Goal: Task Accomplishment & Management: Use online tool/utility

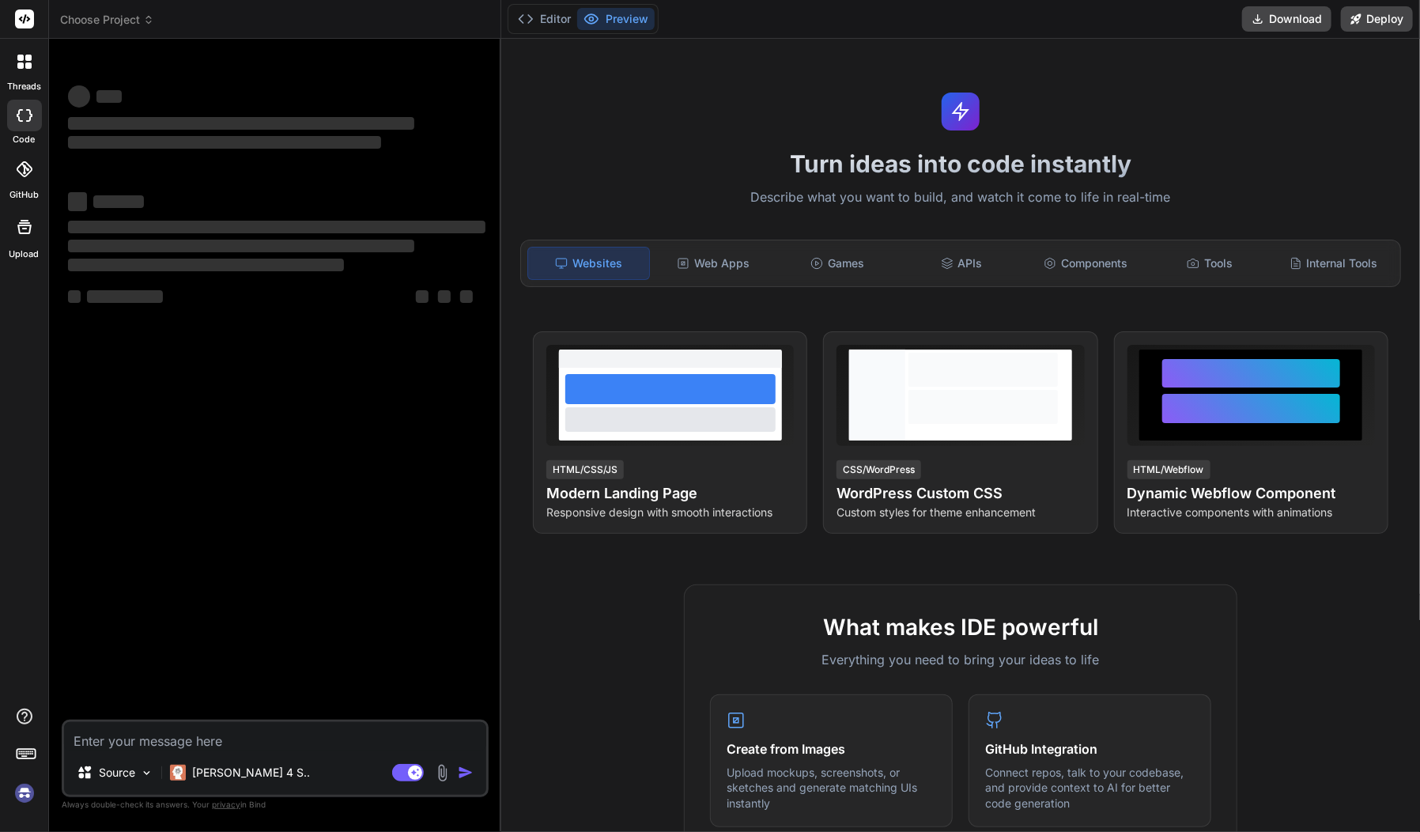
type textarea "x"
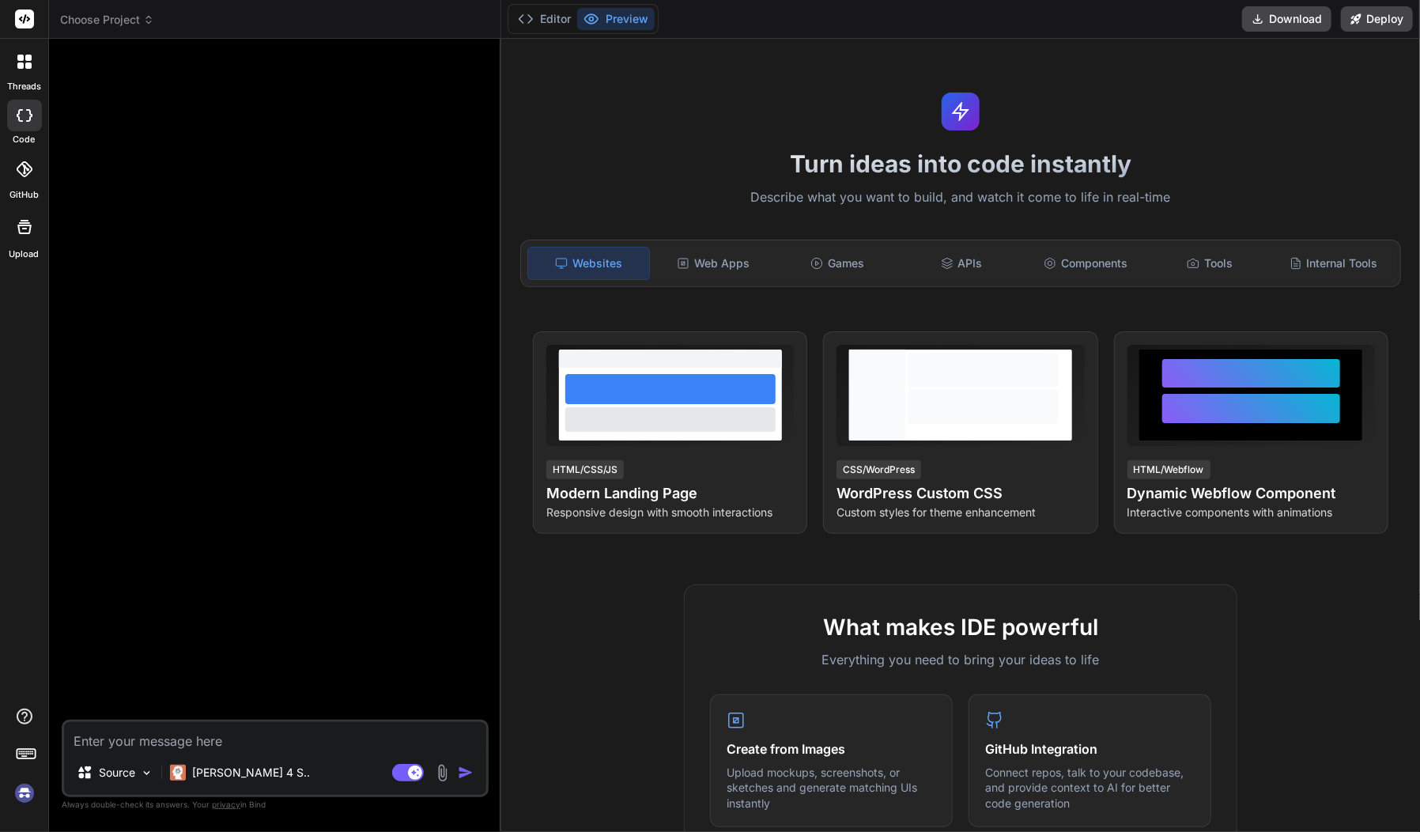
click at [146, 16] on icon at bounding box center [148, 19] width 11 height 11
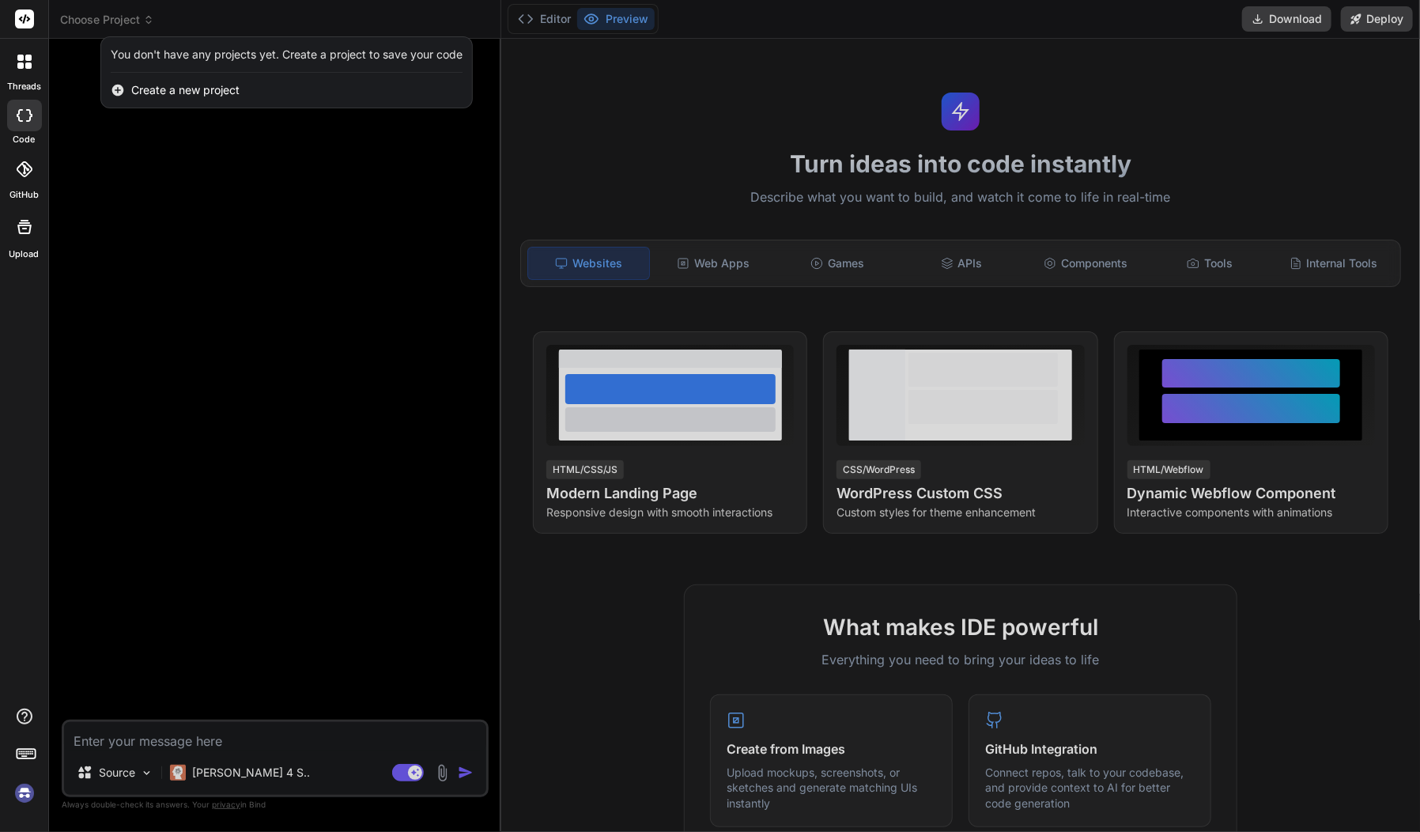
click at [149, 16] on div at bounding box center [710, 416] width 1420 height 832
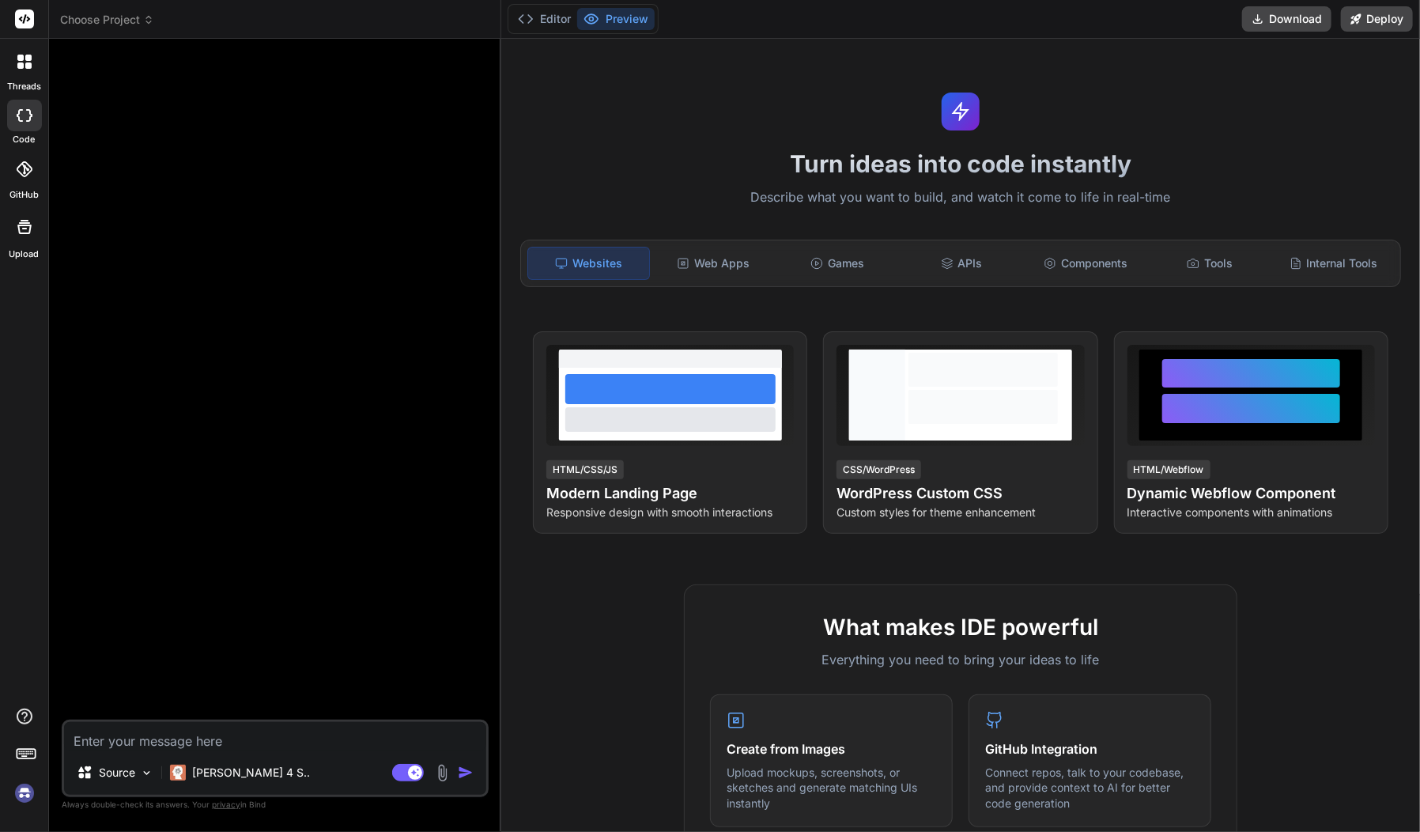
click at [21, 793] on img at bounding box center [24, 793] width 27 height 27
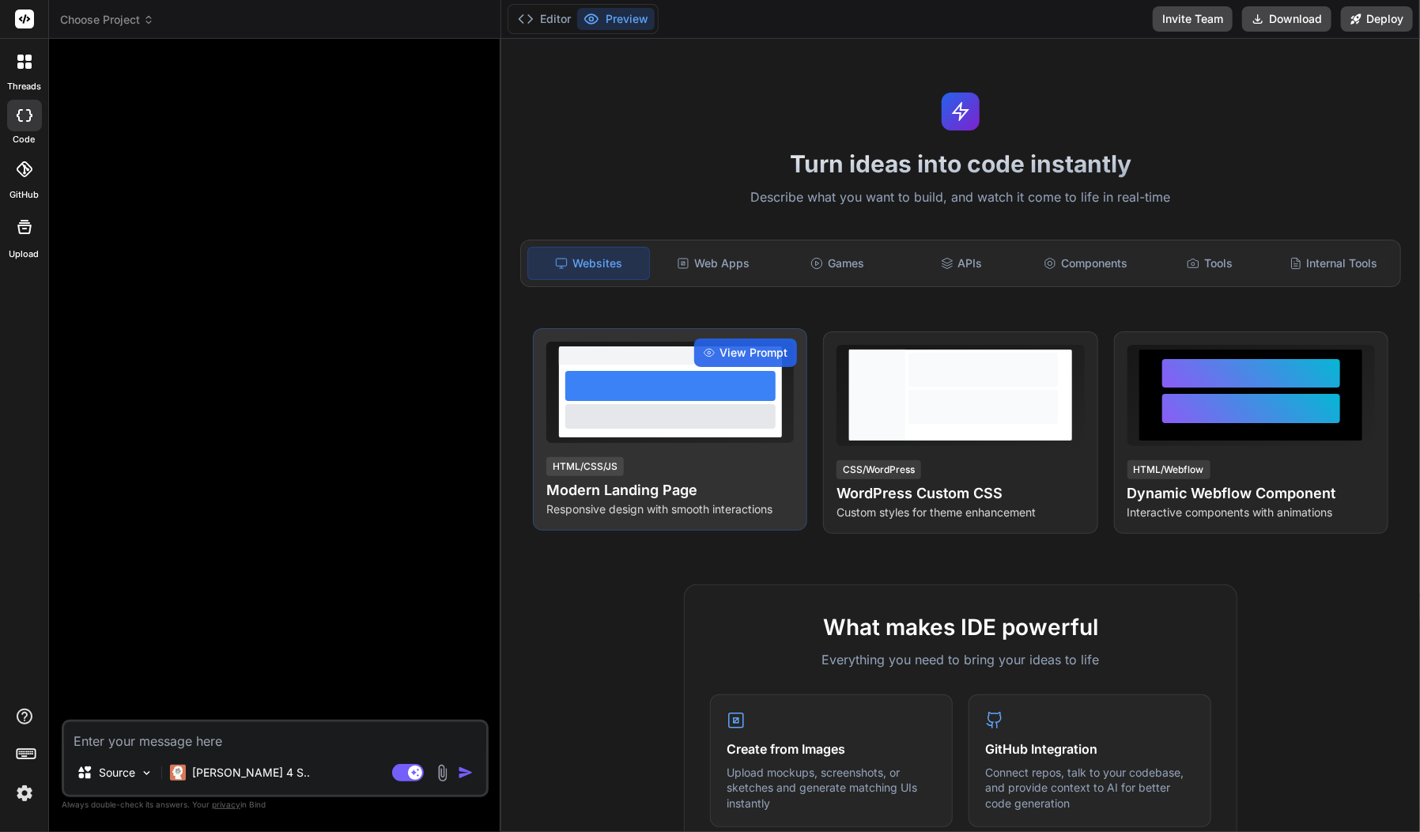
click at [656, 490] on h4 "Modern Landing Page" at bounding box center [671, 490] width 248 height 22
click at [753, 347] on span "View Prompt" at bounding box center [754, 353] width 68 height 16
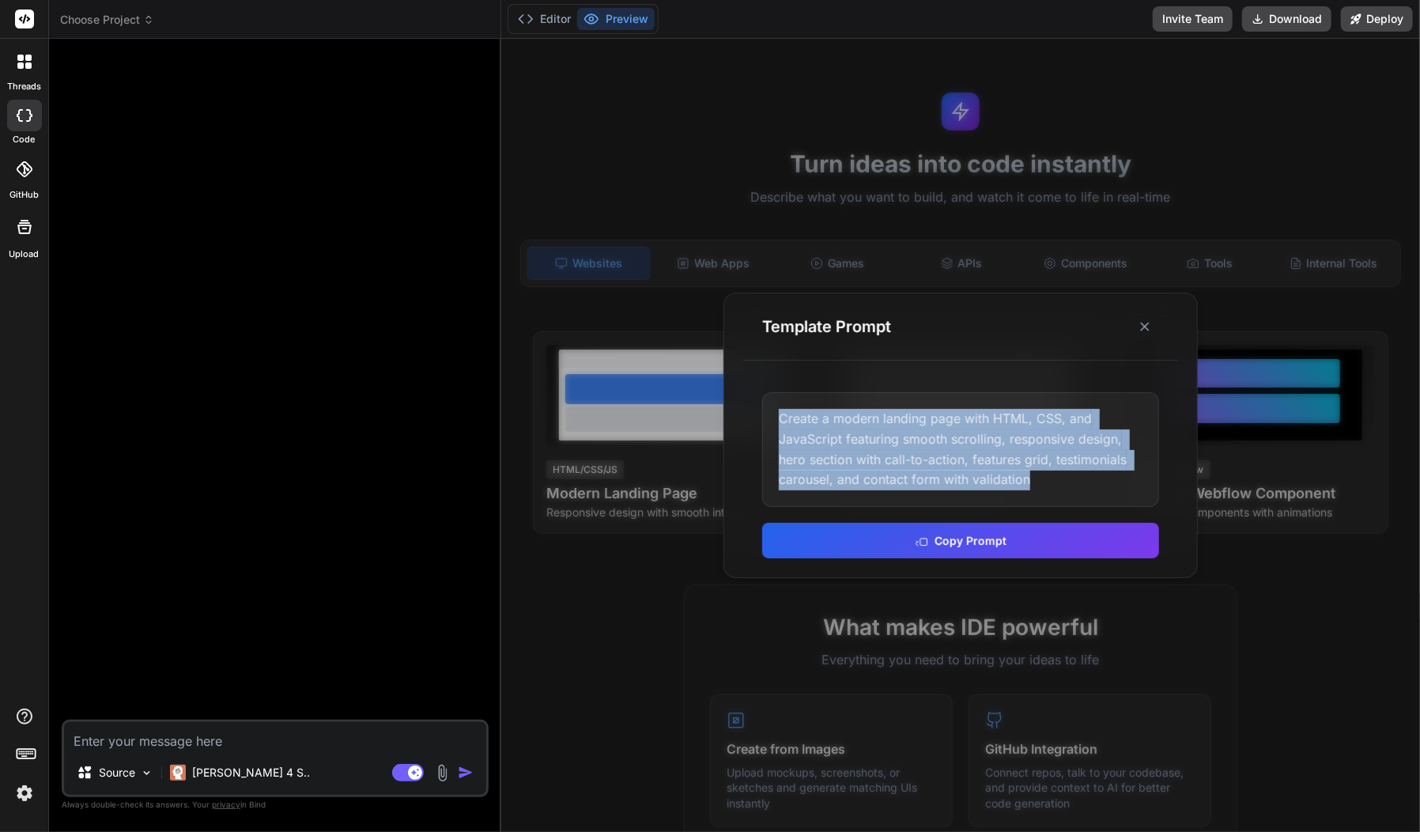
drag, startPoint x: 1050, startPoint y: 481, endPoint x: 766, endPoint y: 426, distance: 289.1
click at [766, 426] on div "Create a modern landing page with HTML, CSS, and JavaScript featuring smooth sc…" at bounding box center [960, 449] width 397 height 114
drag, startPoint x: 766, startPoint y: 426, endPoint x: 822, endPoint y: 438, distance: 57.4
copy div "Create a modern landing page with HTML, CSS, and JavaScript featuring smooth sc…"
click at [1284, 612] on div at bounding box center [960, 435] width 919 height 793
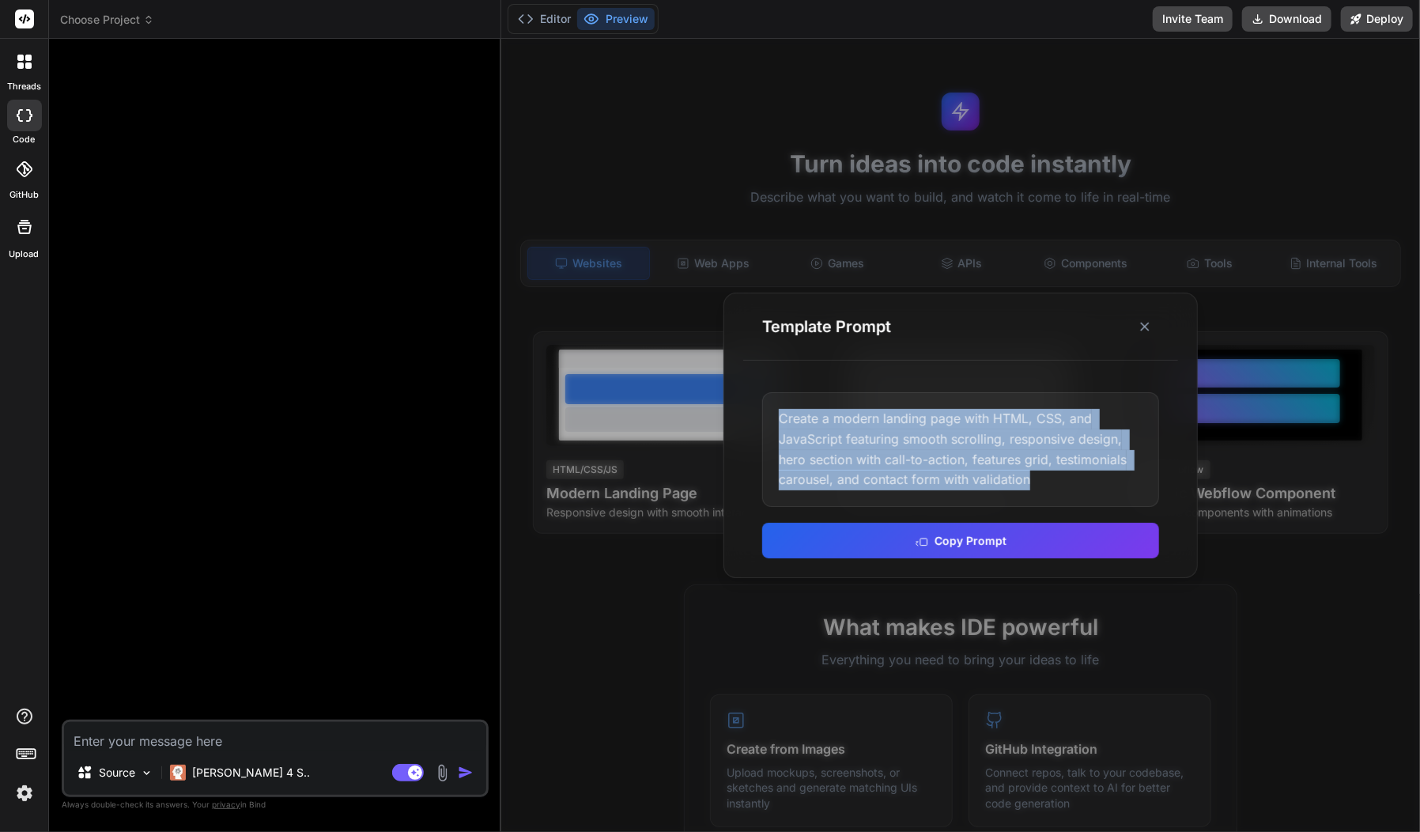
click at [1145, 319] on div "Turn ideas into code instantly Describe what you want to build, and watch it co…" at bounding box center [960, 435] width 919 height 793
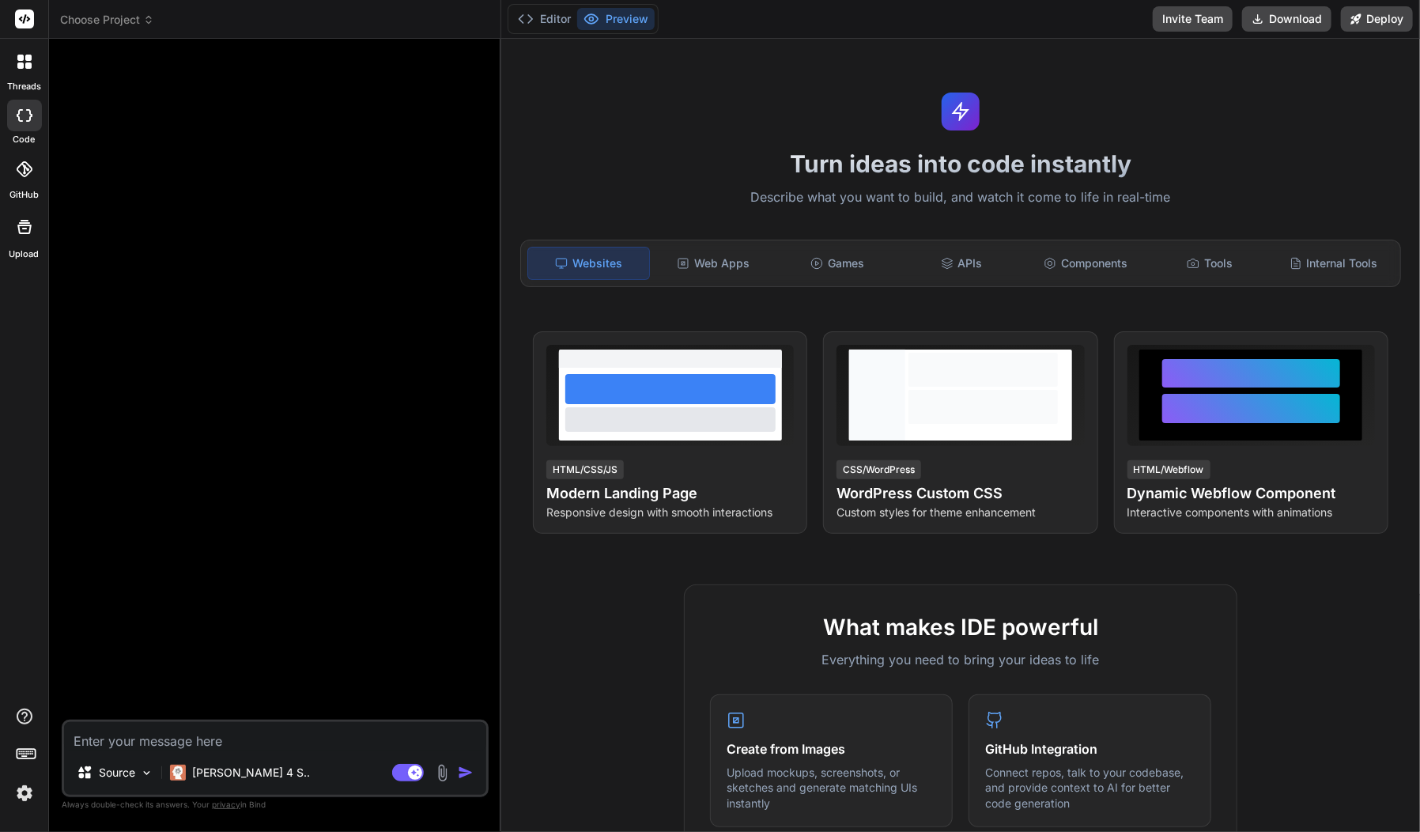
click at [1145, 317] on div "Turn ideas into code instantly Describe what you want to build, and watch it co…" at bounding box center [960, 435] width 919 height 793
click at [131, 10] on header "Choose Project Created with Pixso." at bounding box center [275, 19] width 452 height 39
click at [136, 14] on span "Choose Project" at bounding box center [107, 20] width 94 height 16
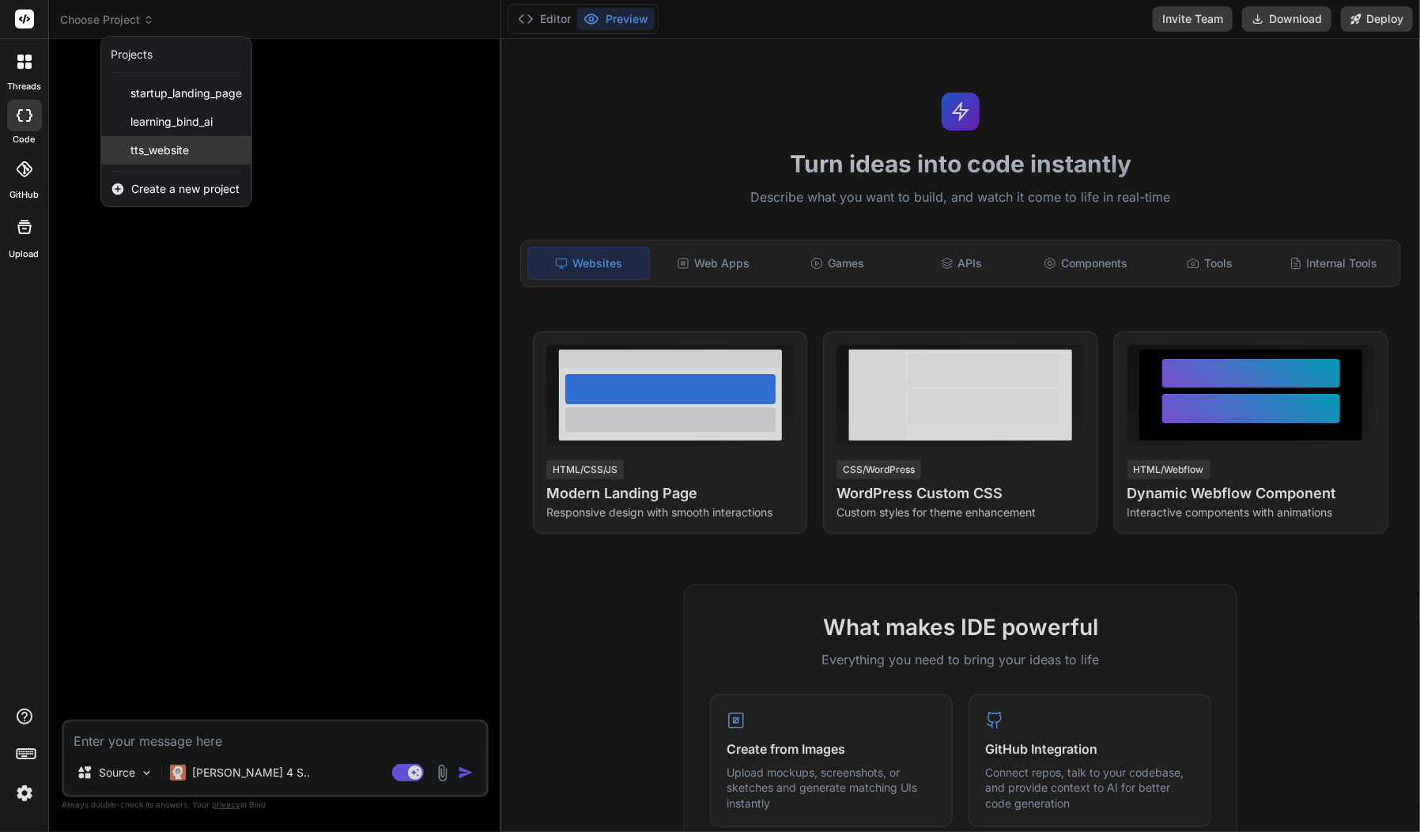
click at [193, 140] on div "tts_website" at bounding box center [176, 150] width 150 height 28
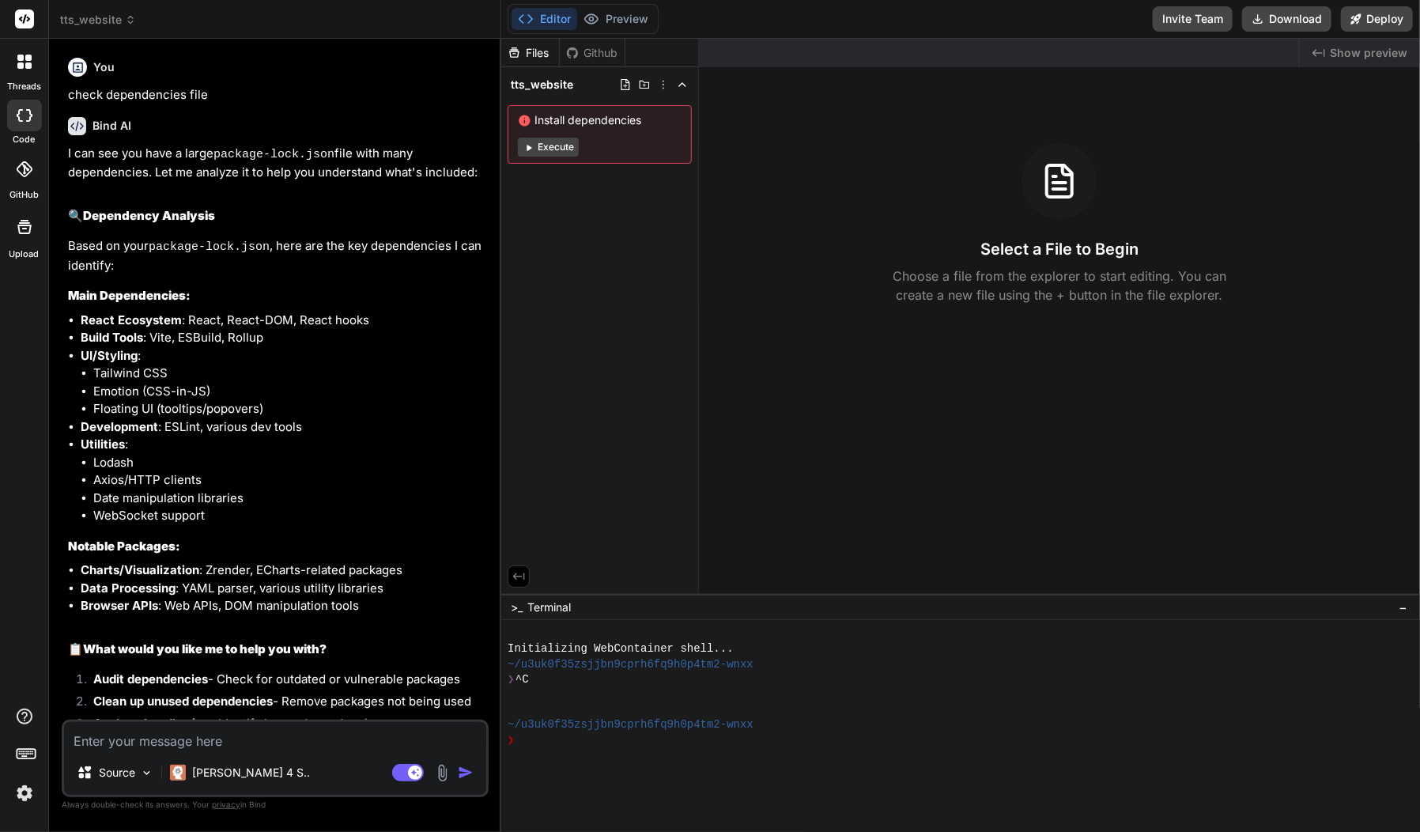
click at [127, 16] on icon at bounding box center [130, 19] width 11 height 11
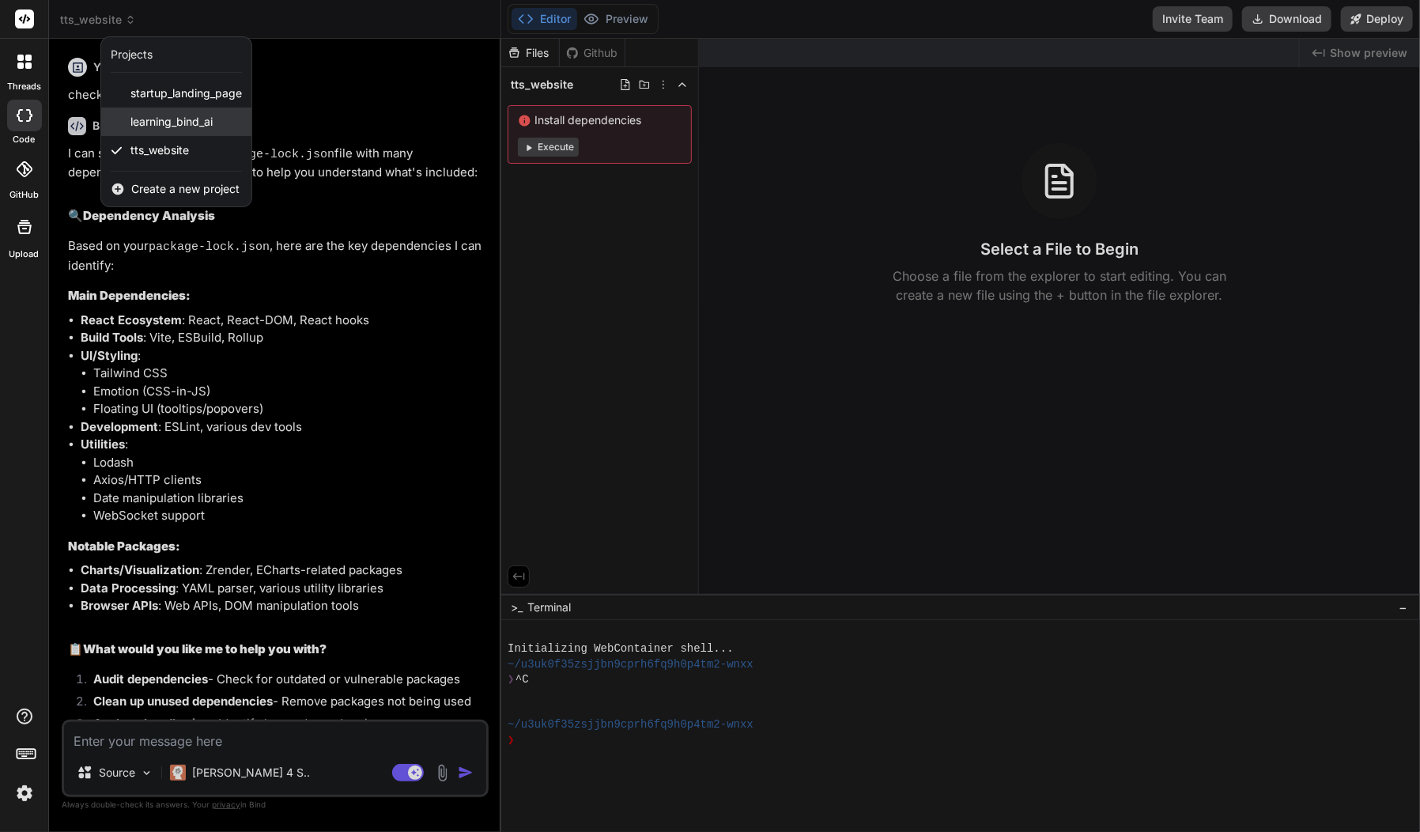
click at [172, 119] on span "learning_bind_ai" at bounding box center [172, 122] width 82 height 16
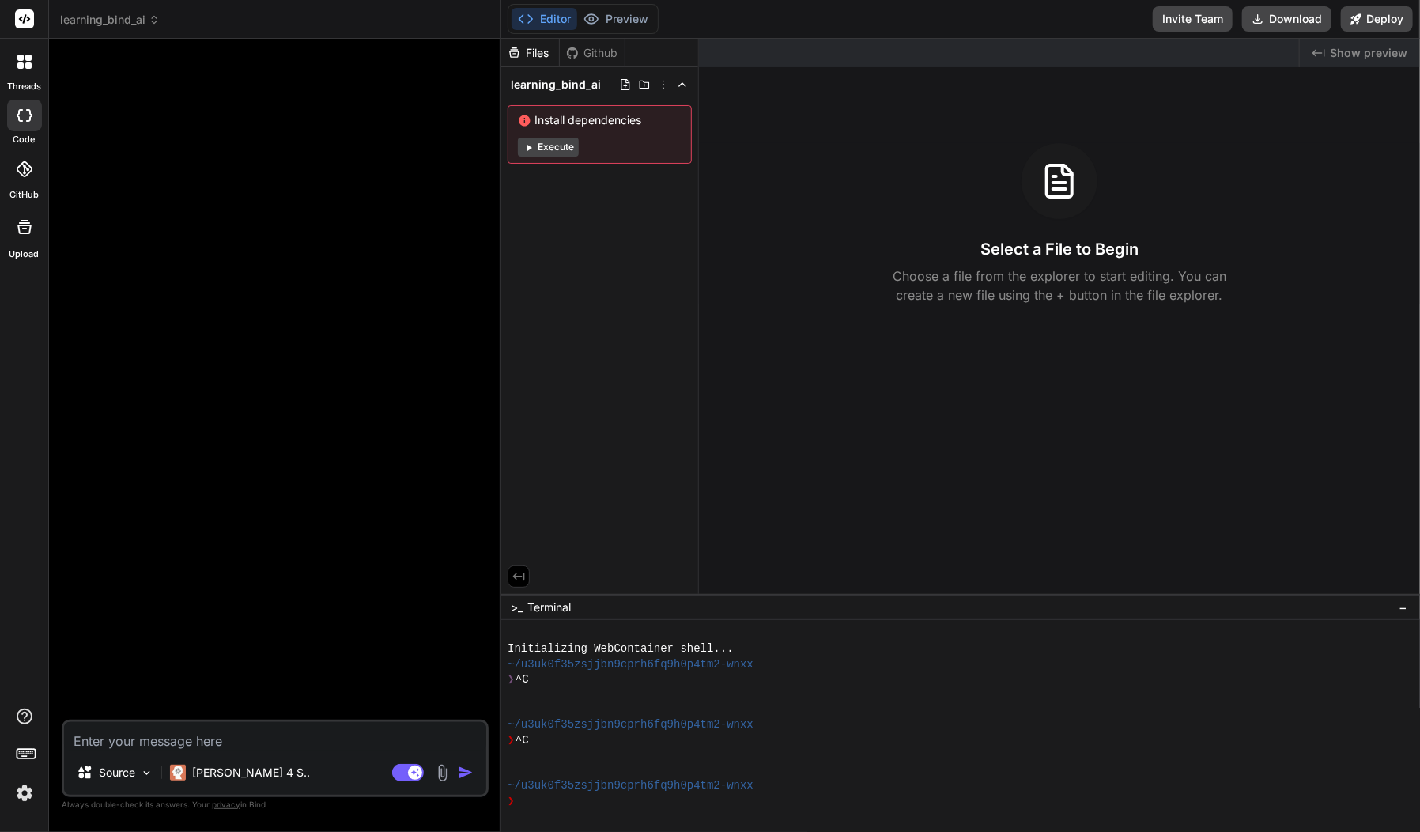
click at [153, 12] on header "learning_bind_ai Created with Pixso." at bounding box center [275, 19] width 452 height 39
click at [154, 20] on icon at bounding box center [154, 19] width 11 height 11
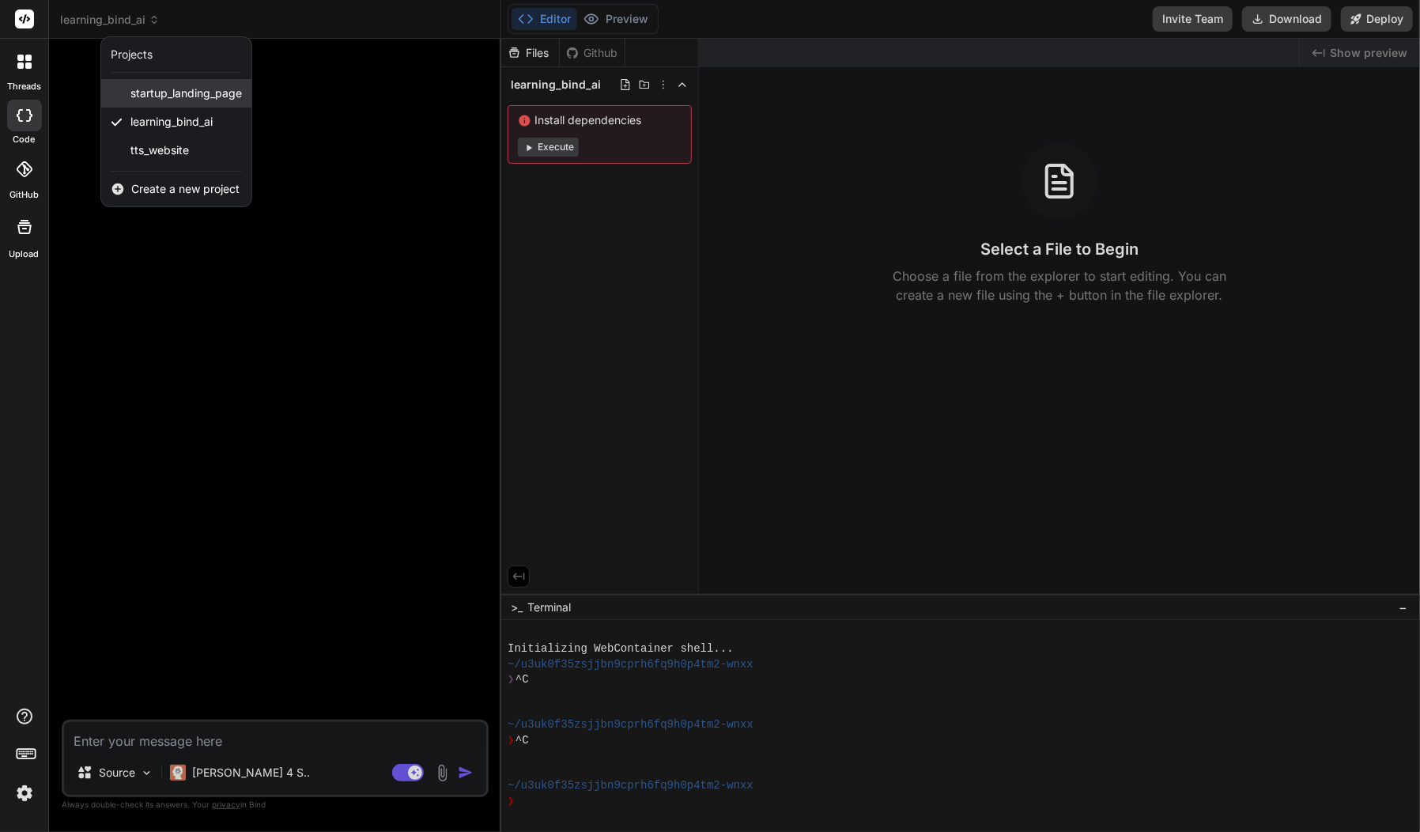
click at [168, 88] on span "startup_landing_page" at bounding box center [187, 93] width 112 height 16
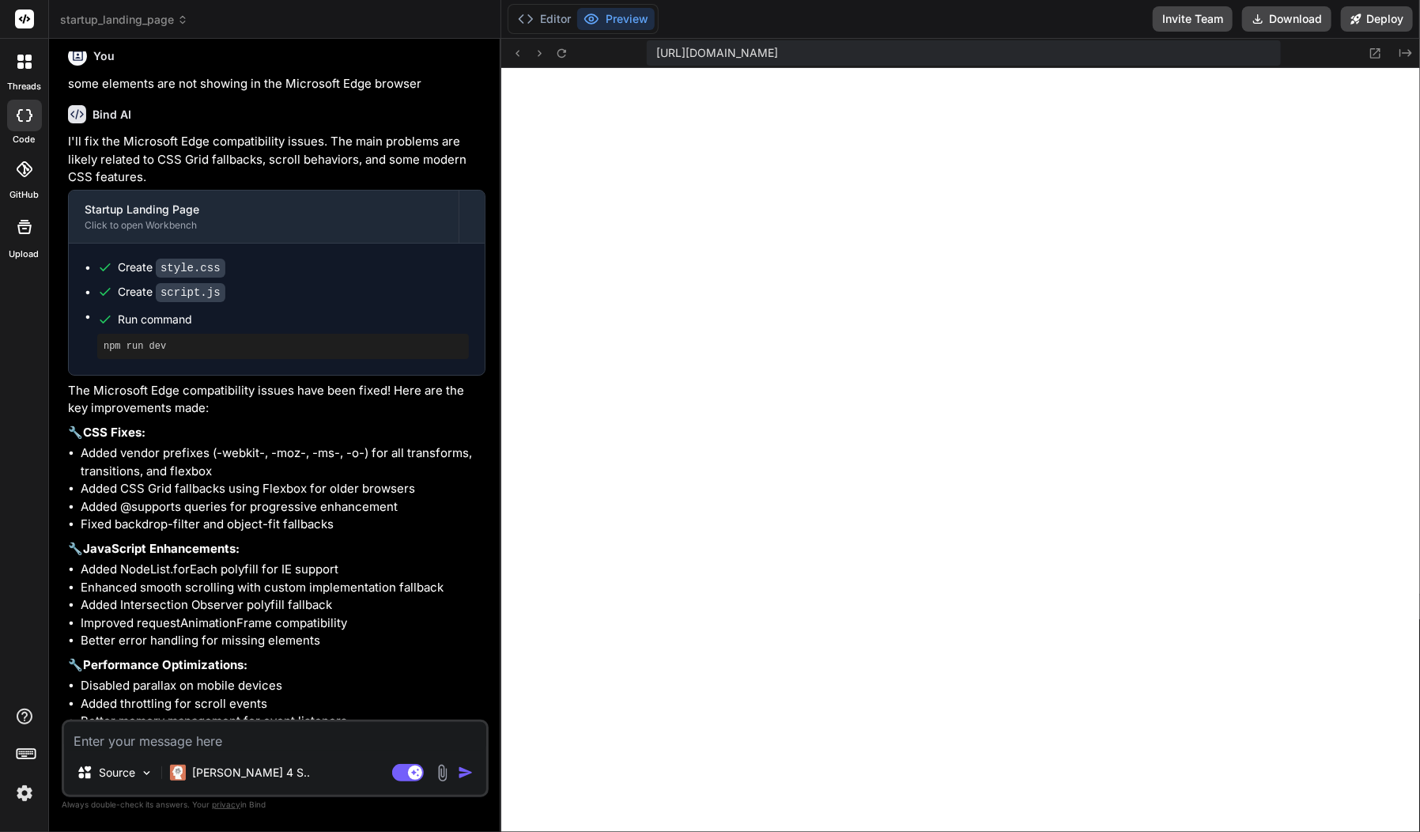
scroll to position [1057, 0]
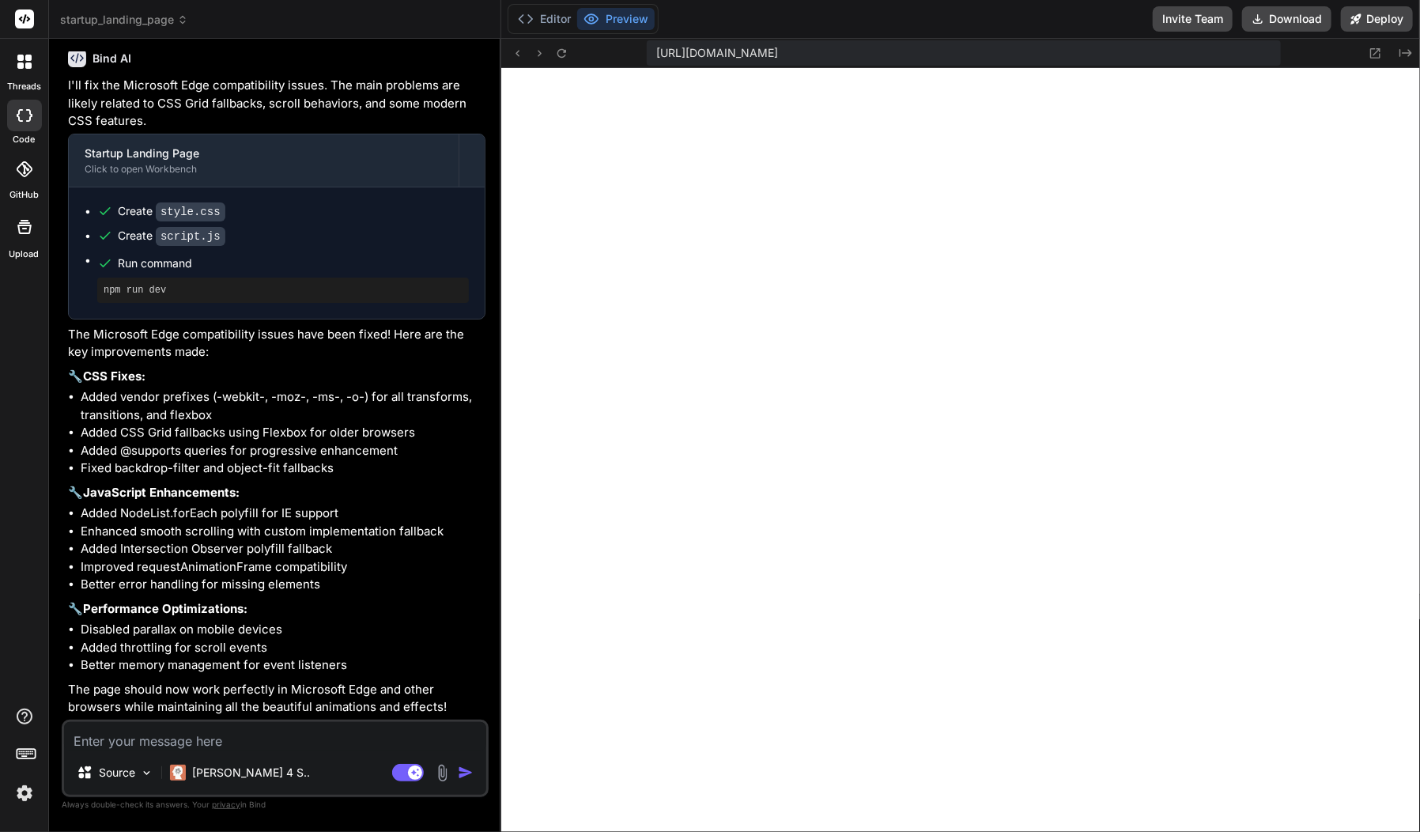
click at [186, 13] on span "startup_landing_page" at bounding box center [124, 20] width 128 height 16
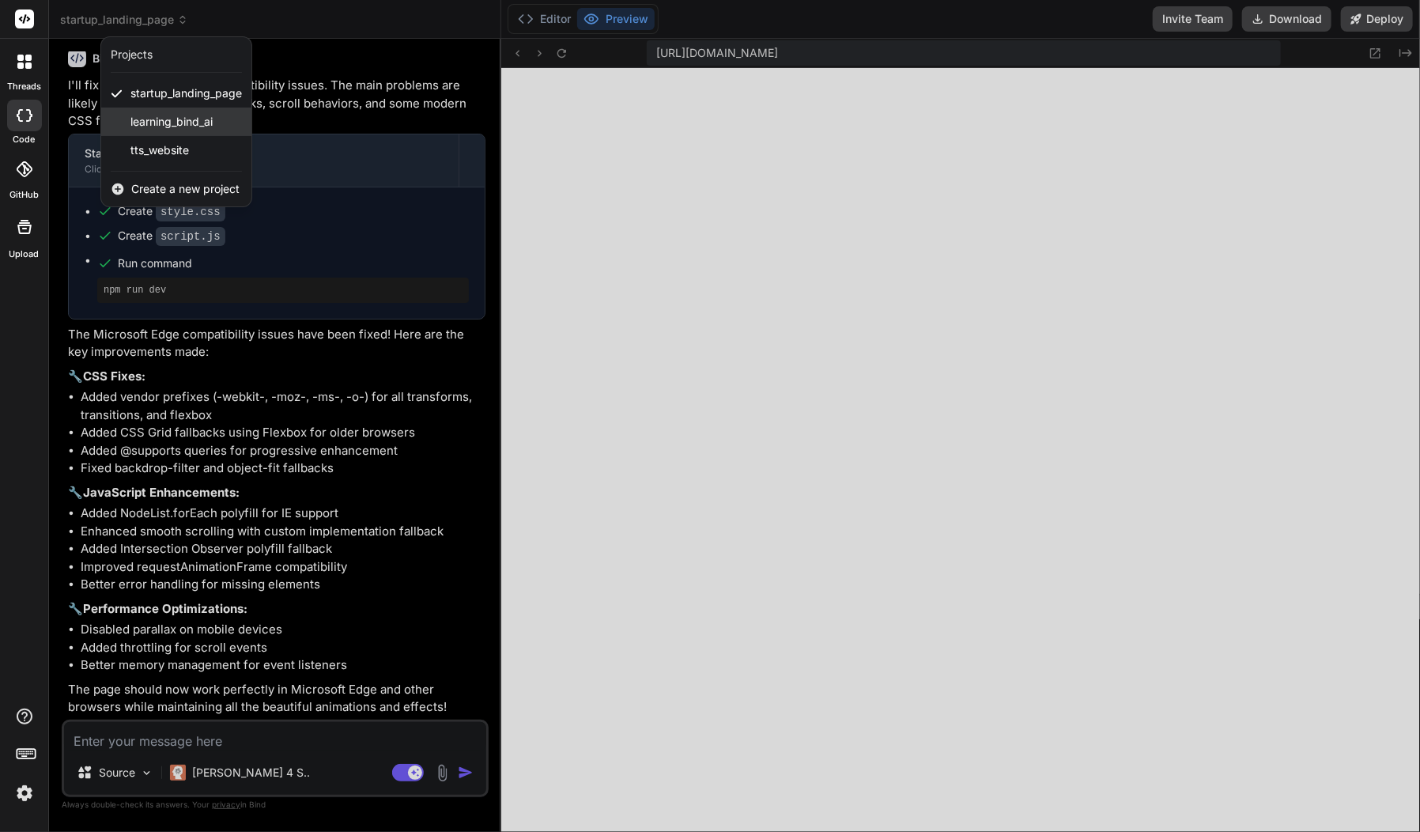
click at [179, 116] on span "learning_bind_ai" at bounding box center [172, 122] width 82 height 16
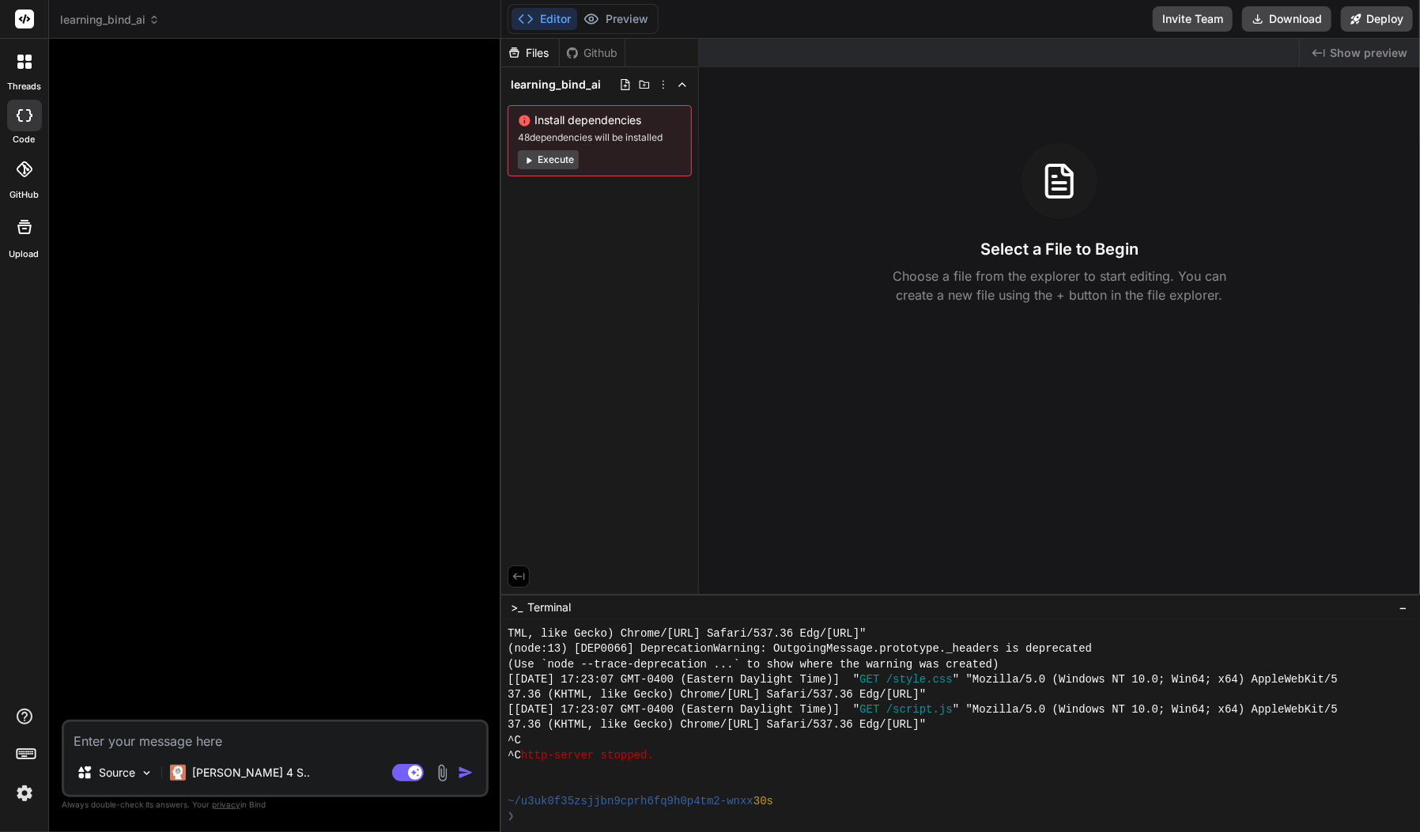
click at [276, 361] on div at bounding box center [277, 385] width 424 height 668
click at [28, 119] on icon at bounding box center [25, 115] width 16 height 13
click at [17, 67] on icon at bounding box center [20, 65] width 6 height 6
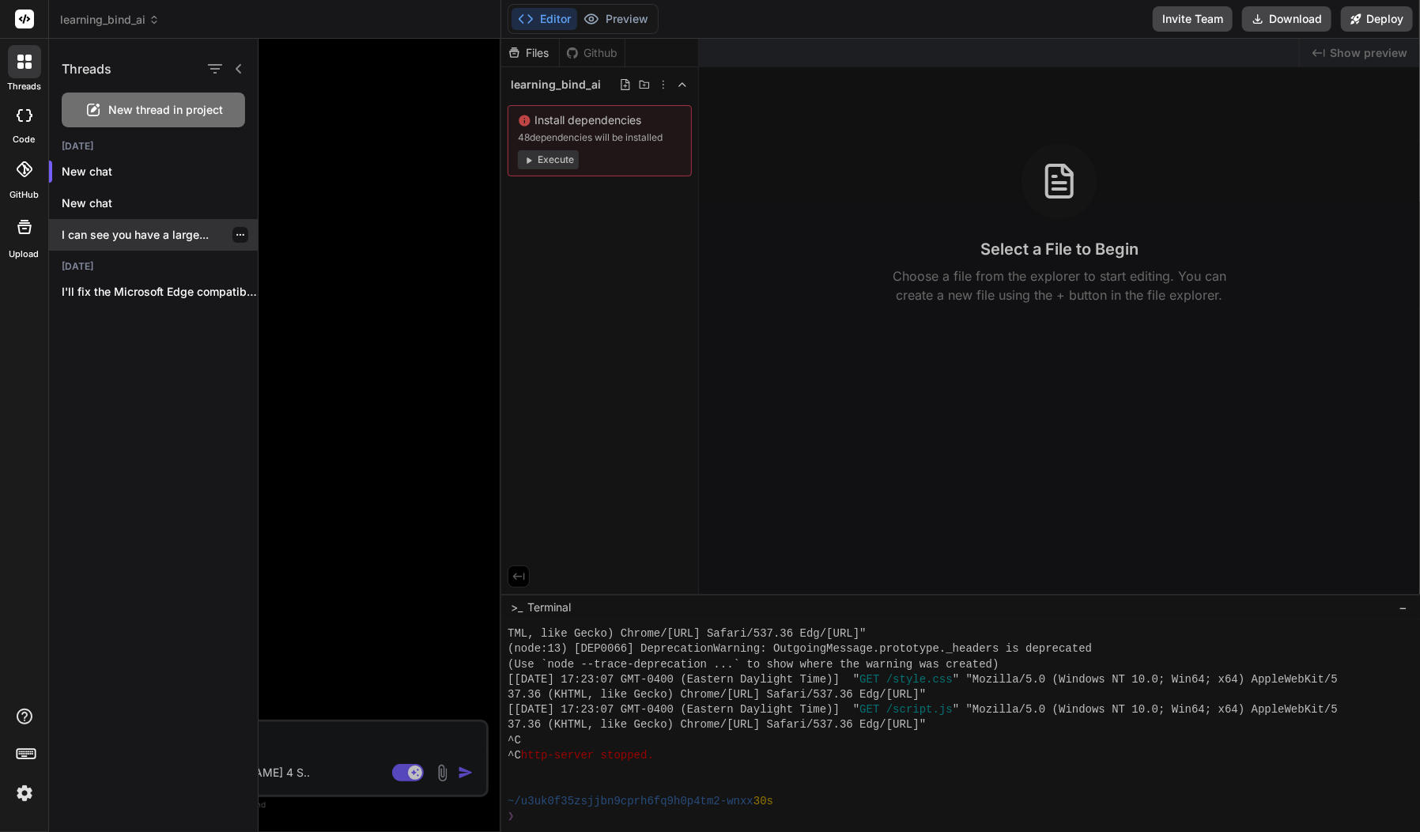
click at [175, 238] on p "I can see you have a large..." at bounding box center [160, 235] width 196 height 16
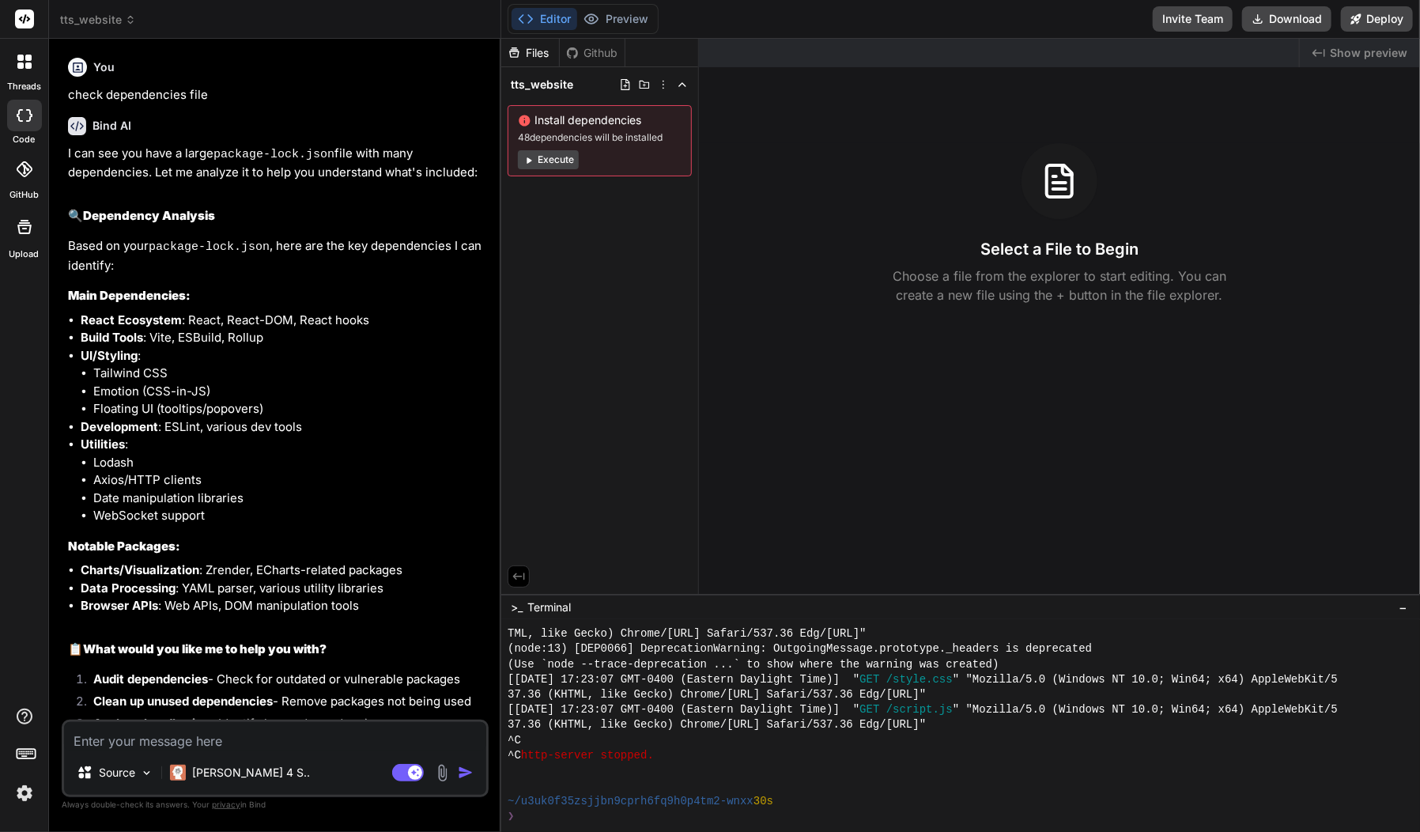
click at [11, 70] on div at bounding box center [24, 61] width 33 height 33
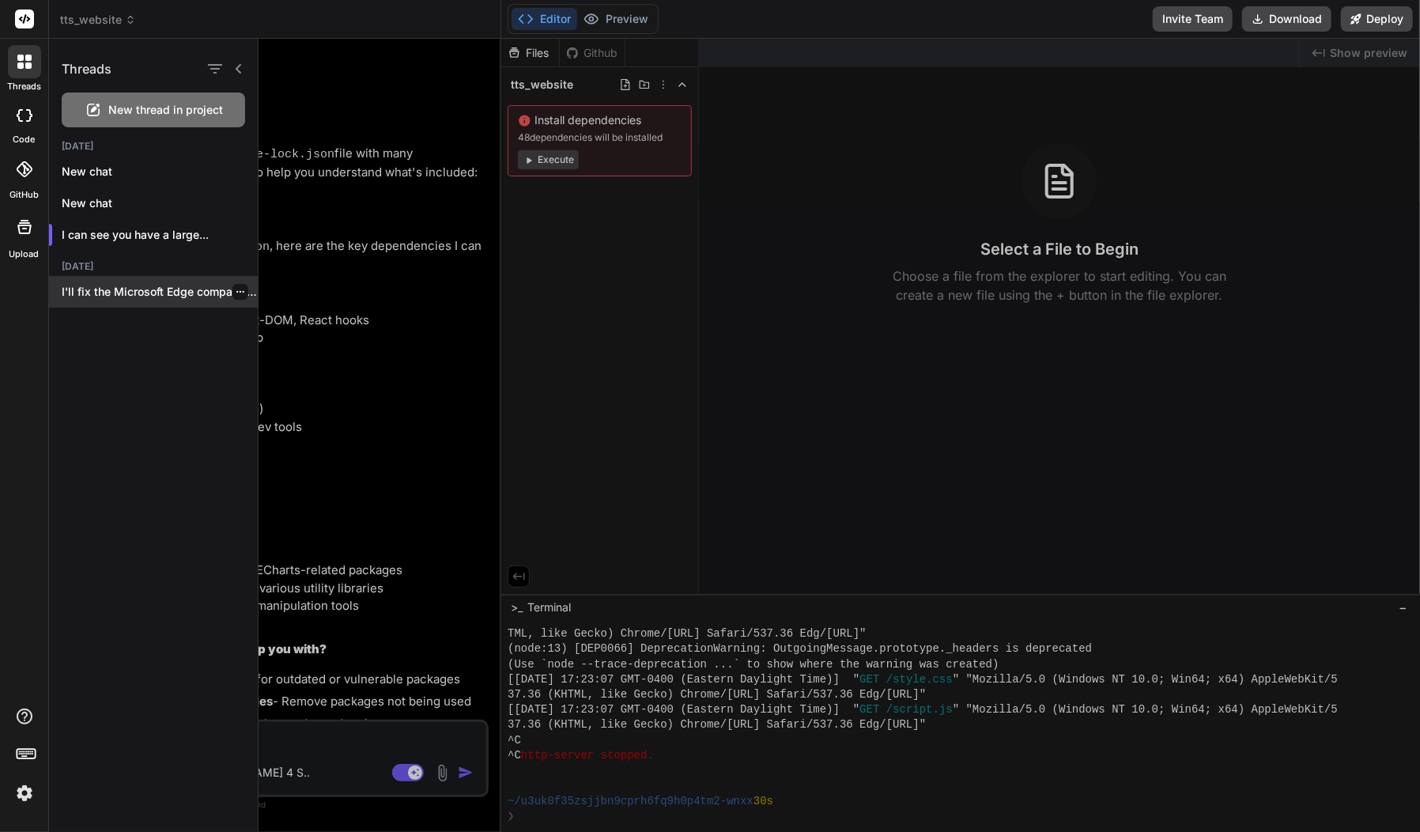
click at [127, 289] on p "I'll fix the Microsoft Edge compatibility issues...." at bounding box center [160, 292] width 196 height 16
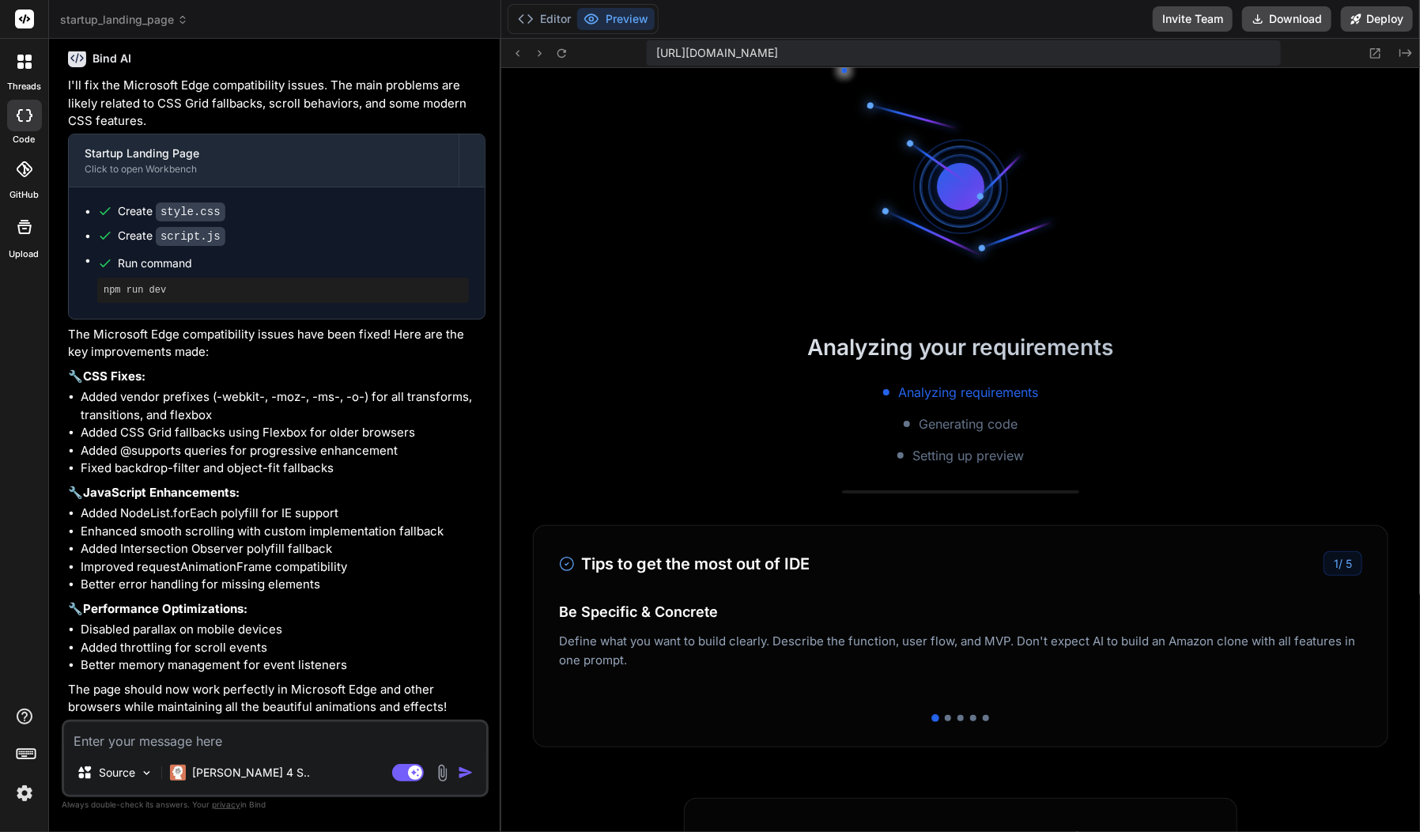
scroll to position [1057, 0]
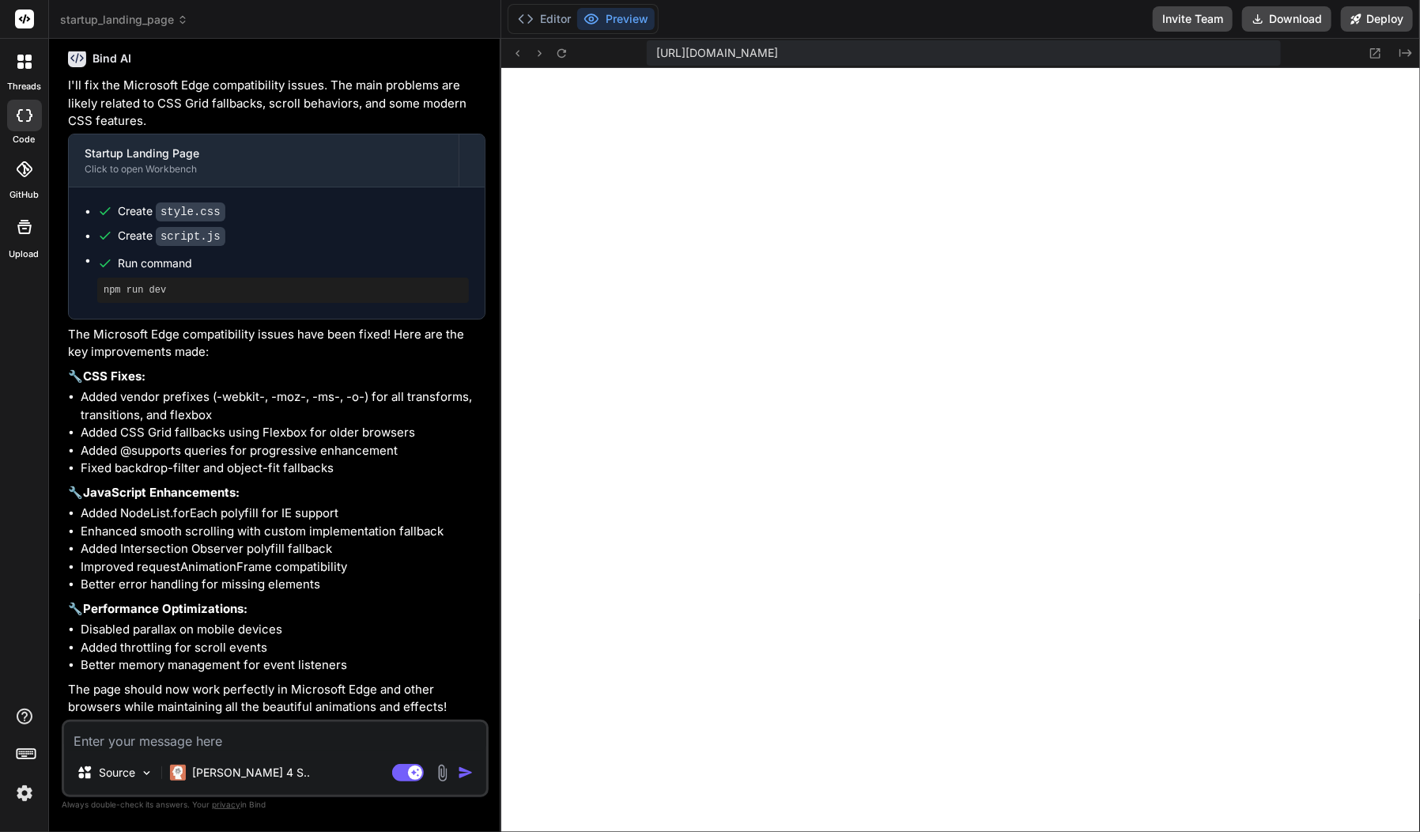
click at [26, 66] on icon at bounding box center [28, 65] width 6 height 6
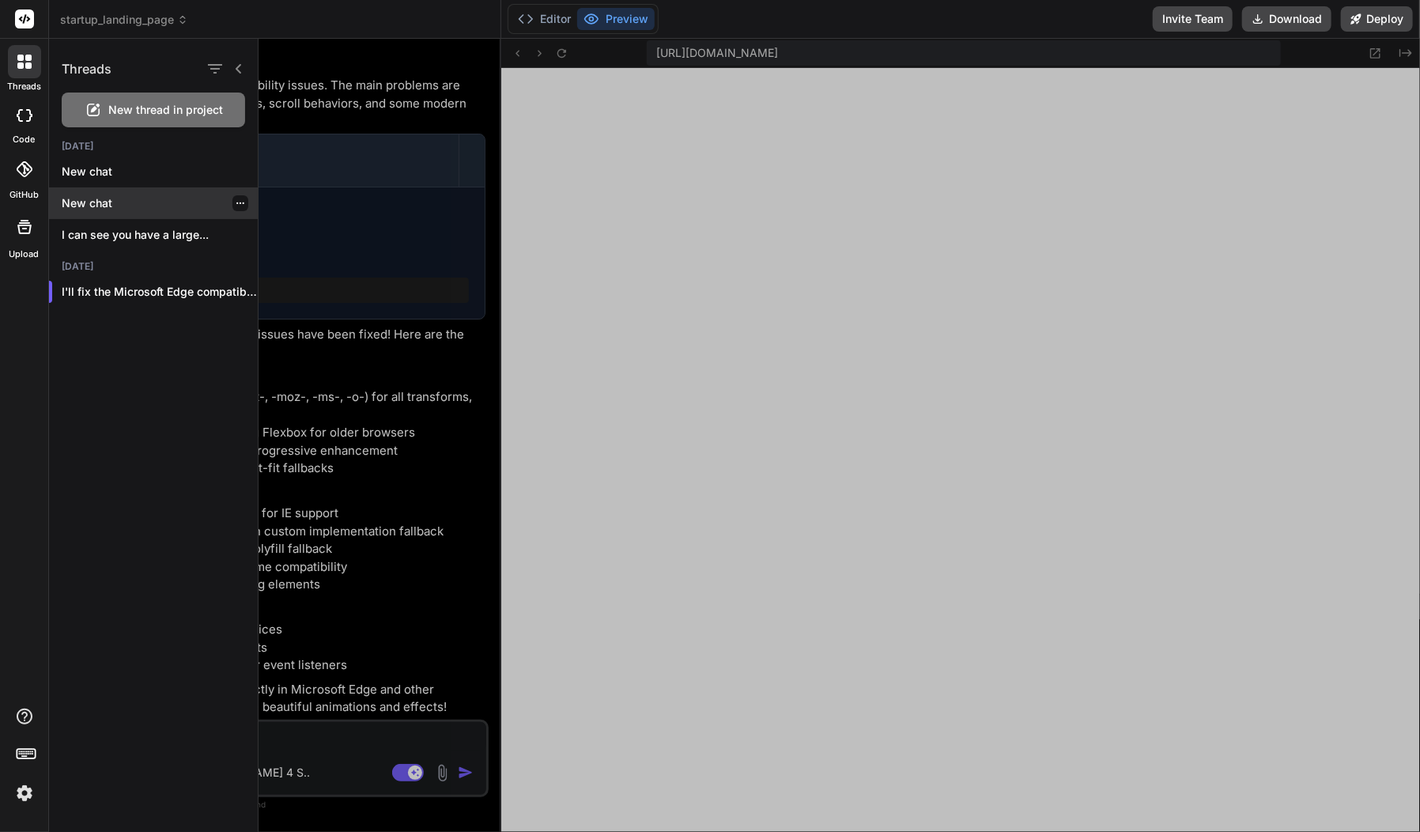
click at [100, 205] on p "New chat" at bounding box center [160, 203] width 196 height 16
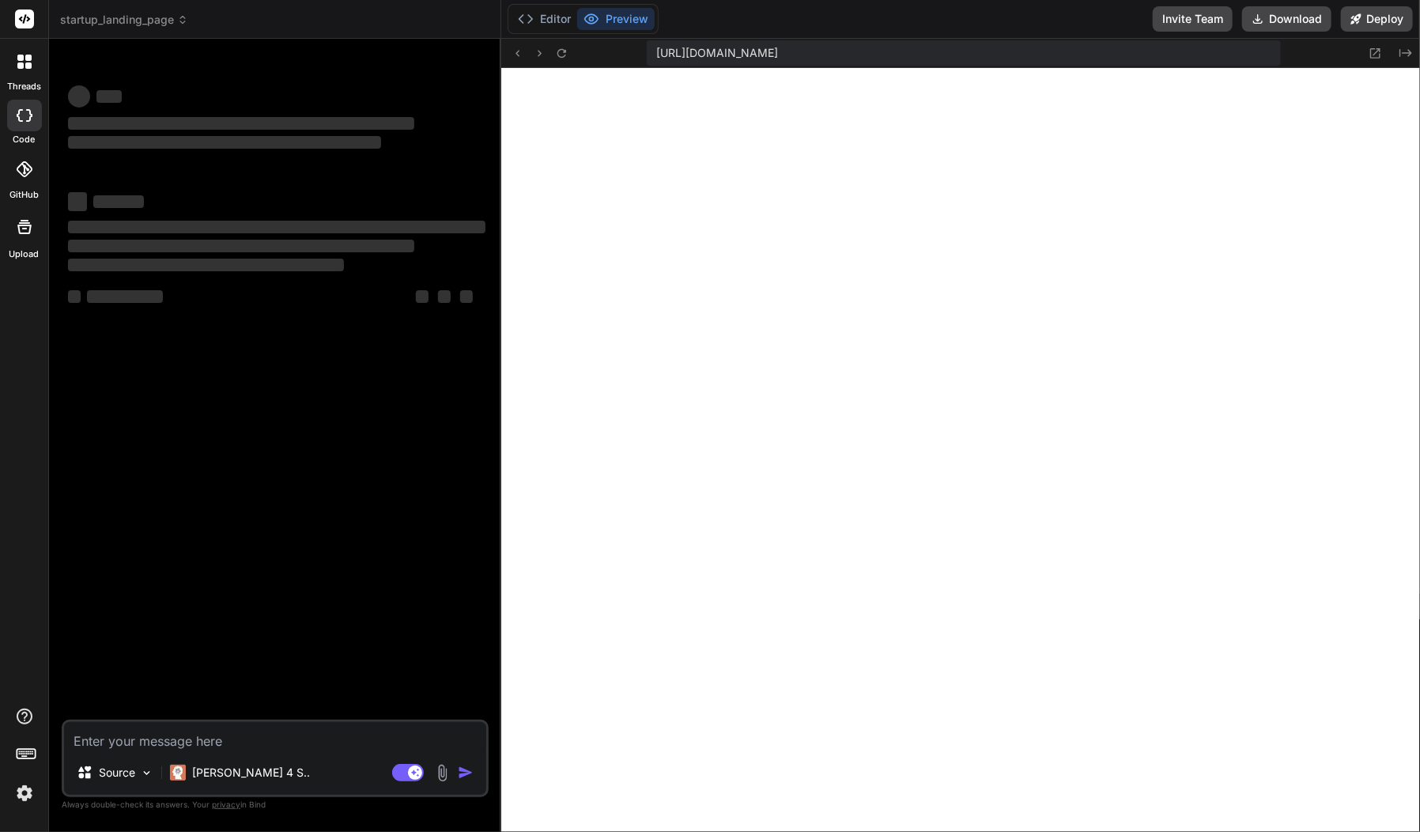
scroll to position [1625, 0]
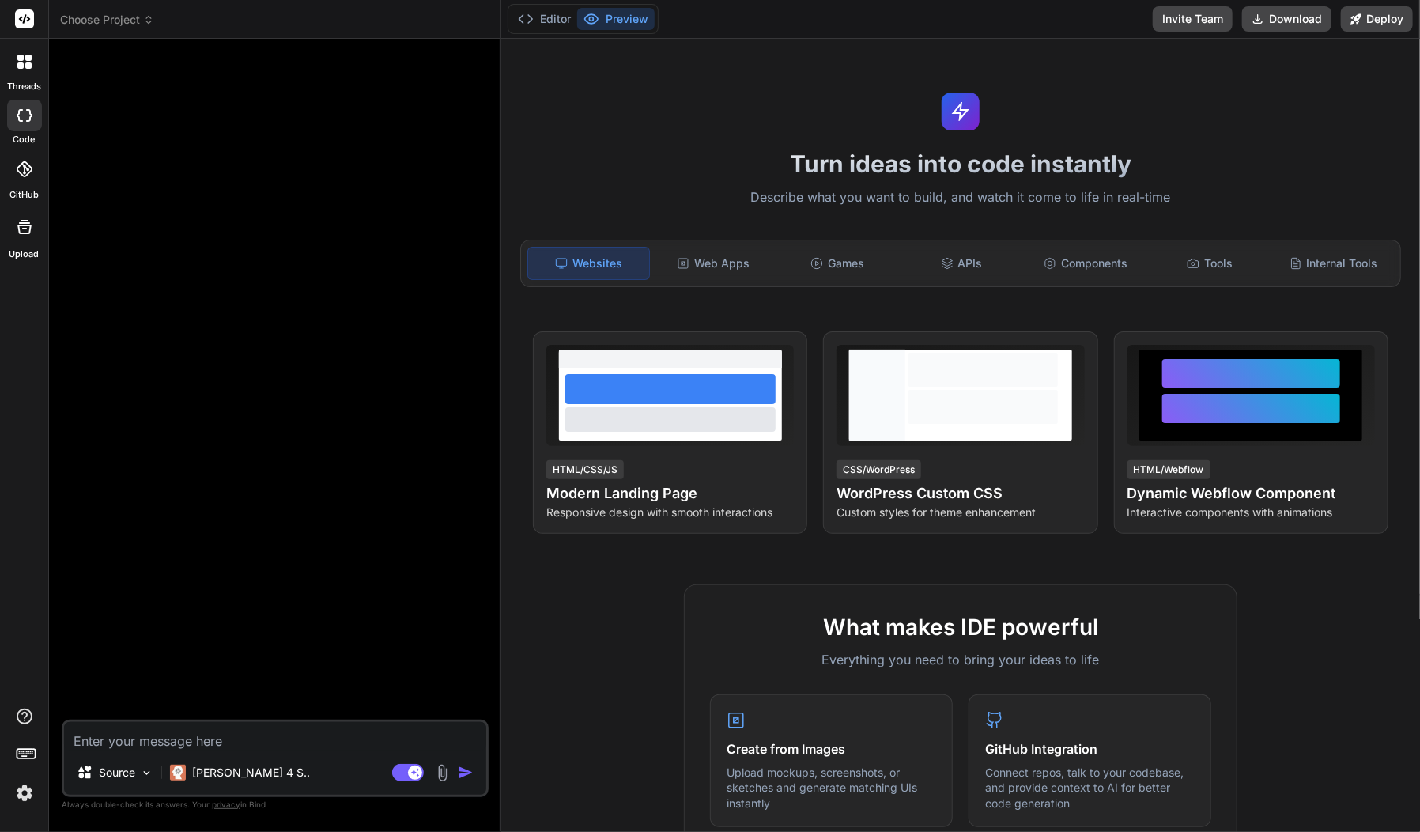
click at [23, 70] on div at bounding box center [24, 61] width 33 height 33
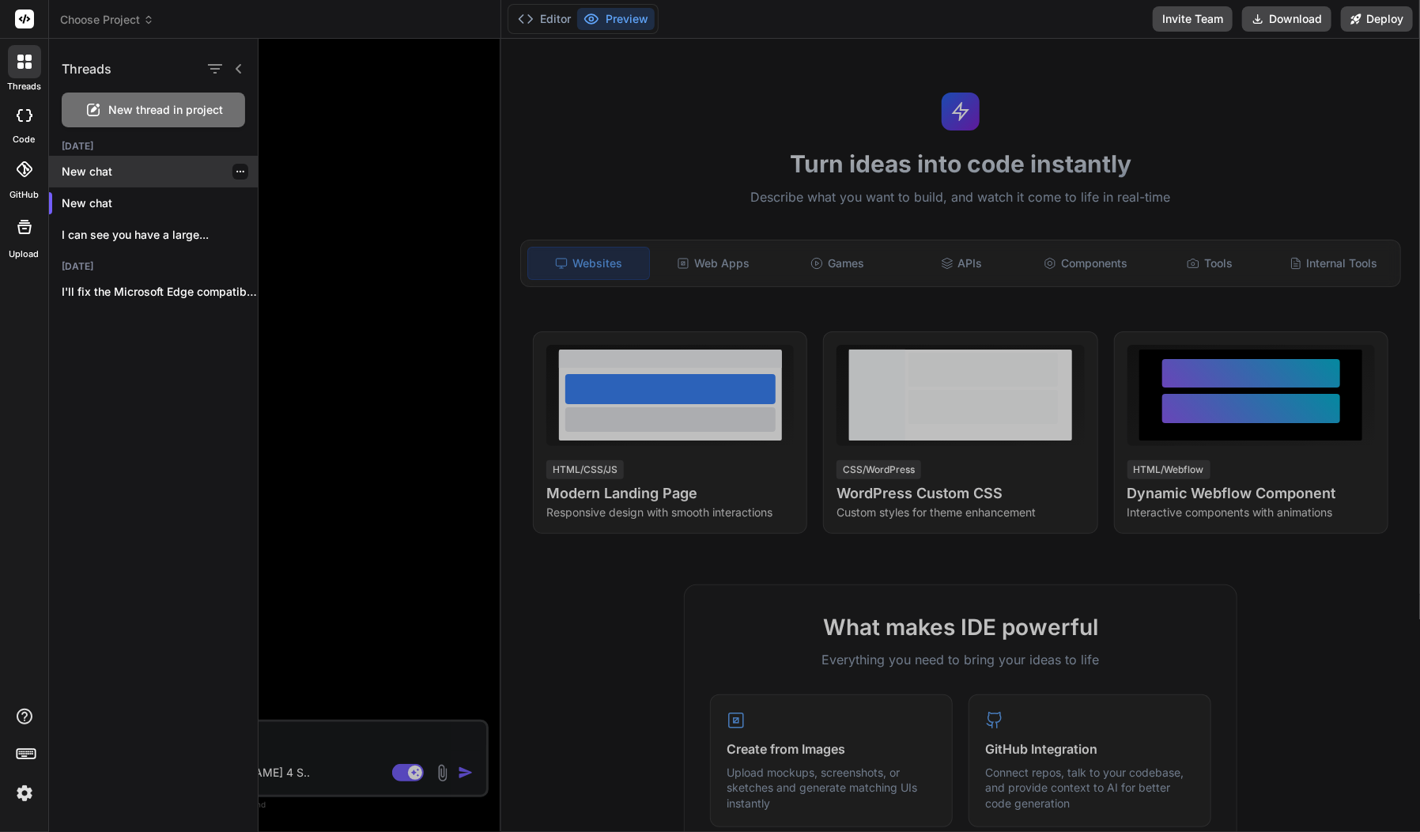
click at [93, 168] on p "New chat" at bounding box center [160, 172] width 196 height 16
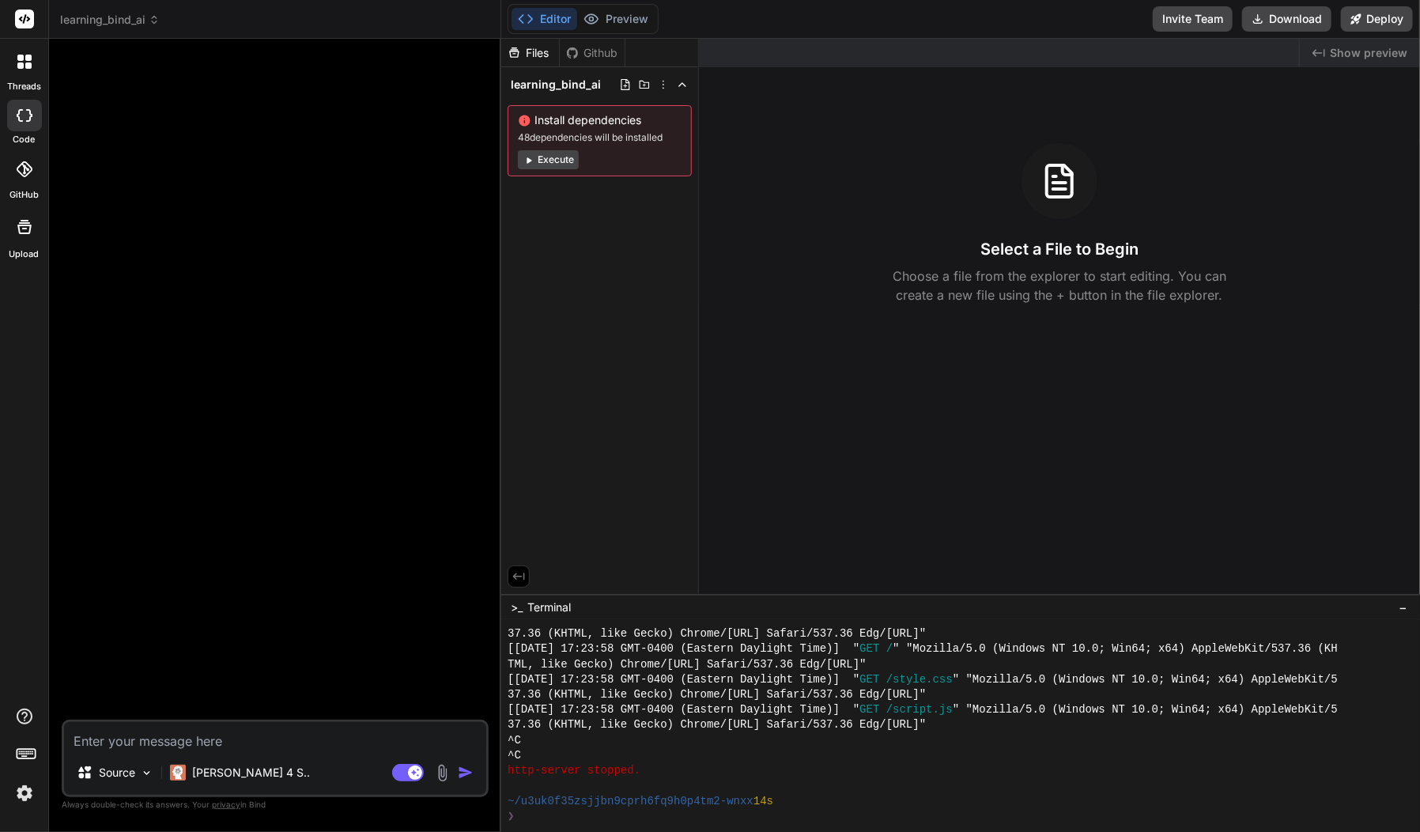
click at [29, 66] on icon at bounding box center [28, 65] width 6 height 6
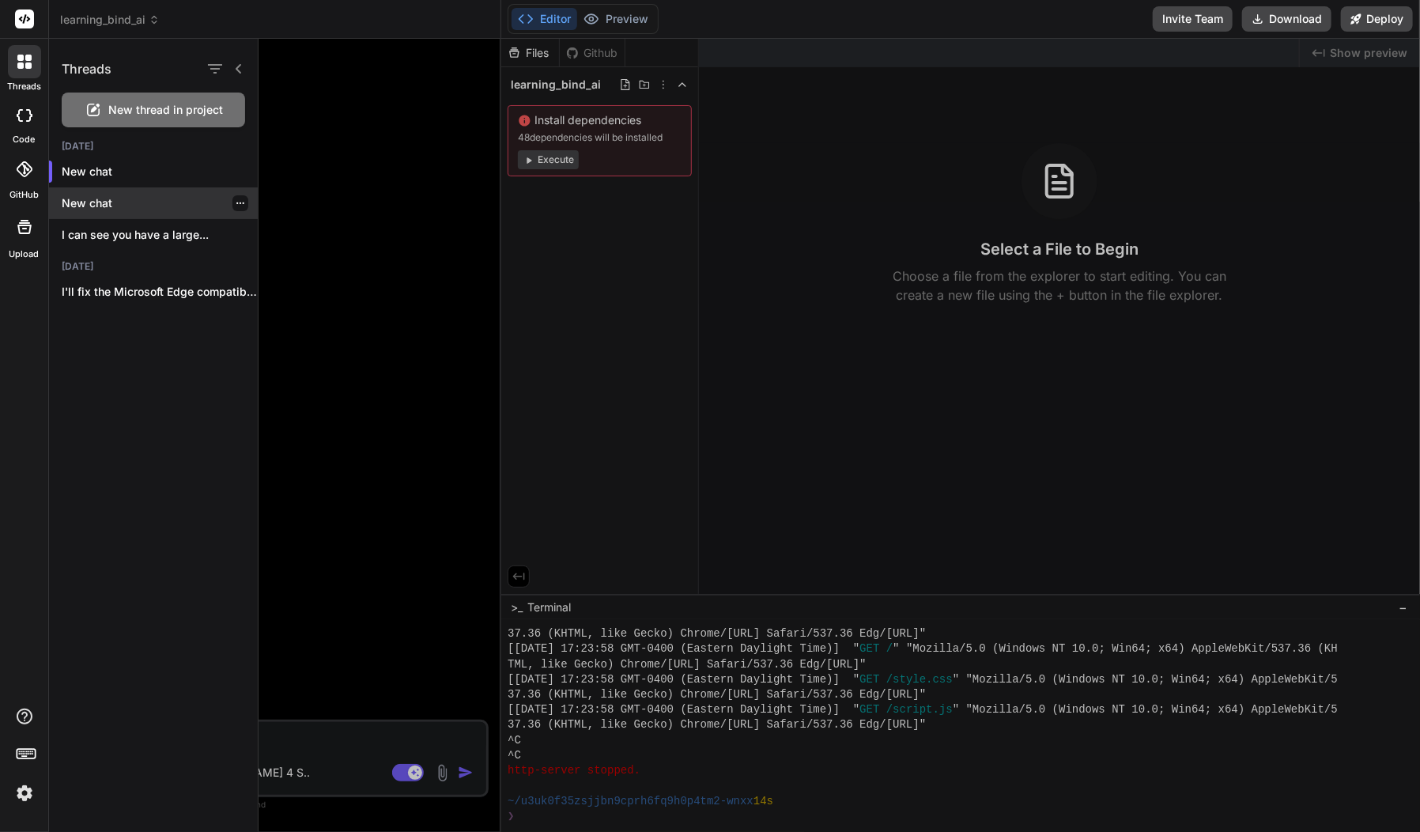
click at [236, 201] on icon "button" at bounding box center [240, 203] width 9 height 9
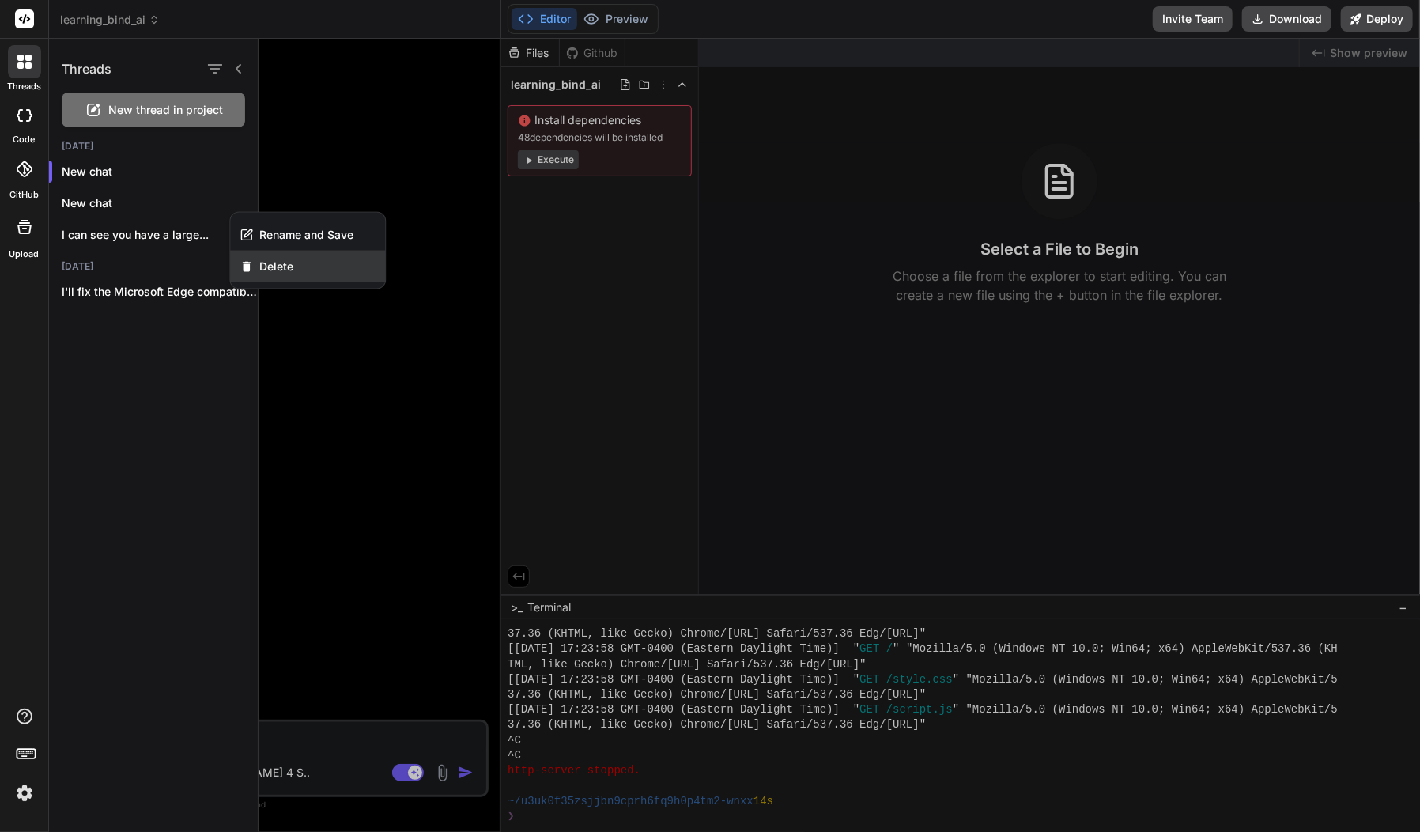
click at [297, 266] on div "Delete" at bounding box center [307, 267] width 155 height 32
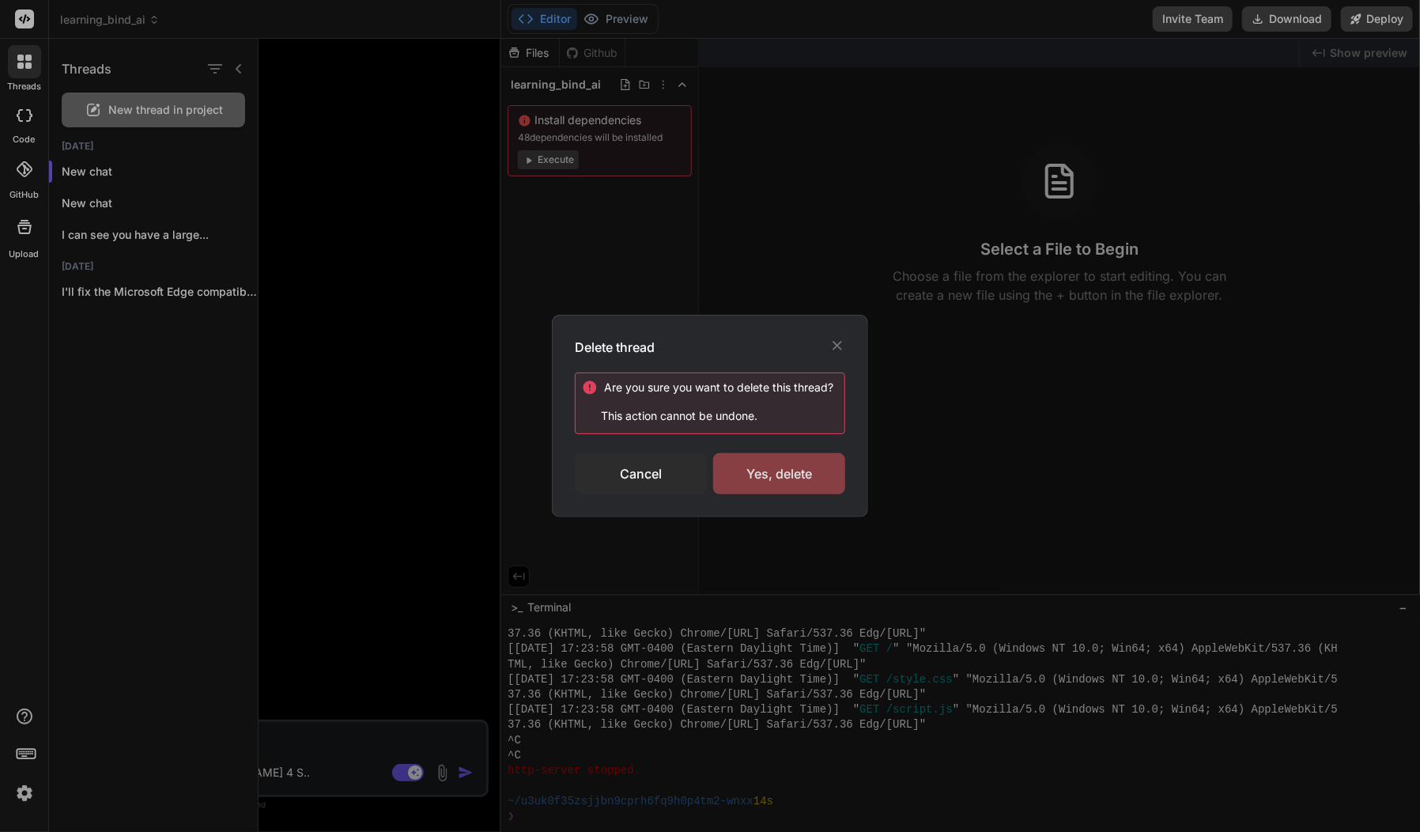
click at [809, 477] on div "Yes, delete" at bounding box center [779, 473] width 132 height 41
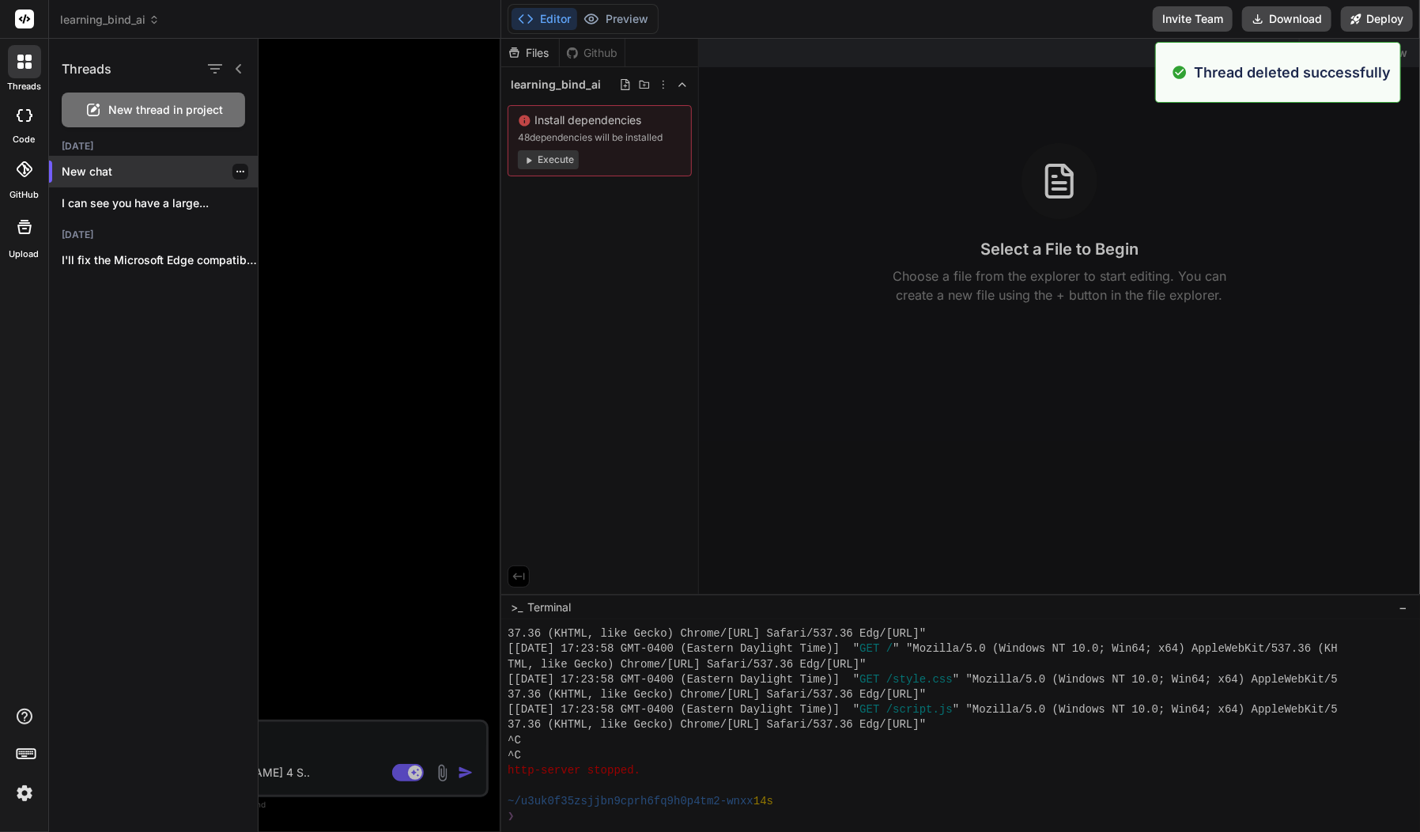
click at [236, 175] on icon "button" at bounding box center [240, 171] width 9 height 9
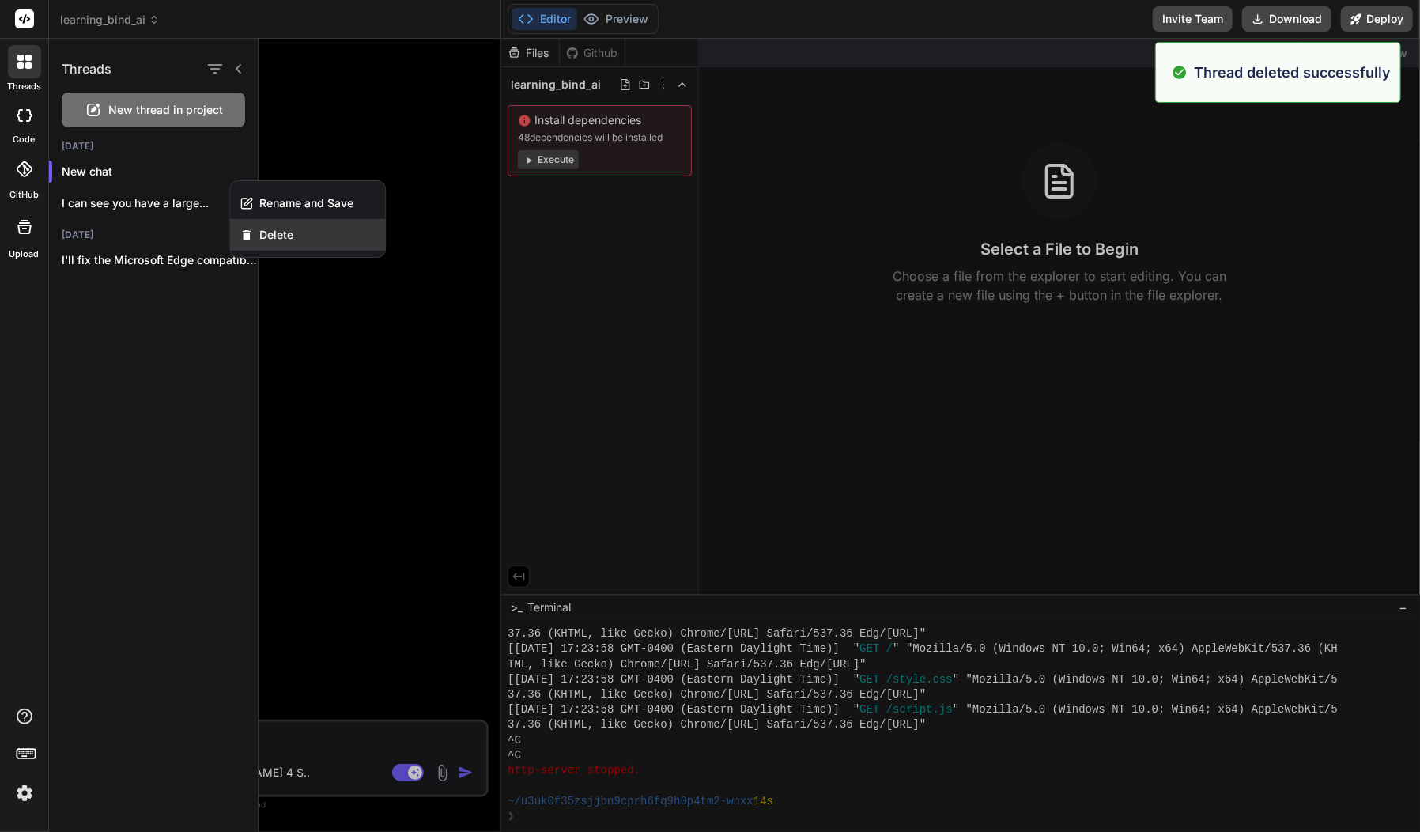
click at [271, 234] on span "Delete" at bounding box center [276, 235] width 34 height 16
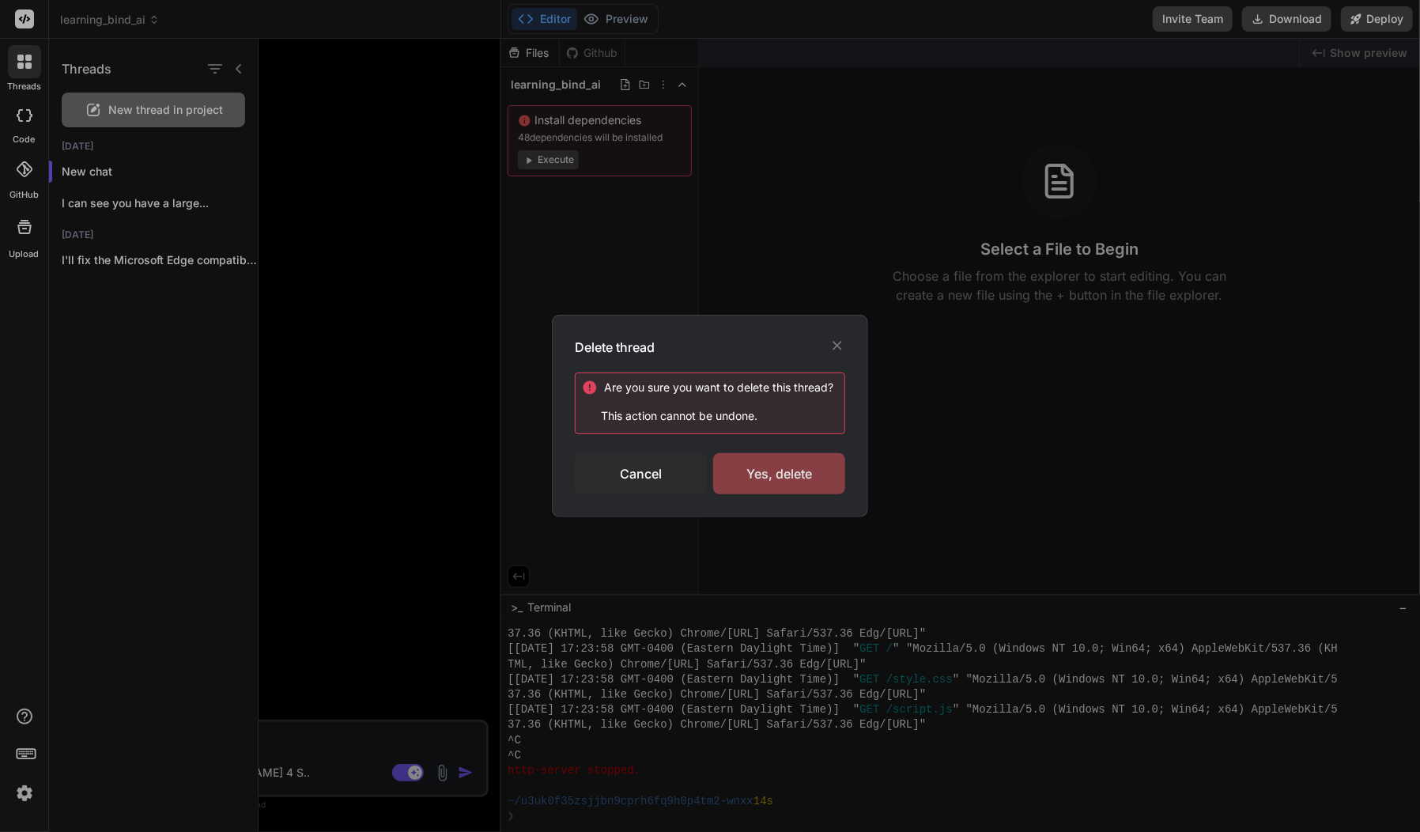
click at [777, 462] on div "Yes, delete" at bounding box center [779, 473] width 132 height 41
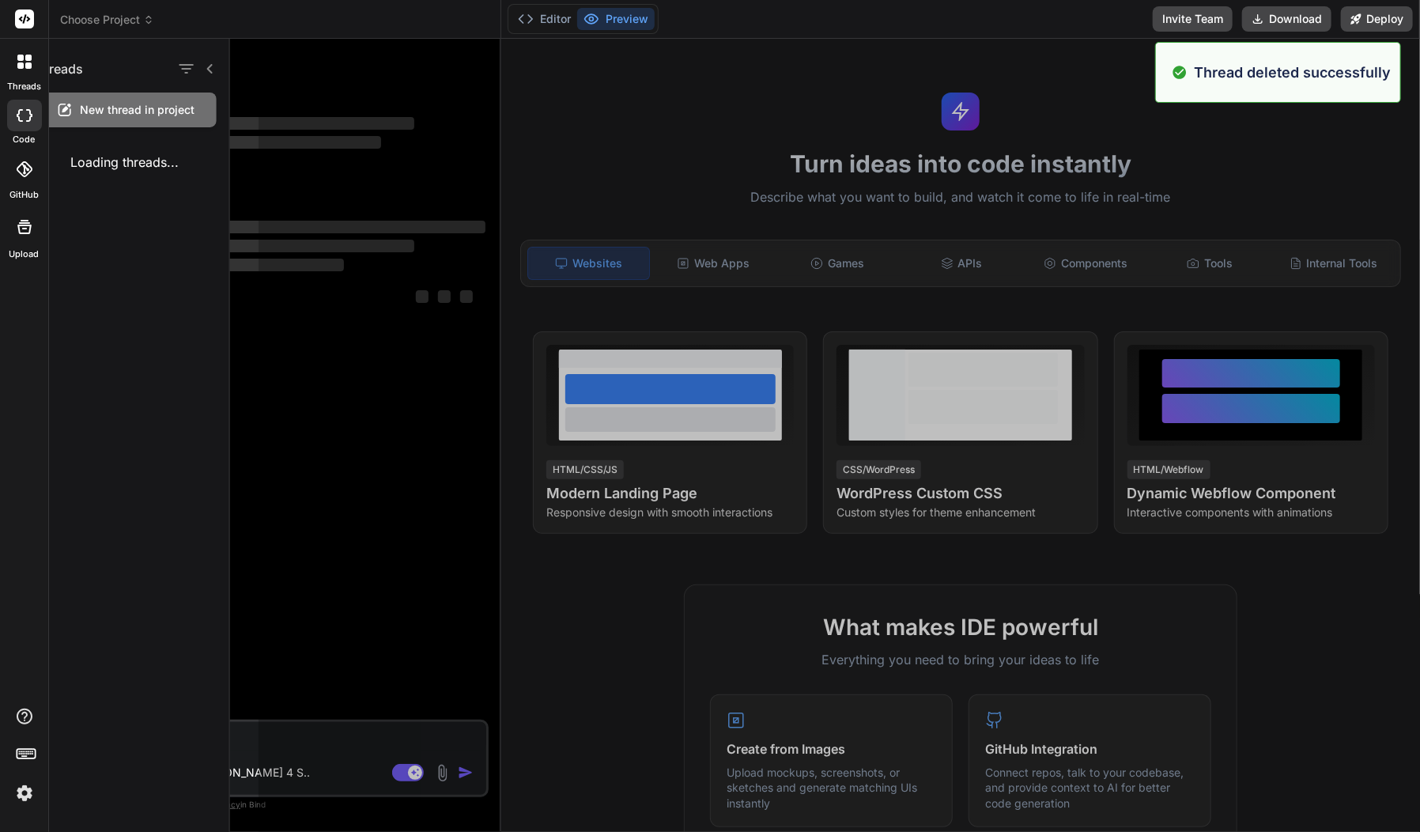
scroll to position [1685, 0]
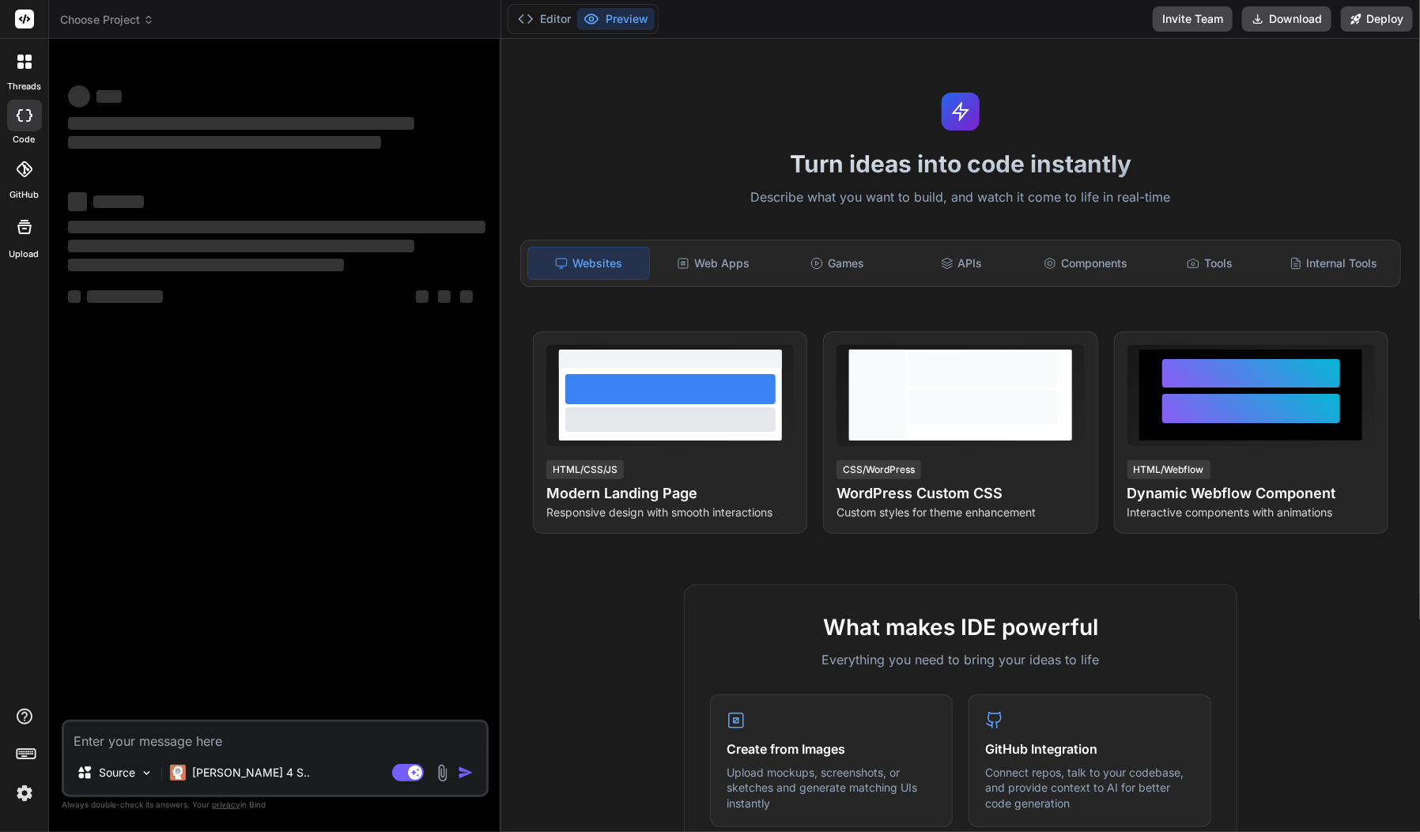
type textarea "x"
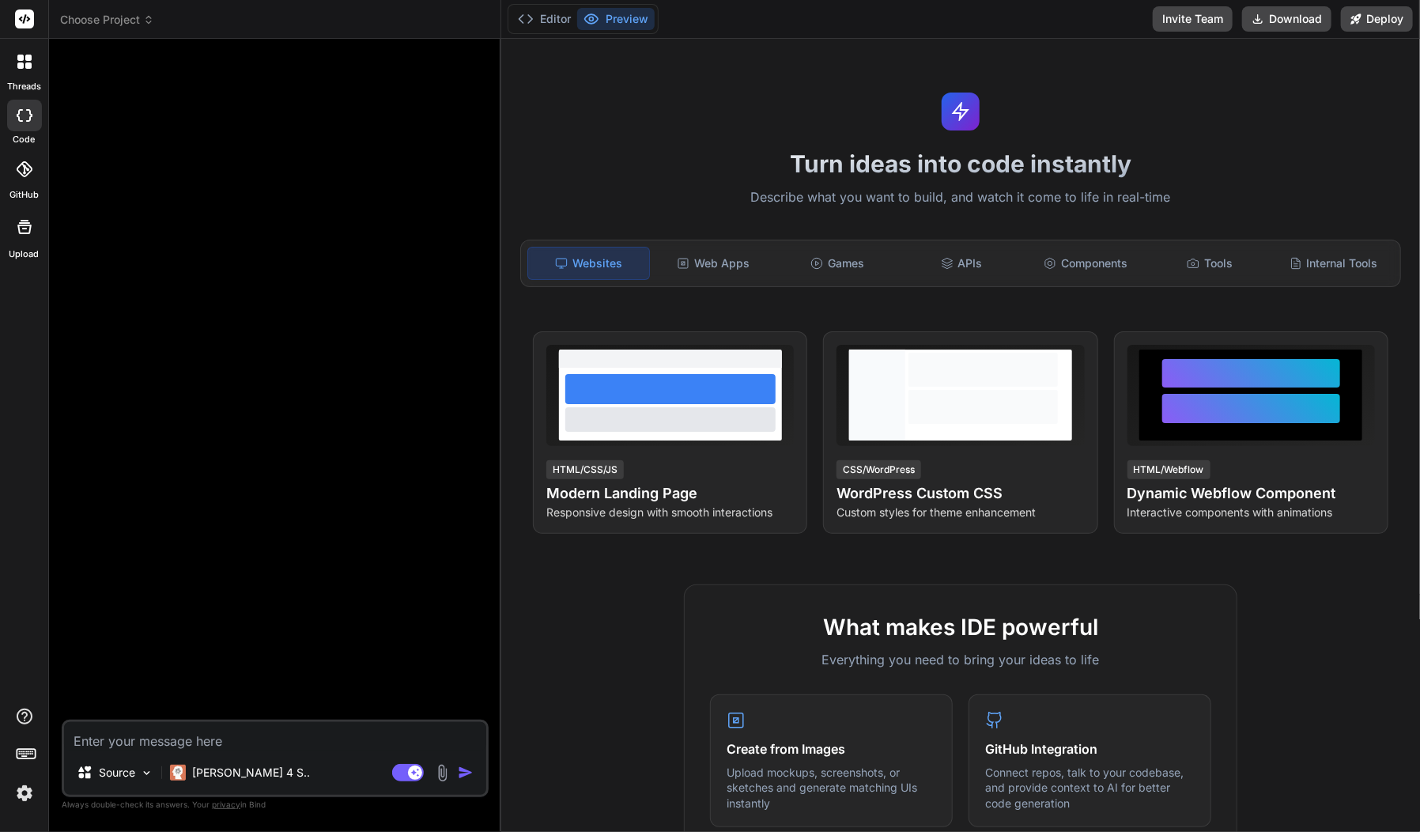
click at [137, 12] on span "Choose Project" at bounding box center [107, 20] width 94 height 16
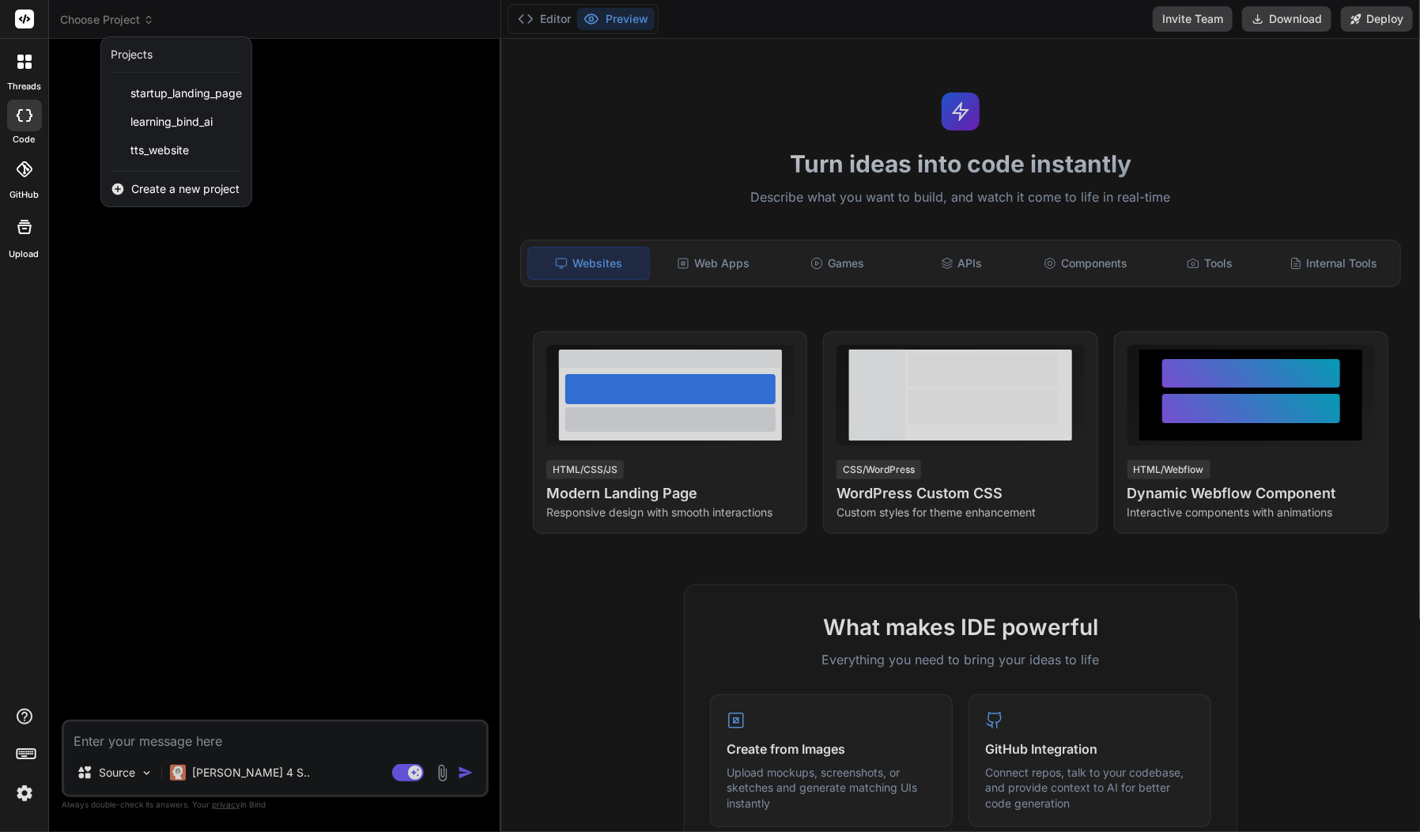
click at [168, 183] on span "Create a new project" at bounding box center [185, 189] width 108 height 16
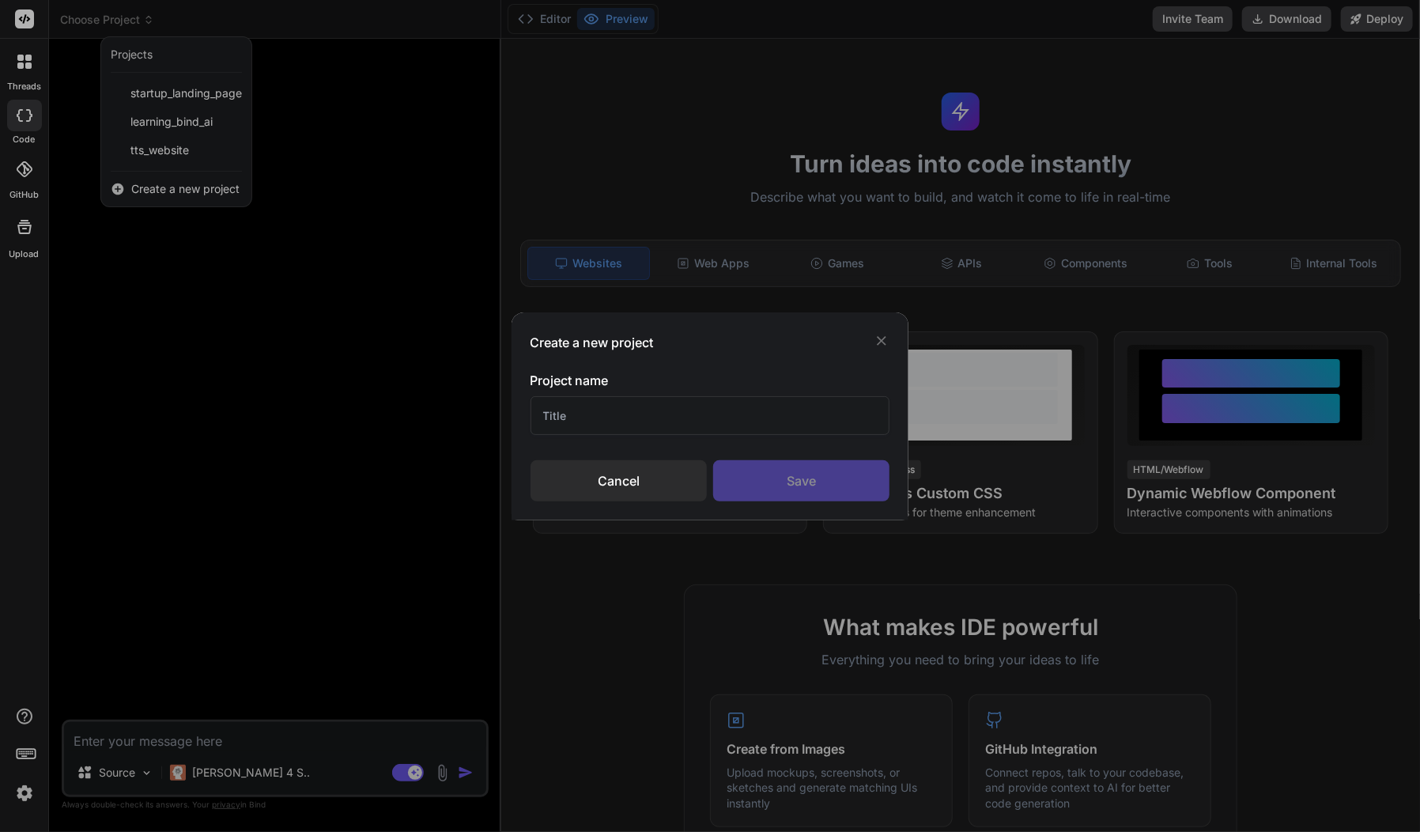
click at [586, 419] on input "text" at bounding box center [711, 415] width 360 height 39
type input "Website Using Claude"
click at [789, 474] on div "Save" at bounding box center [801, 480] width 176 height 41
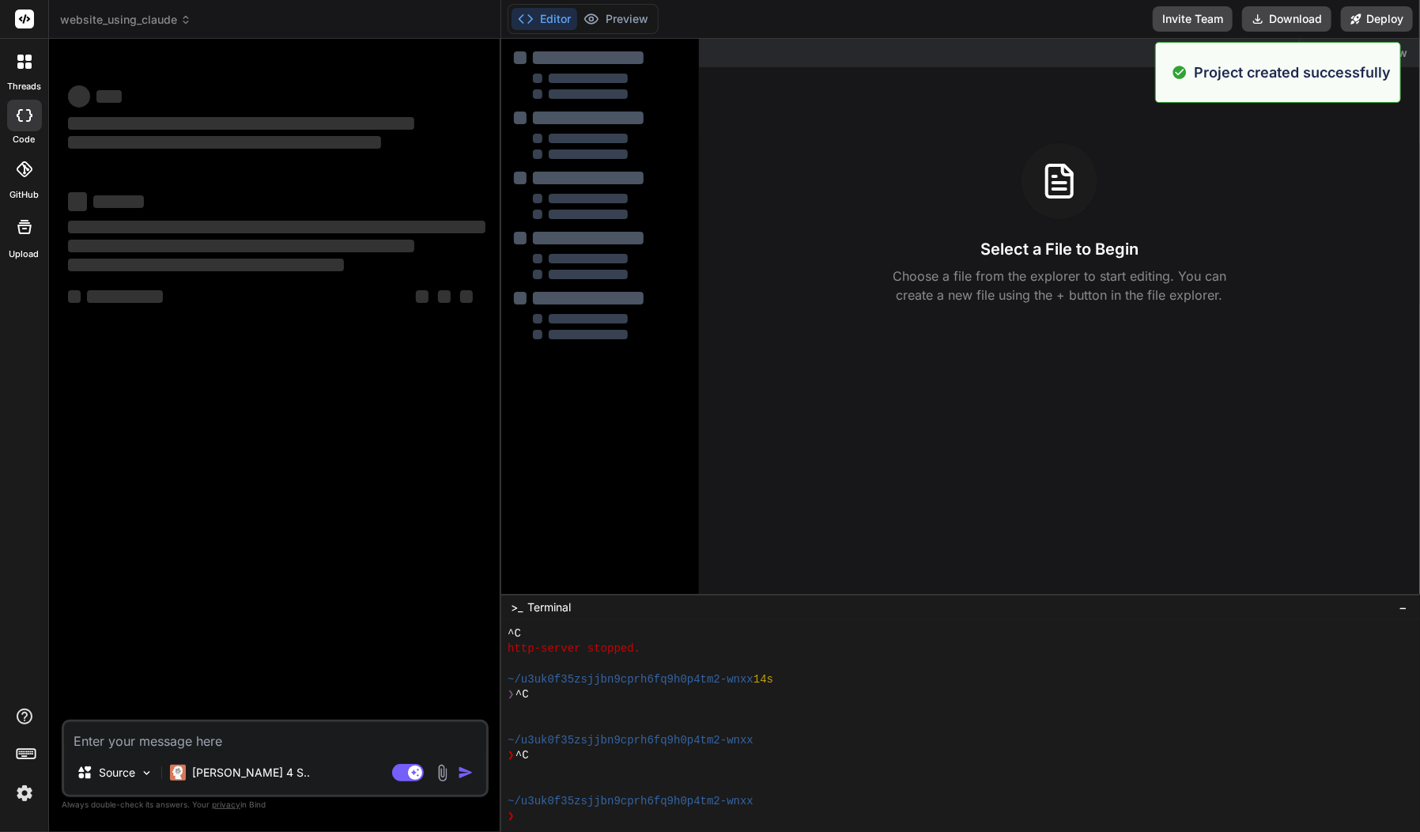
type textarea "x"
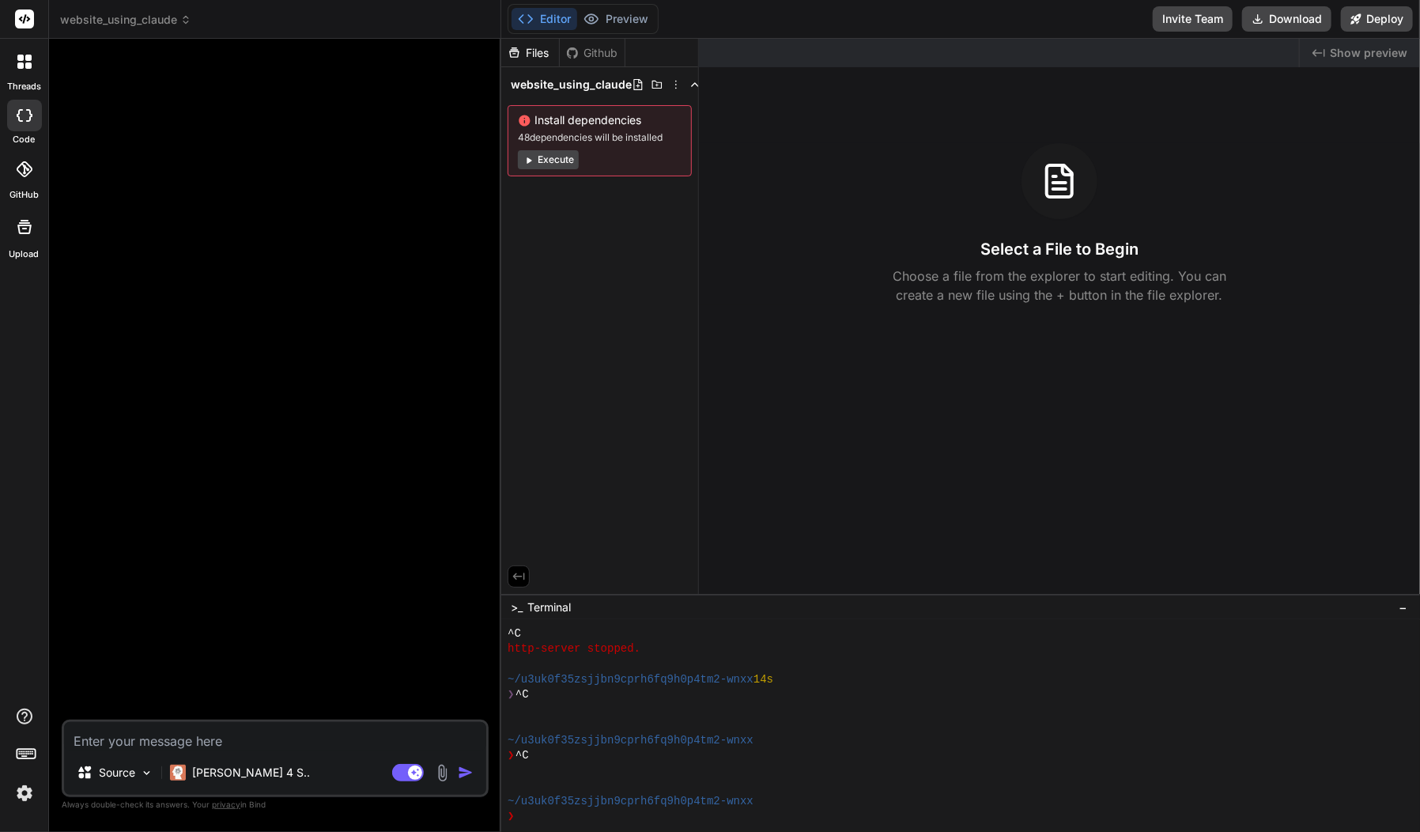
click at [221, 744] on textarea at bounding box center [275, 736] width 422 height 28
paste textarea "First, let's focus on the homepage. I need you to create the HTML structure for…"
type textarea "First, let's focus on the homepage. I need you to create the HTML structure for…"
type textarea "x"
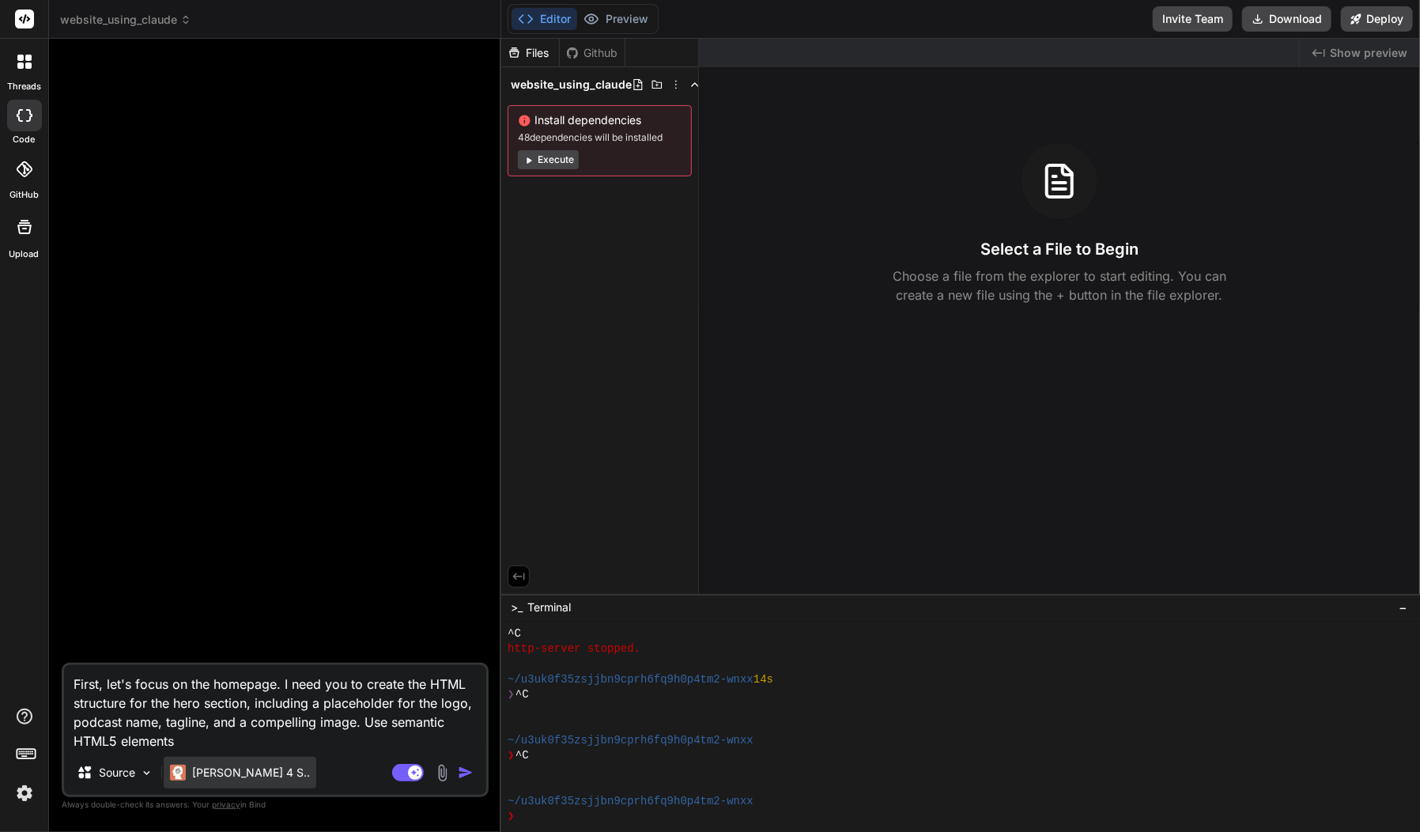
type textarea "First, let's focus on the homepage. I need you to create the HTML structure for…"
click at [229, 769] on p "[PERSON_NAME] 4 S.." at bounding box center [251, 773] width 118 height 16
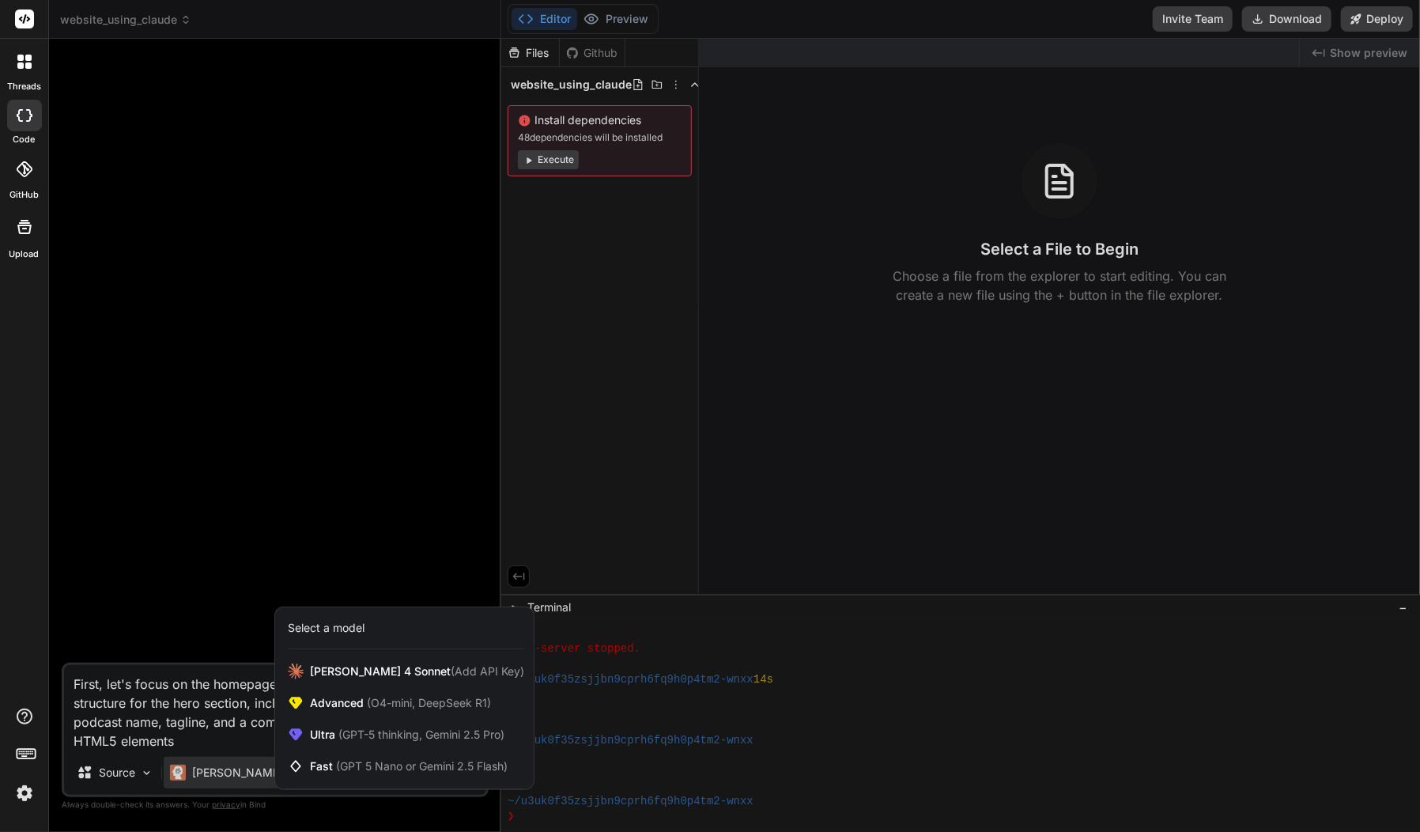
click at [405, 502] on div at bounding box center [710, 416] width 1420 height 832
type textarea "x"
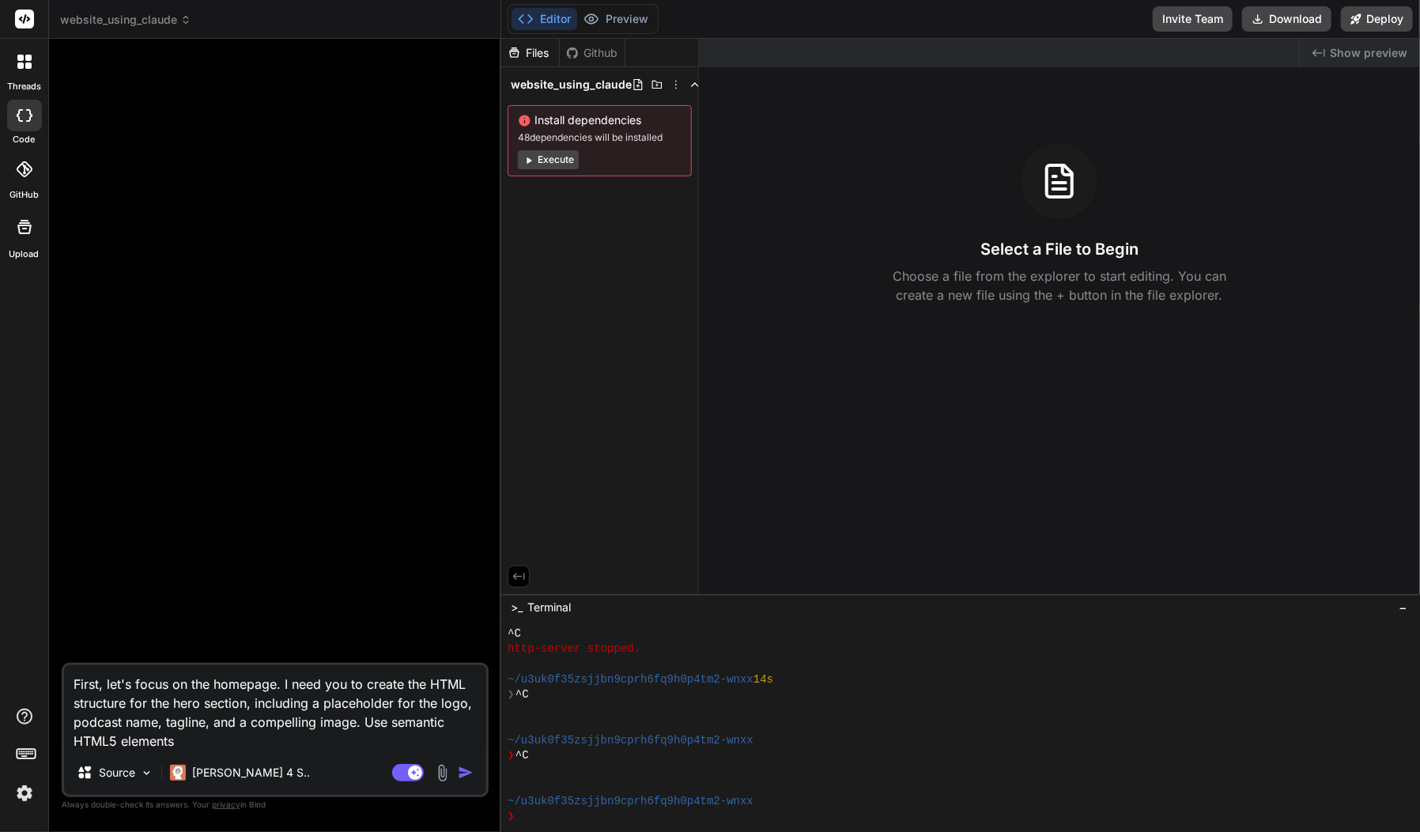
drag, startPoint x: 257, startPoint y: 747, endPoint x: 74, endPoint y: 678, distance: 195.2
click at [74, 678] on textarea "First, let's focus on the homepage. I need you to create the HTML structure for…" at bounding box center [275, 707] width 422 height 85
paste textarea "Okay Claude, let's start building the homepage for 'The Talented Servant Podcas…"
type textarea "Okay Claude, let's start building the homepage for 'The Talented Servant Podcas…"
type textarea "x"
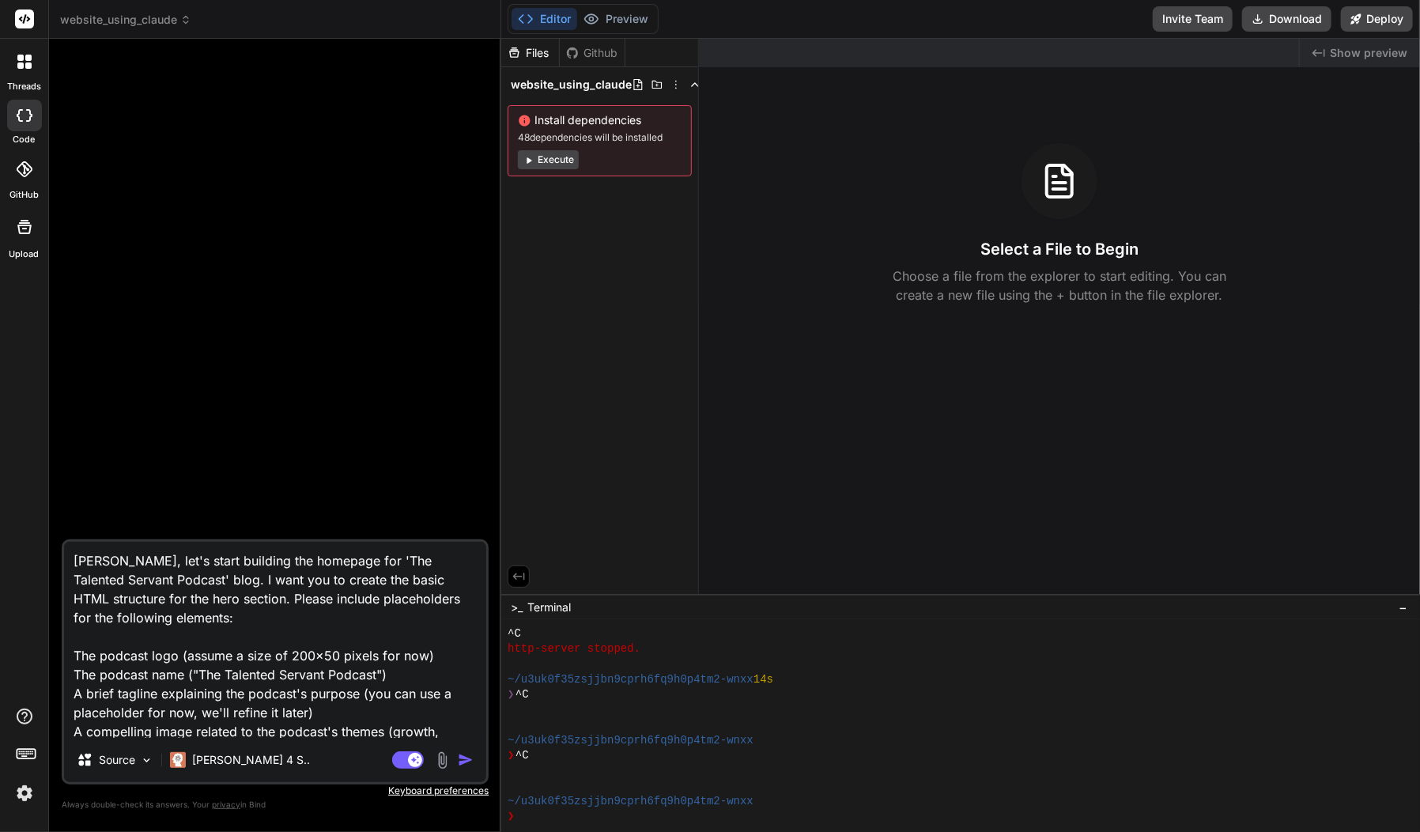
scroll to position [96, 0]
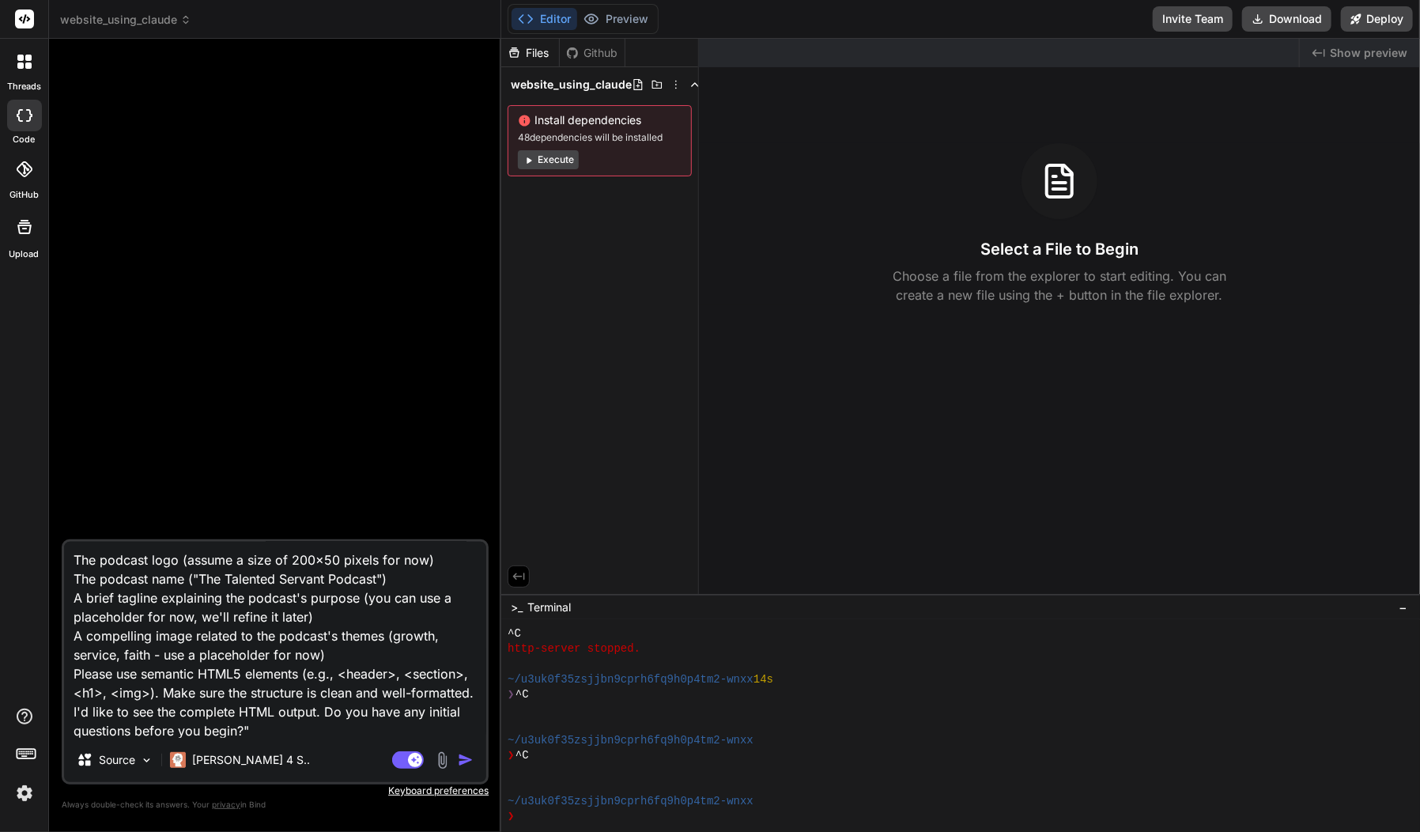
type textarea "Okay Claude, let's start building the homepage for 'The Talented Servant Podcas…"
click at [458, 761] on img "button" at bounding box center [466, 760] width 16 height 16
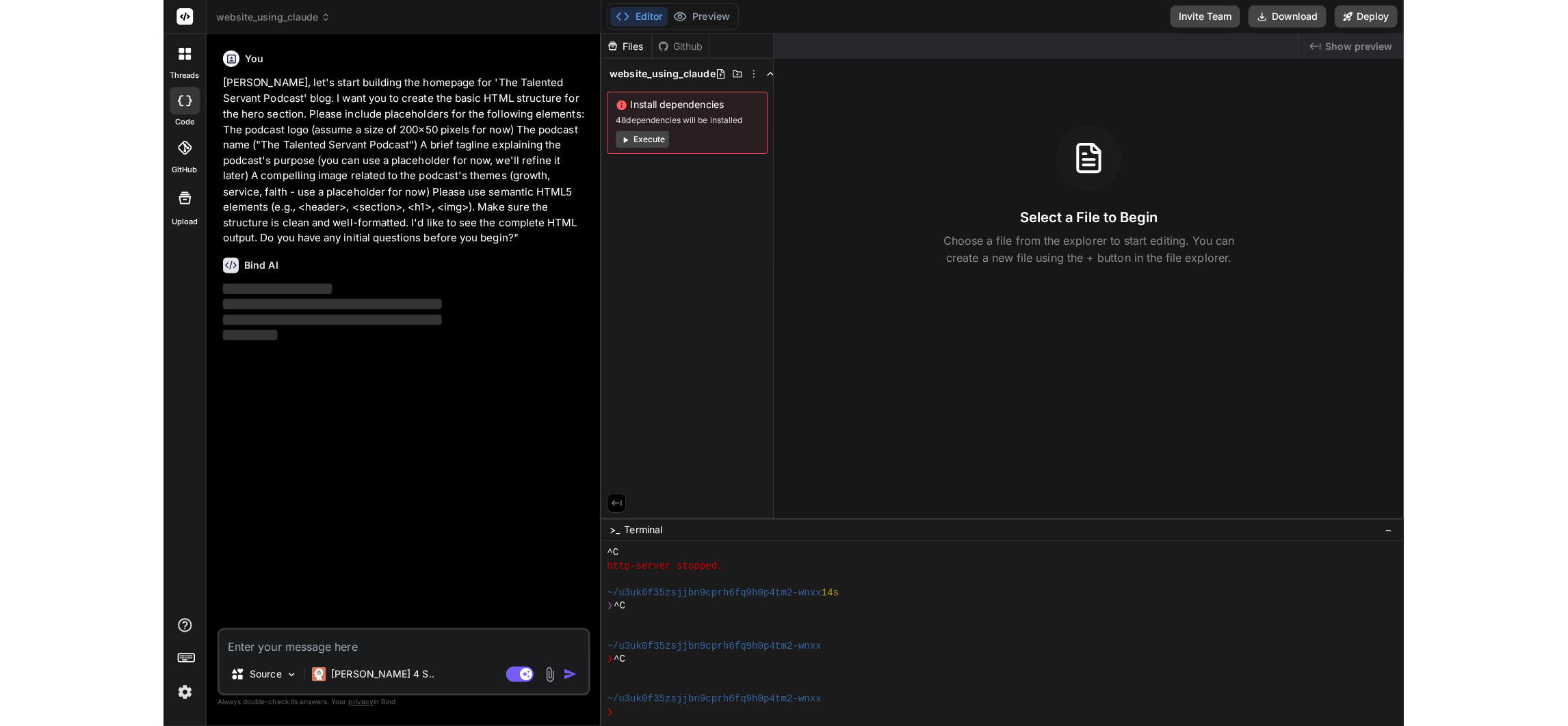
scroll to position [0, 0]
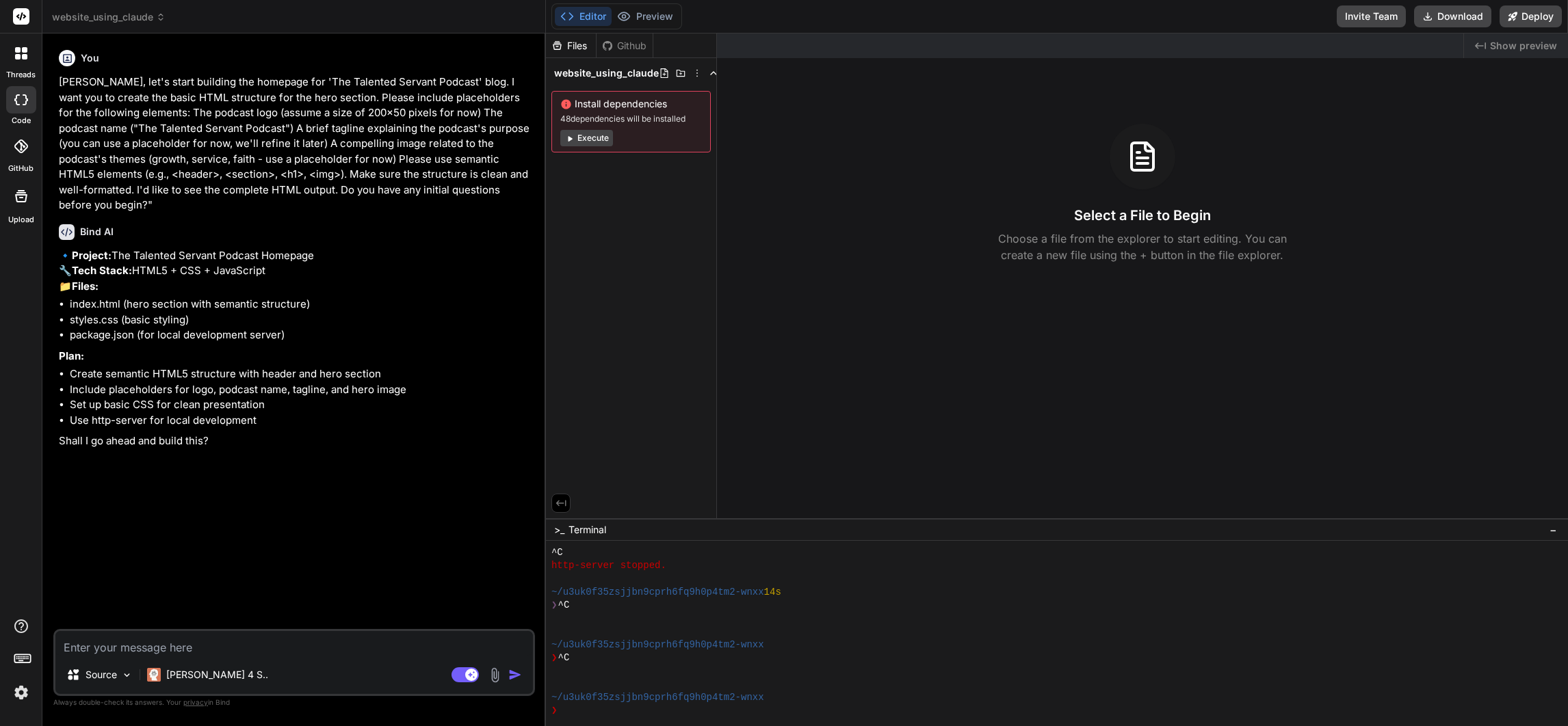
type textarea "x"
click at [220, 641] on textarea at bounding box center [294, 643] width 477 height 24
type textarea "Y"
type textarea "x"
type textarea "Ye"
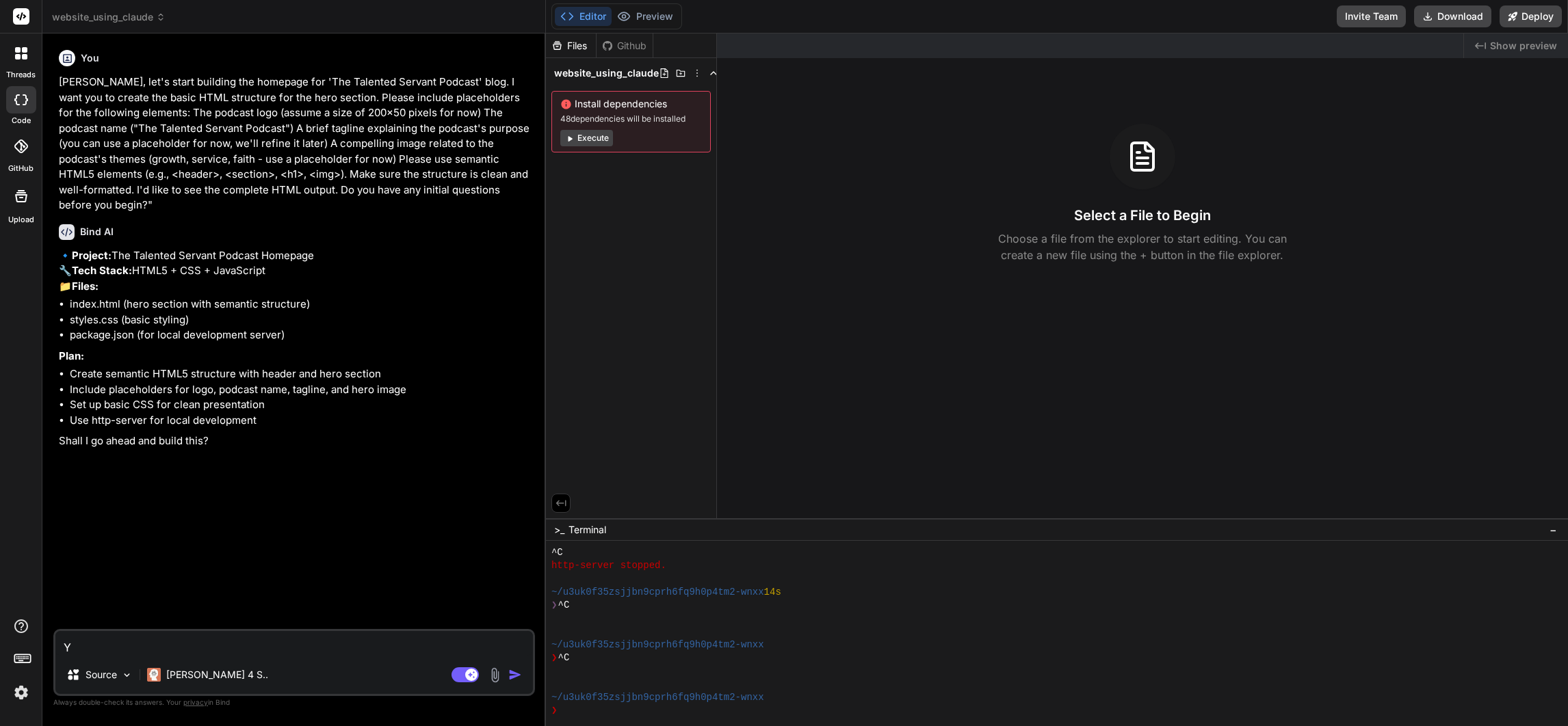
type textarea "x"
type textarea "Yes"
type textarea "x"
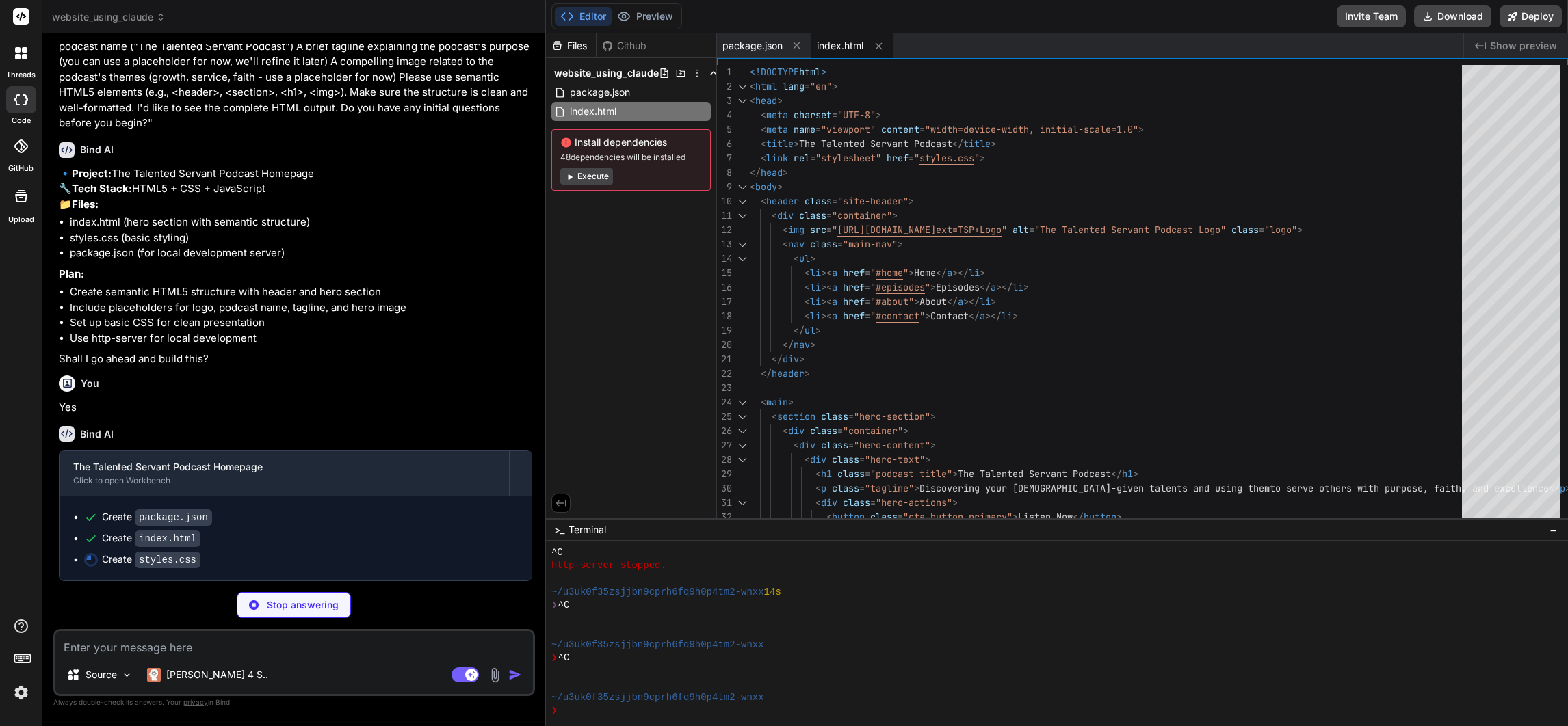
scroll to position [95, 0]
type textarea "x"
type textarea "flex-wrap: wrap; justify-content: center; } .hero-actions { justify-content: ce…"
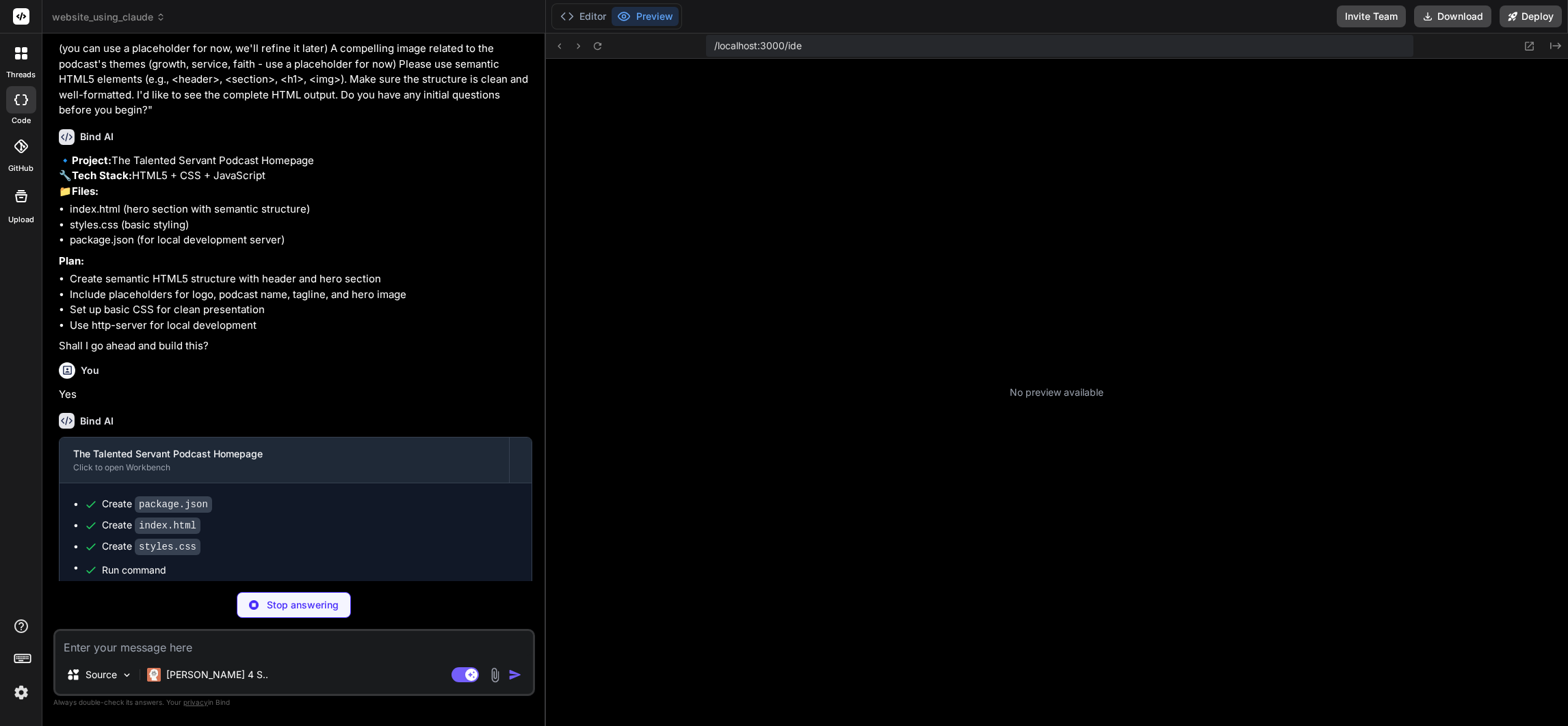
scroll to position [2034, 0]
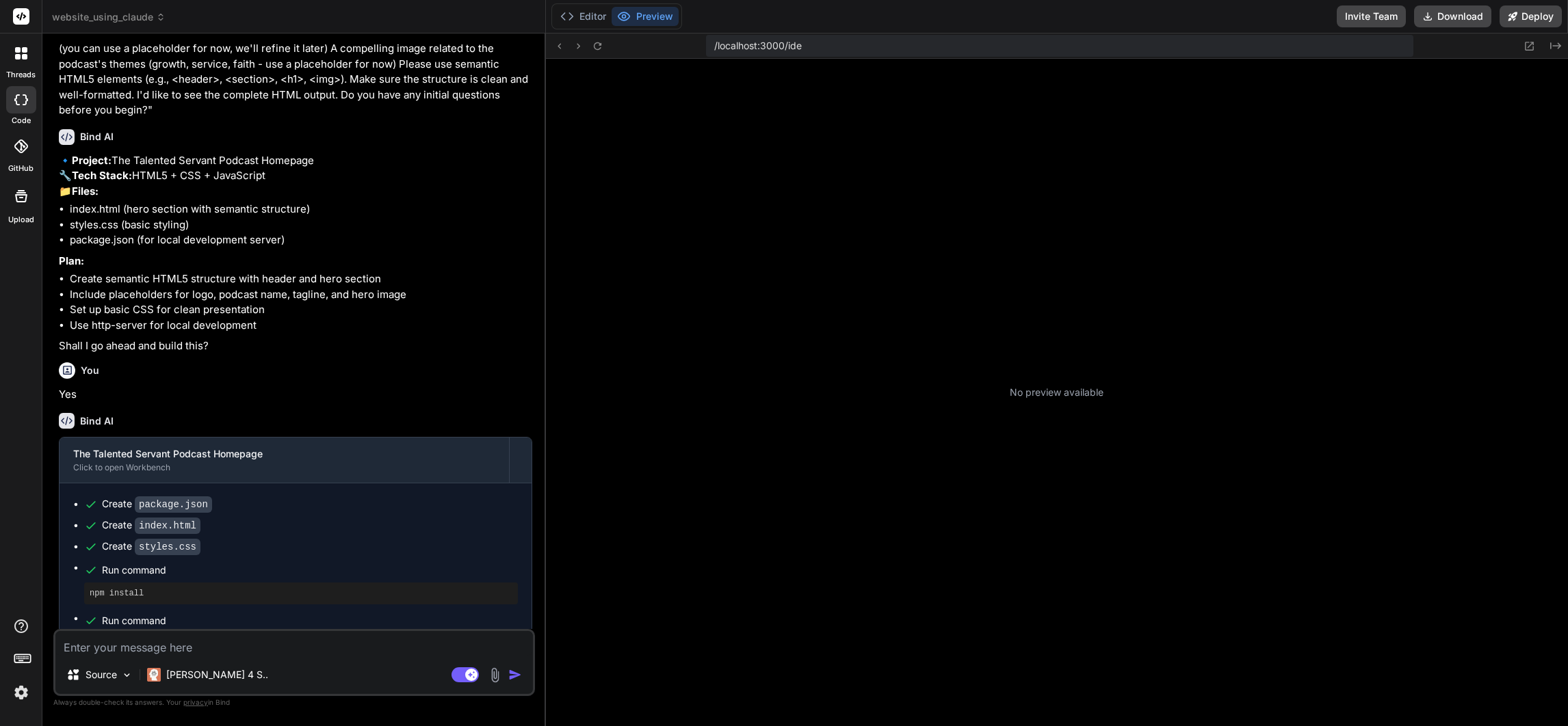
type textarea "x"
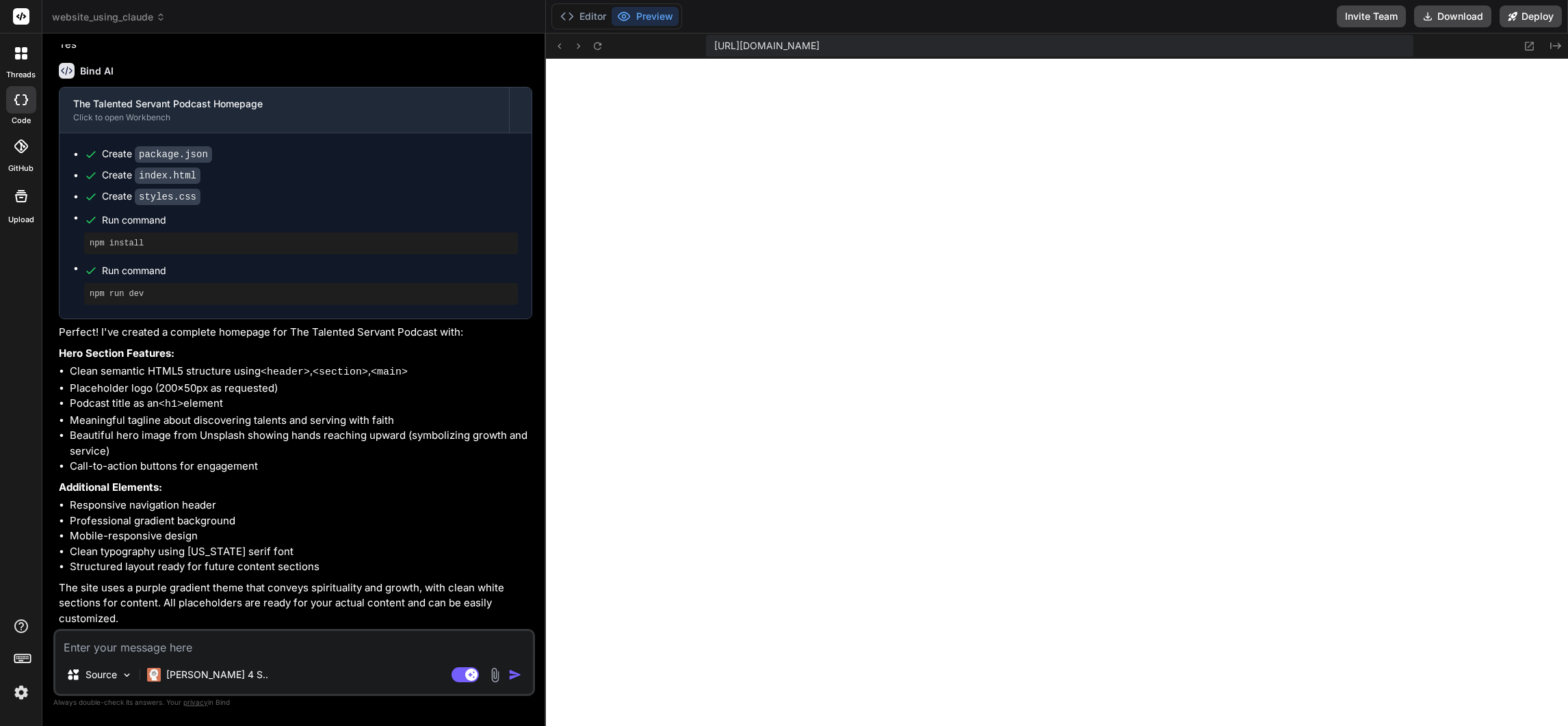
scroll to position [2348, 0]
click at [394, 646] on textarea at bounding box center [294, 643] width 477 height 24
type textarea "U"
type textarea "x"
type textarea "Up"
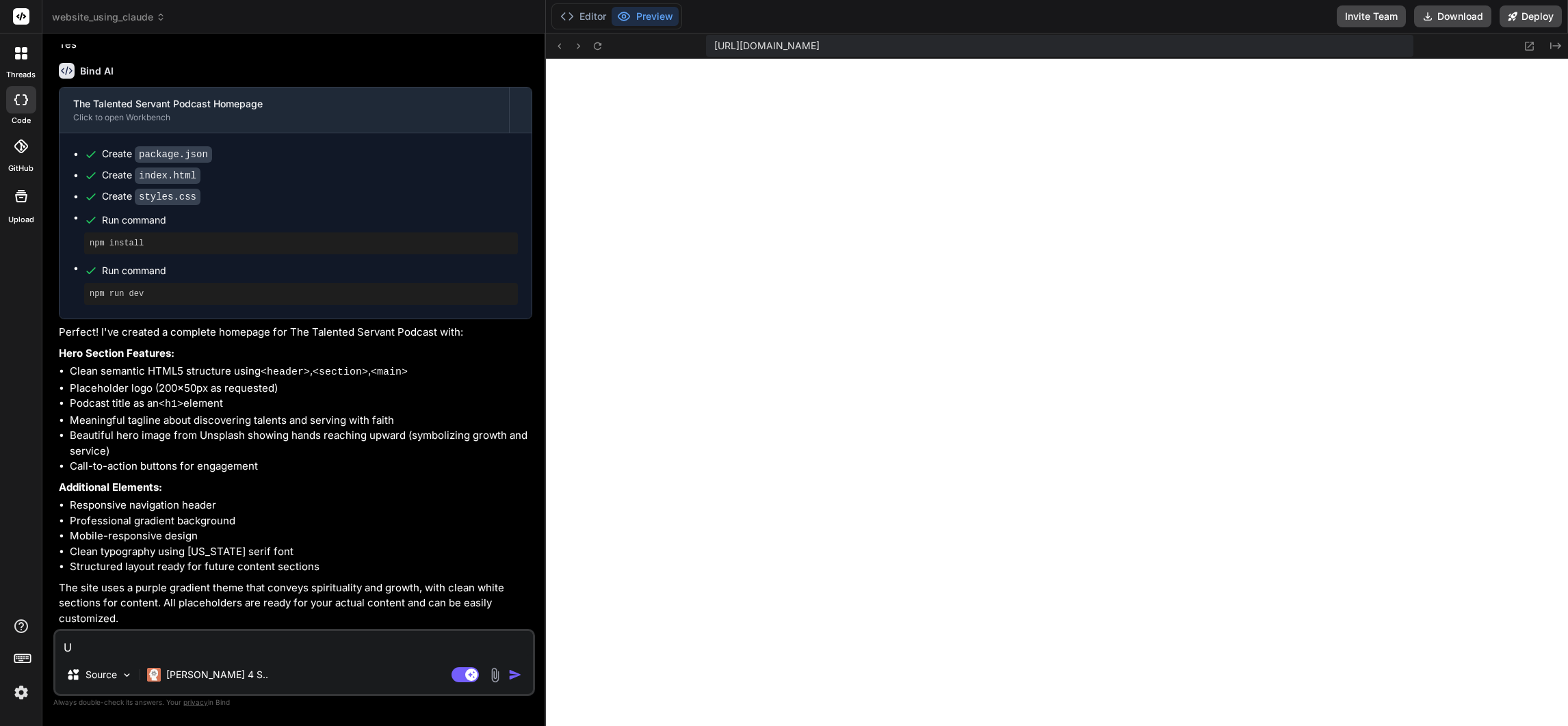
type textarea "x"
type textarea "Upd"
type textarea "x"
type textarea "Upda"
type textarea "x"
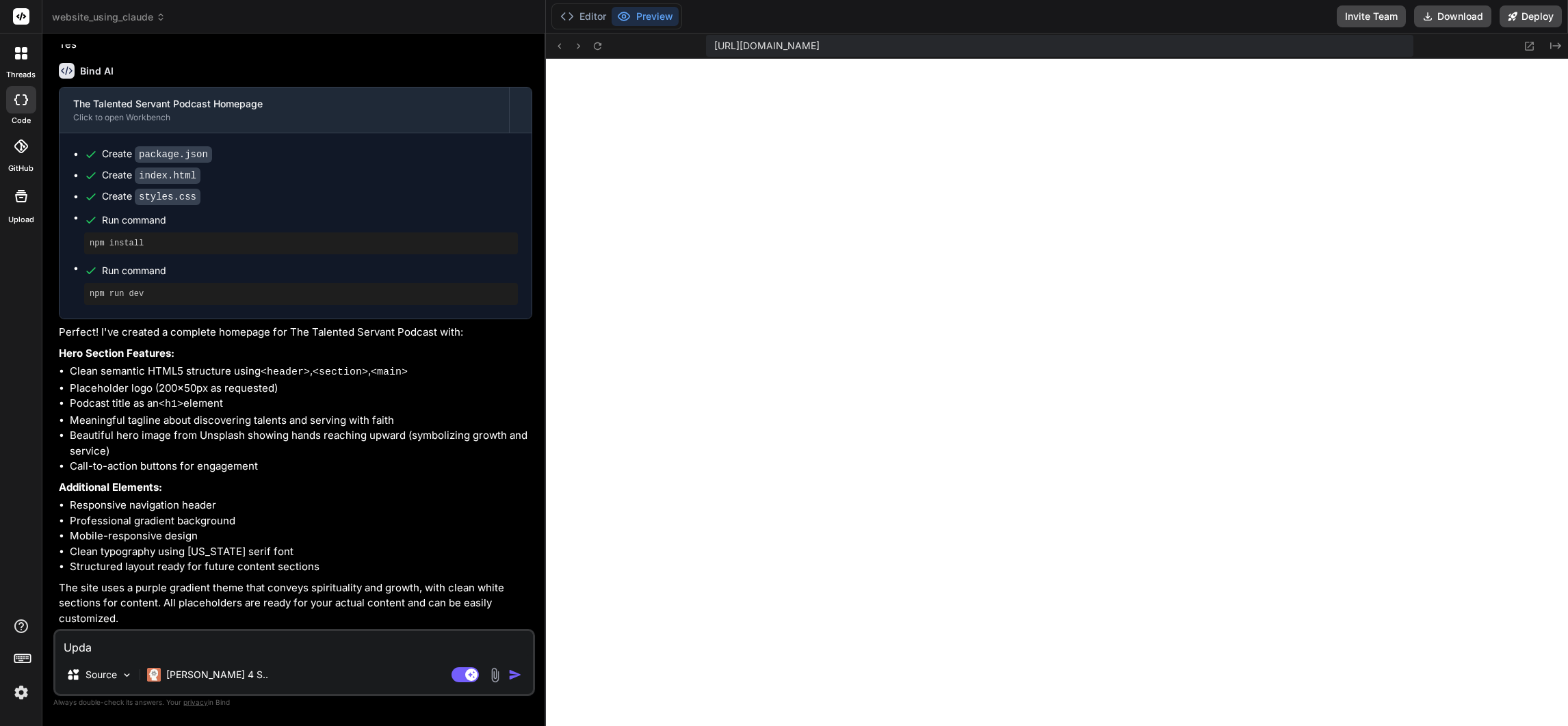
type textarea "Updat"
type textarea "x"
type textarea "Update"
type textarea "x"
type textarea "Update"
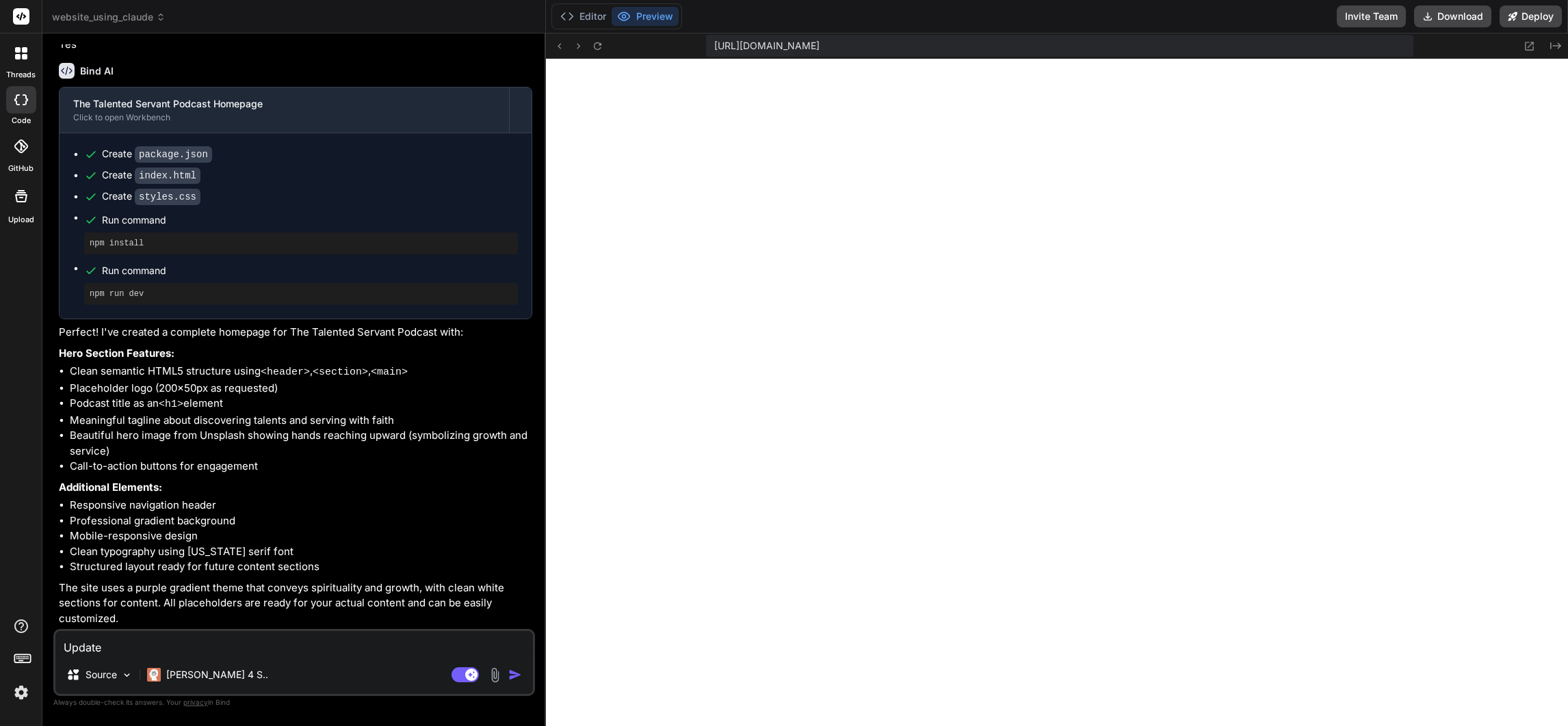
type textarea "x"
type textarea "Update t"
type textarea "x"
type textarea "Update th"
type textarea "x"
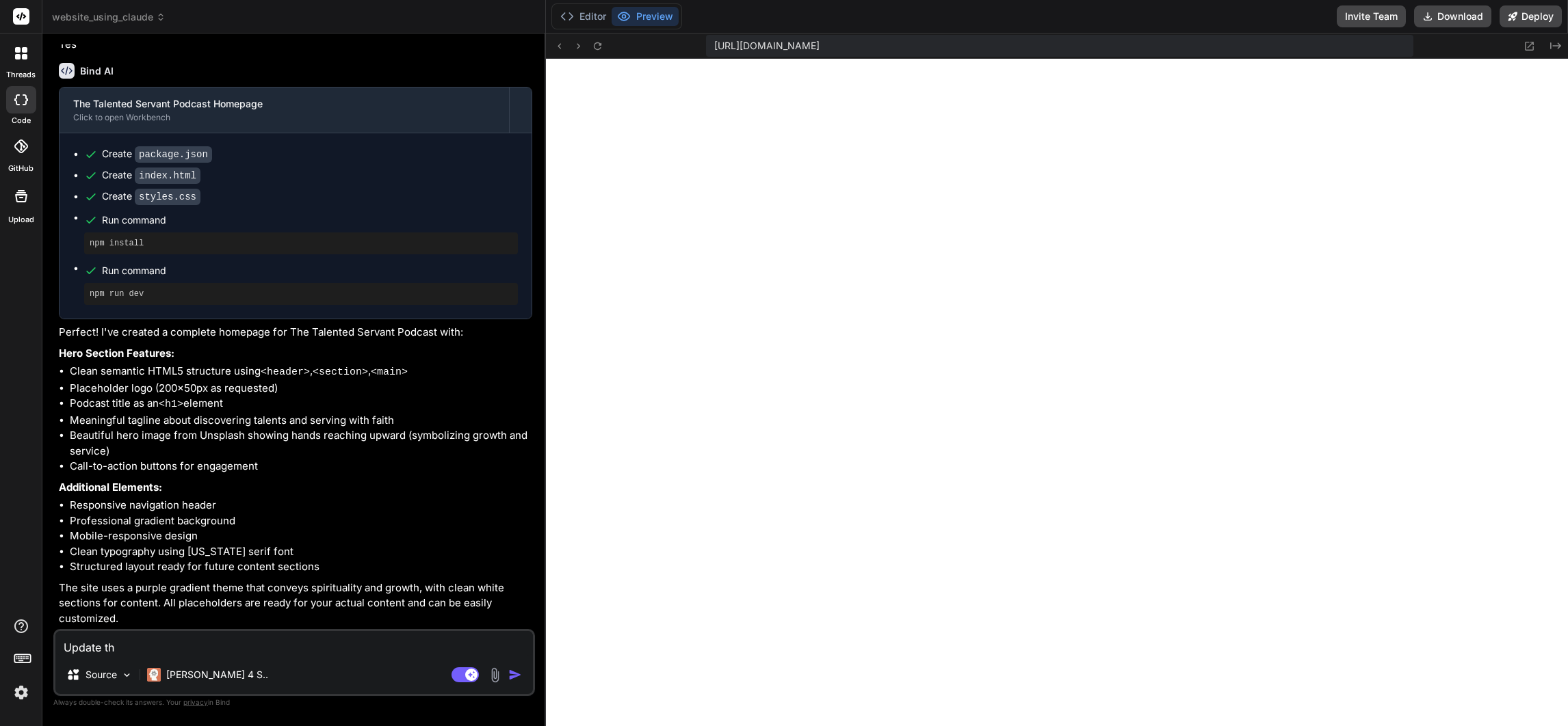
type textarea "Update the"
type textarea "x"
type textarea "Update the"
type textarea "x"
type textarea "Update the c"
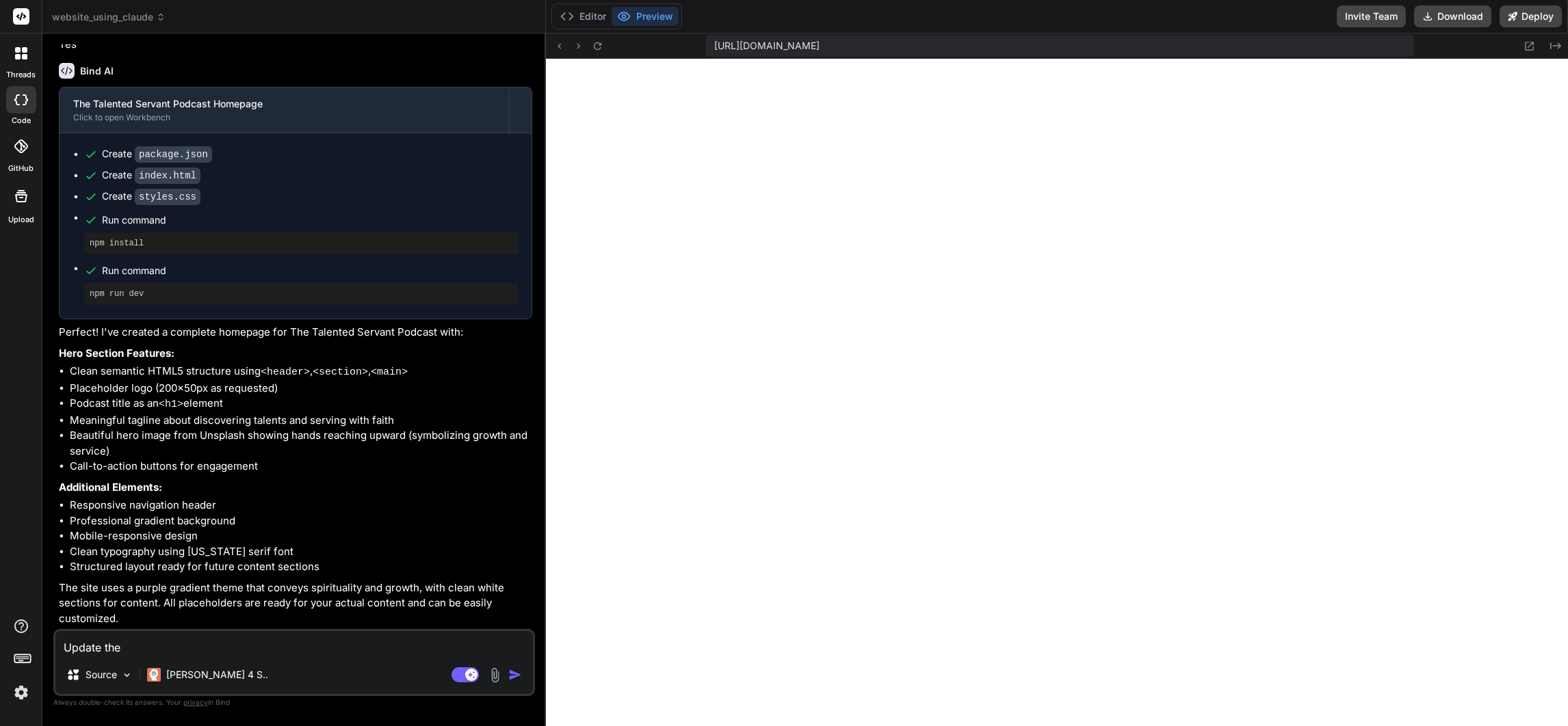
type textarea "x"
type textarea "Update the co"
type textarea "x"
type textarea "Update the cod"
type textarea "x"
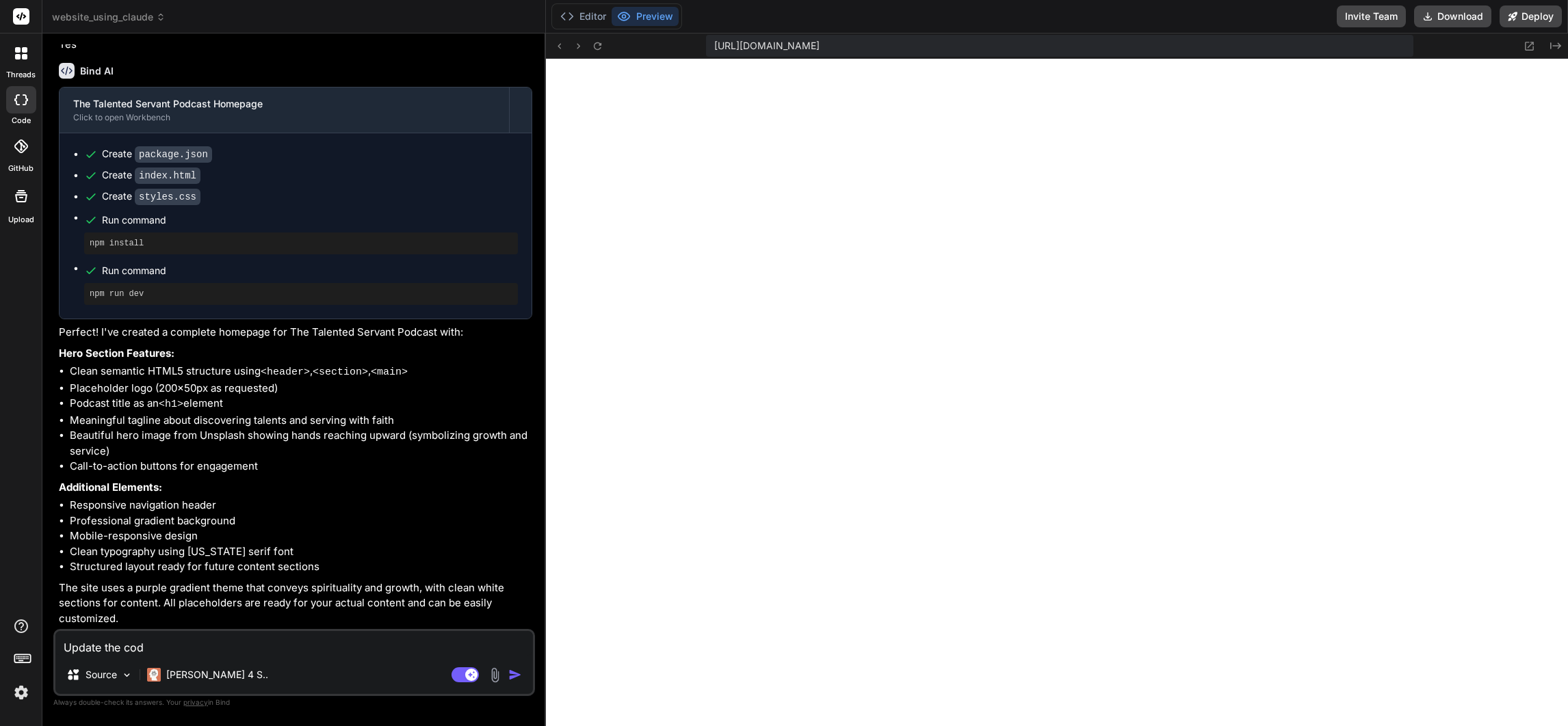
type textarea "Update the code"
type textarea "x"
type textarea "Update the code"
type textarea "x"
type textarea "Update the code s"
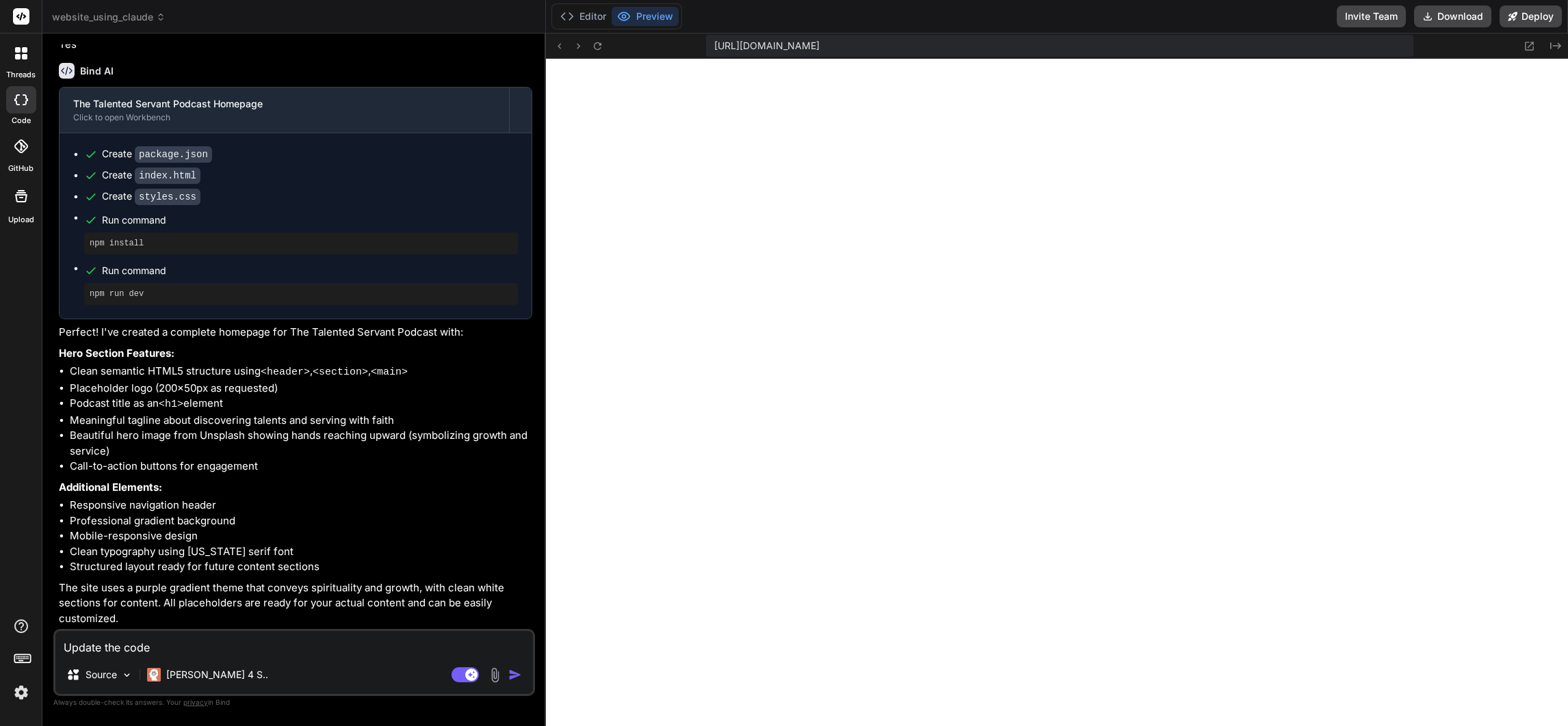
type textarea "x"
type textarea "Update the code so"
type textarea "x"
type textarea "Update the code so"
type textarea "x"
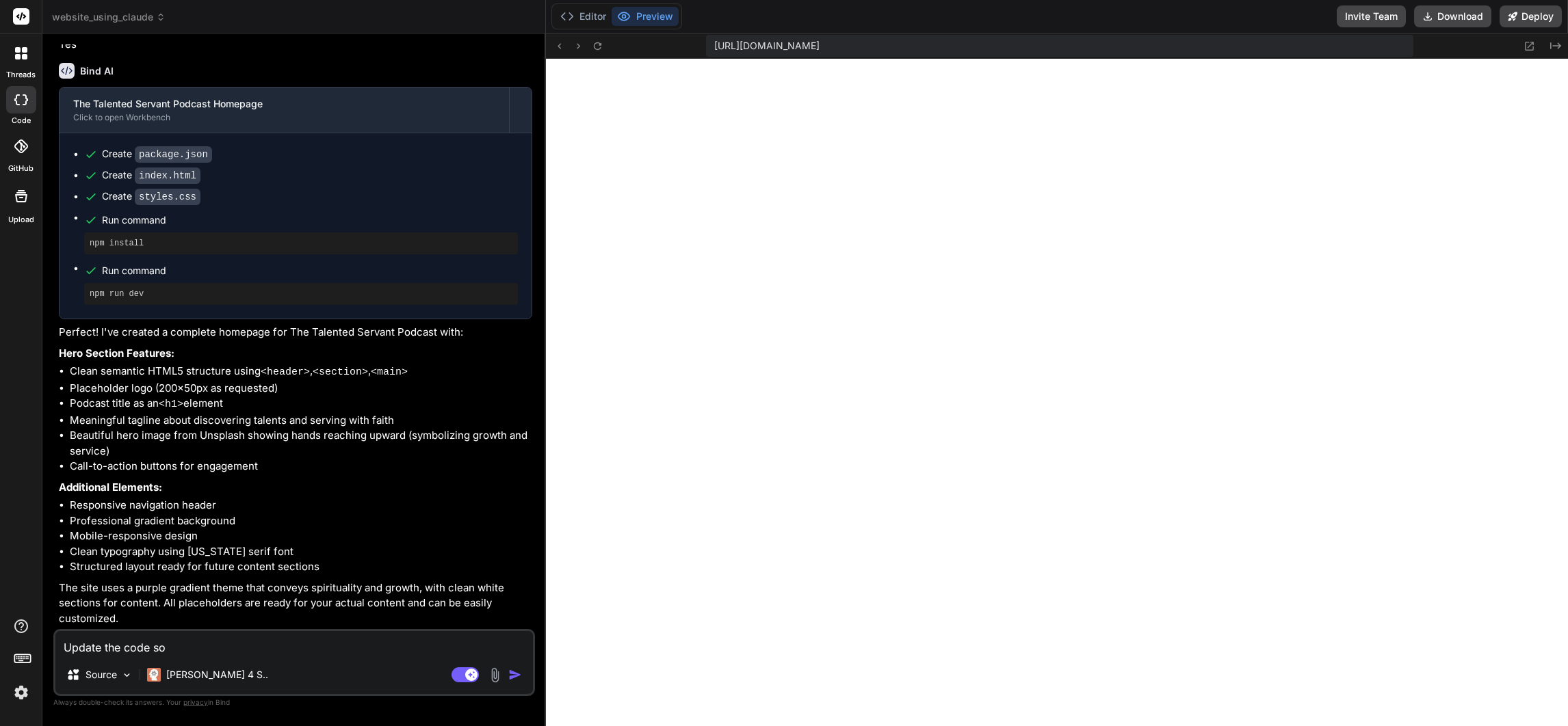
type textarea "Update the code so"
type textarea "x"
type textarea "Update the code s"
type textarea "x"
type textarea "Update the code"
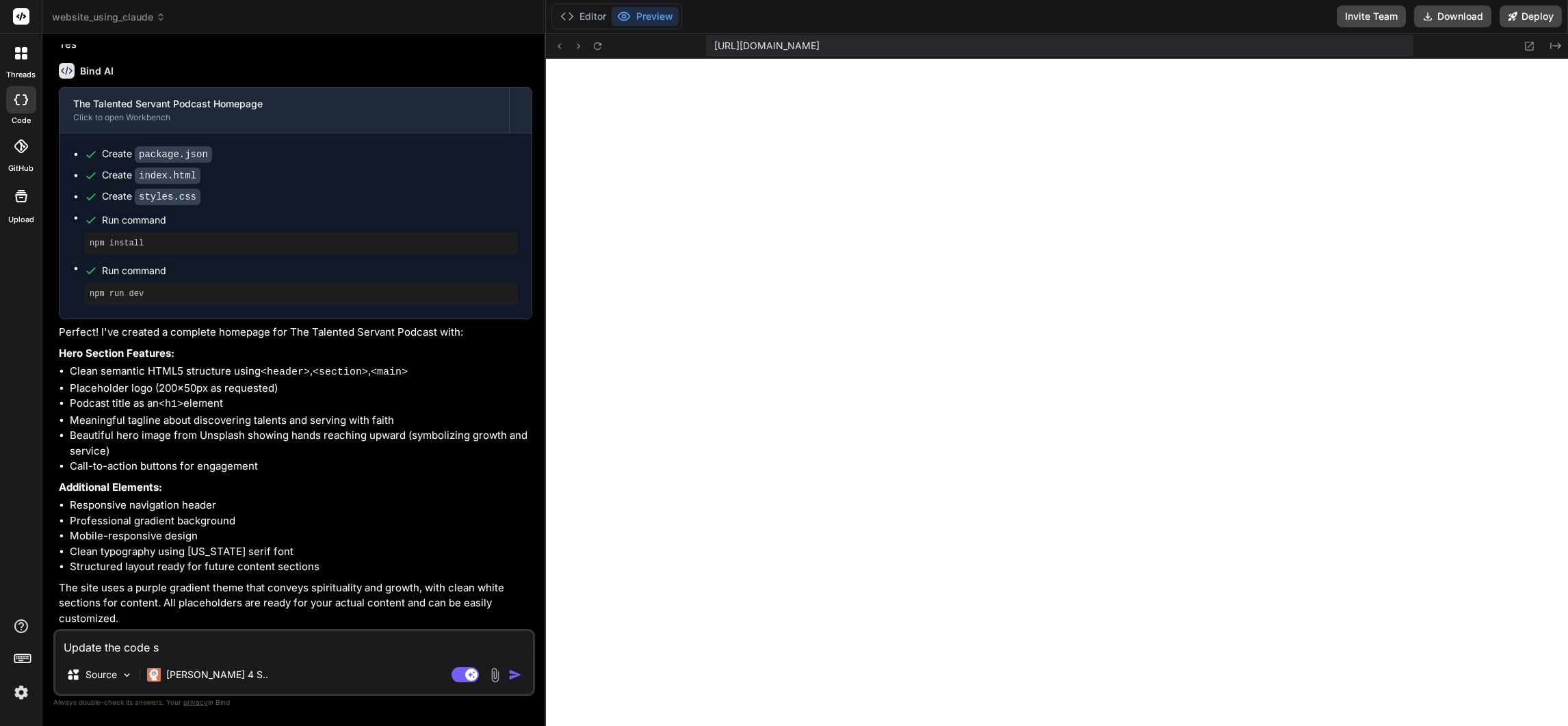
type textarea "x"
type textarea "Update the code"
type textarea "x"
type textarea "Update the cod"
type textarea "x"
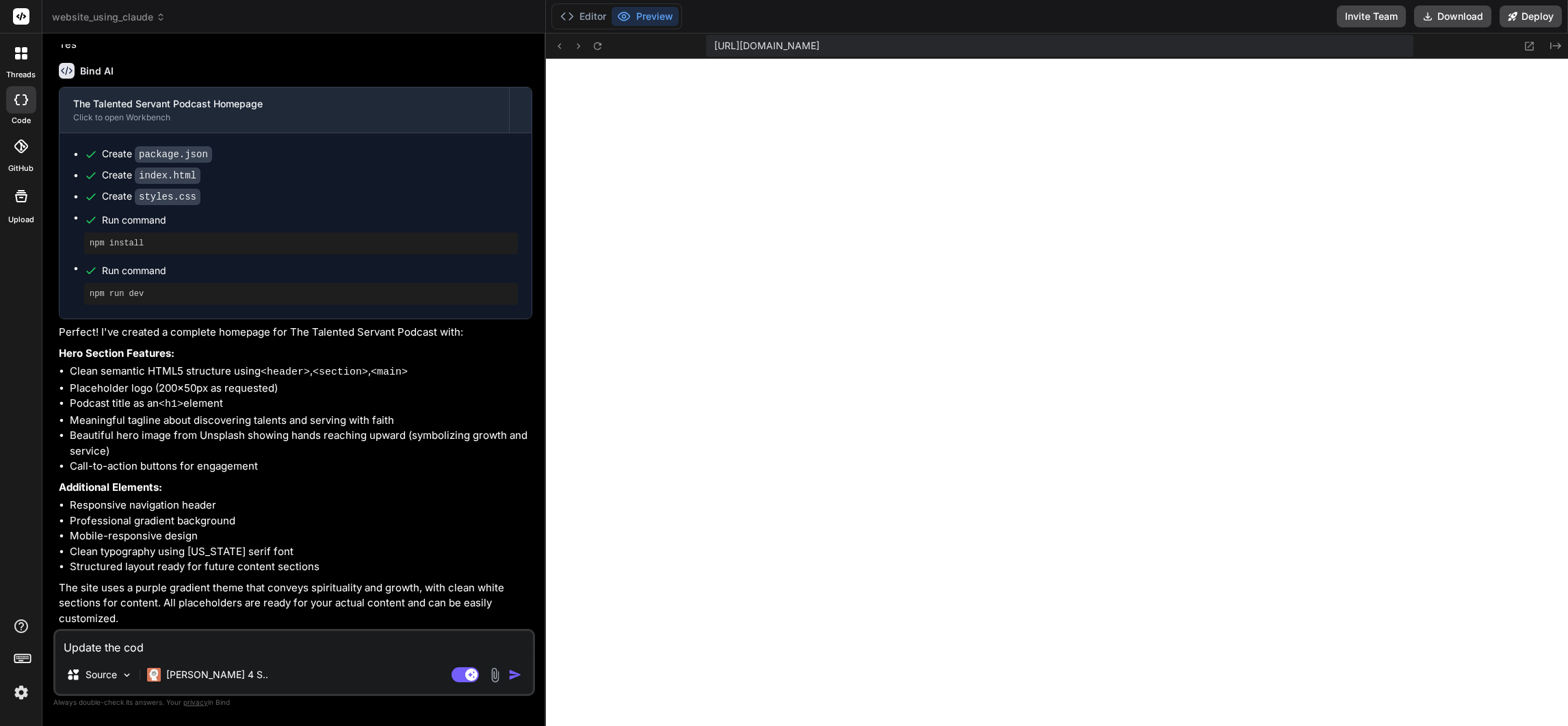
type textarea "Update the co"
type textarea "x"
type textarea "Update the c"
type textarea "x"
type textarea "Update the"
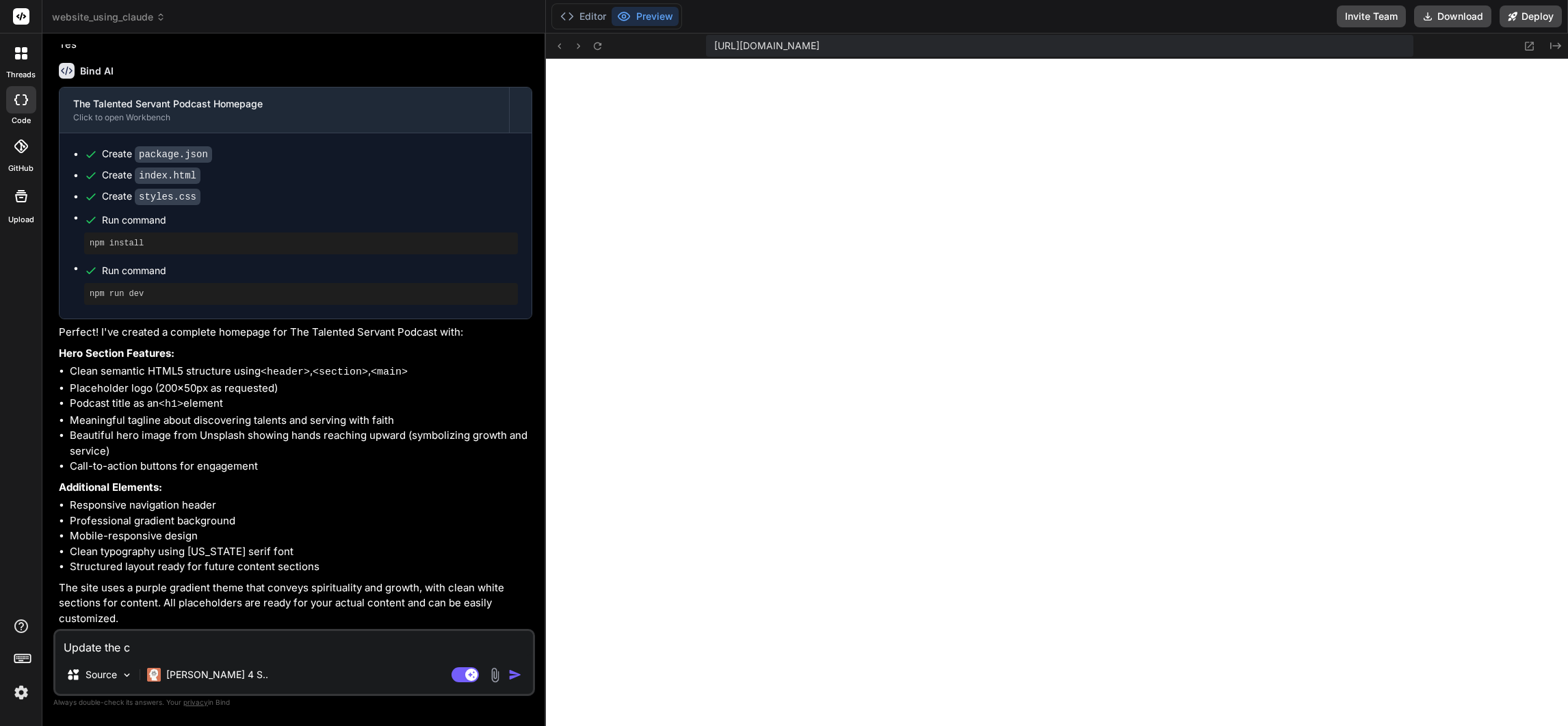
type textarea "x"
type textarea "Update the"
type textarea "x"
type textarea "Update the"
type textarea "x"
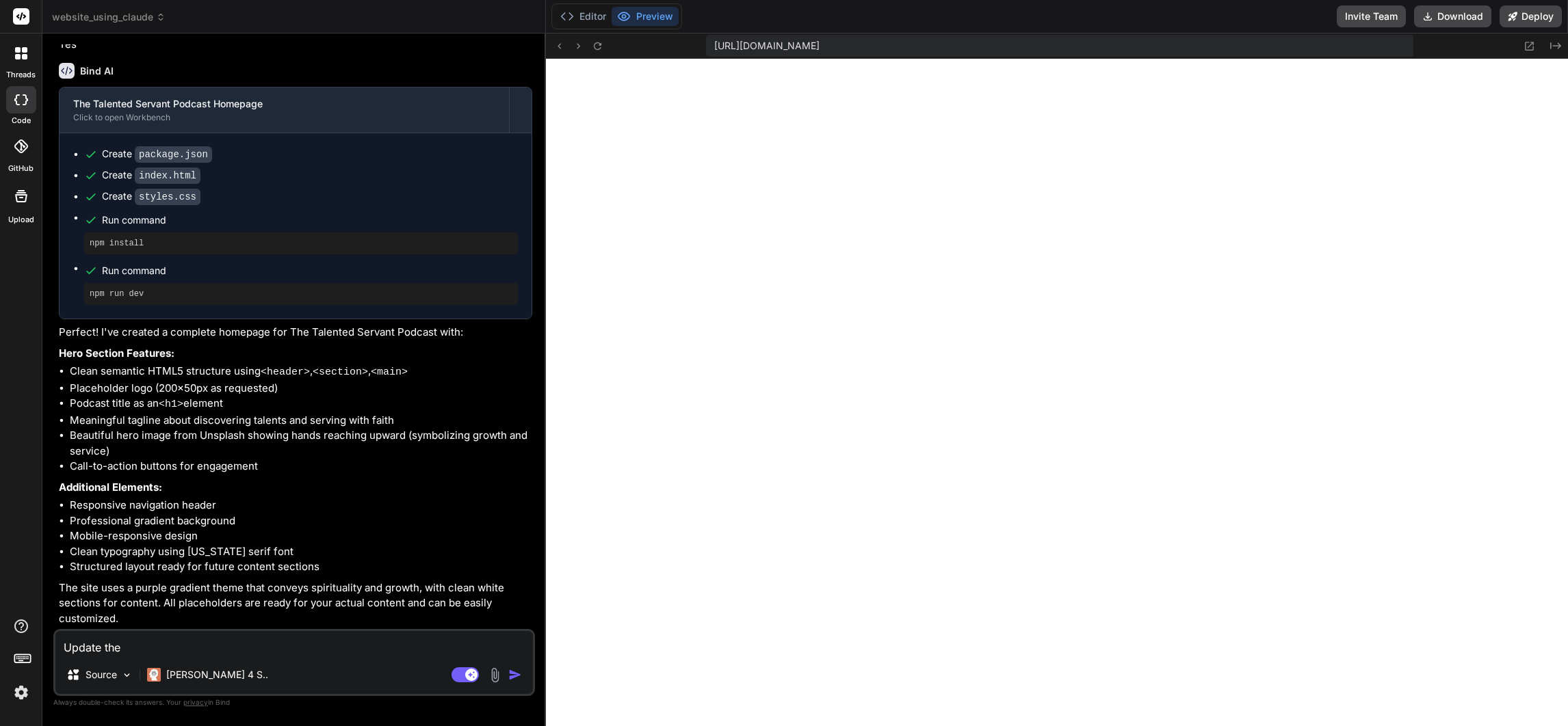
type textarea "Update the w"
type textarea "x"
type textarea "Update the we"
type textarea "x"
type textarea "Update the web"
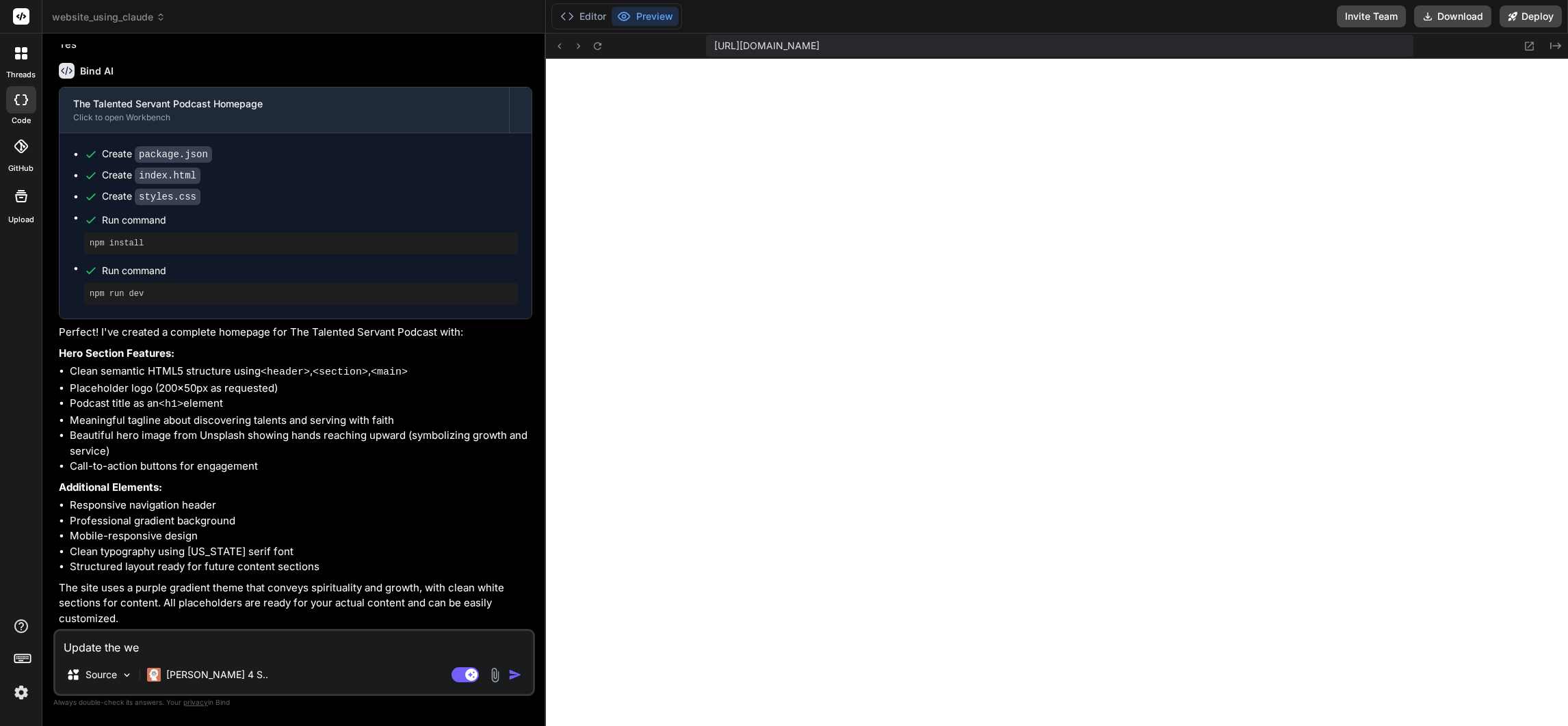
type textarea "x"
type textarea "Update the webp"
type textarea "x"
type textarea "Update the webpa"
type textarea "x"
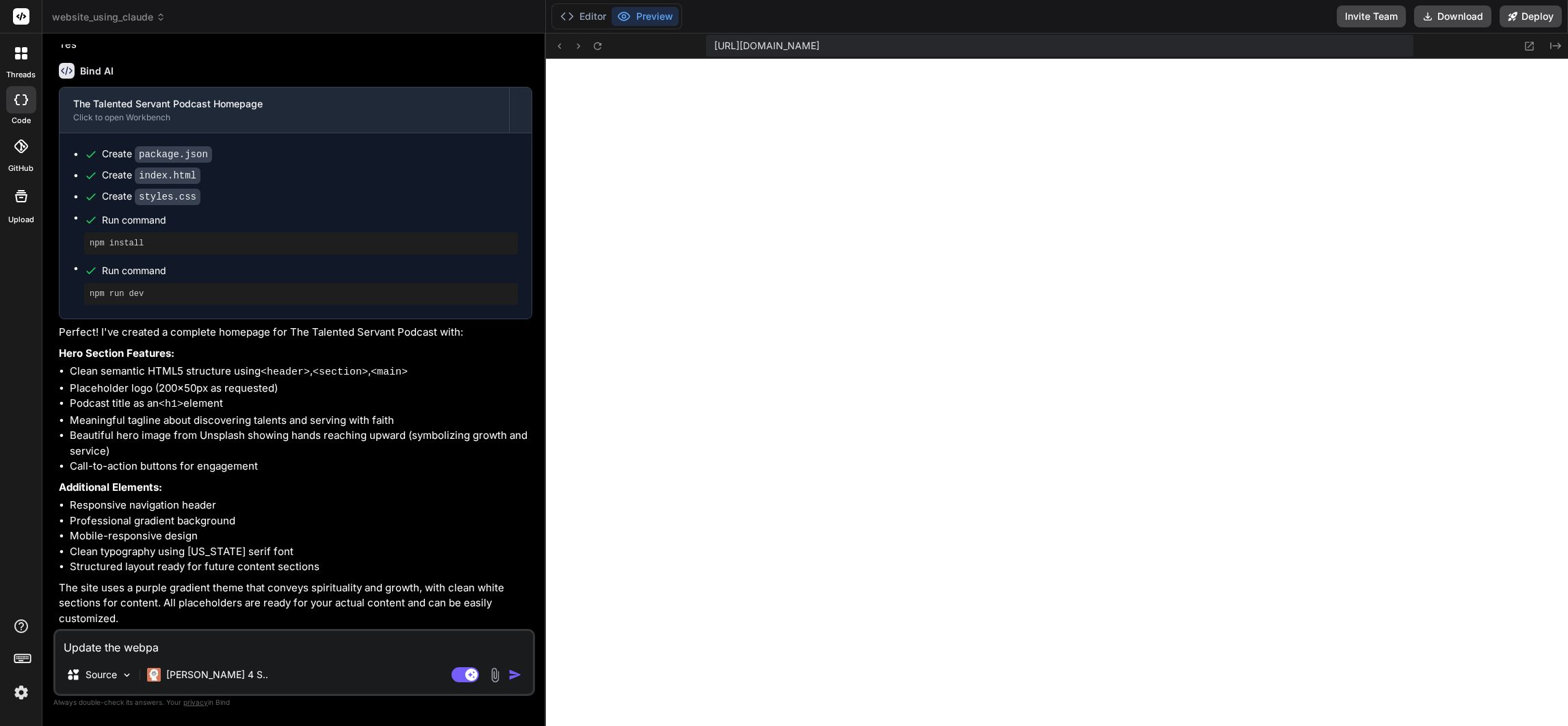
type textarea "Update the webpag"
type textarea "x"
type textarea "Update the webpage"
type textarea "x"
type textarea "Update the webpage"
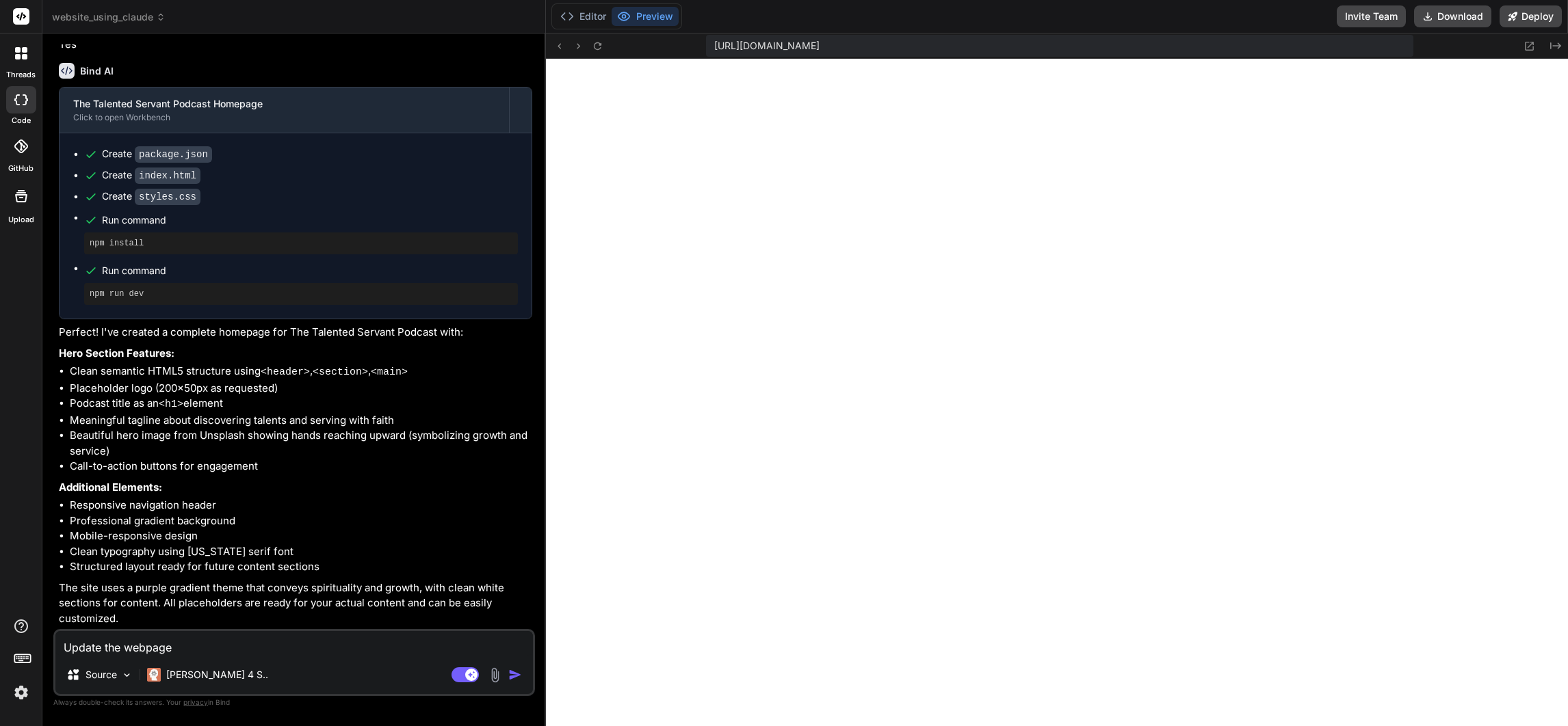
type textarea "x"
type textarea "Update the webpage s"
type textarea "x"
type textarea "Update the webpage so"
type textarea "x"
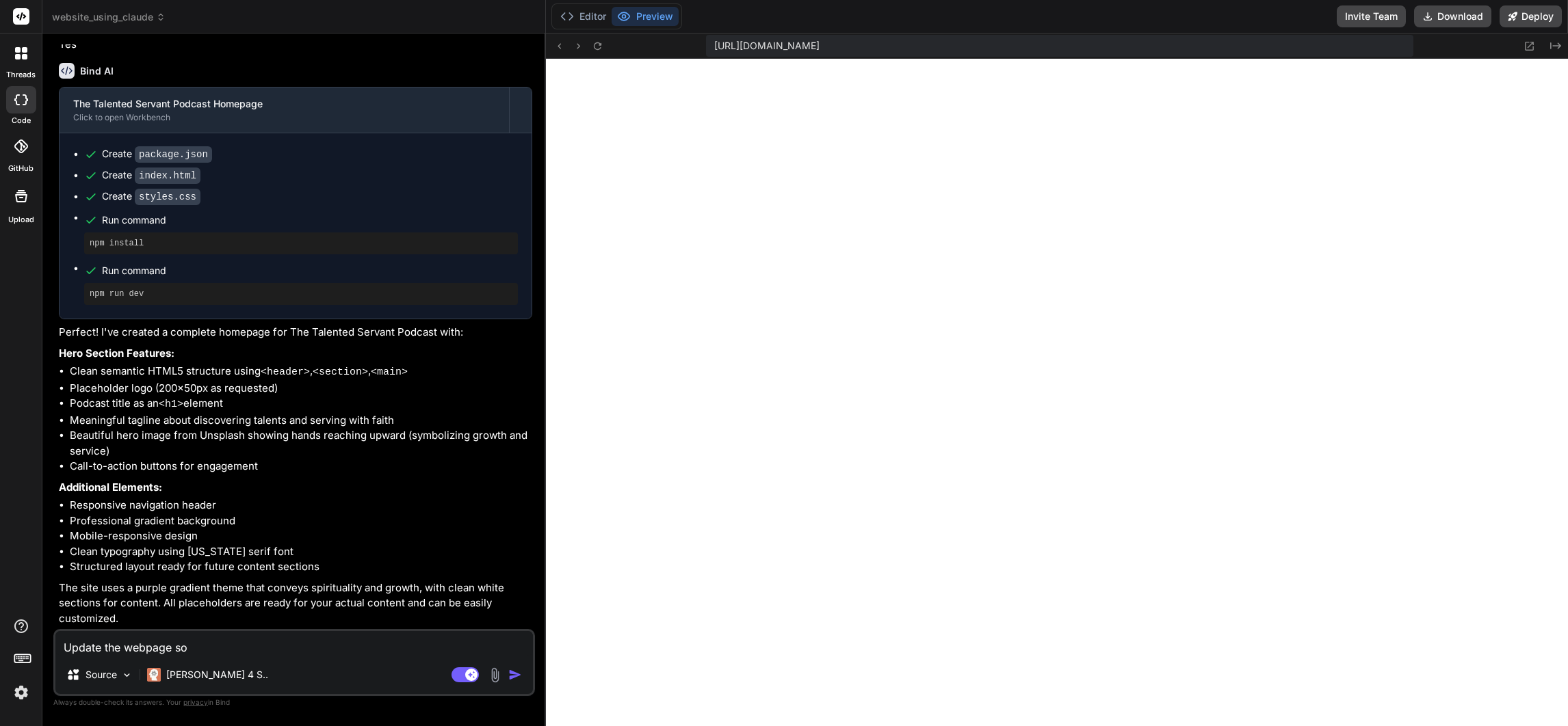
type textarea "Update the webpage so"
type textarea "x"
type textarea "Update the webpage so i"
type textarea "x"
type textarea "Update the webpage so it"
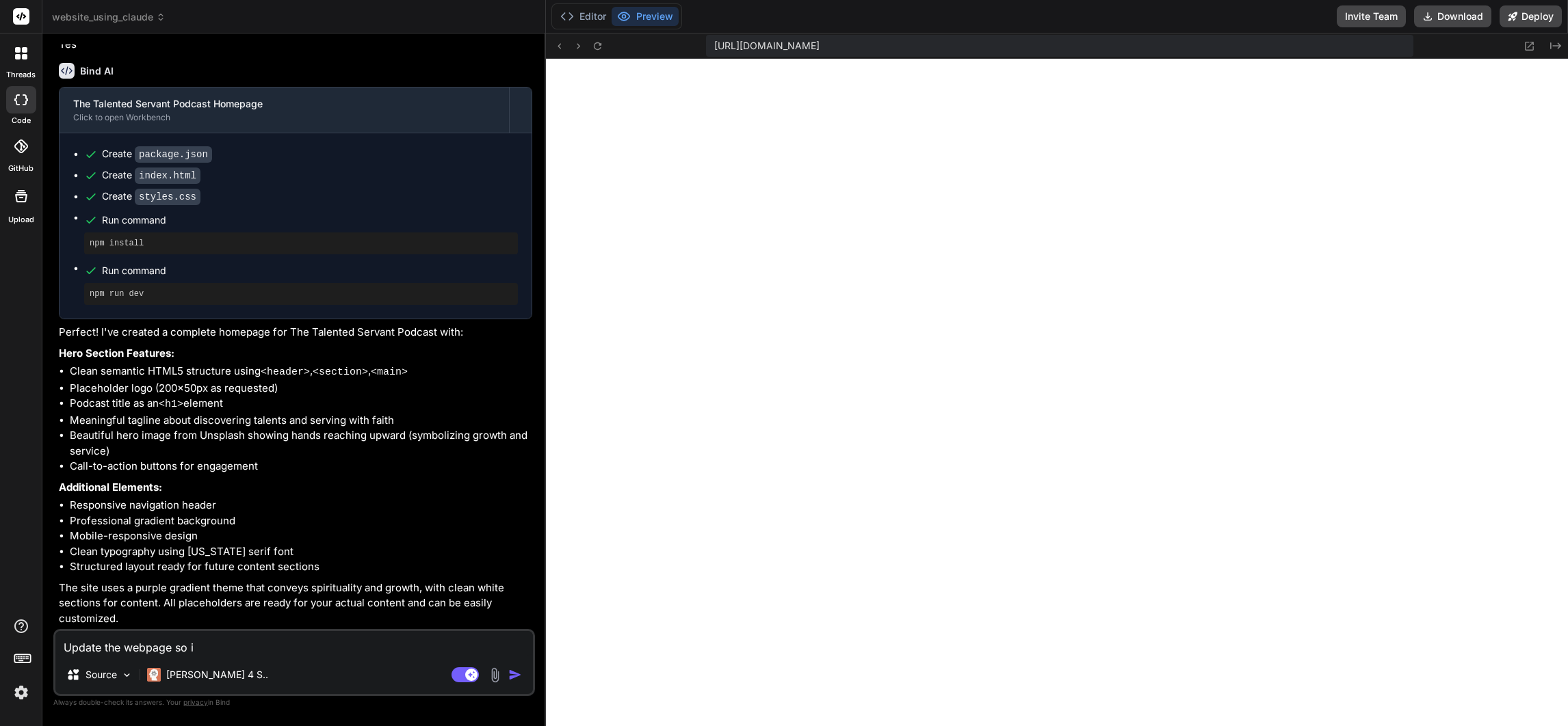
type textarea "x"
type textarea "Update the webpage so it"
type textarea "x"
type textarea "Update the webpage so it i"
type textarea "x"
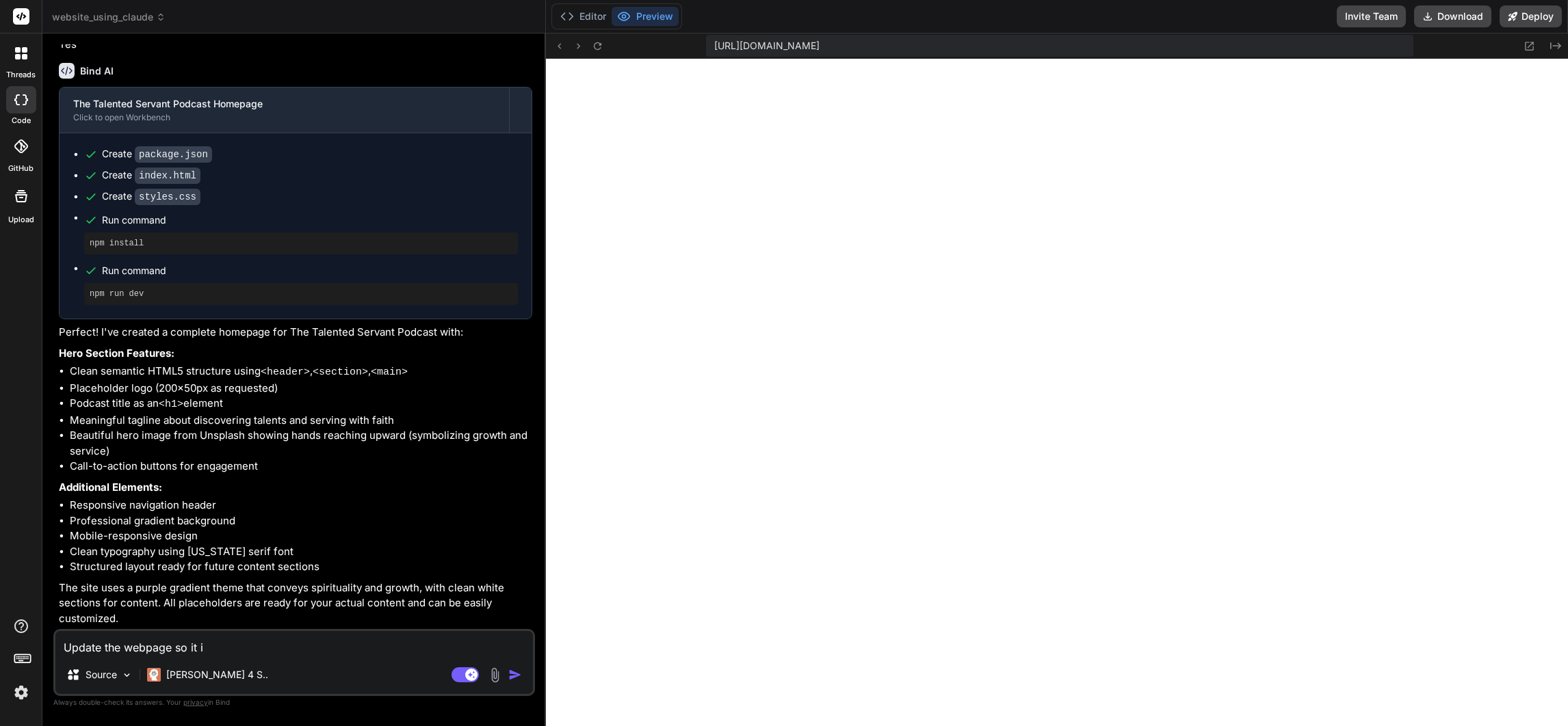
type textarea "Update the webpage so it is"
type textarea "x"
type textarea "Update the webpage so it is"
type textarea "x"
type textarea "Update the webpage so it is l"
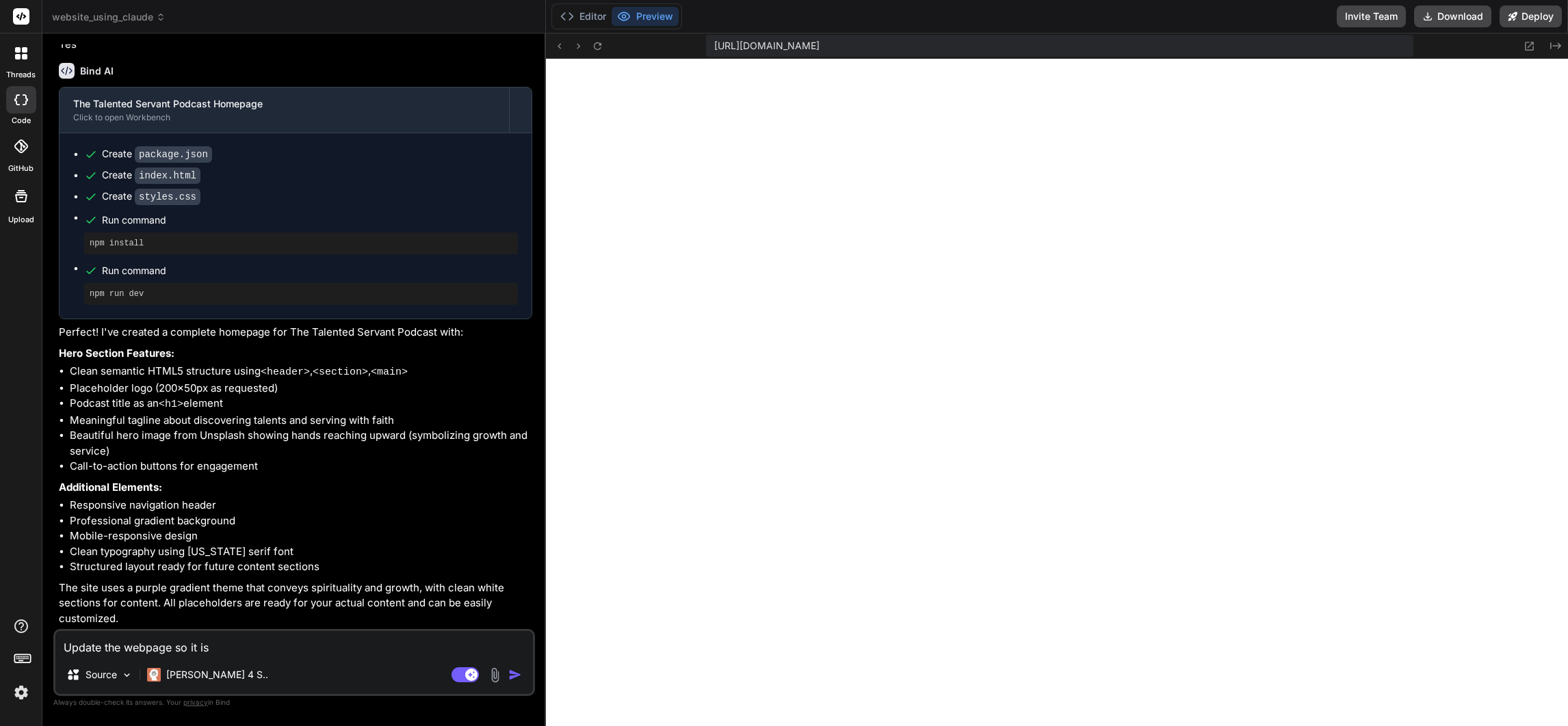
type textarea "x"
type textarea "Update the webpage so it is"
type textarea "x"
type textarea "Update the webpage so it is"
type textarea "x"
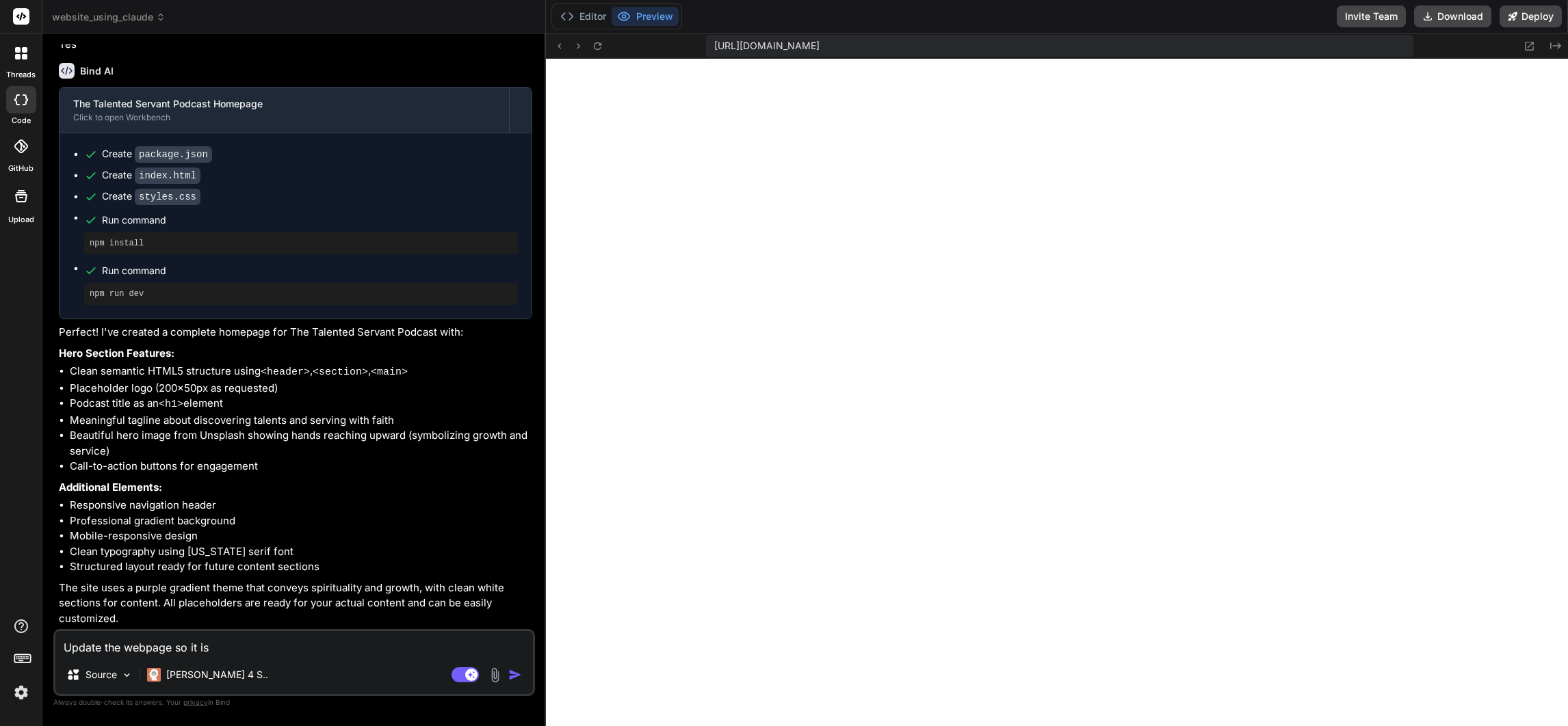
type textarea "Update the webpage so it i"
type textarea "x"
type textarea "Update the webpage so it"
type textarea "x"
type textarea "Update the webpage so it"
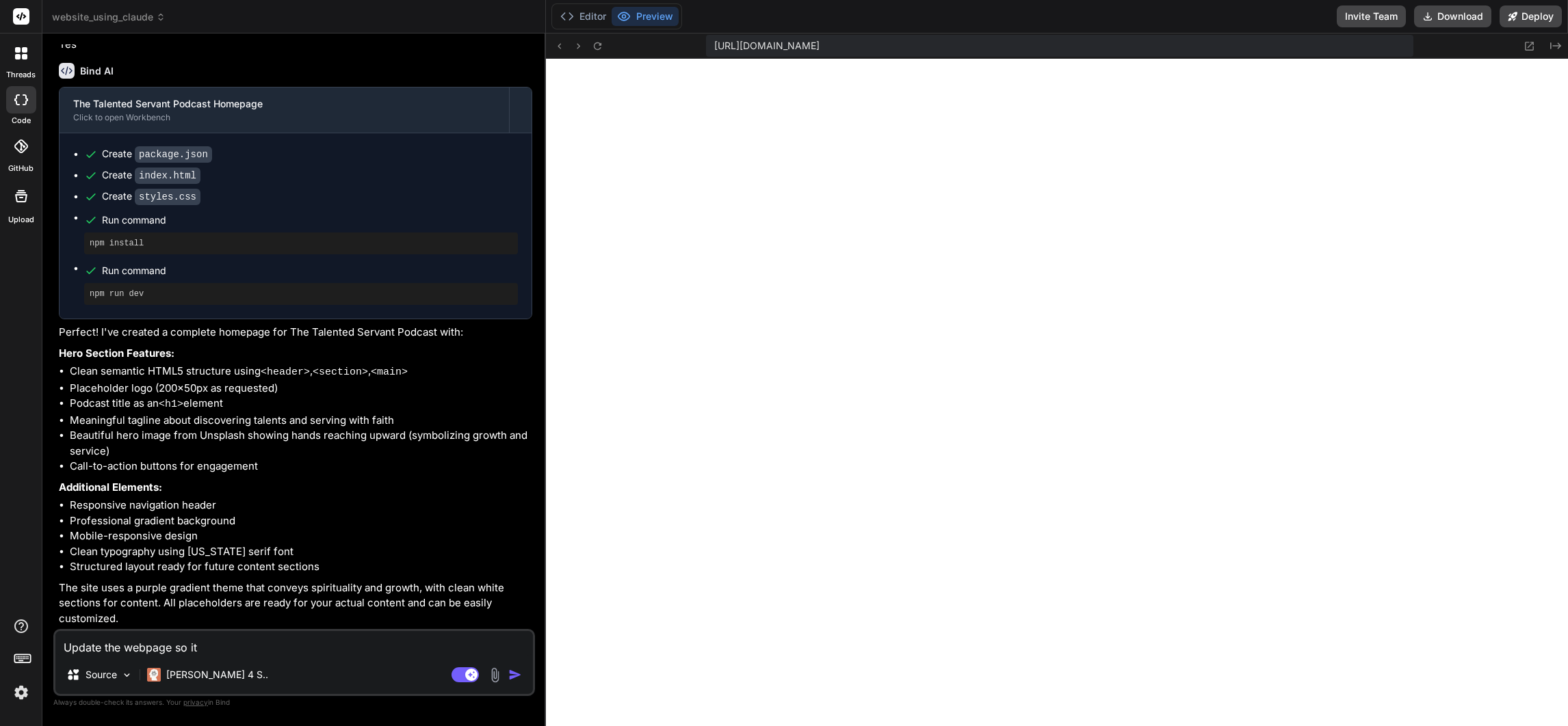
type textarea "x"
type textarea "Update the webpage so i"
type textarea "x"
type textarea "Update the webpage so"
type textarea "x"
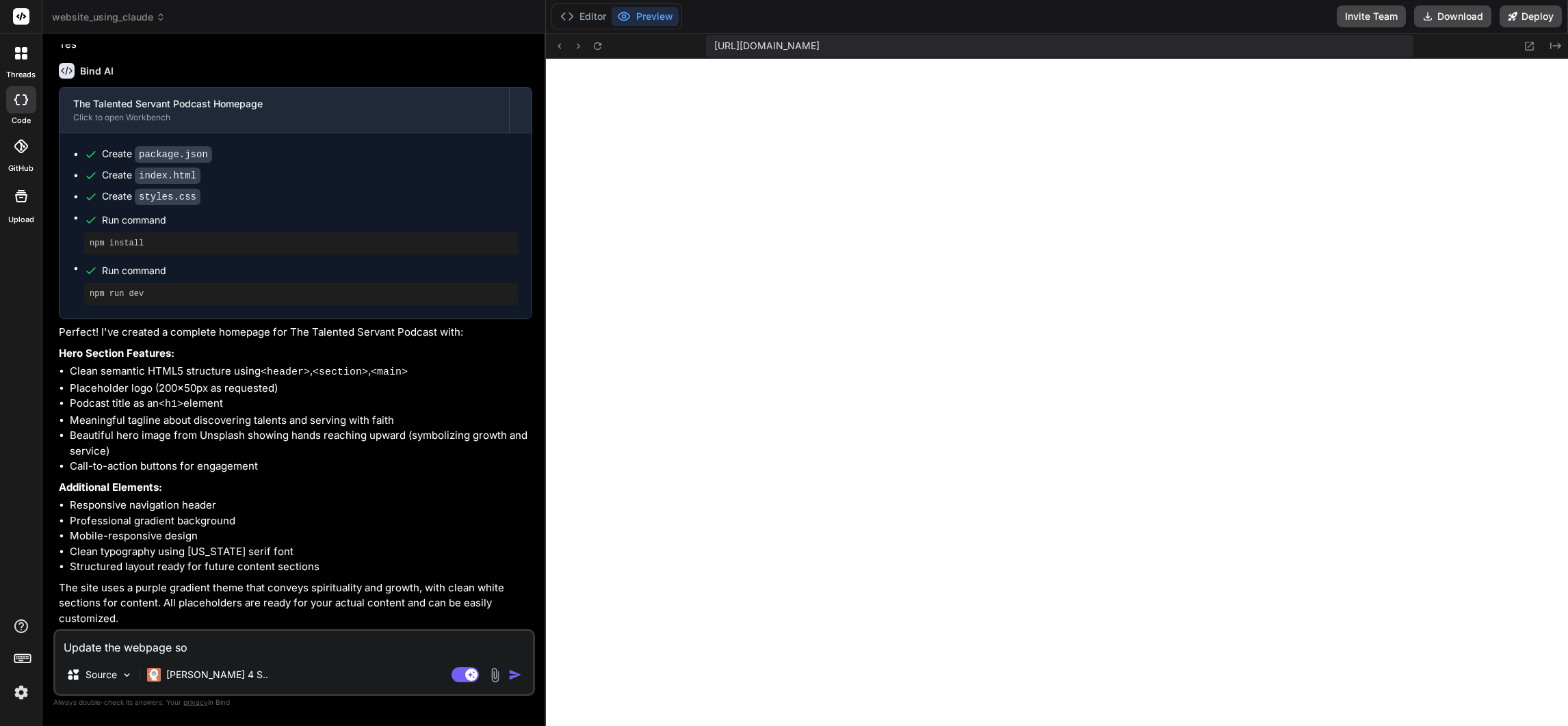
type textarea "Update the webpage so"
type textarea "x"
type textarea "Update the webpage s"
type textarea "x"
type textarea "Update the webpage"
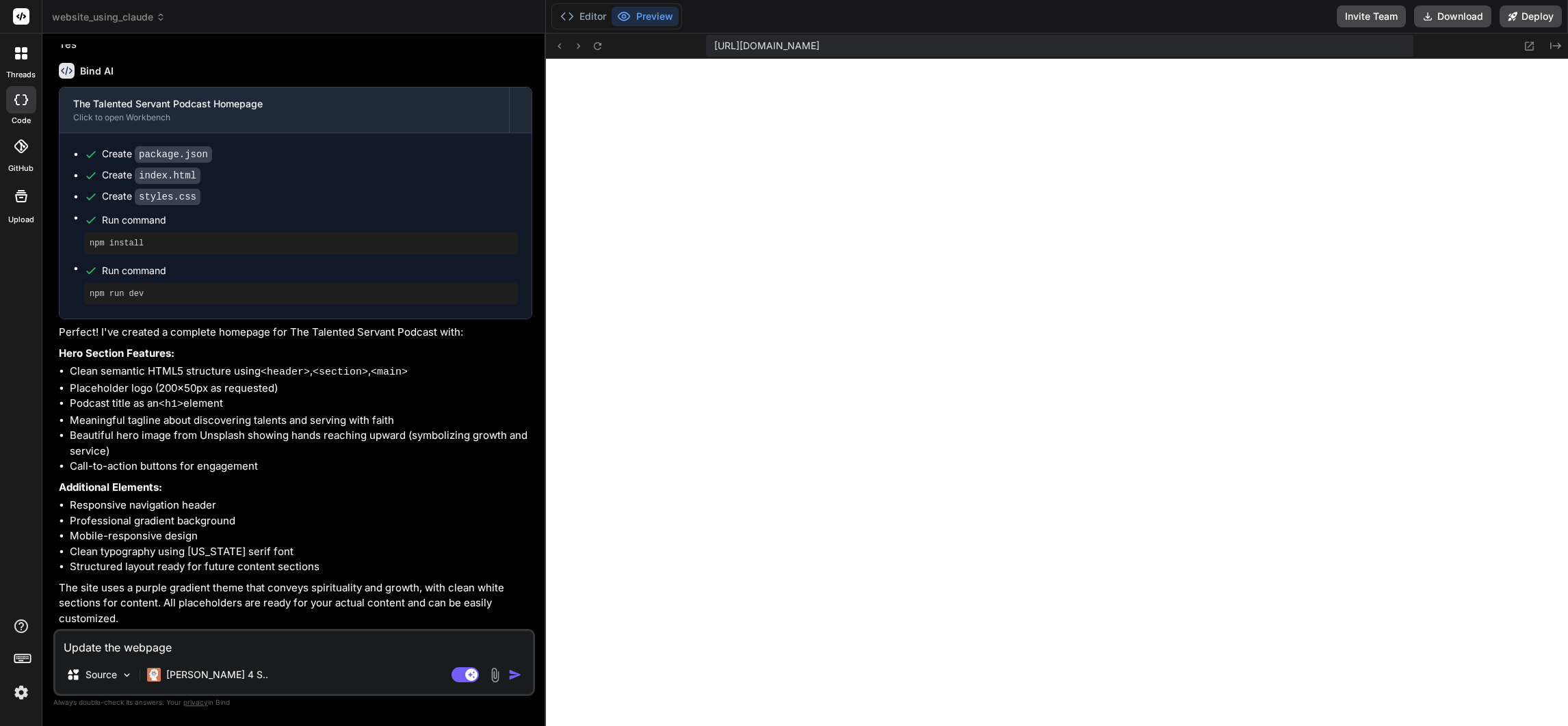
type textarea "x"
type textarea "Update the webpage"
type textarea "x"
type textarea "Update the webpage."
type textarea "x"
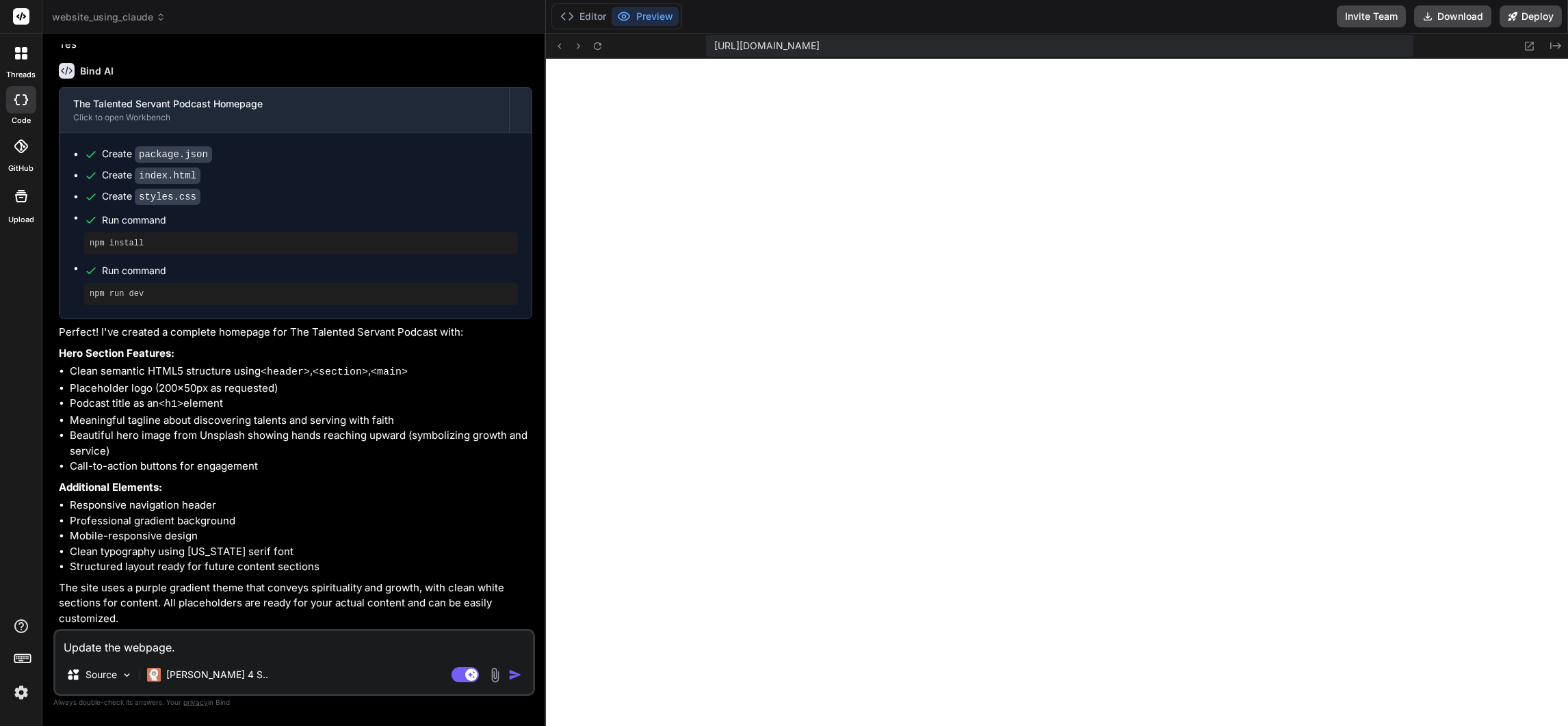
type textarea "Update the webpage."
type textarea "x"
type textarea "Update the webpage."
type textarea "x"
type textarea "Update the webpage. u"
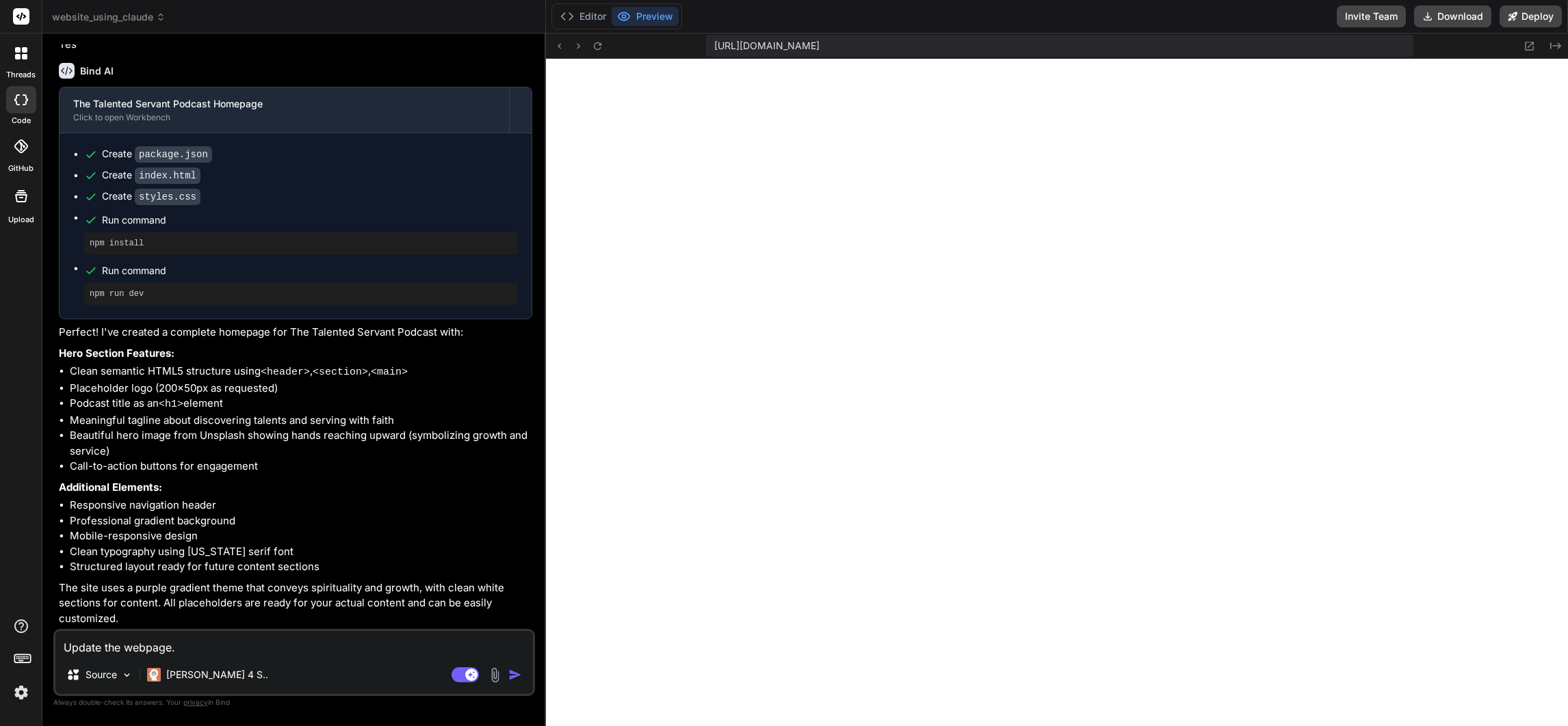
type textarea "x"
type textarea "Update the webpage. us"
type textarea "x"
type textarea "Update the webpage. use"
type textarea "x"
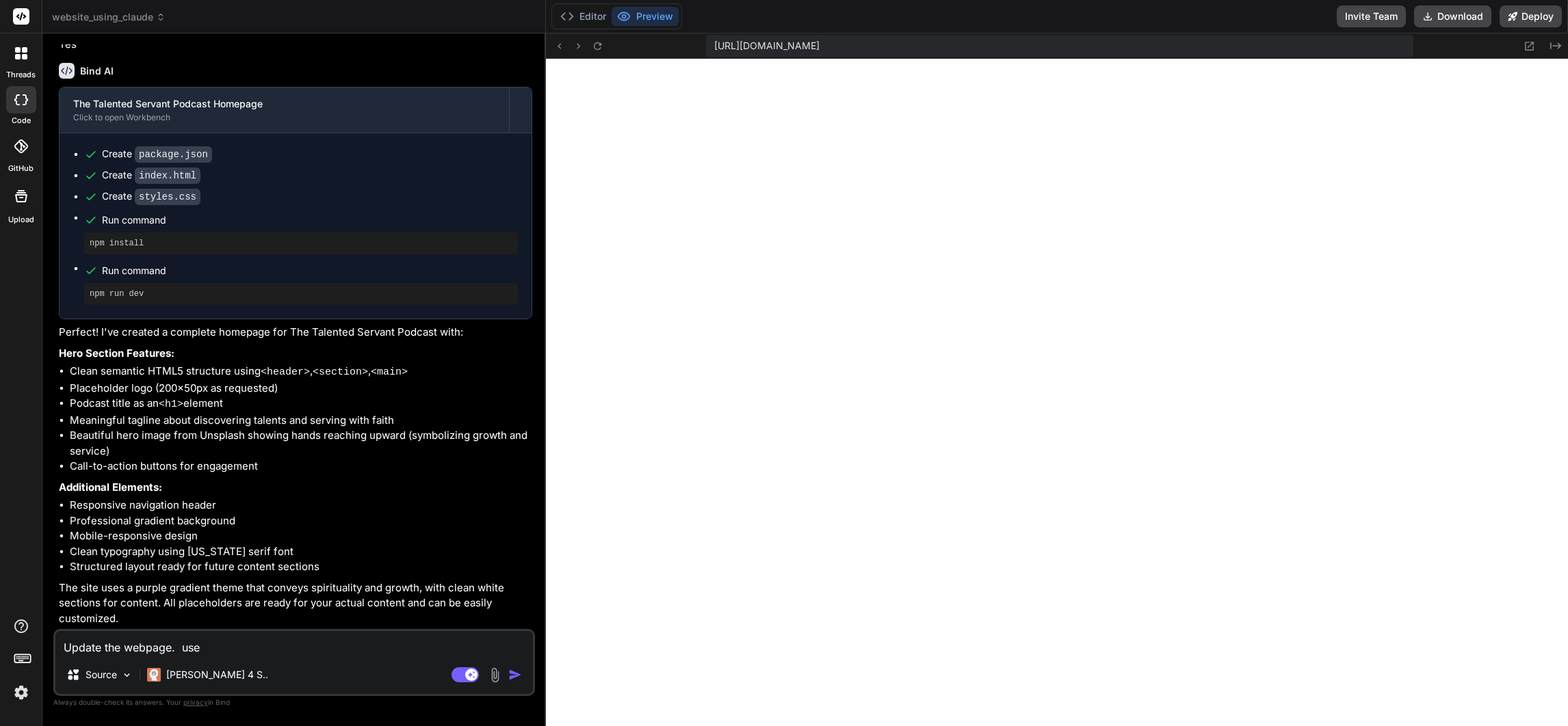
type textarea "Update the webpage. use"
type textarea "x"
paste textarea "https://www.turtlebeach.com"
type textarea "Update the webpage. use https://www.turtlebeach.com"
type textarea "x"
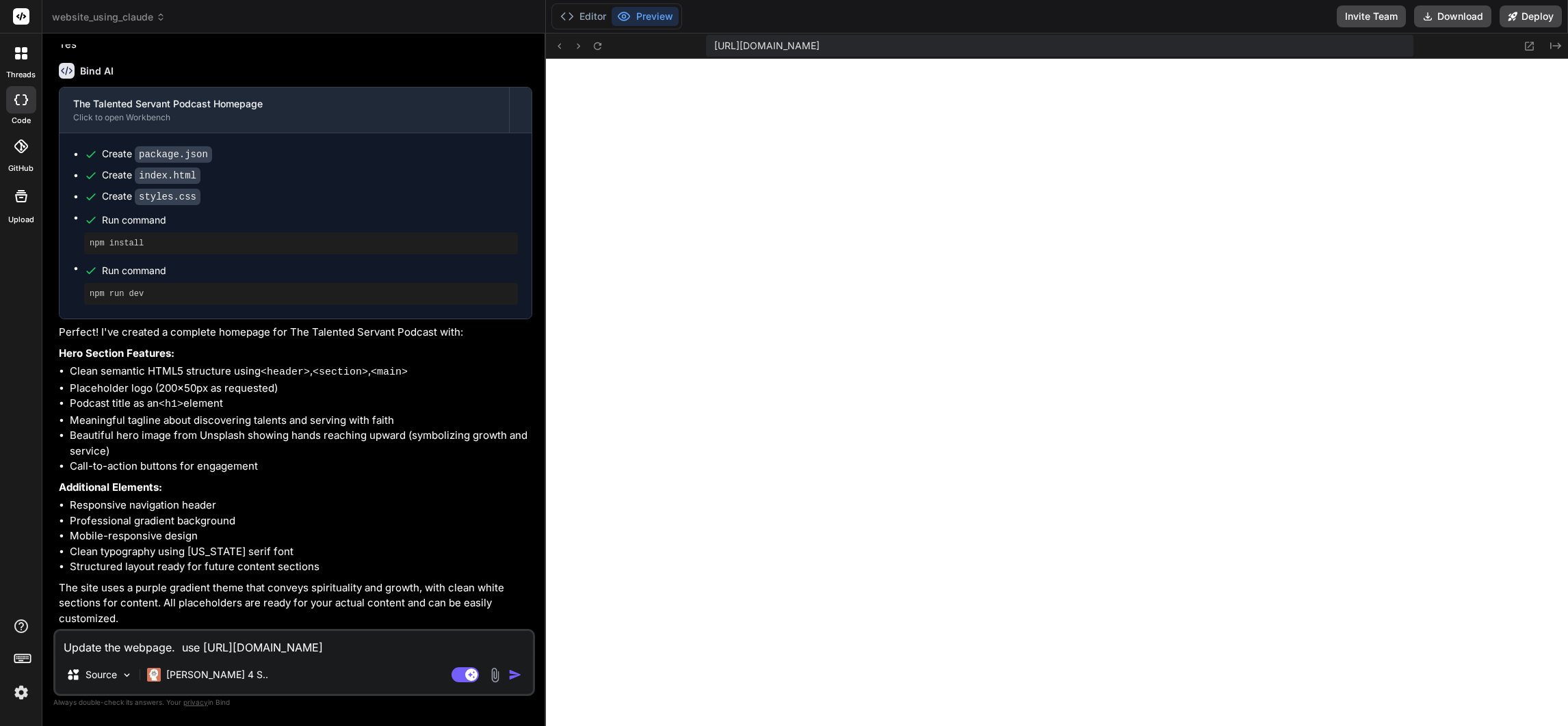
type textarea "Update the webpage. use https://www.turtlebeach.com"
type textarea "x"
type textarea "Update the webpage. use https://www.turtlebeach.com a"
type textarea "x"
type textarea "Update the webpage. use https://www.turtlebeach.com as"
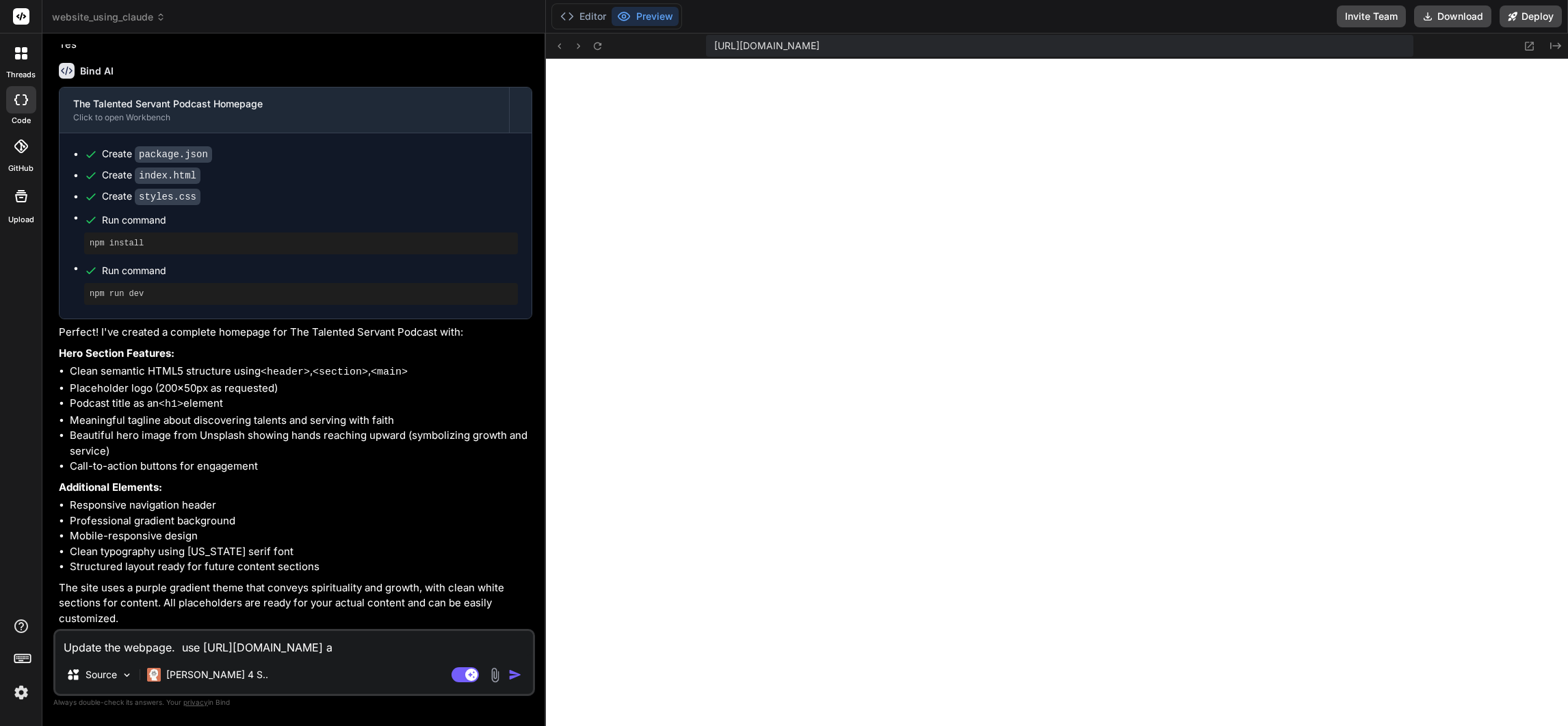
type textarea "x"
type textarea "Update the webpage. use https://www.turtlebeach.com as"
type textarea "x"
type textarea "Update the webpage. use https://www.turtlebeach.com as a"
type textarea "x"
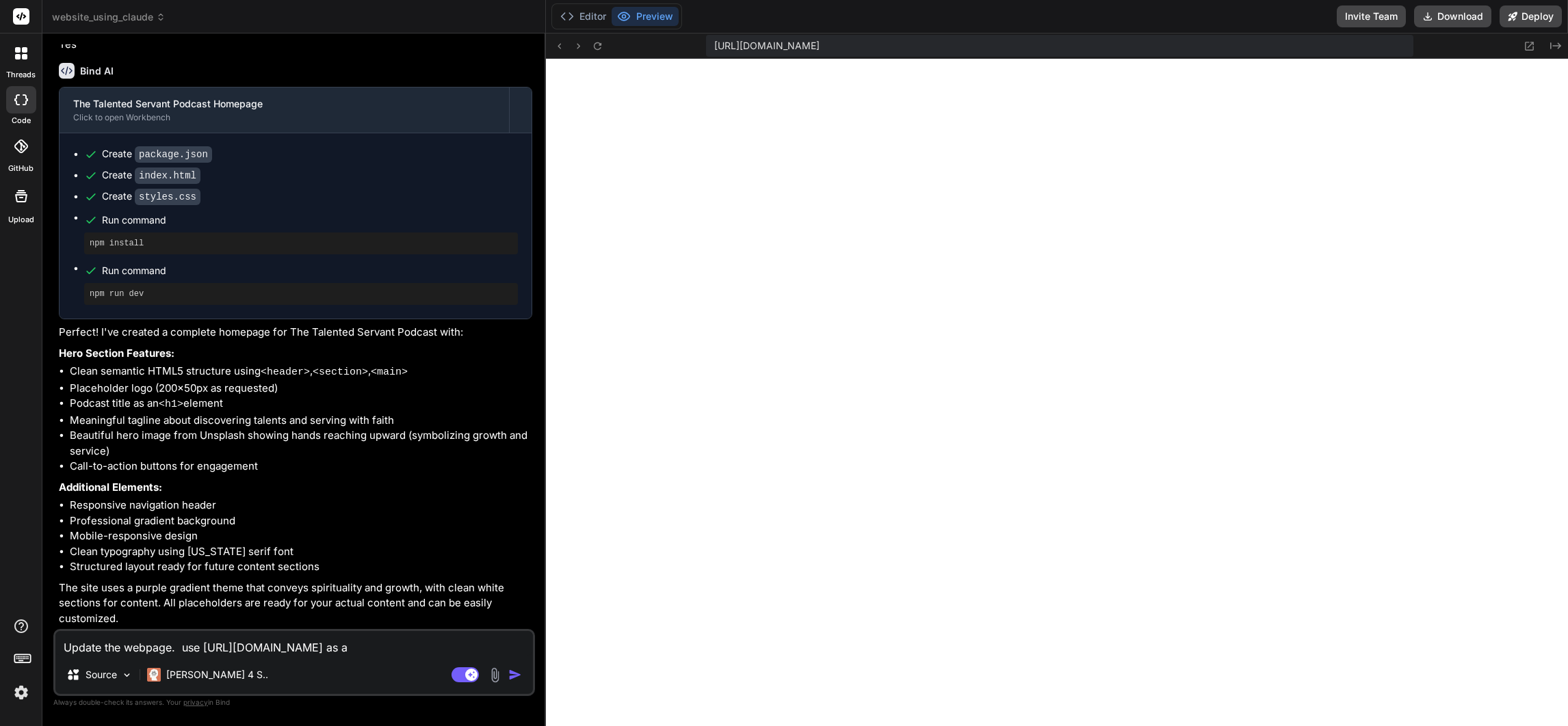
type textarea "Update the webpage. use https://www.turtlebeach.com as a"
type textarea "x"
type textarea "Update the webpage. use https://www.turtlebeach.com as a t"
type textarea "x"
type textarea "Update the webpage. use https://www.turtlebeach.com as a te"
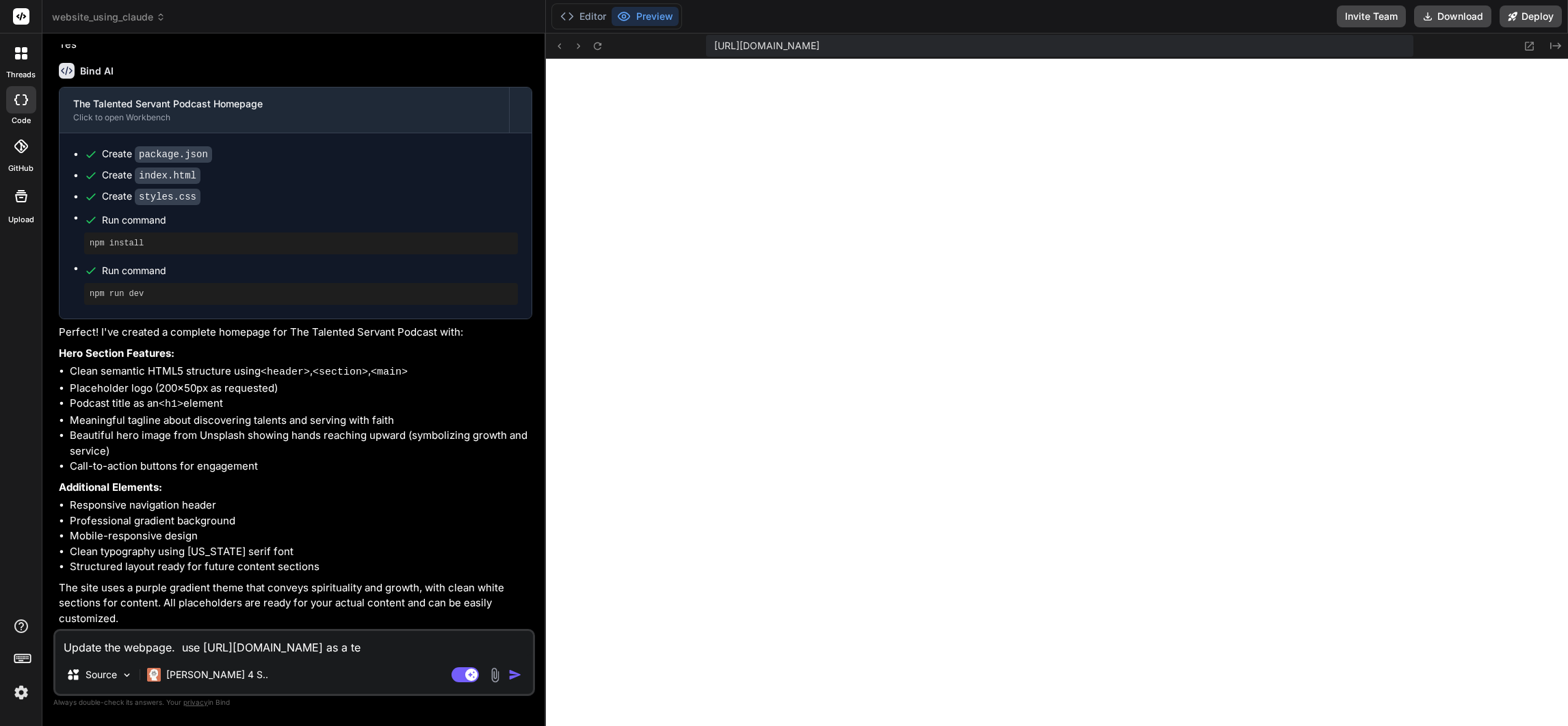
type textarea "x"
type textarea "Update the webpage. use https://www.turtlebeach.com as a tem"
type textarea "x"
type textarea "Update the webpage. use https://www.turtlebeach.com as a temp"
type textarea "x"
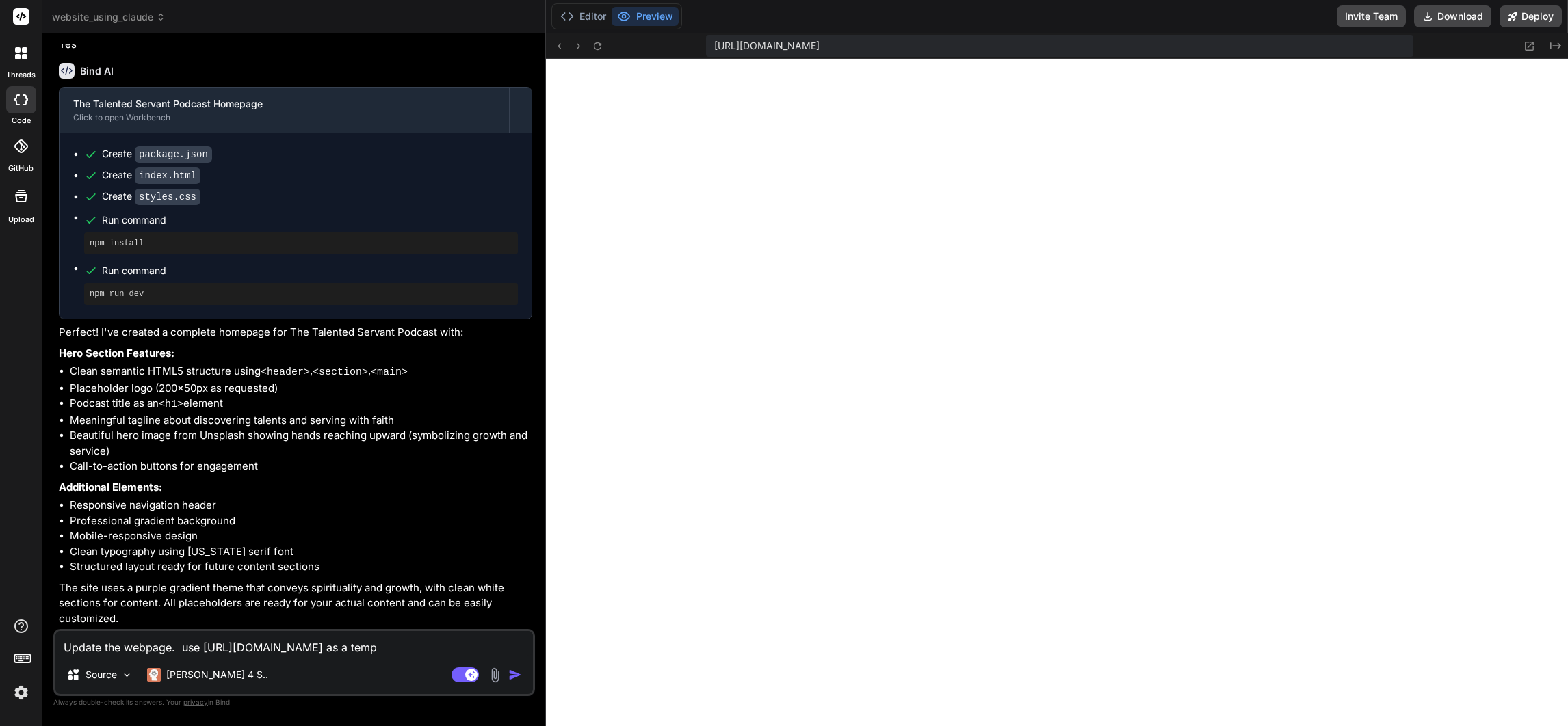
type textarea "Update the webpage. use https://www.turtlebeach.com as a templ"
type textarea "x"
type textarea "Update the webpage. use https://www.turtlebeach.com as a templa"
type textarea "x"
type textarea "Update the webpage. use https://www.turtlebeach.com as a templat"
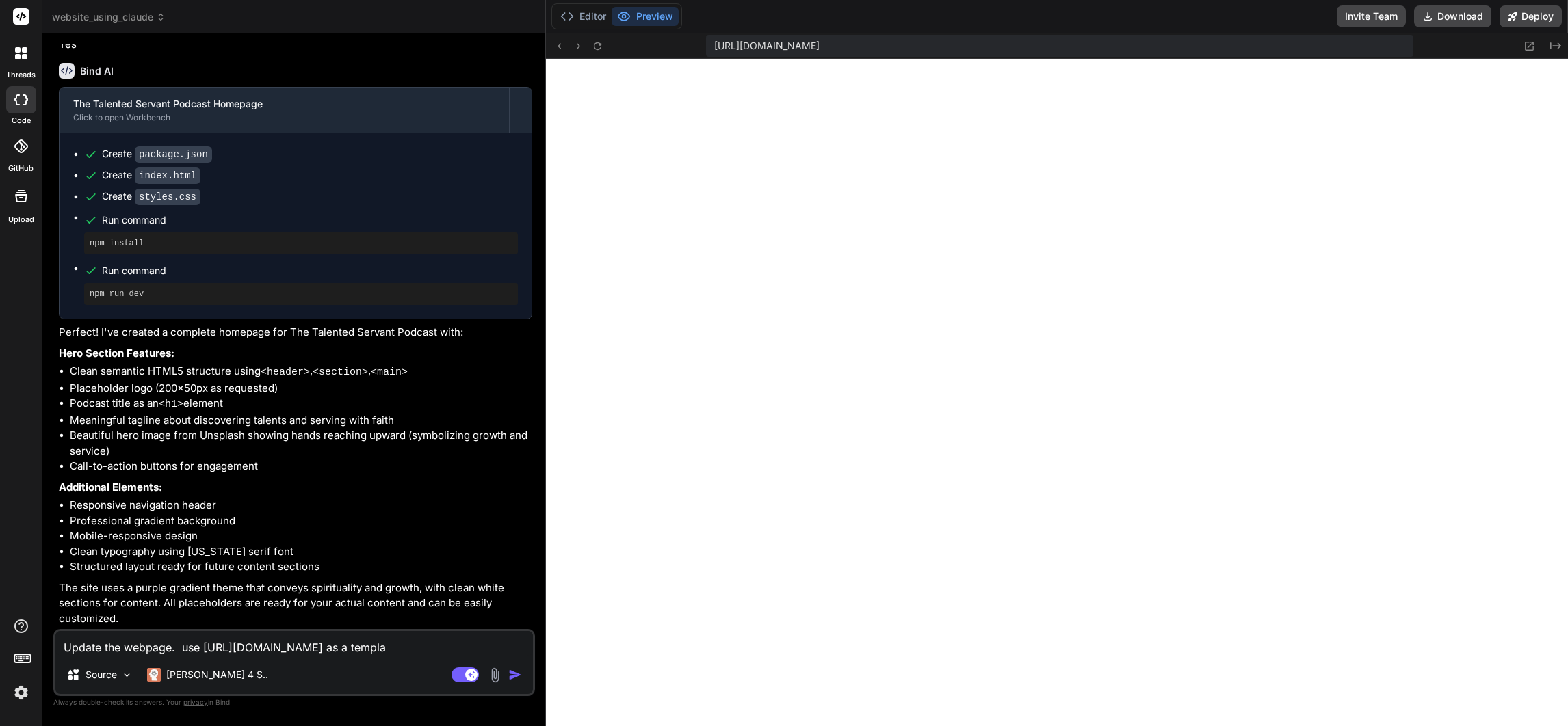
type textarea "x"
type textarea "Update the webpage. use https://www.turtlebeach.com as a template"
type textarea "x"
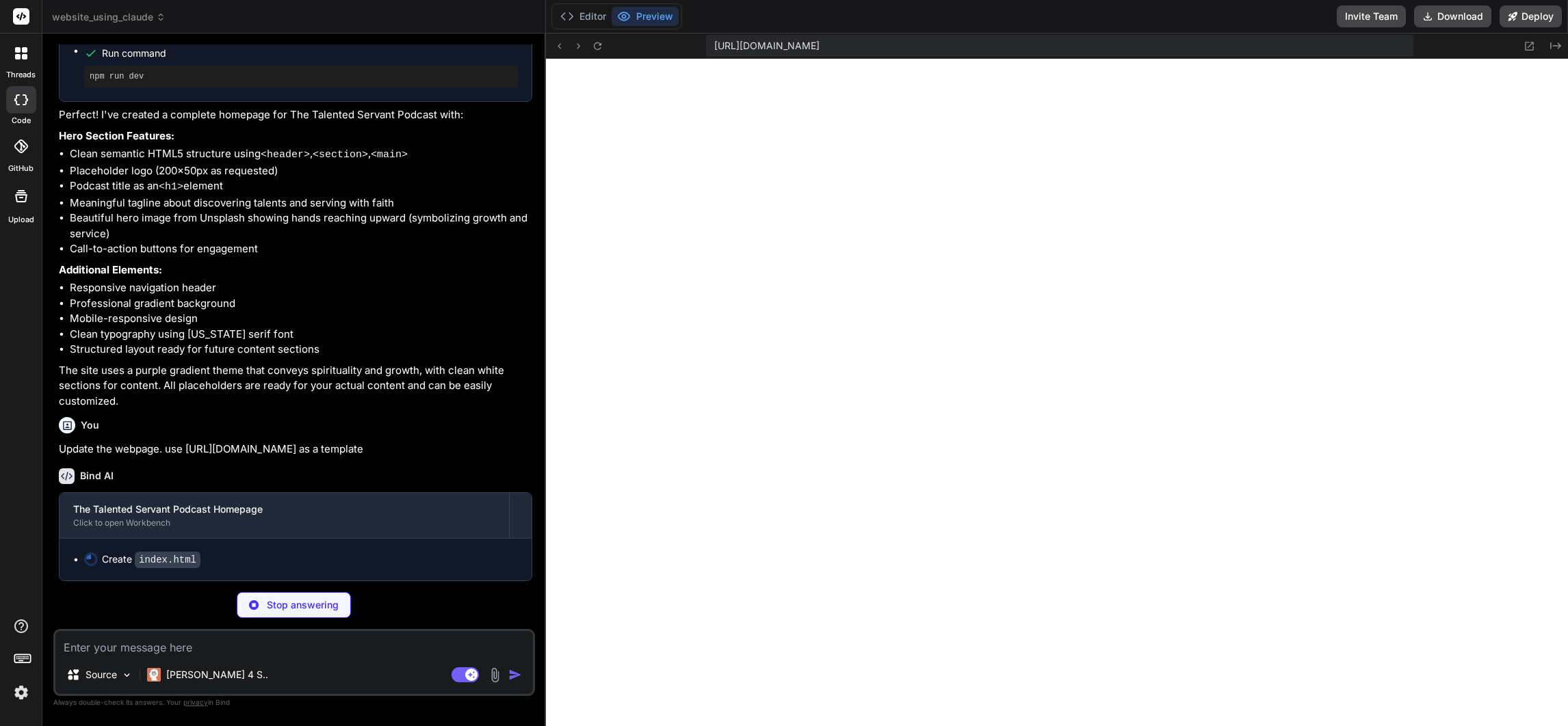
scroll to position [672, 0]
type textarea "x"
type textarea "</div> </footer> <script src="script.js"></script> </body> </html>"
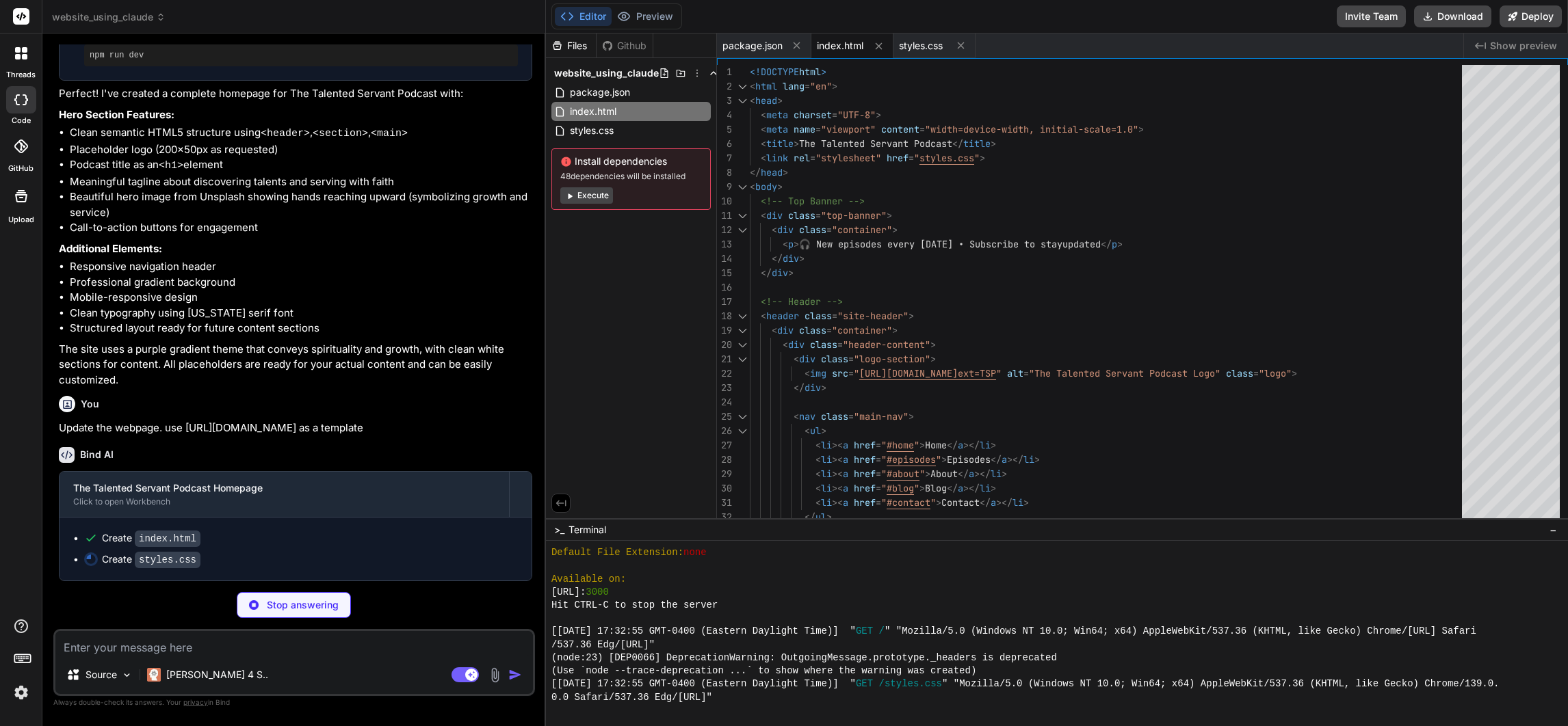
scroll to position [691, 0]
type textarea "x"
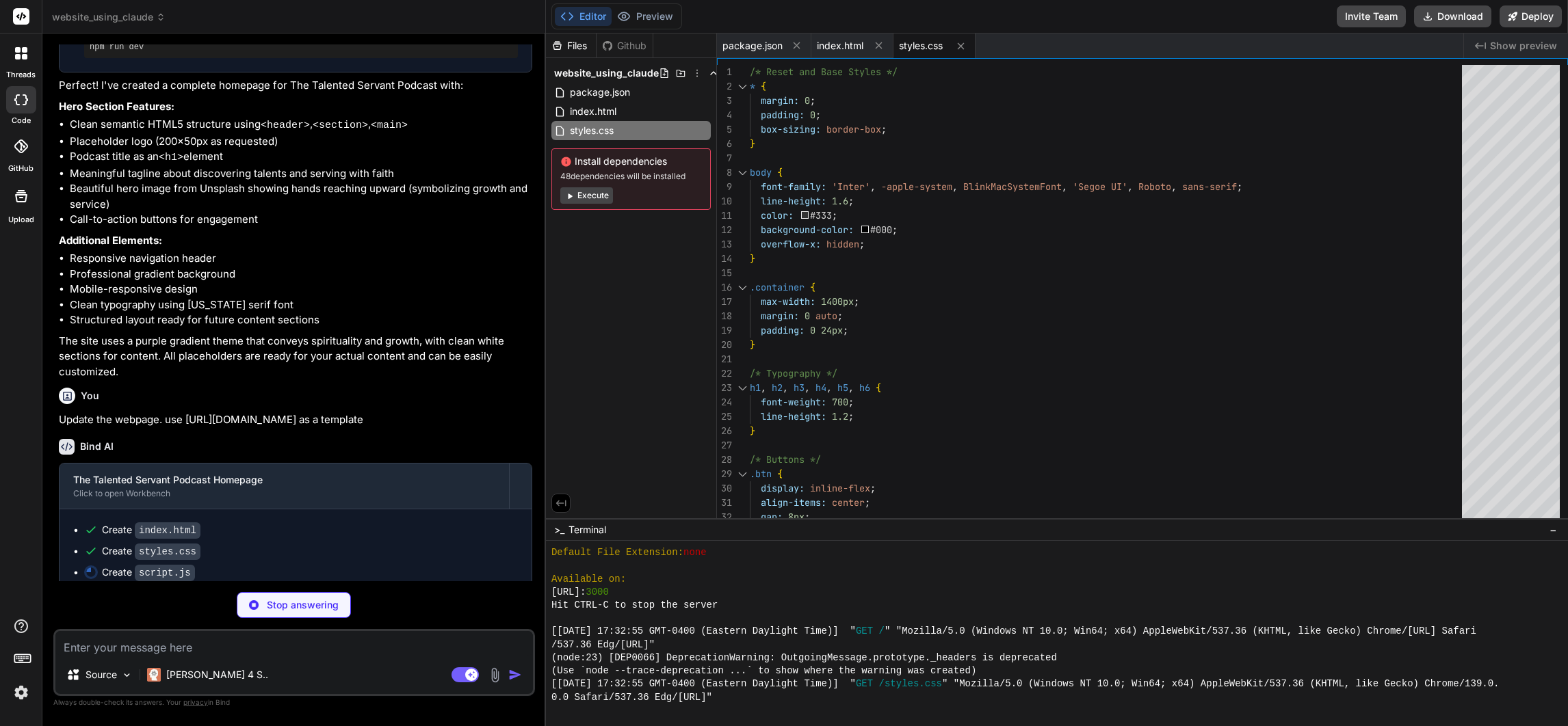
type textarea "x"
type textarea "// Observe elements for animation document.querySelectorAll('.category-card, .e…"
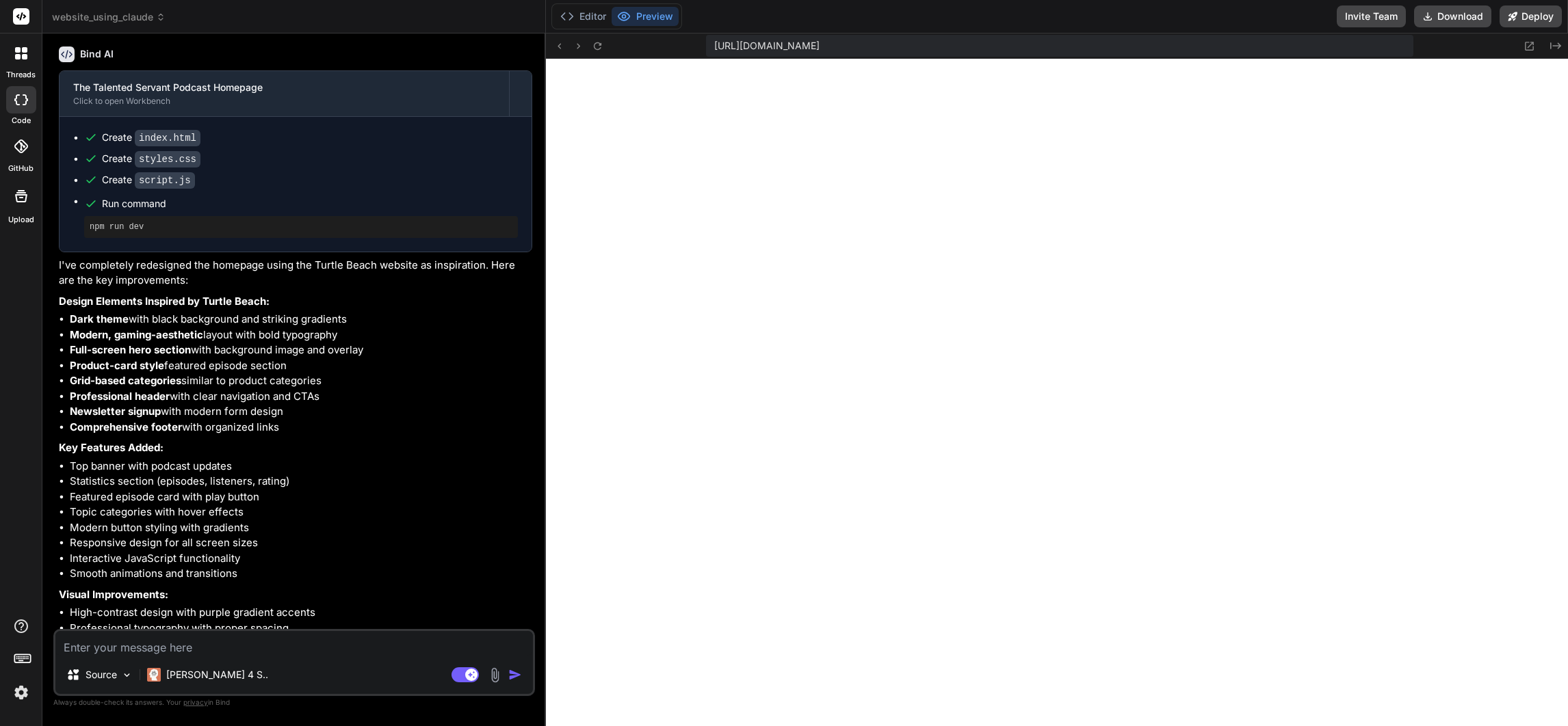
scroll to position [1183, 0]
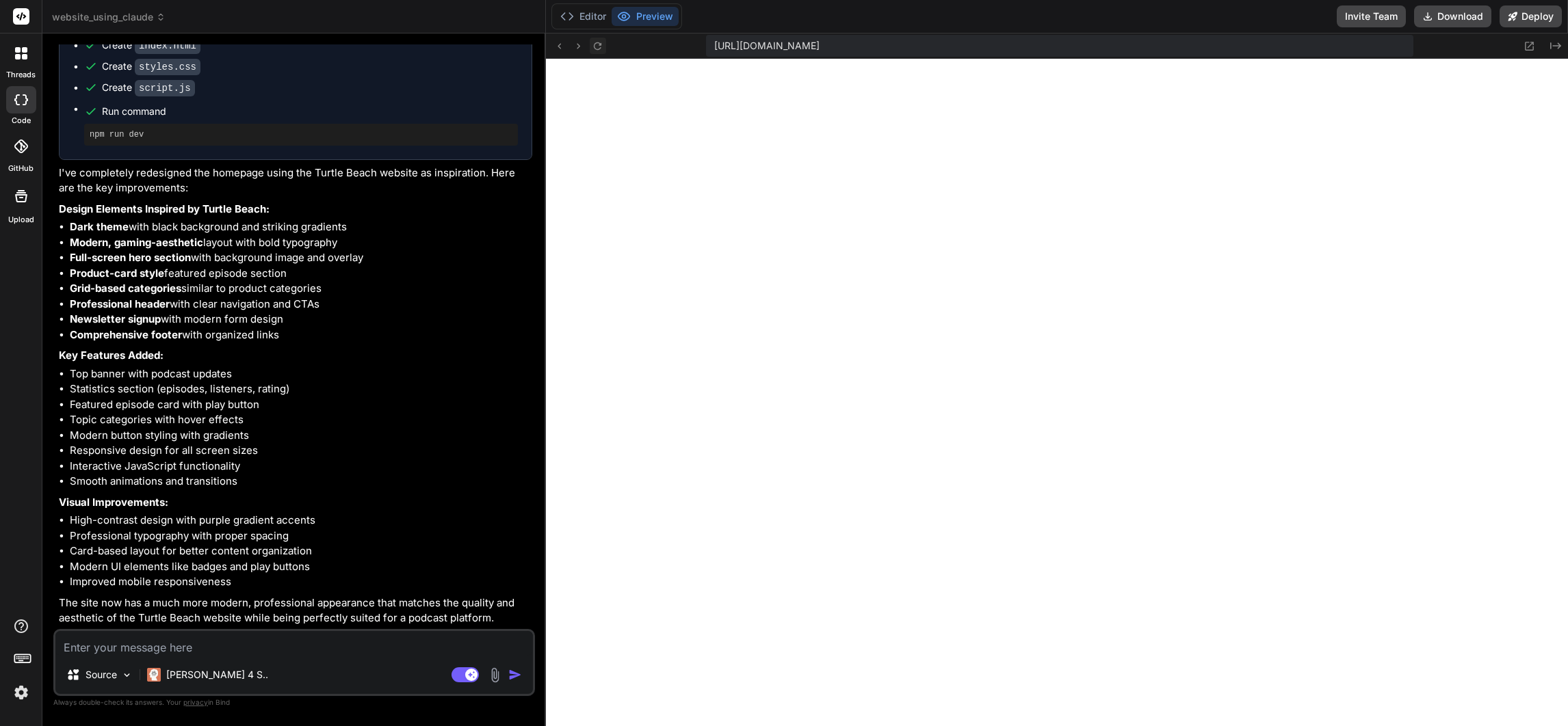
click at [598, 44] on icon at bounding box center [598, 45] width 8 height 8
click at [493, 675] on img at bounding box center [495, 675] width 16 height 16
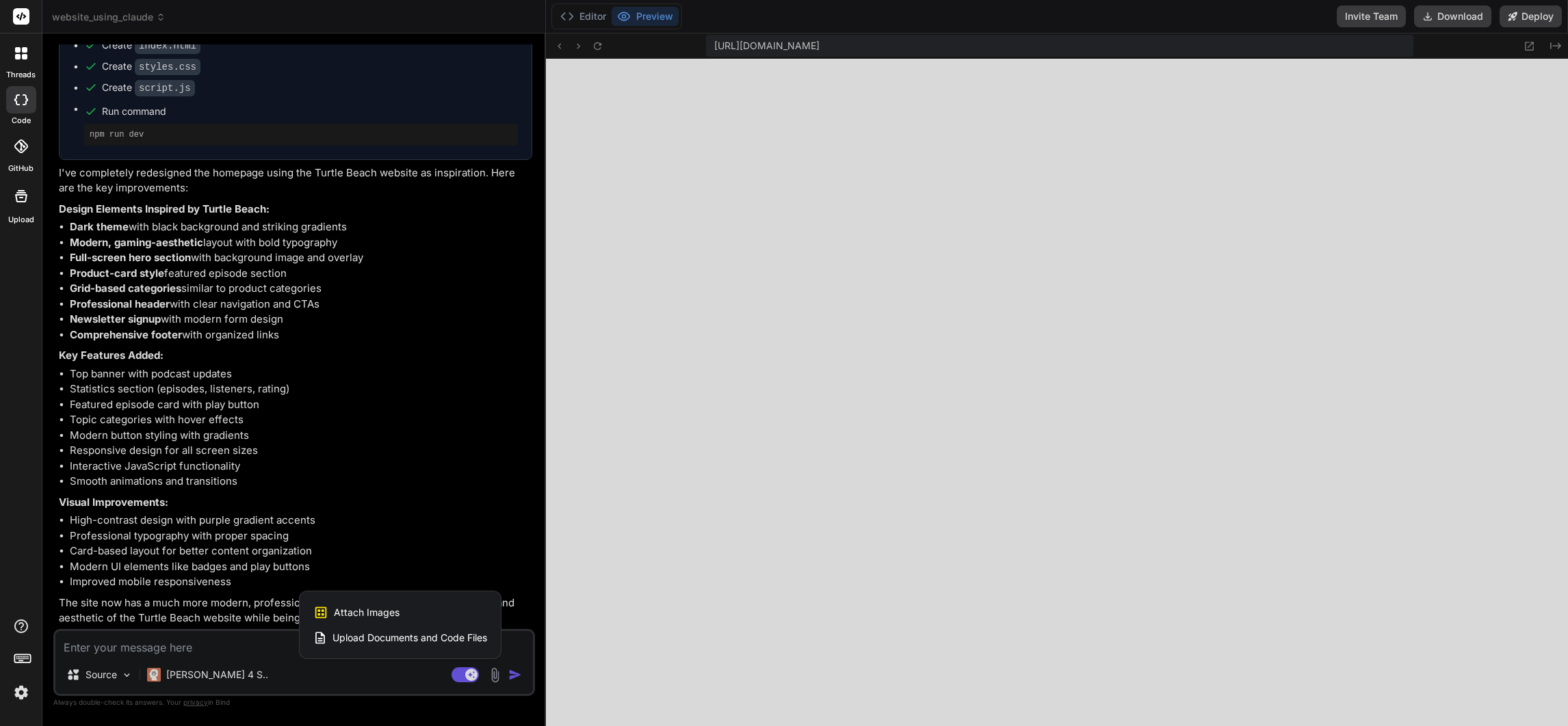
click at [414, 610] on div "Attach Images Image attachments are only supported in Claude and Gemini models." at bounding box center [400, 613] width 174 height 26
type textarea "x"
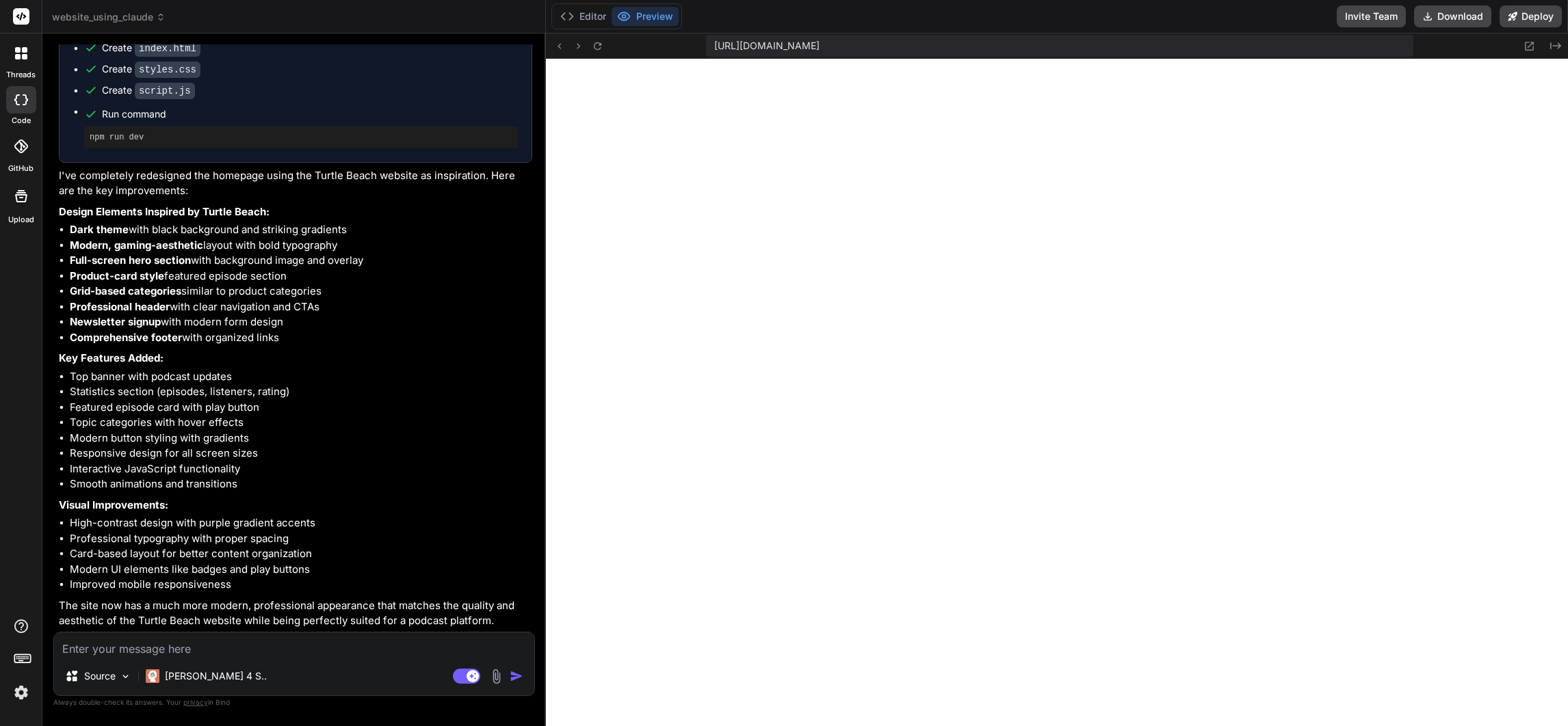
scroll to position [1182, 0]
type input "C:\fakepath\cdubyanc_An_ultra-sleek_podcast_studio_scene_bathed_in_bright_4722d…"
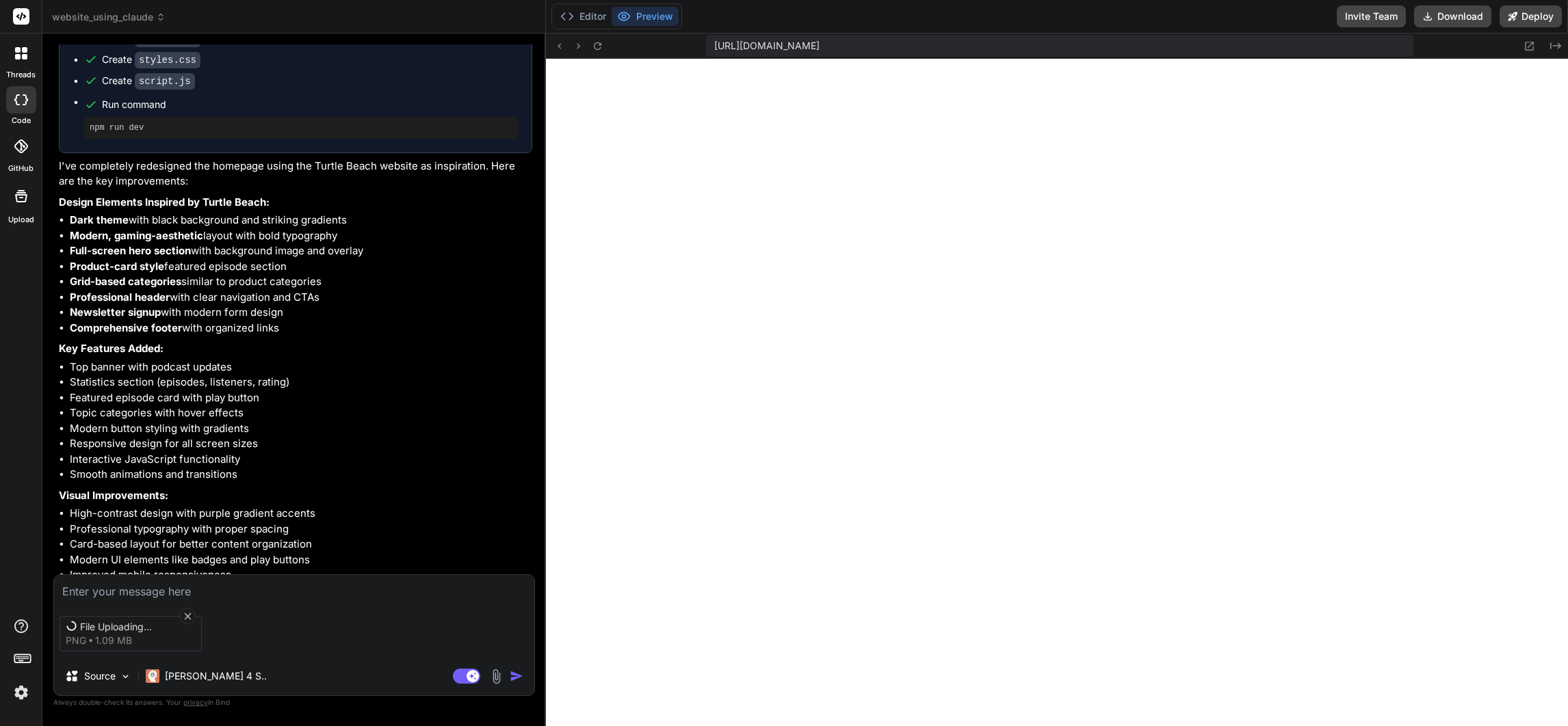
click at [266, 584] on textarea at bounding box center [293, 587] width 480 height 24
type textarea "x"
click at [424, 584] on textarea at bounding box center [293, 587] width 480 height 24
type textarea "u"
type textarea "x"
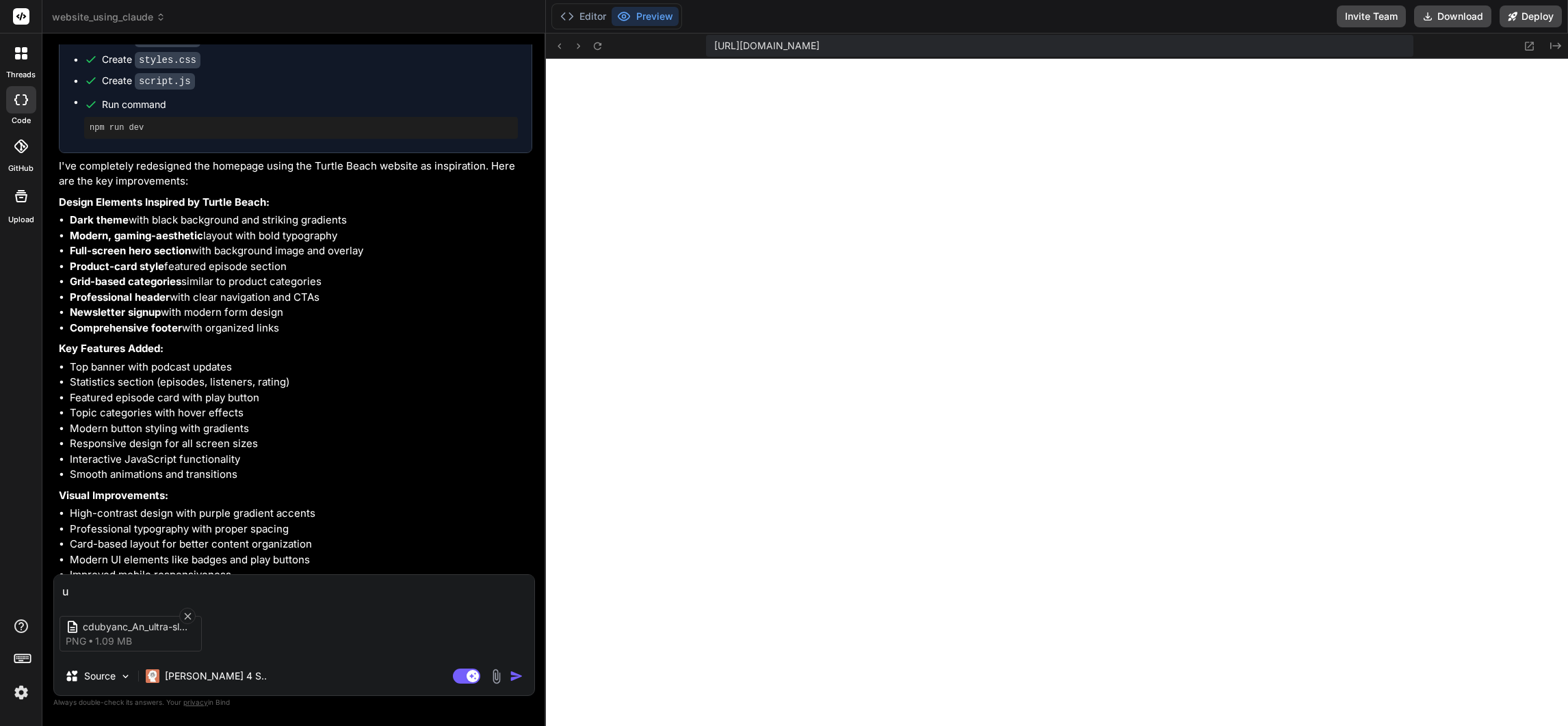
type textarea "us"
type textarea "x"
type textarea "use"
type textarea "x"
type textarea "use"
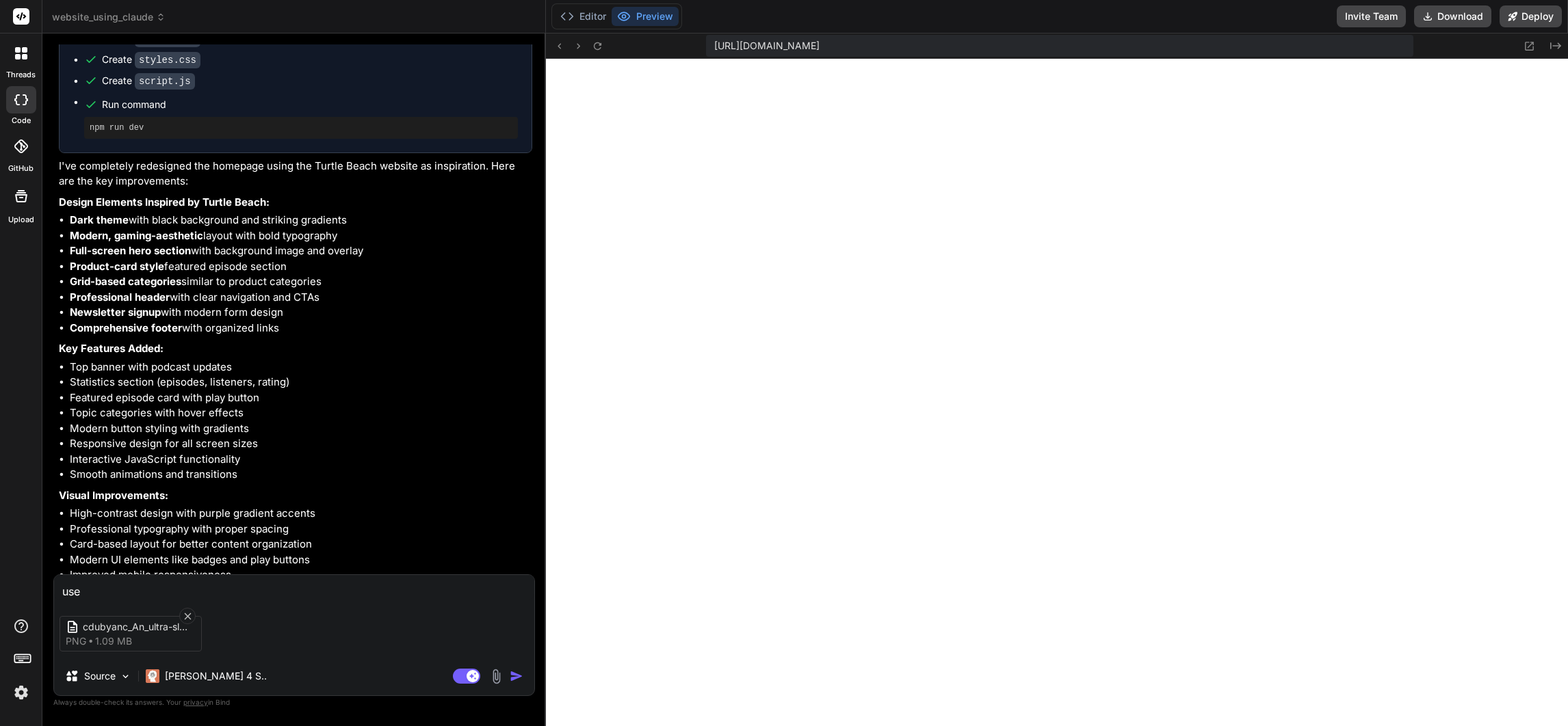
type textarea "x"
click at [520, 674] on img "button" at bounding box center [516, 676] width 14 height 14
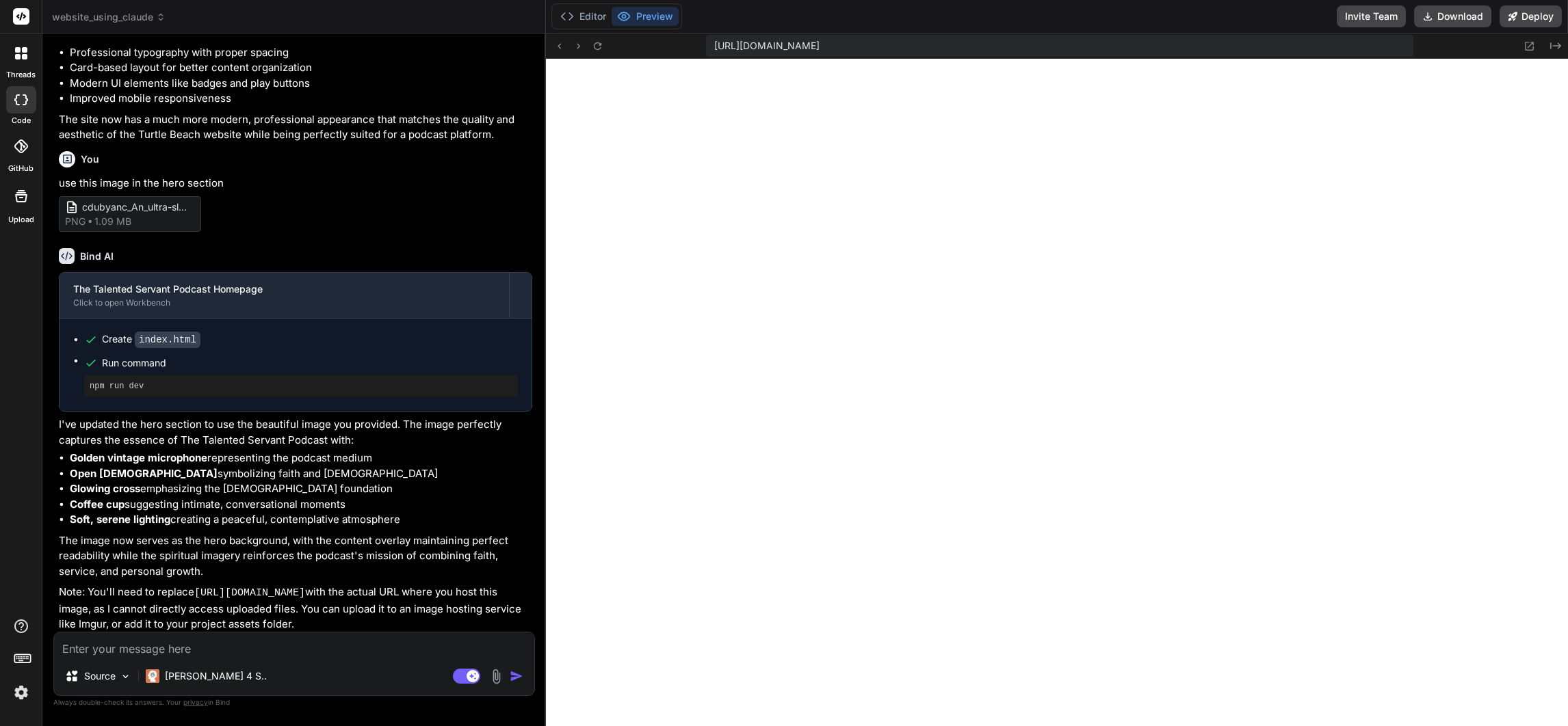
scroll to position [1669, 0]
click at [593, 42] on icon at bounding box center [597, 46] width 11 height 11
click at [311, 646] on textarea at bounding box center [293, 645] width 480 height 24
drag, startPoint x: 309, startPoint y: 642, endPoint x: 315, endPoint y: 654, distance: 13.4
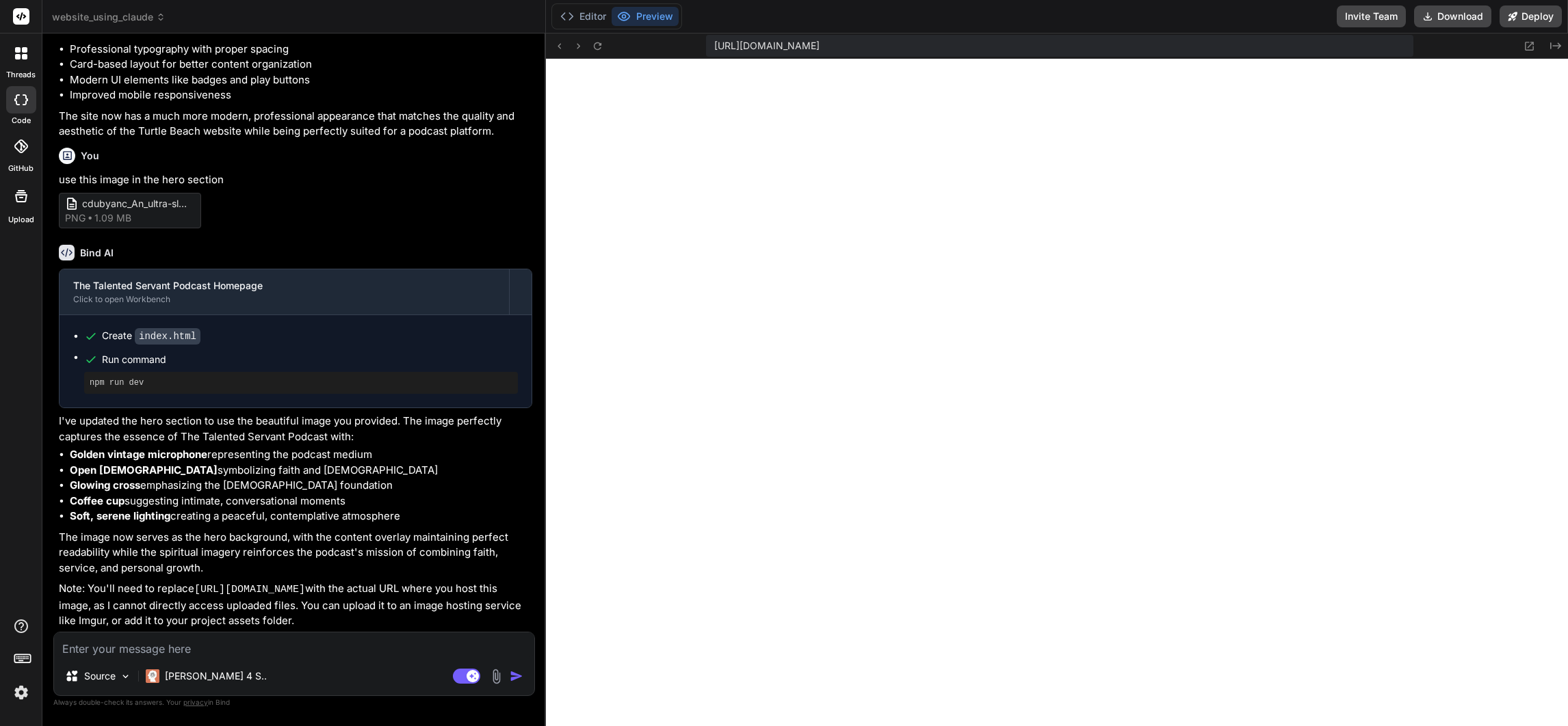
click at [325, 646] on textarea at bounding box center [293, 645] width 480 height 24
click at [227, 645] on textarea at bounding box center [293, 645] width 480 height 24
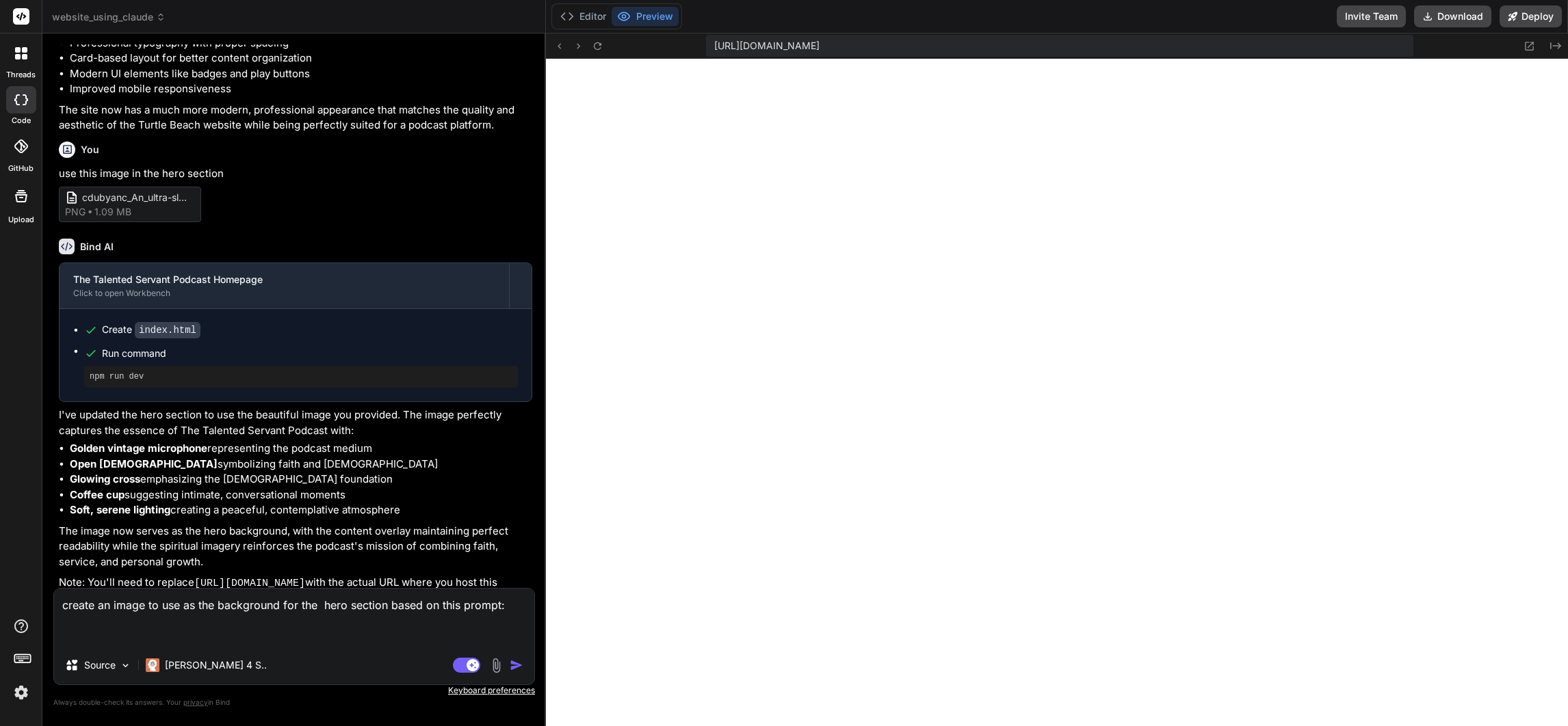
paste textarea "An ultra-sleek podcast studio scene bathed in bright, cheerful light: a premium…"
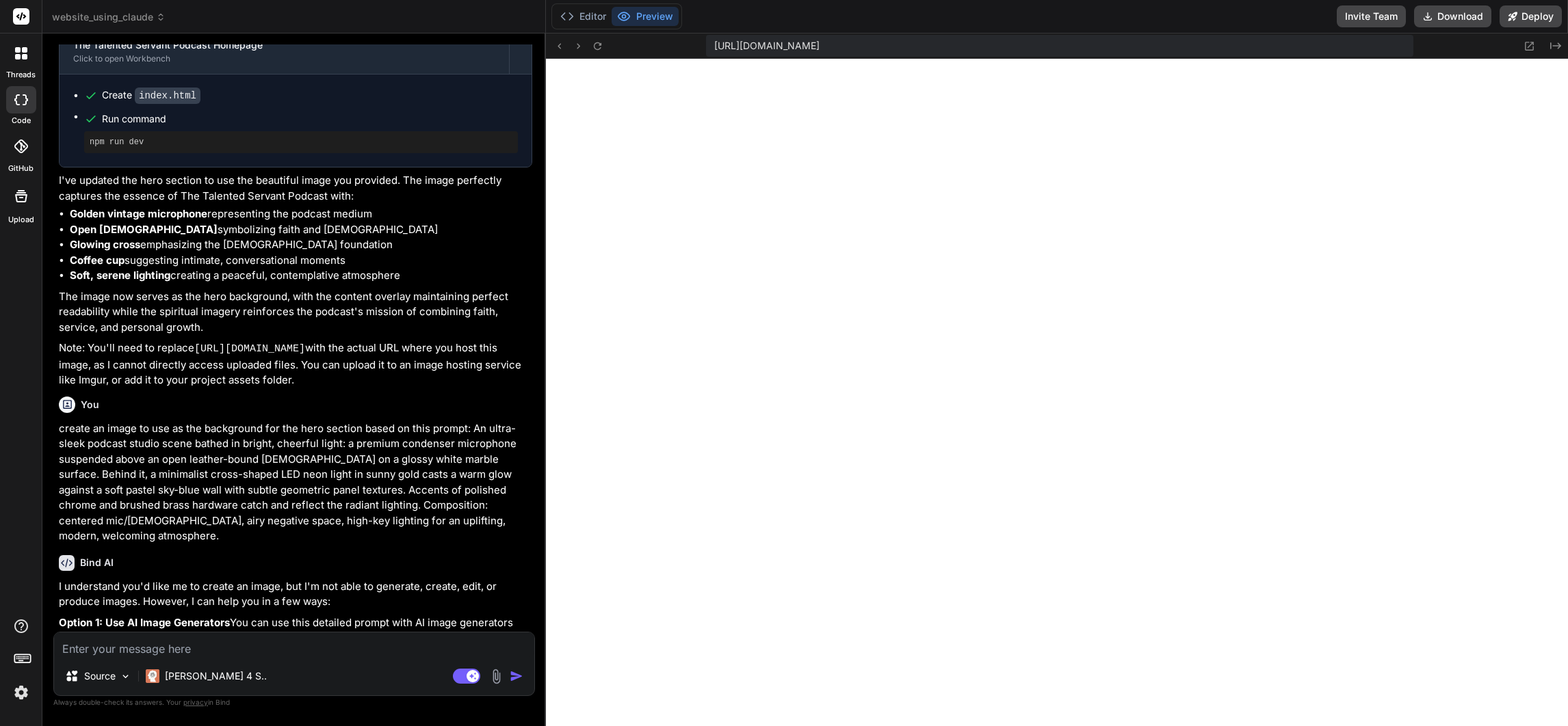
scroll to position [2369, 0]
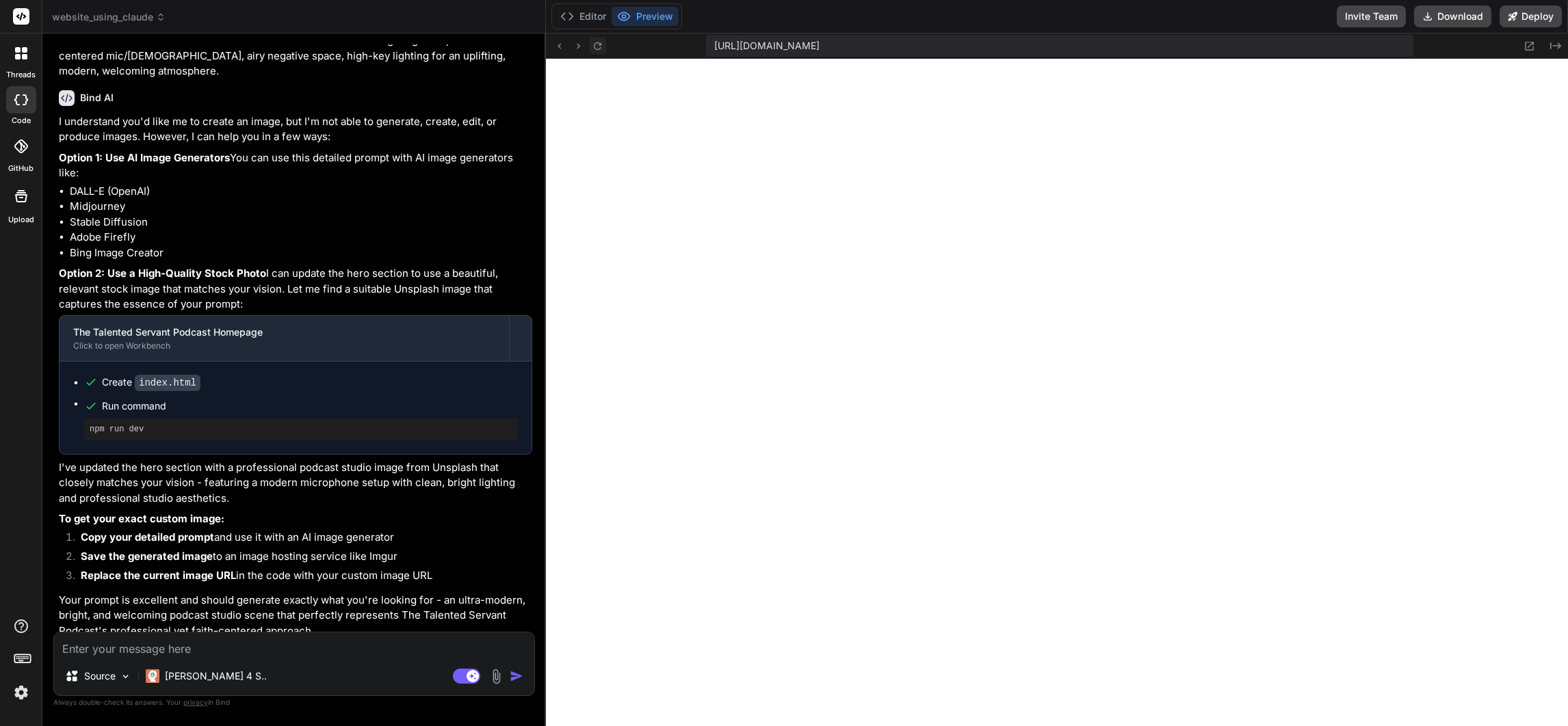
click at [596, 47] on icon at bounding box center [597, 46] width 11 height 11
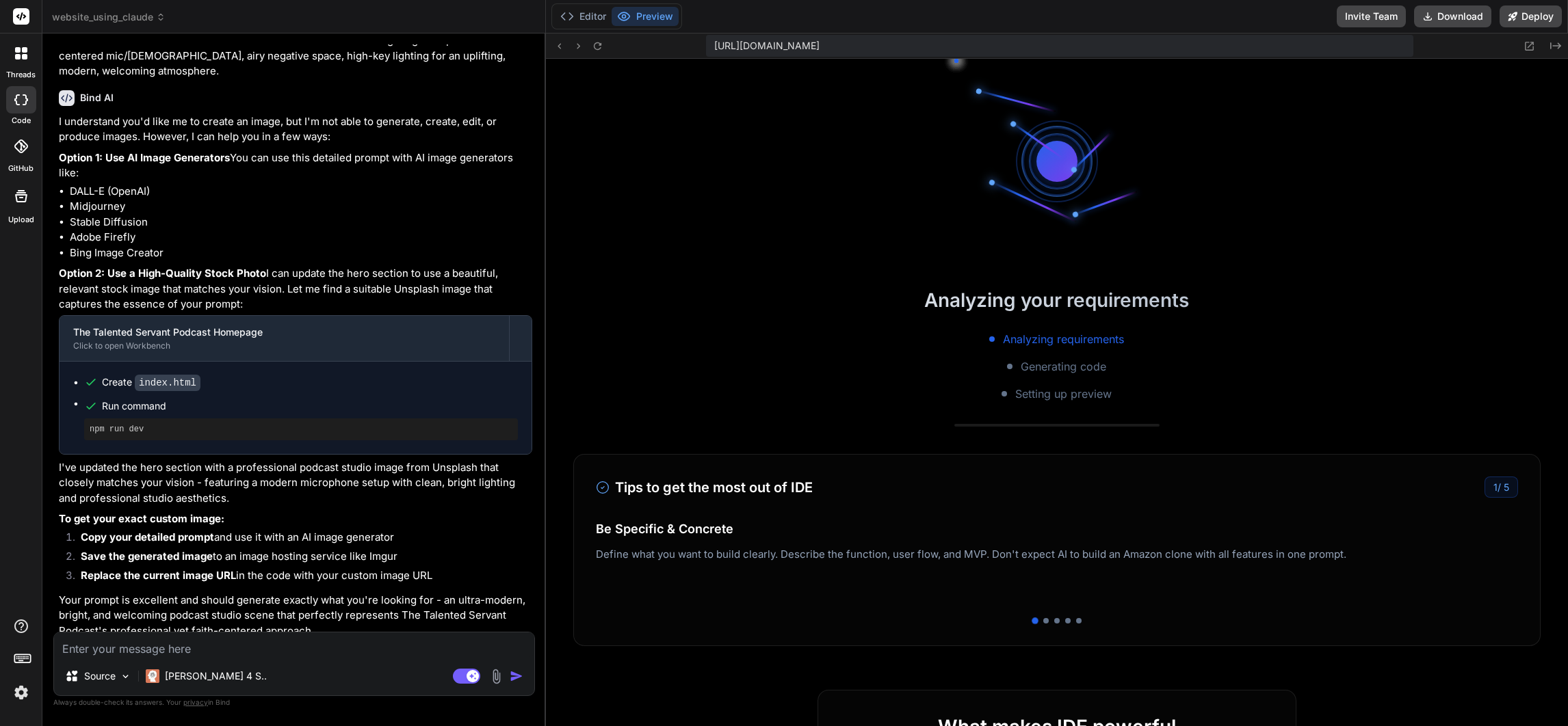
scroll to position [2676, 0]
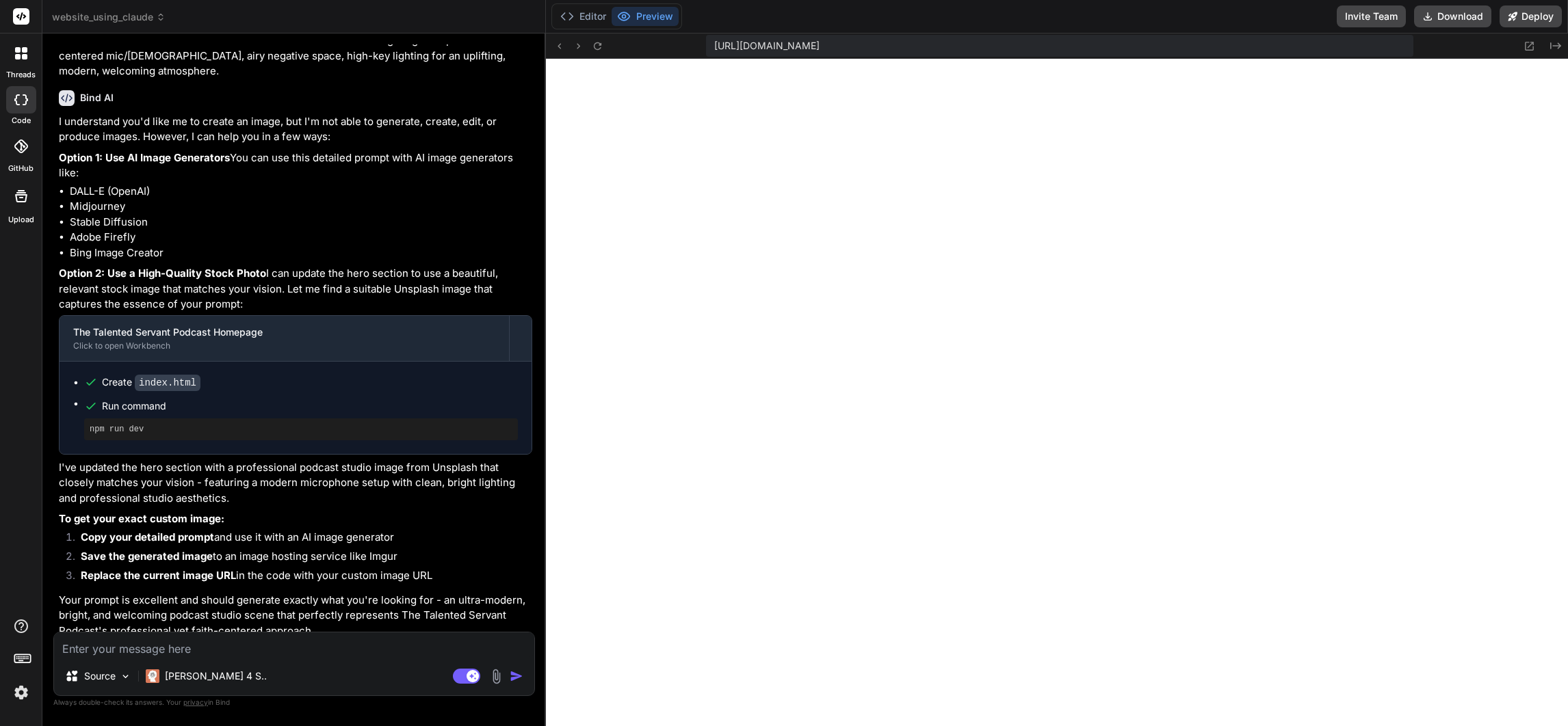
click at [194, 653] on textarea at bounding box center [293, 645] width 480 height 24
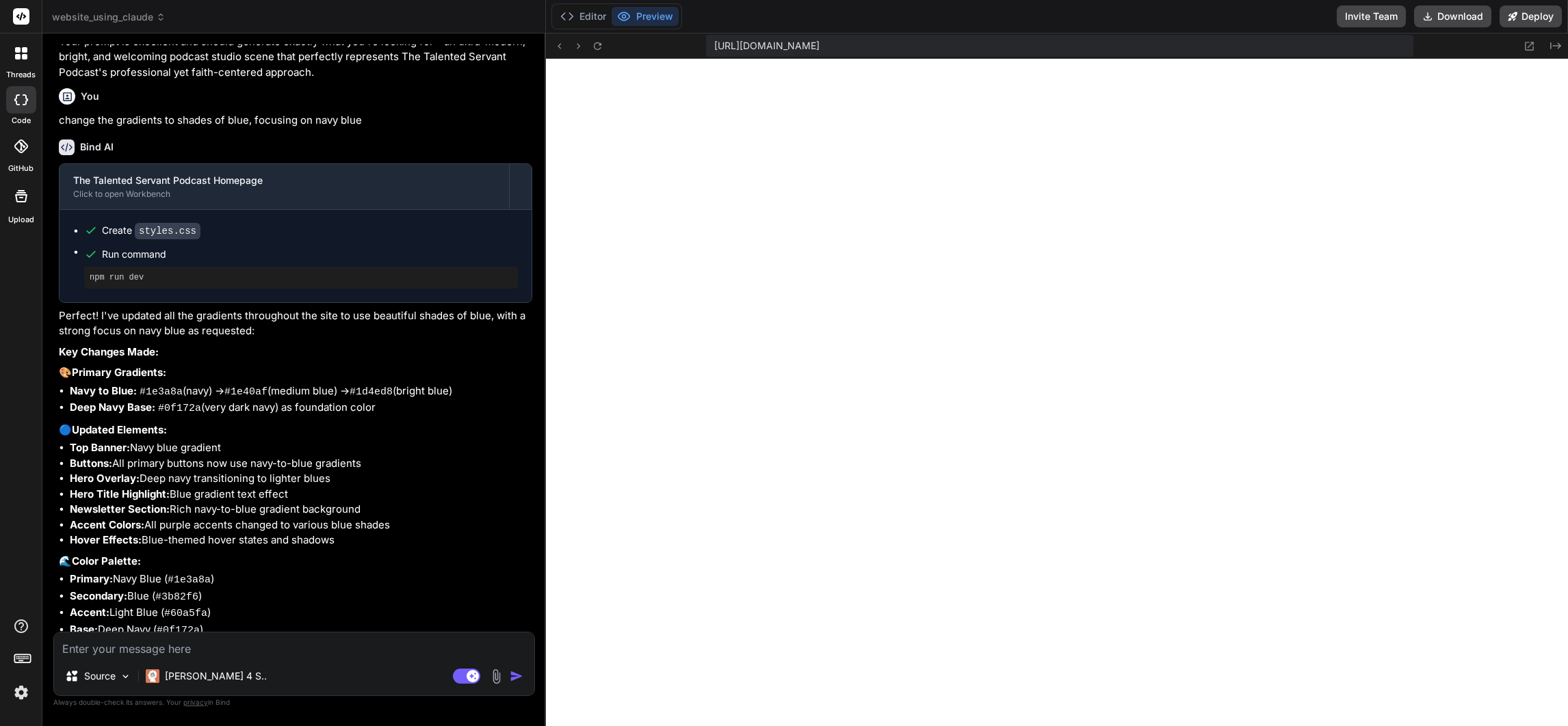
scroll to position [2971, 0]
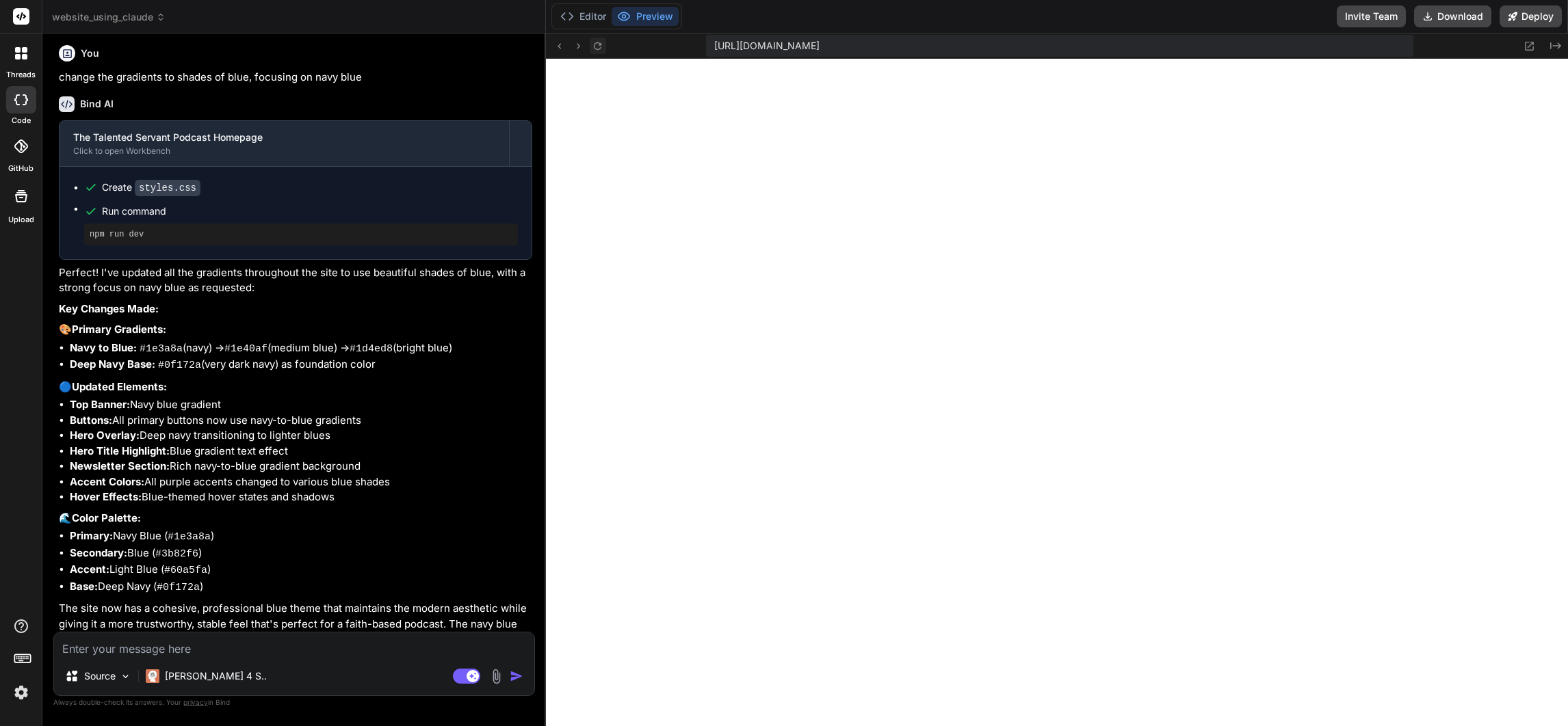
click at [590, 46] on button at bounding box center [598, 46] width 16 height 16
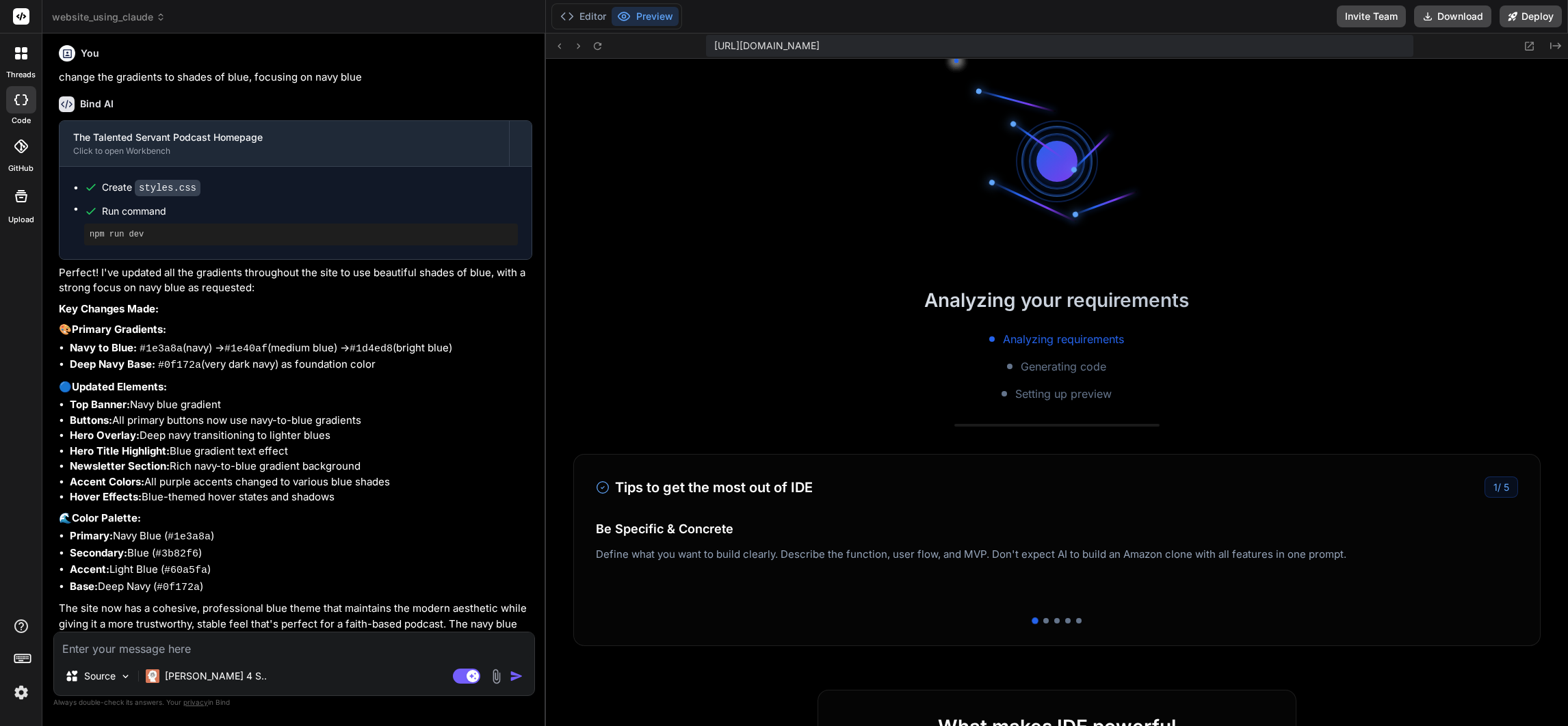
scroll to position [2794, 0]
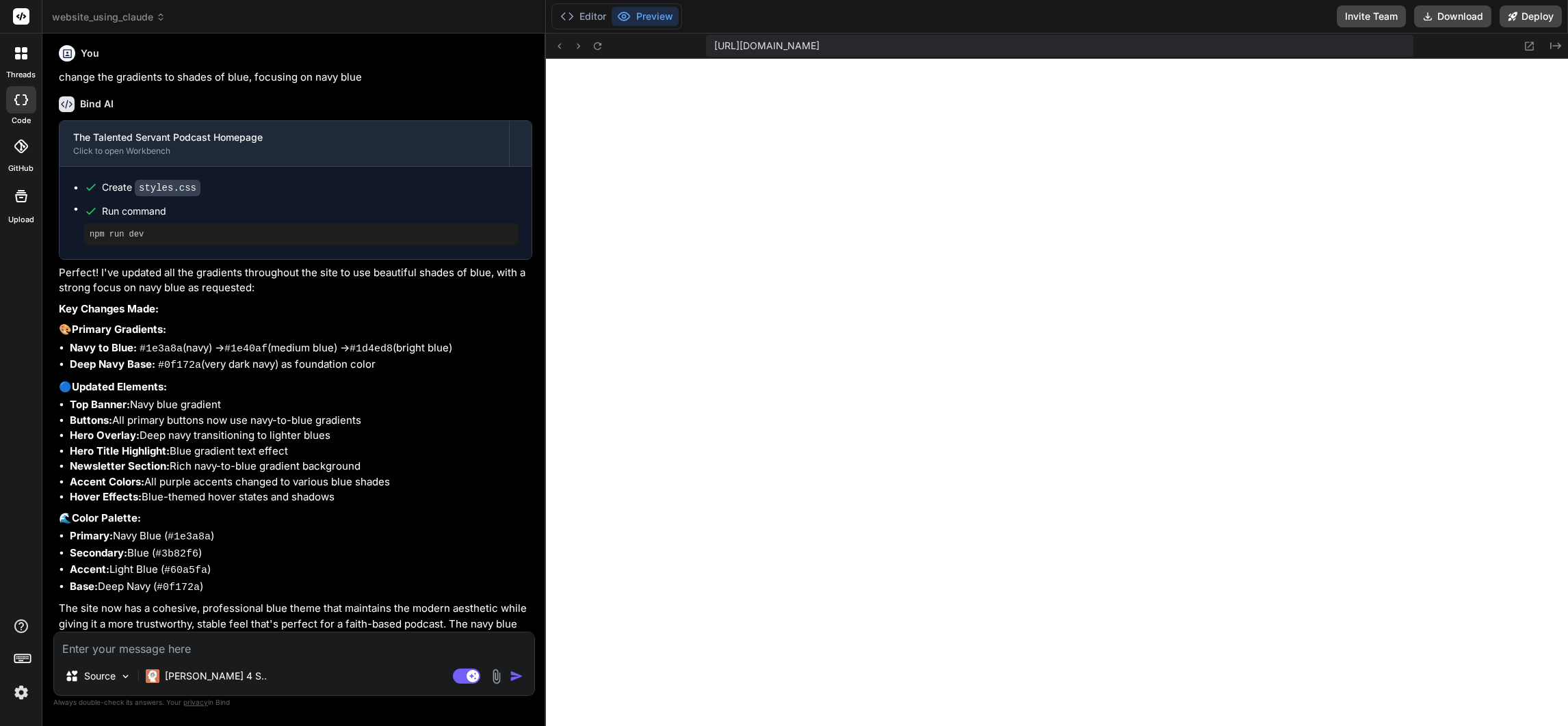
click at [235, 653] on textarea at bounding box center [293, 645] width 480 height 24
click at [321, 646] on textarea at bounding box center [293, 645] width 480 height 24
paste textarea "https://www.slalombuild.com"
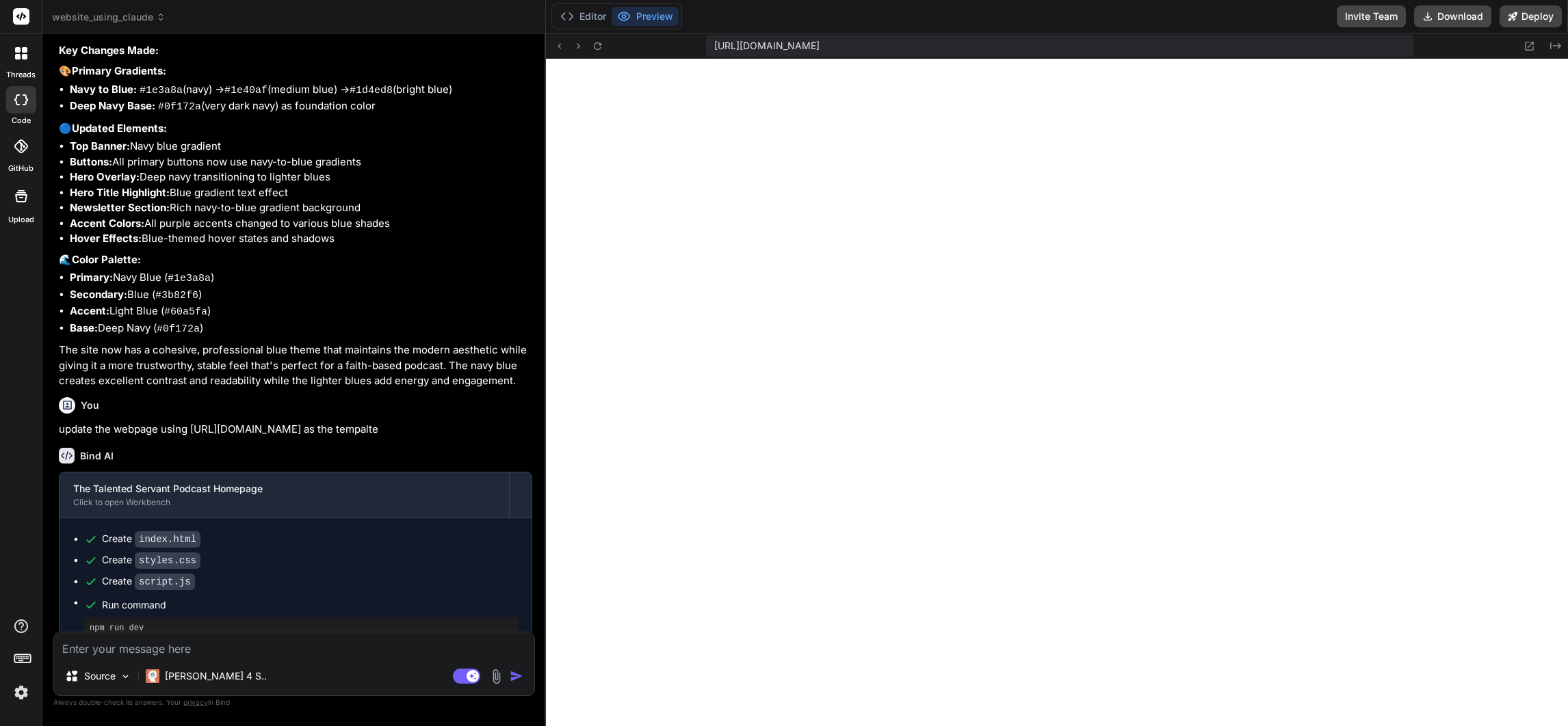
scroll to position [3850, 0]
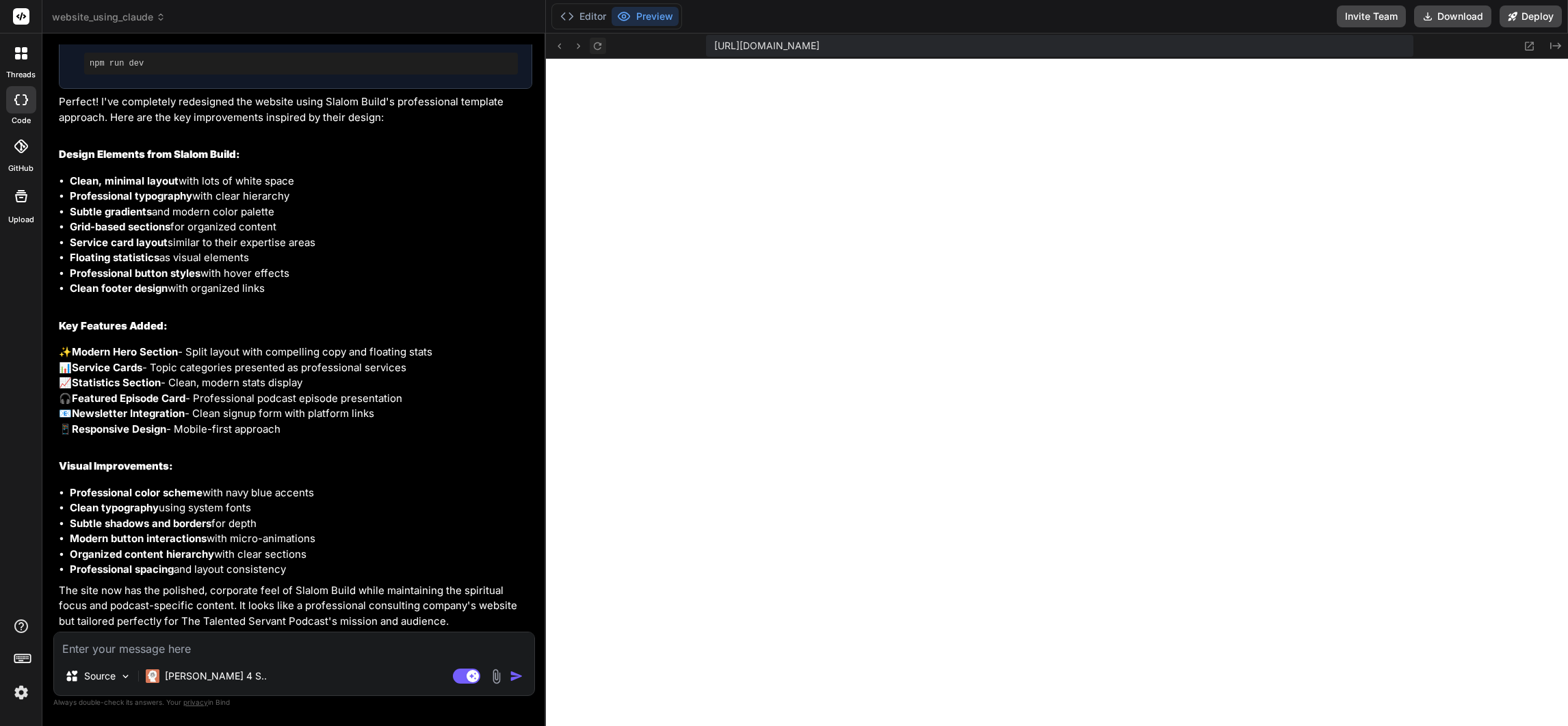
click at [598, 43] on icon at bounding box center [597, 46] width 11 height 11
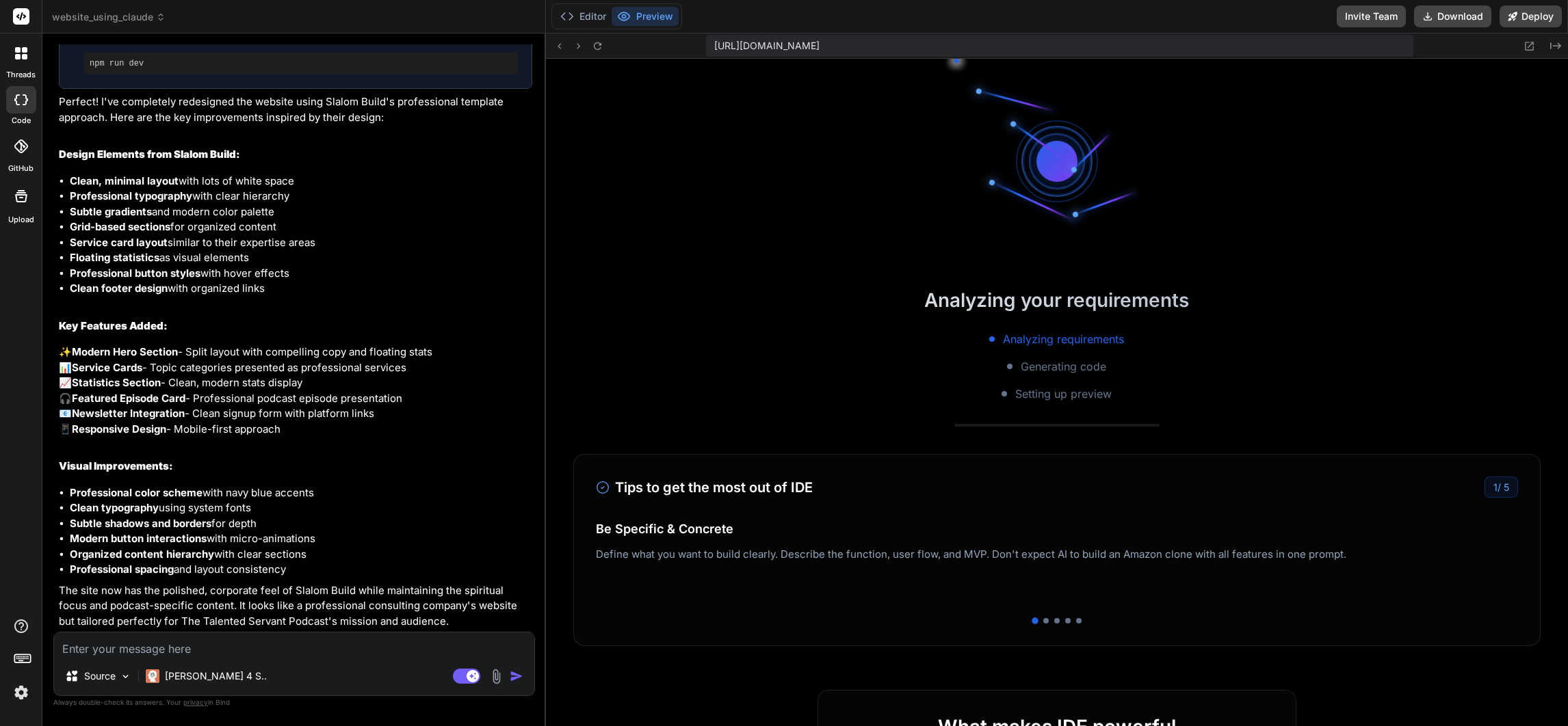
scroll to position [2914, 0]
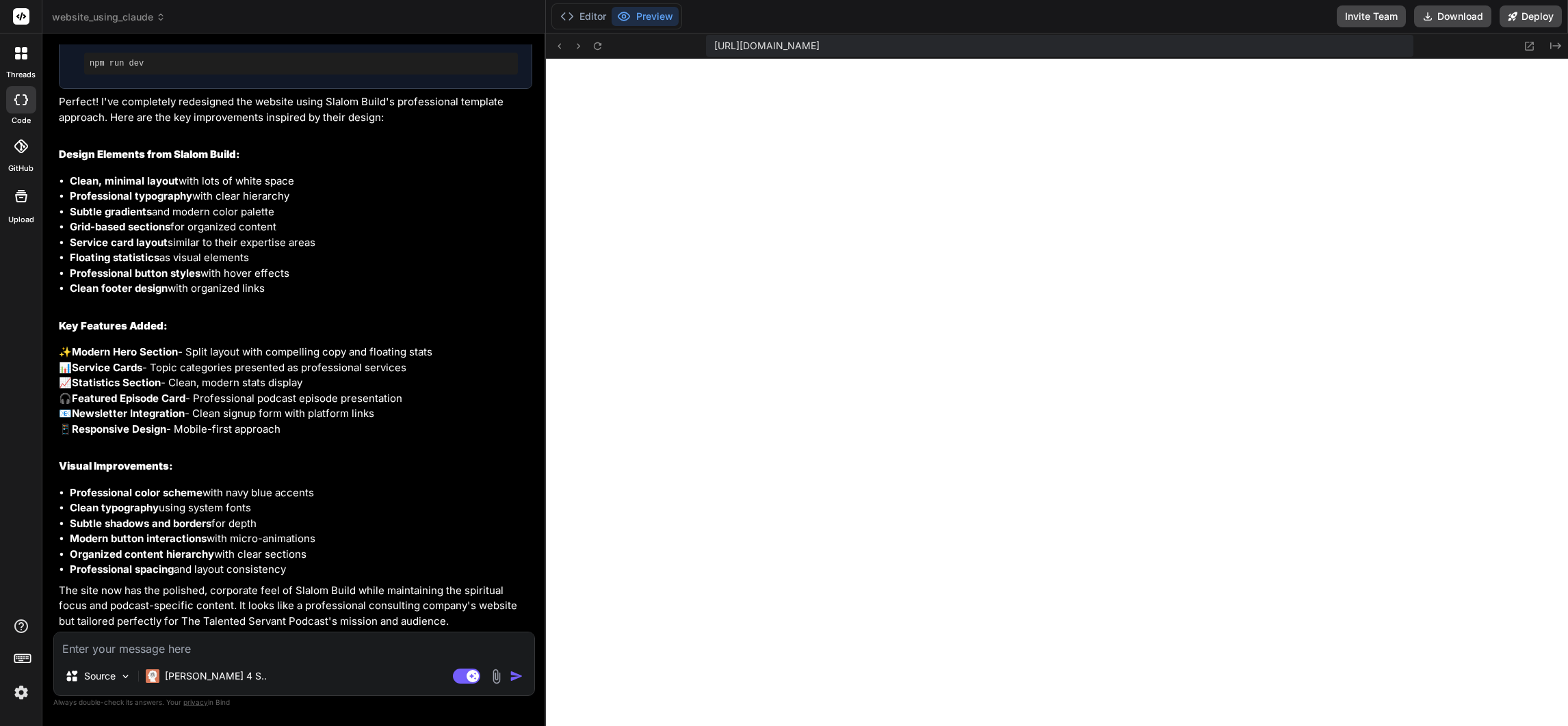
click at [298, 647] on textarea at bounding box center [293, 645] width 480 height 24
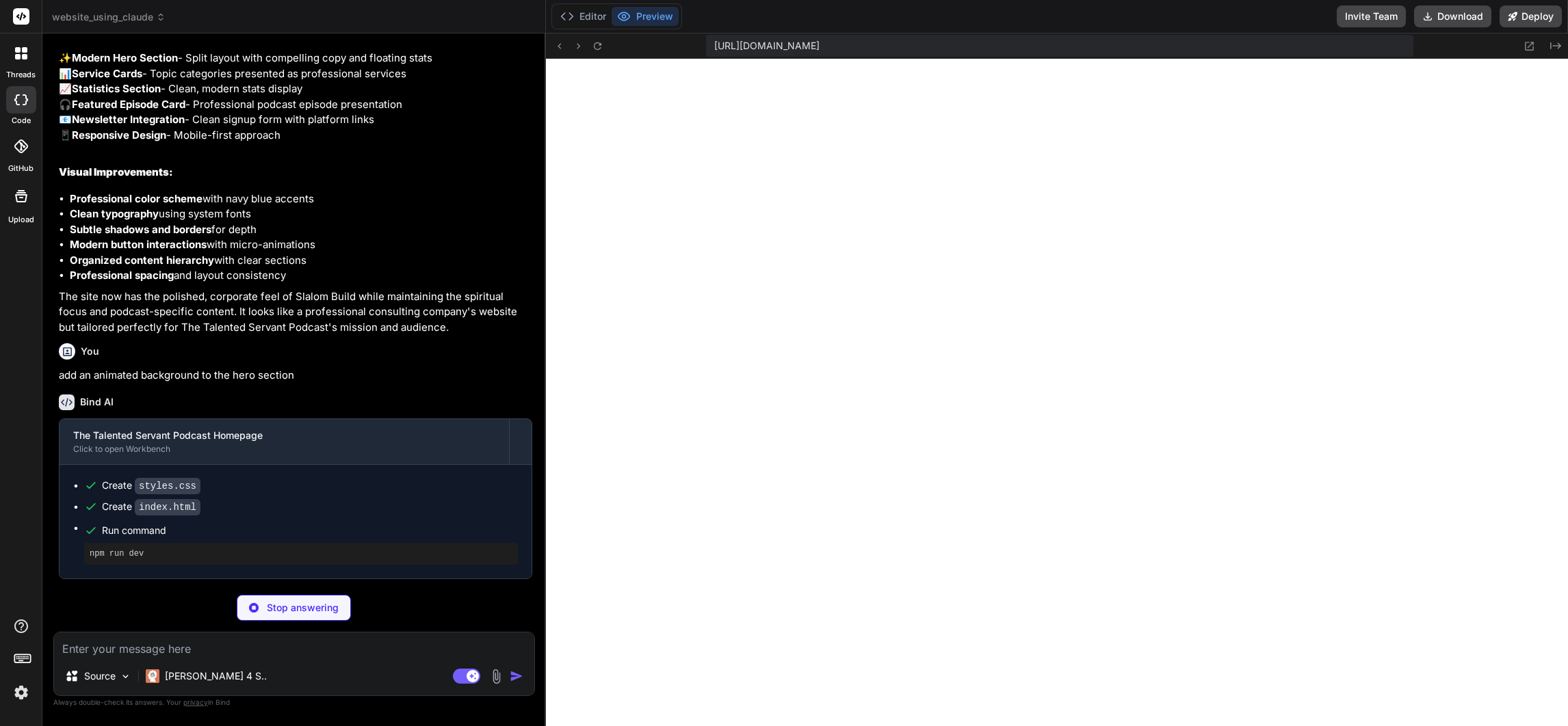
scroll to position [4445, 0]
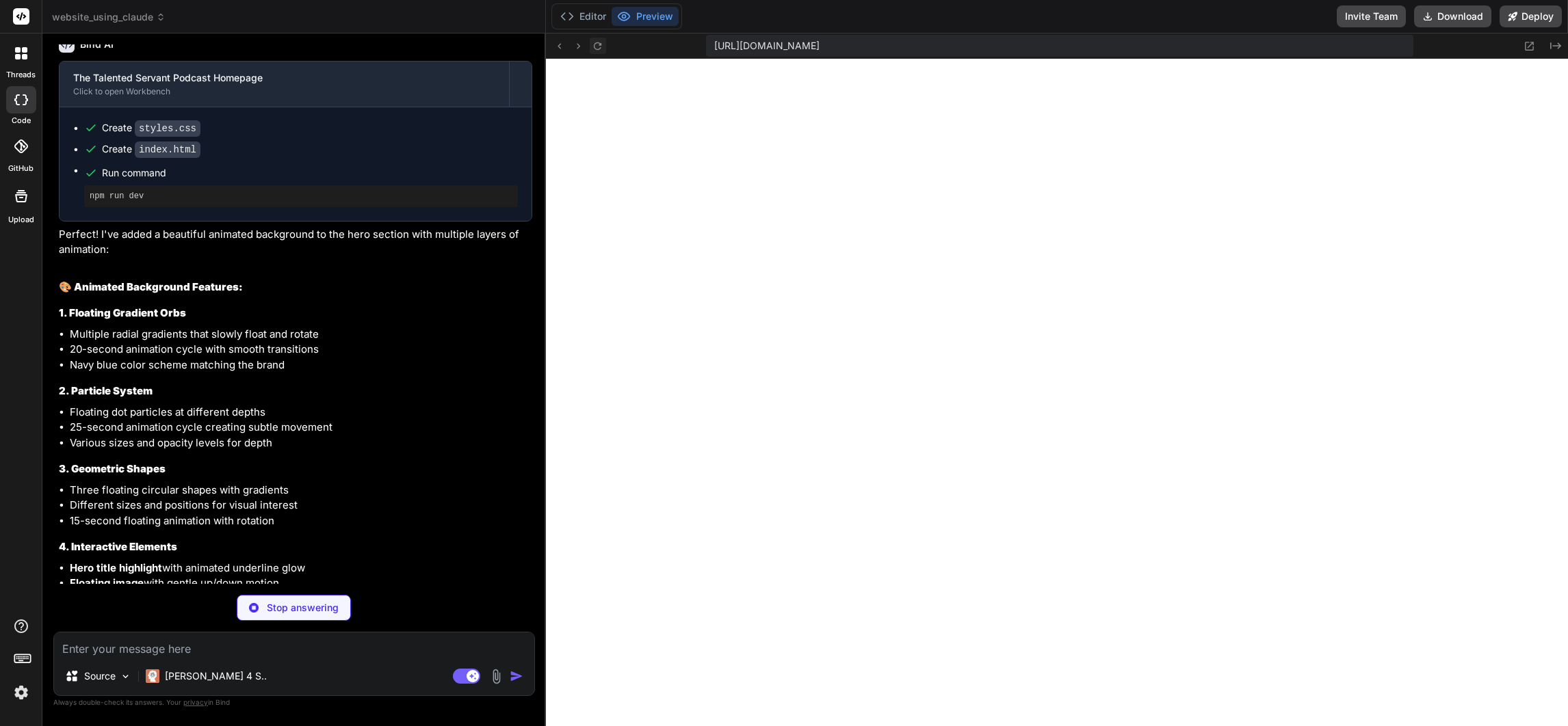
click at [597, 42] on icon at bounding box center [598, 45] width 8 height 8
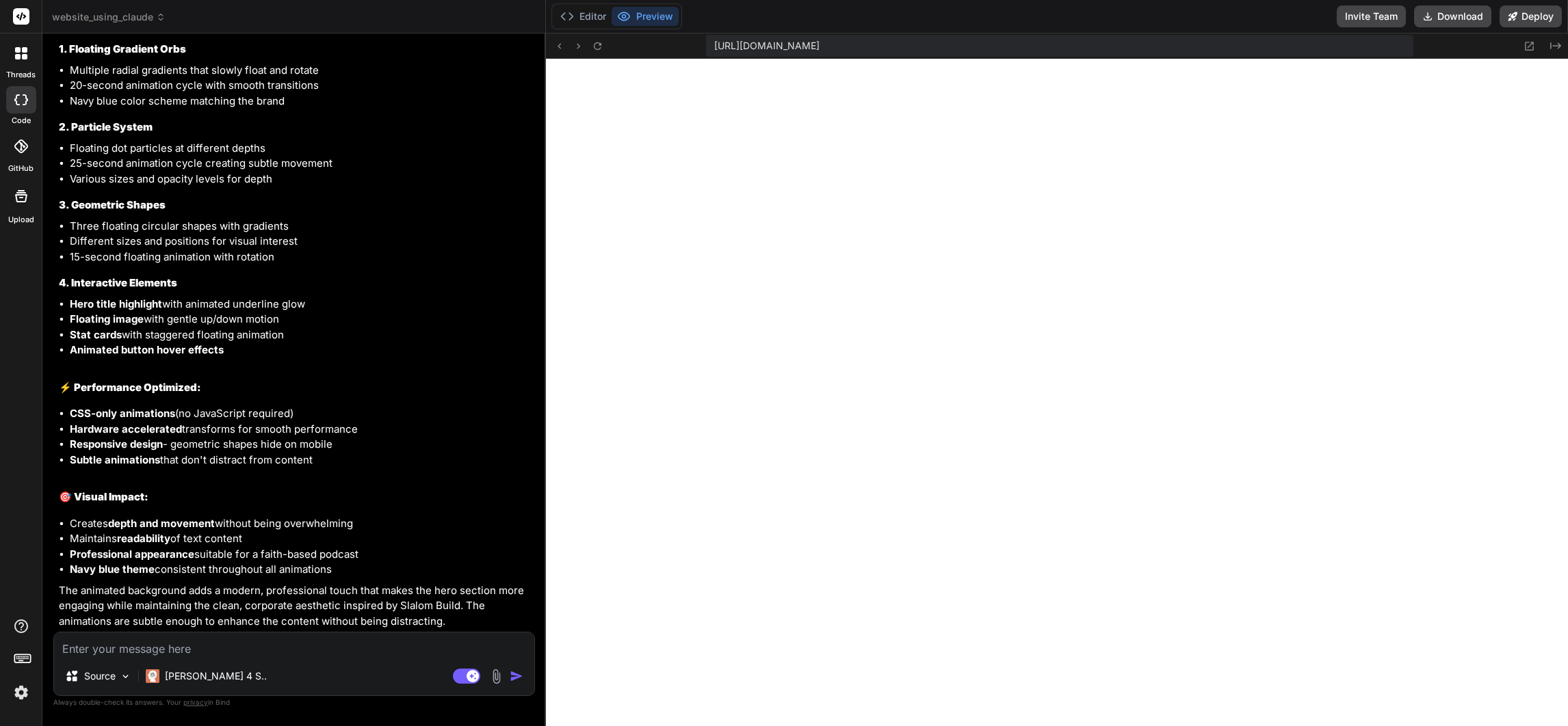
scroll to position [4764, 0]
click at [285, 647] on textarea at bounding box center [293, 645] width 480 height 24
paste textarea "https://flowvia.webflow.io/home"
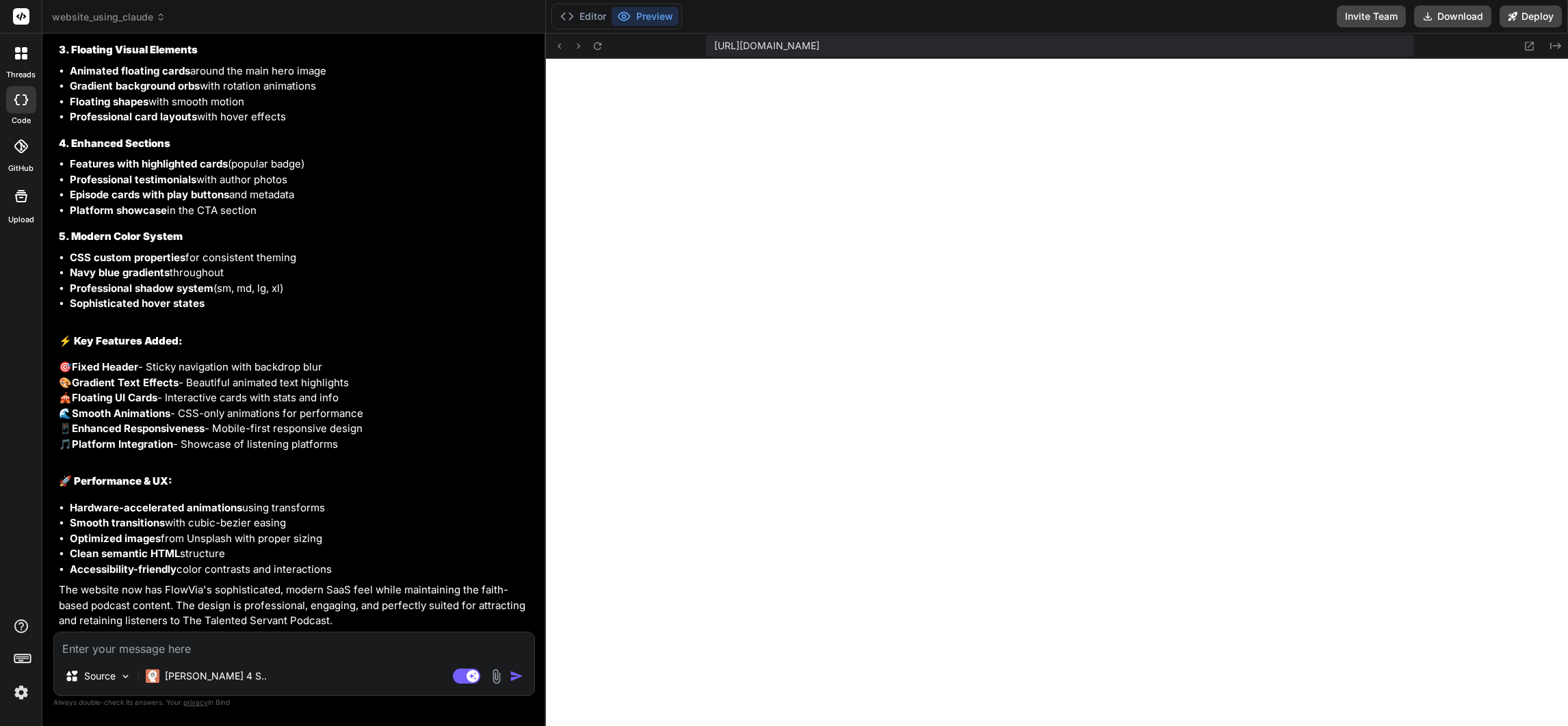
scroll to position [5940, 0]
click at [594, 44] on icon at bounding box center [598, 45] width 8 height 8
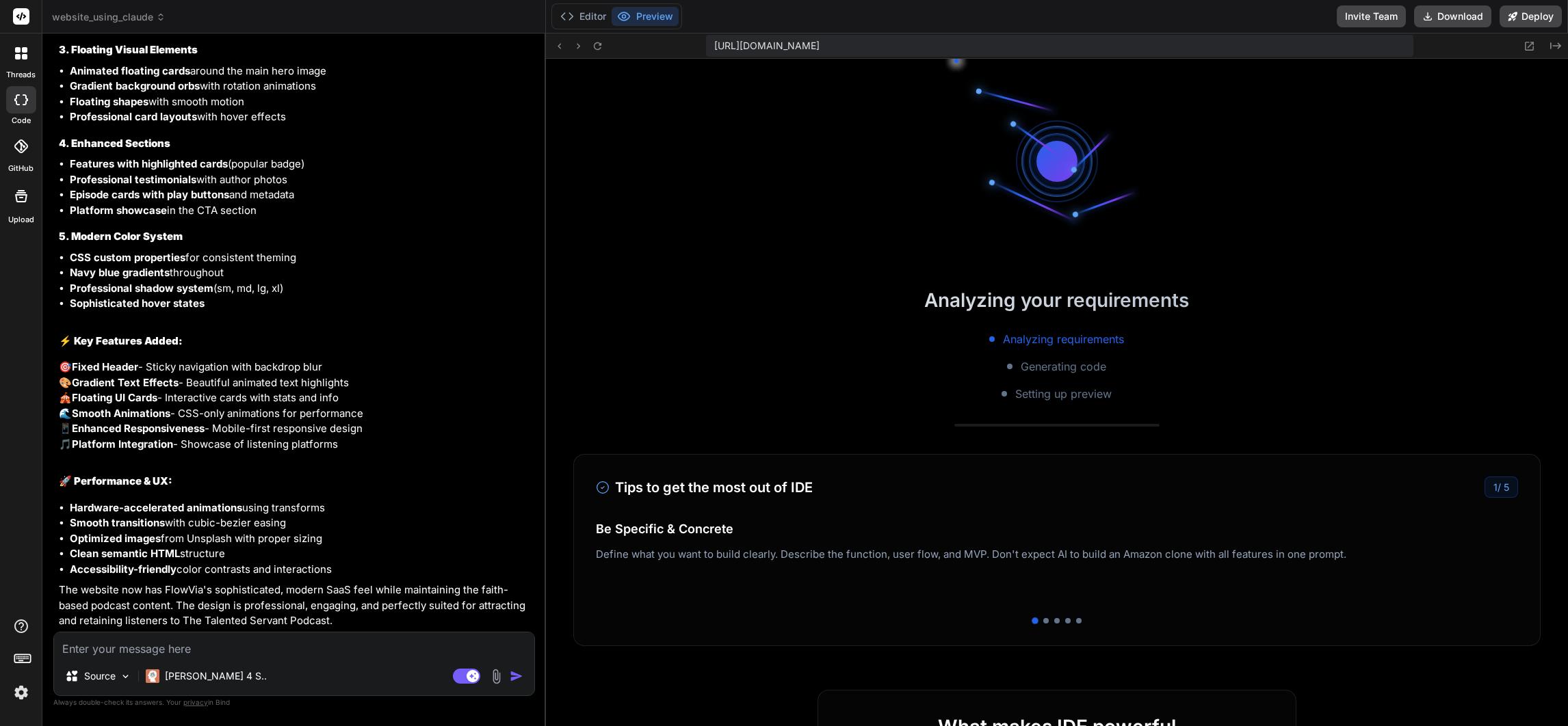
scroll to position [3150, 0]
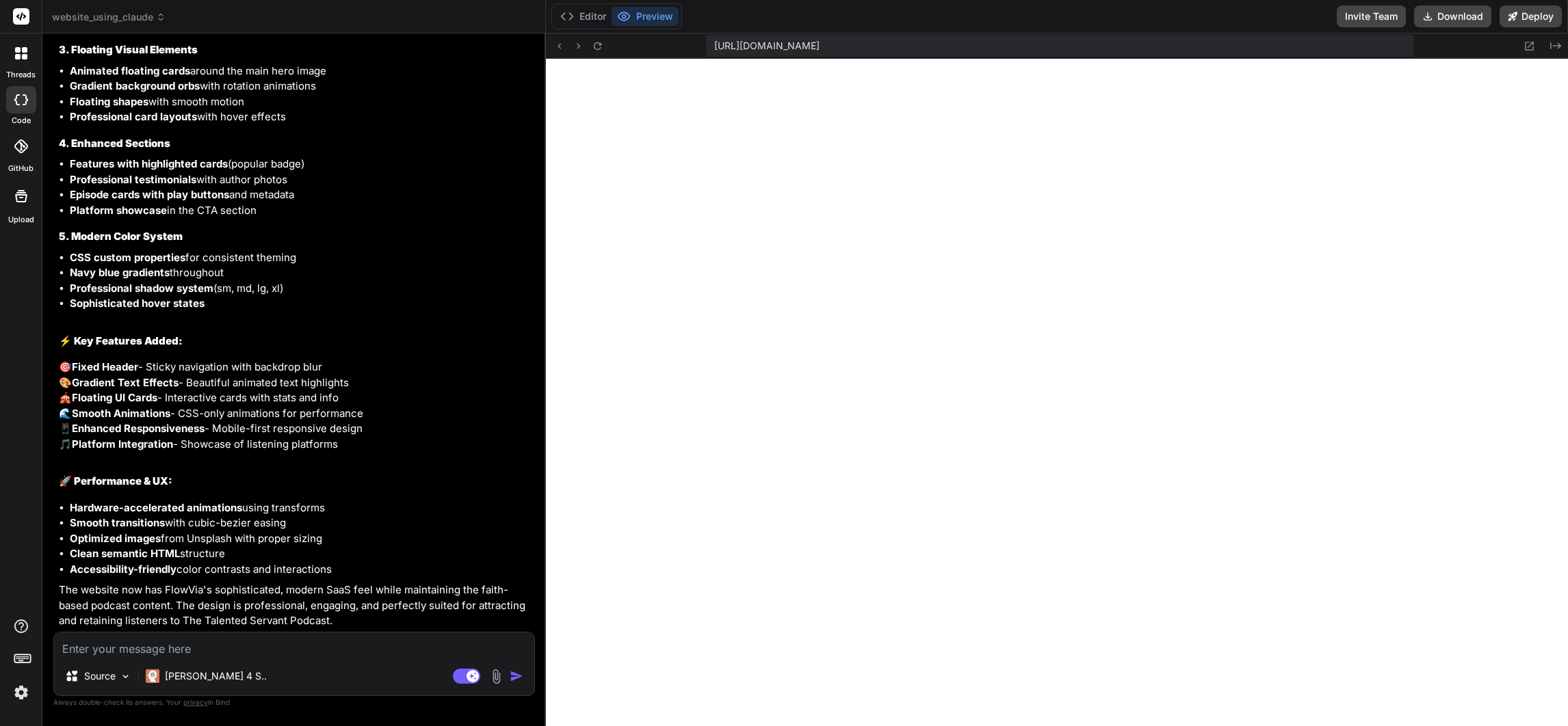
click at [1228, 38] on div "https://u3uk0f35zsjjbn9cprh6fq9h0p4tm2-wnxx--3000--96435430.local-corp.webconta…" at bounding box center [1059, 45] width 708 height 22
click at [1228, 36] on div "https://u3uk0f35zsjjbn9cprh6fq9h0p4tm2-wnxx--3000--96435430.local-corp.webconta…" at bounding box center [1059, 45] width 708 height 22
click at [1228, 43] on icon at bounding box center [1528, 46] width 11 height 11
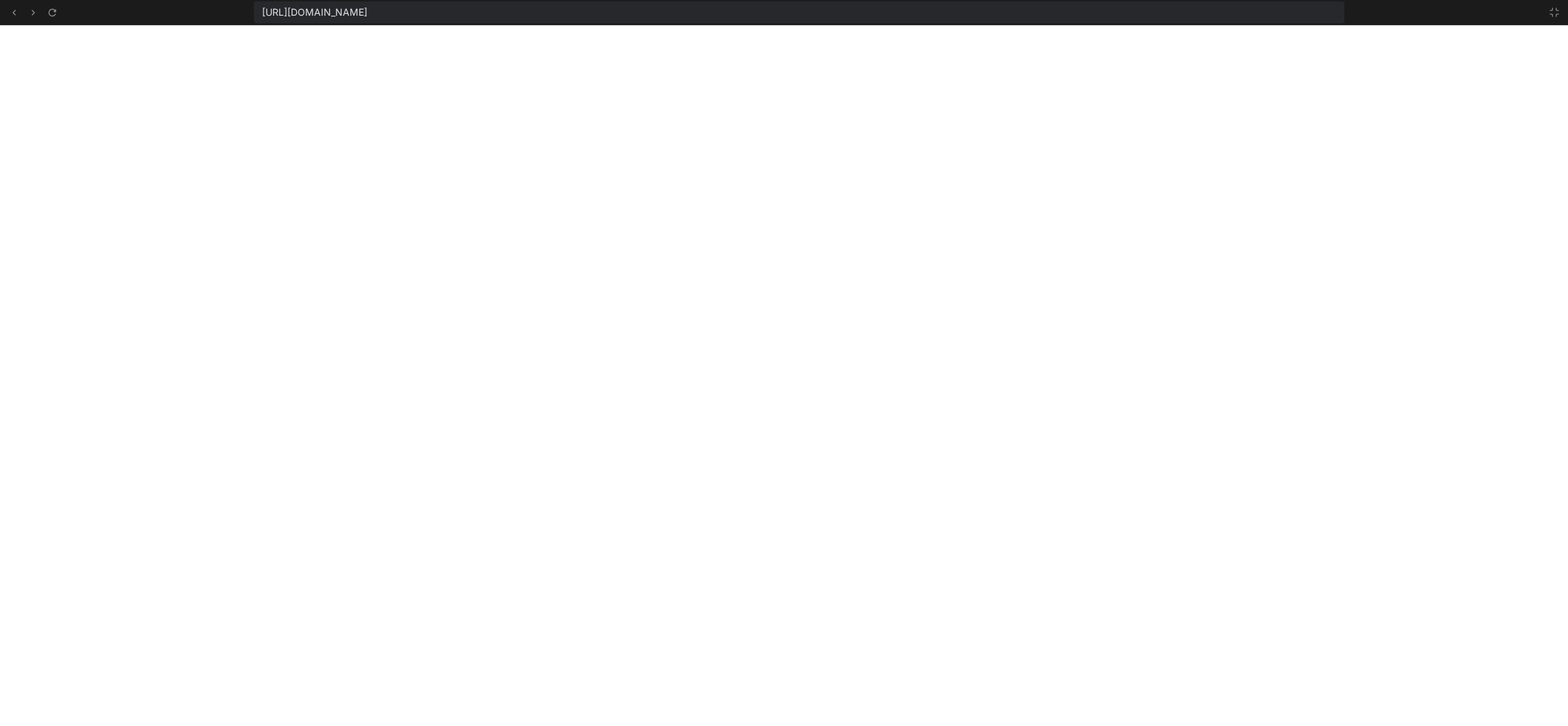
scroll to position [3229, 0]
click at [1228, 10] on icon at bounding box center [1554, 12] width 11 height 11
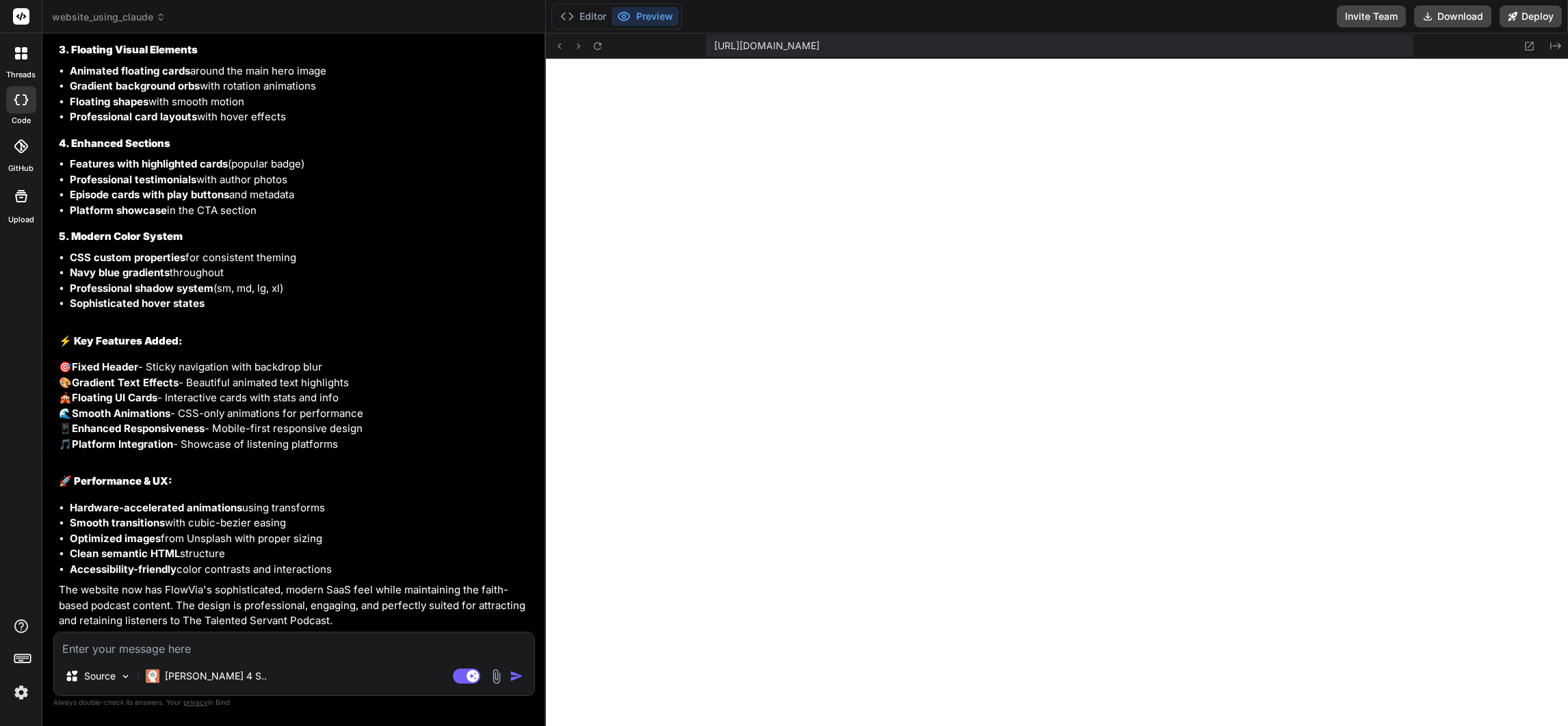
click at [245, 643] on textarea at bounding box center [293, 645] width 480 height 24
click at [592, 14] on button "Editor" at bounding box center [583, 16] width 57 height 19
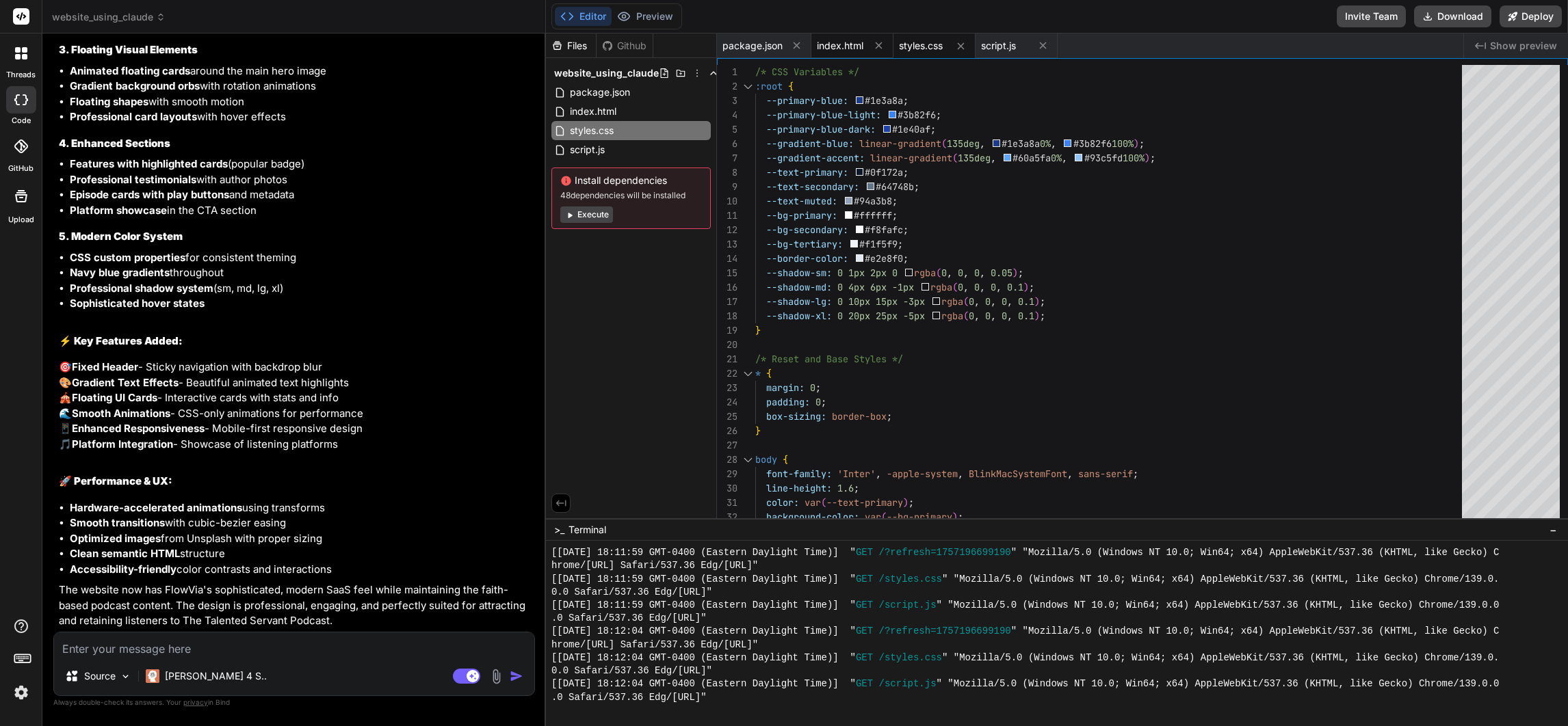
click at [833, 41] on span "index.html" at bounding box center [840, 46] width 47 height 14
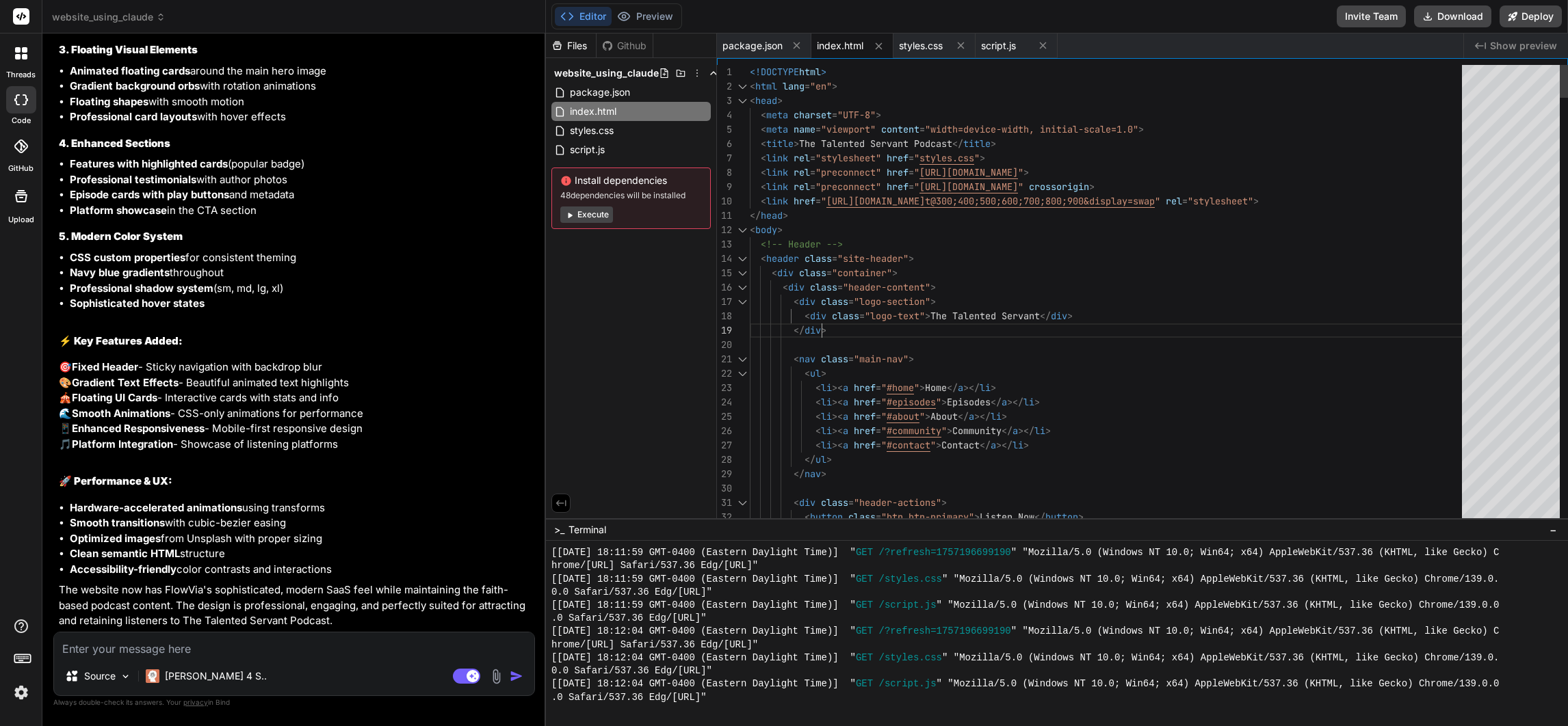
scroll to position [0, 0]
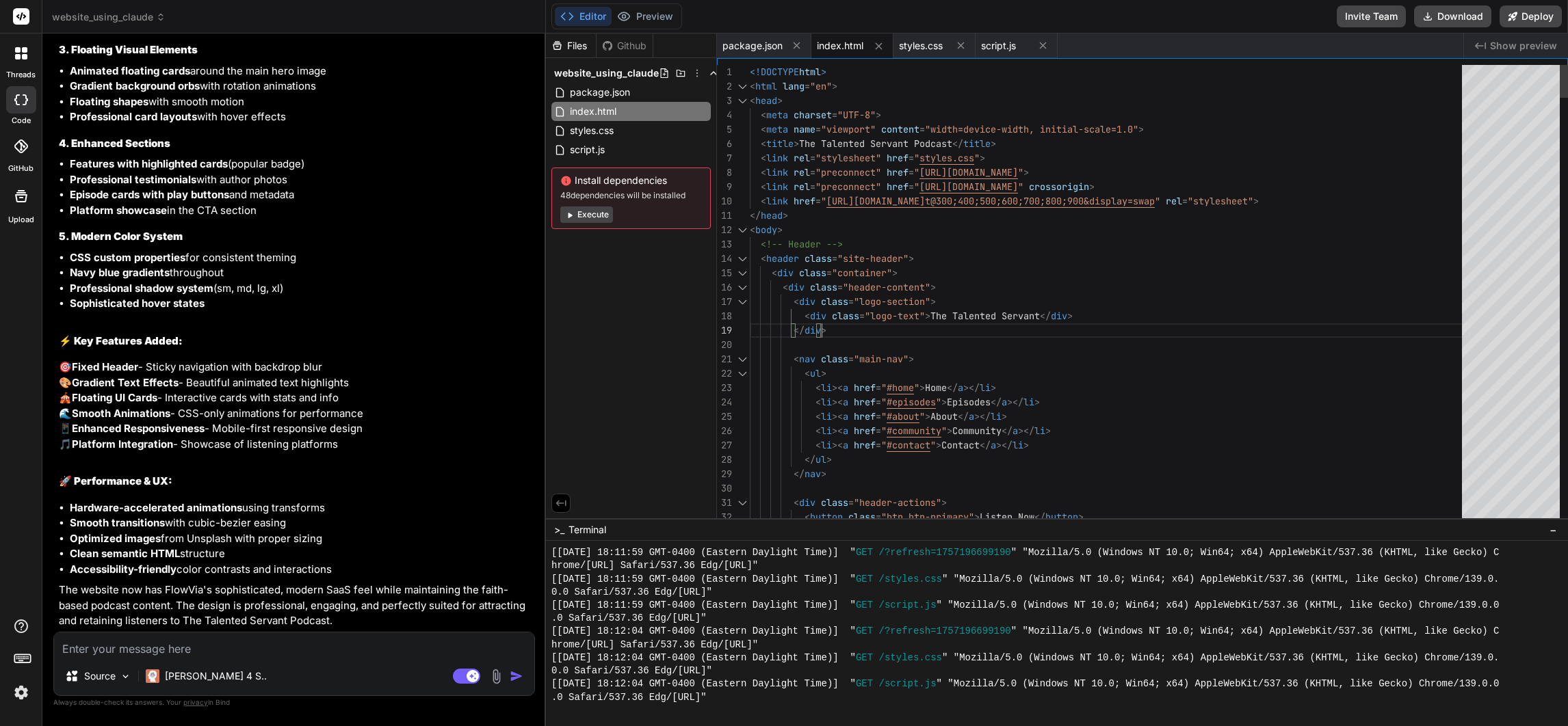
drag, startPoint x: 852, startPoint y: 40, endPoint x: 1380, endPoint y: 352, distance: 613.3
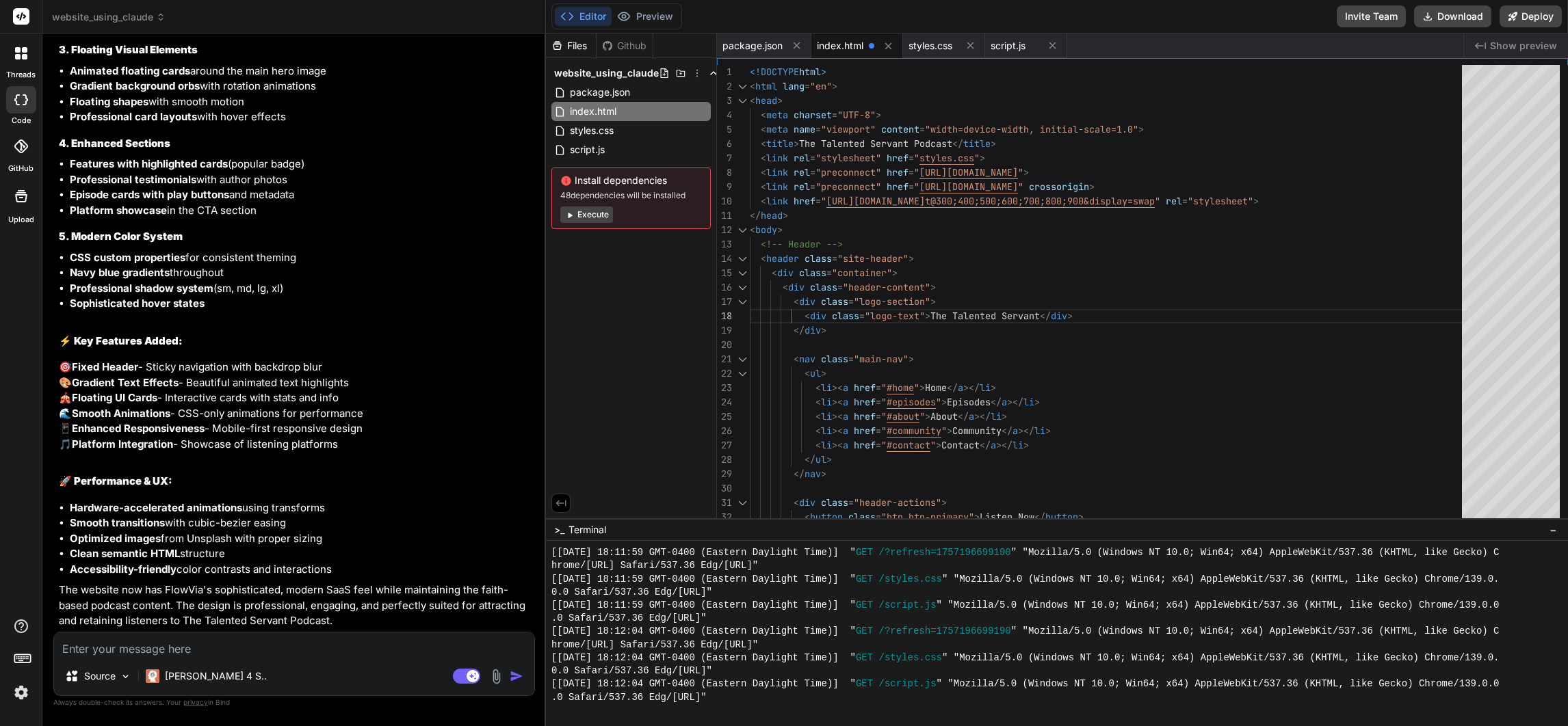
click at [643, 7] on button "Preview" at bounding box center [645, 16] width 67 height 19
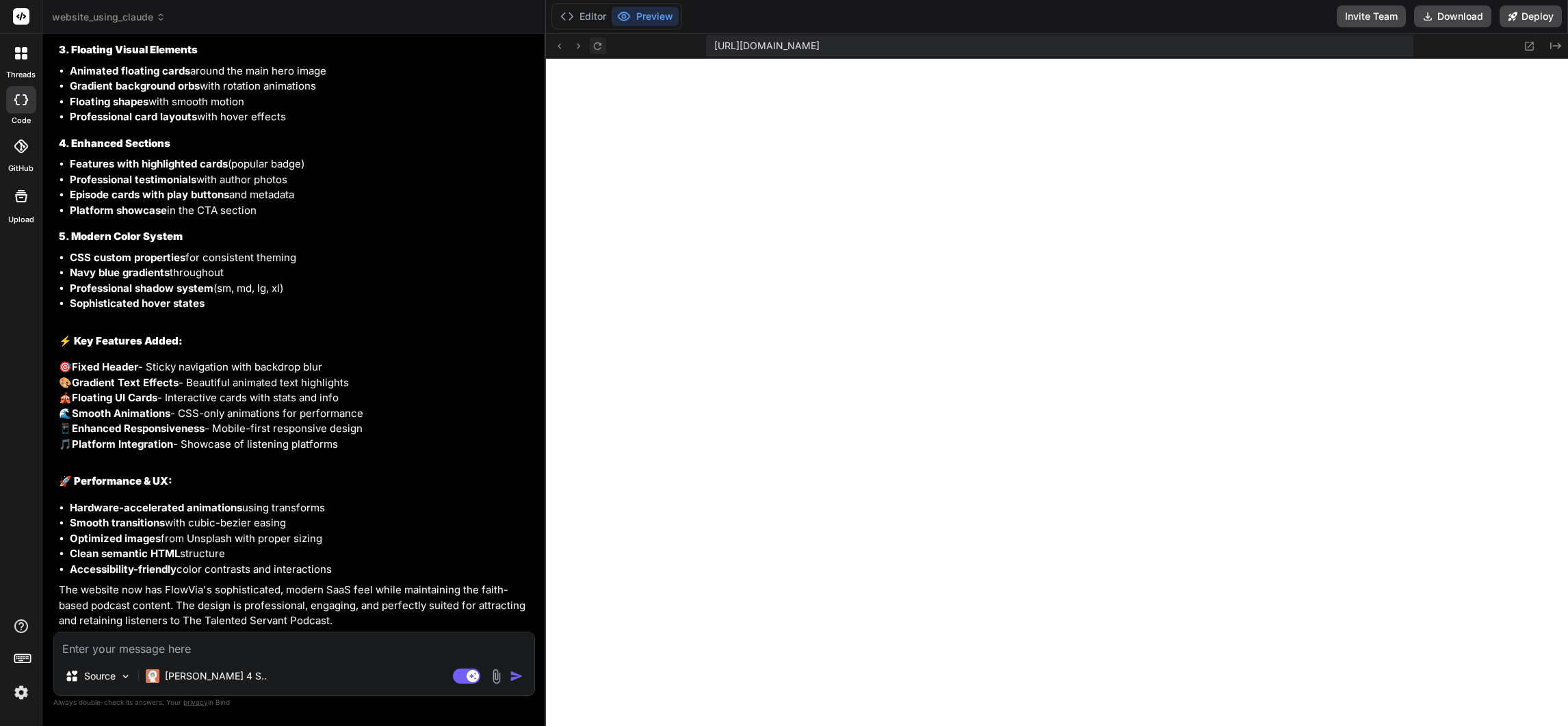
click at [598, 41] on icon at bounding box center [597, 46] width 11 height 11
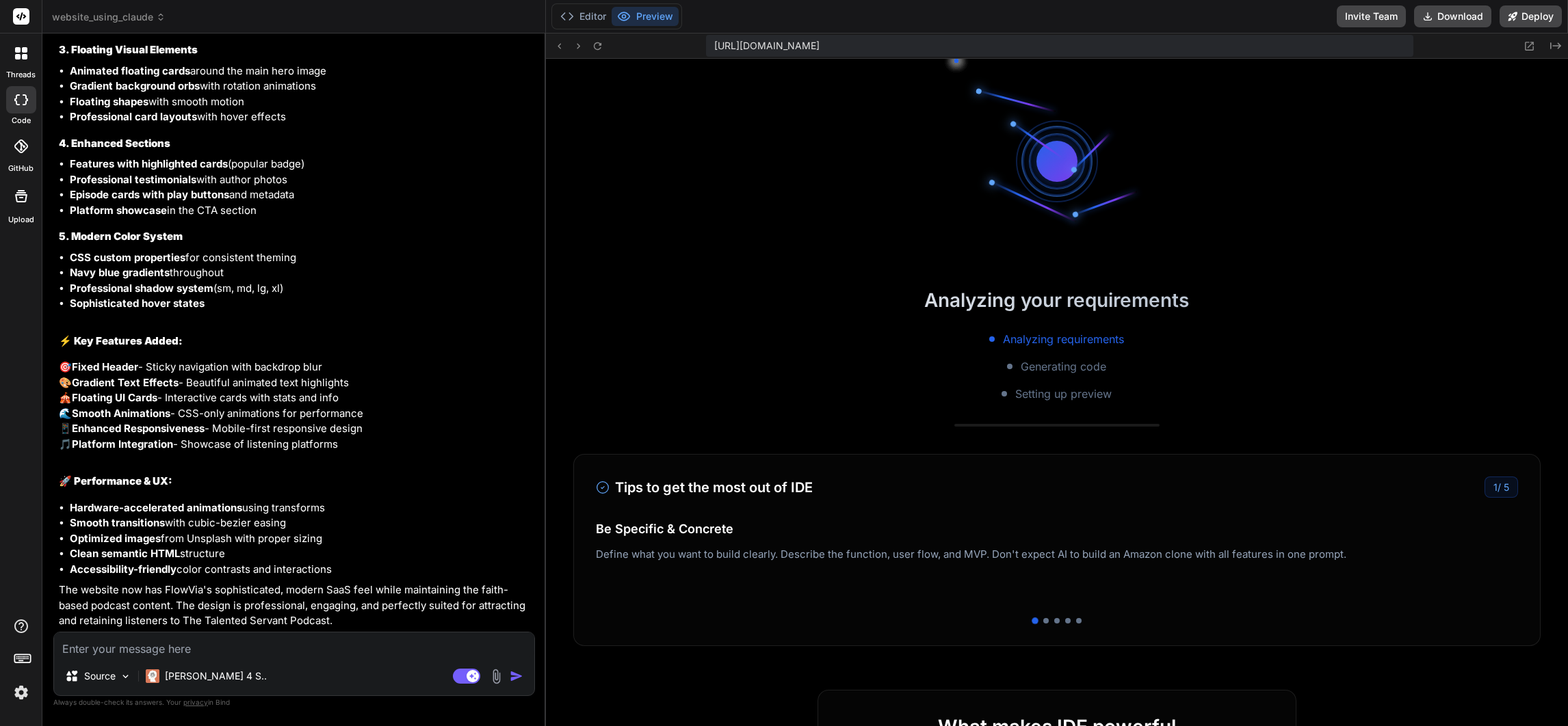
scroll to position [3412, 0]
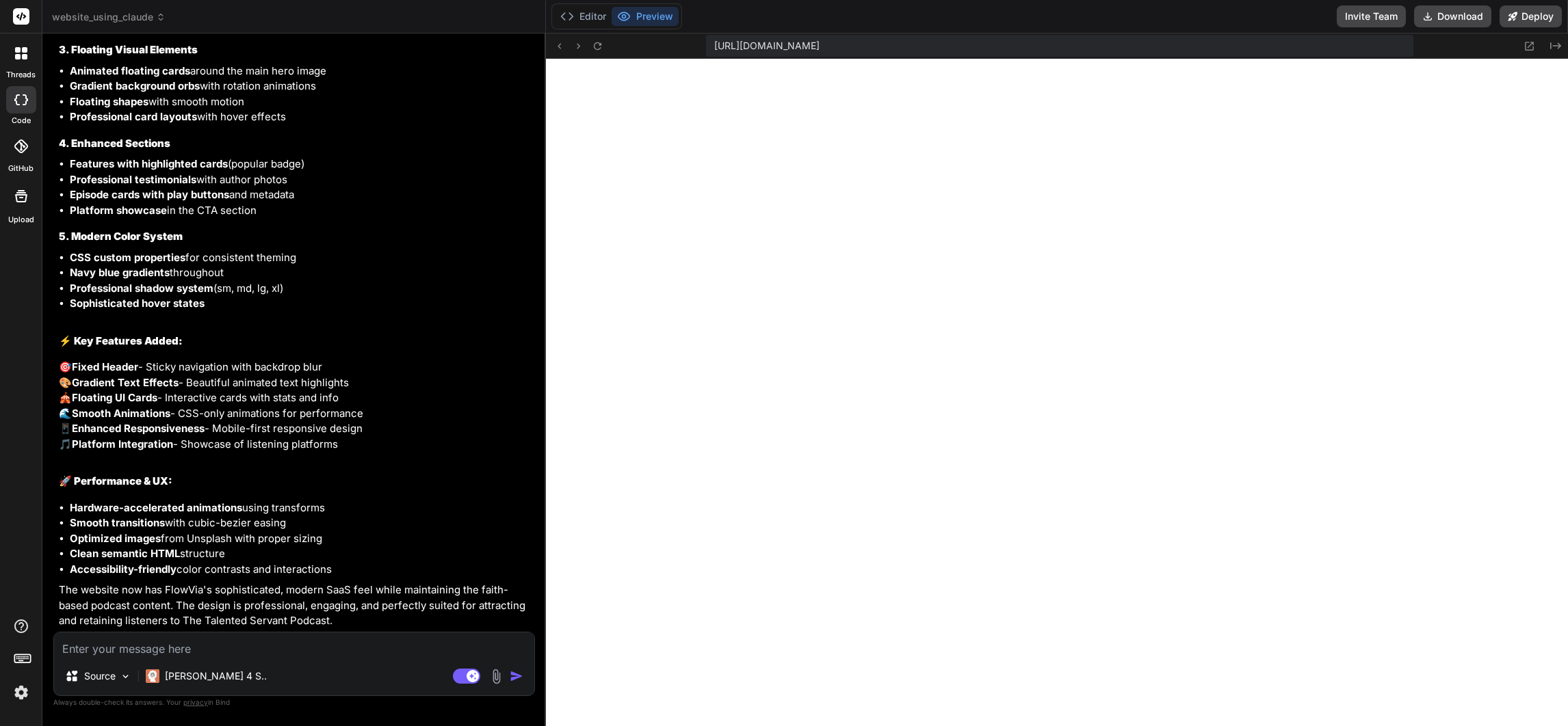
click at [404, 646] on textarea at bounding box center [293, 645] width 480 height 24
paste textarea "https://www.storyblocks.com/video/stock/epic-particles-trailer-hlfgz2xxsjxg8xu8t"
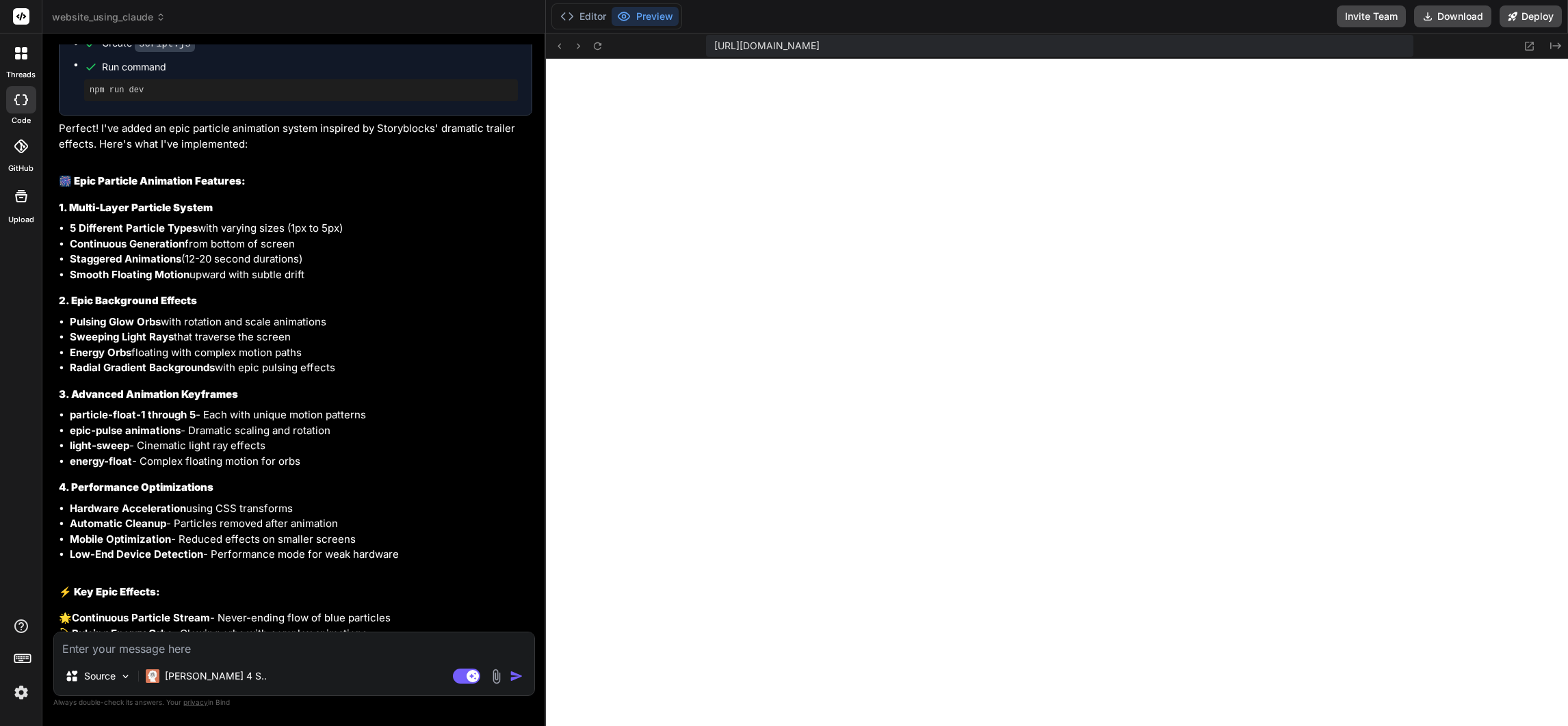
scroll to position [7117, 0]
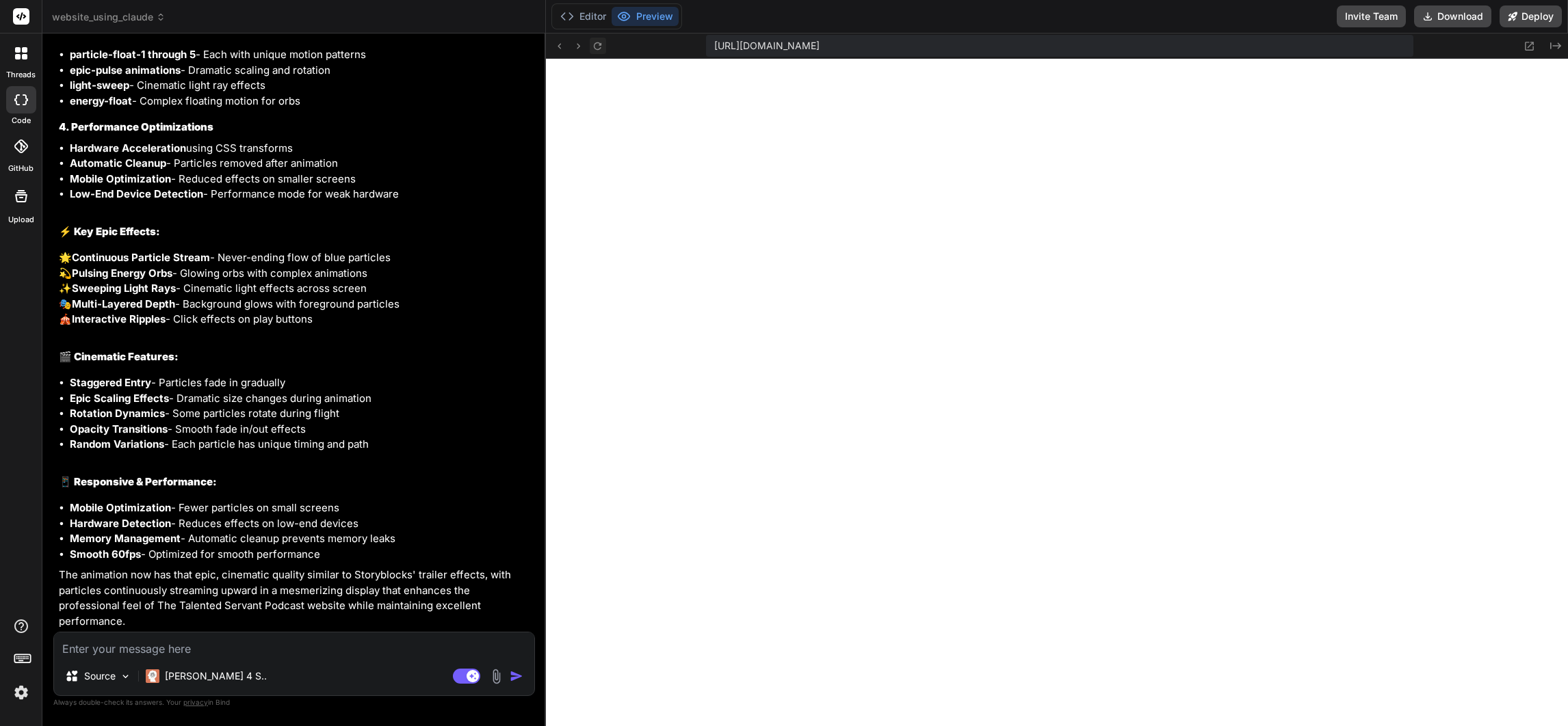
click at [597, 44] on icon at bounding box center [597, 46] width 11 height 11
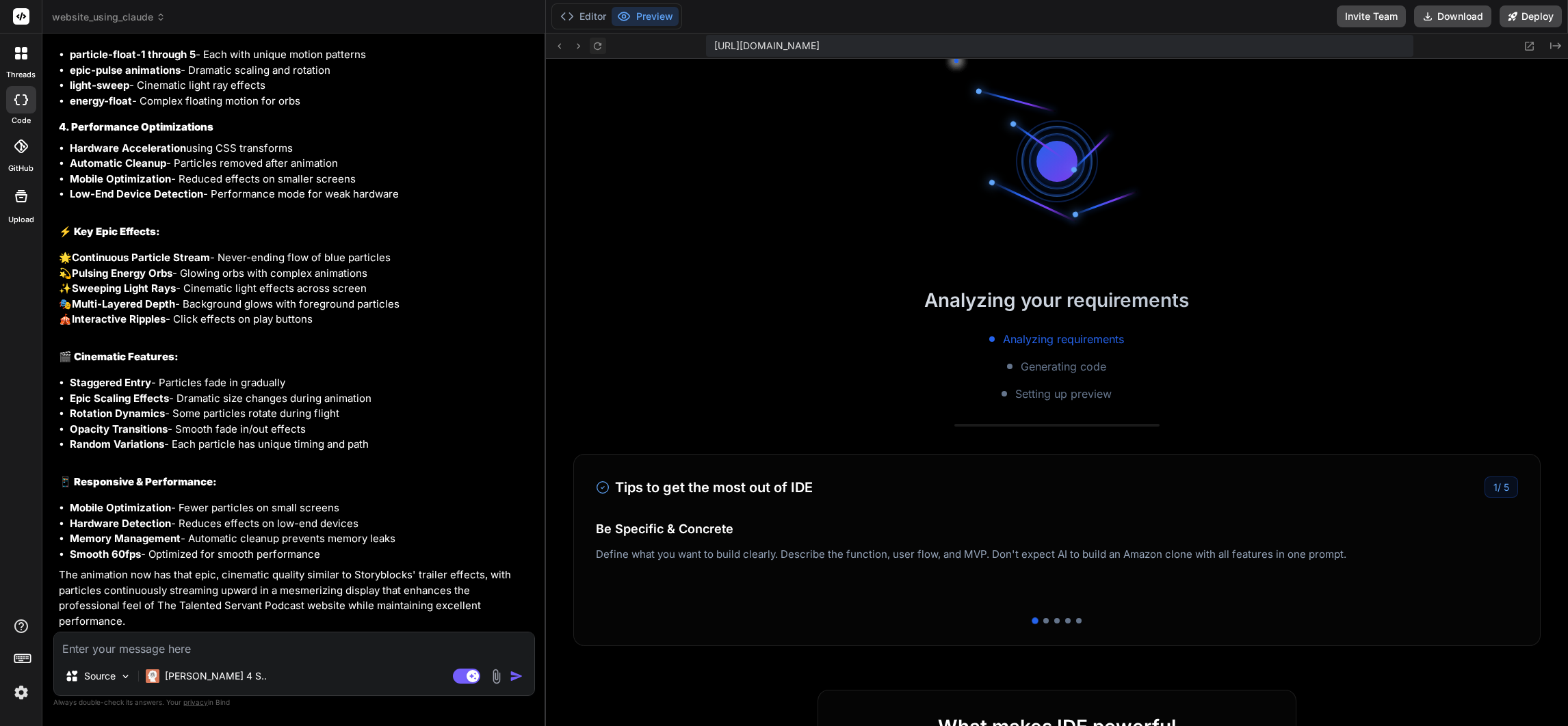
scroll to position [3530, 0]
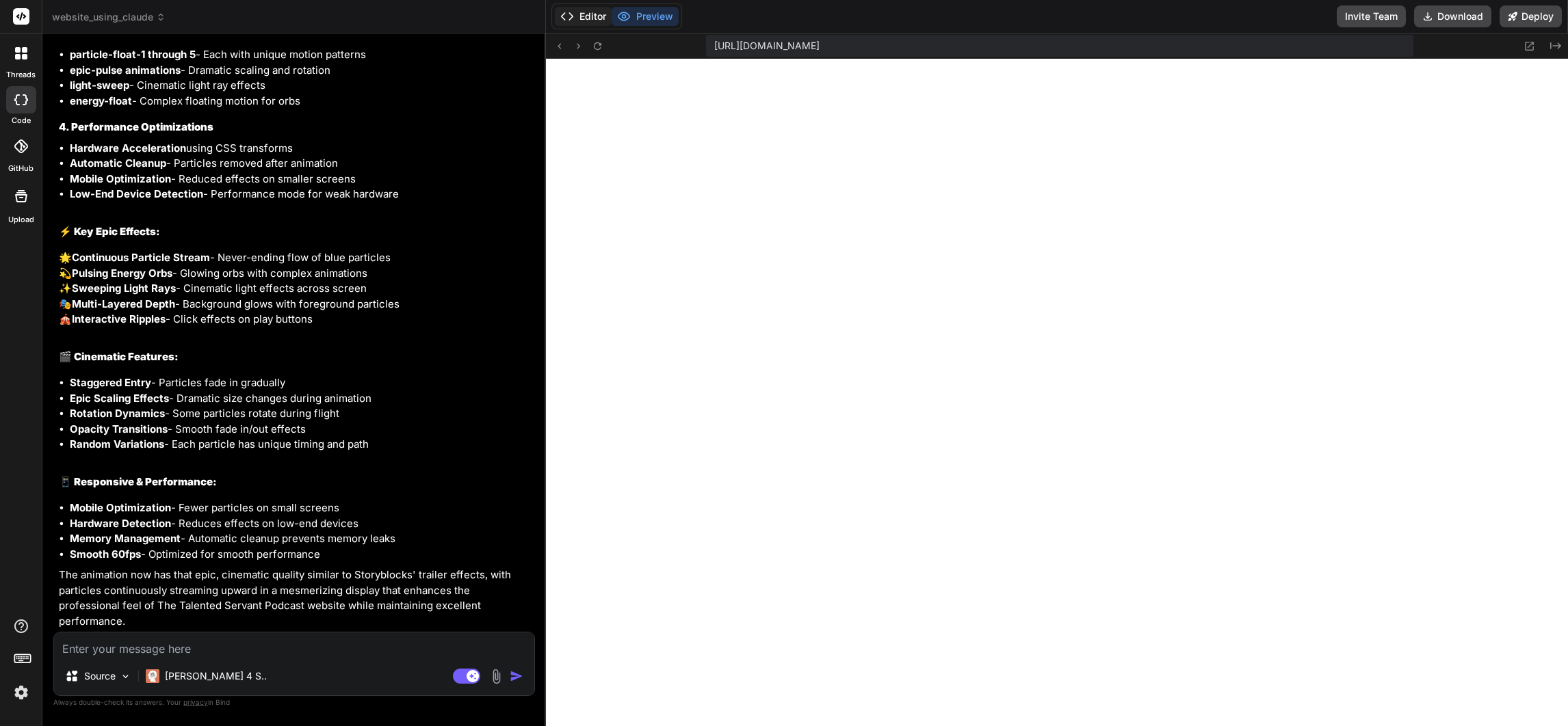
click at [588, 15] on button "Editor" at bounding box center [583, 16] width 57 height 19
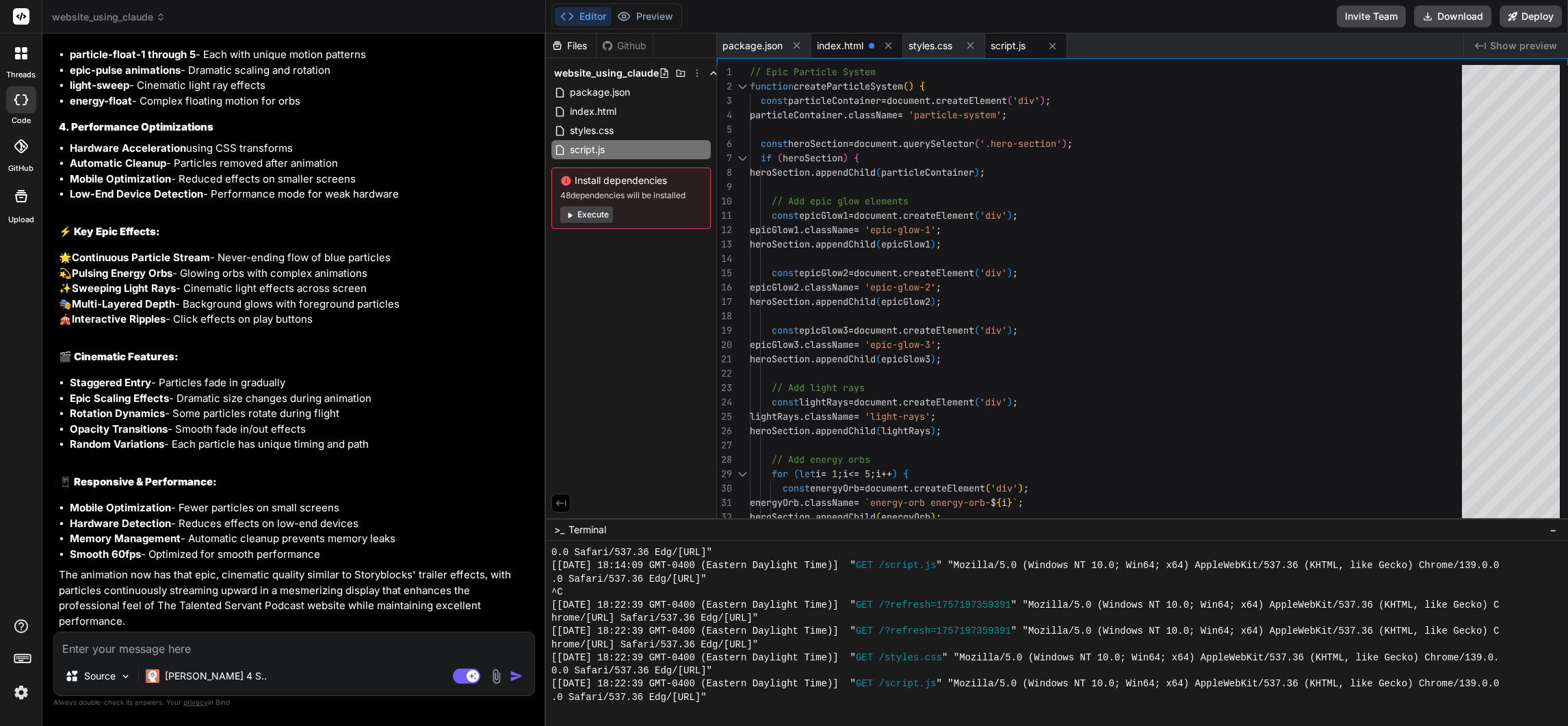
click at [843, 48] on span "index.html" at bounding box center [840, 46] width 47 height 14
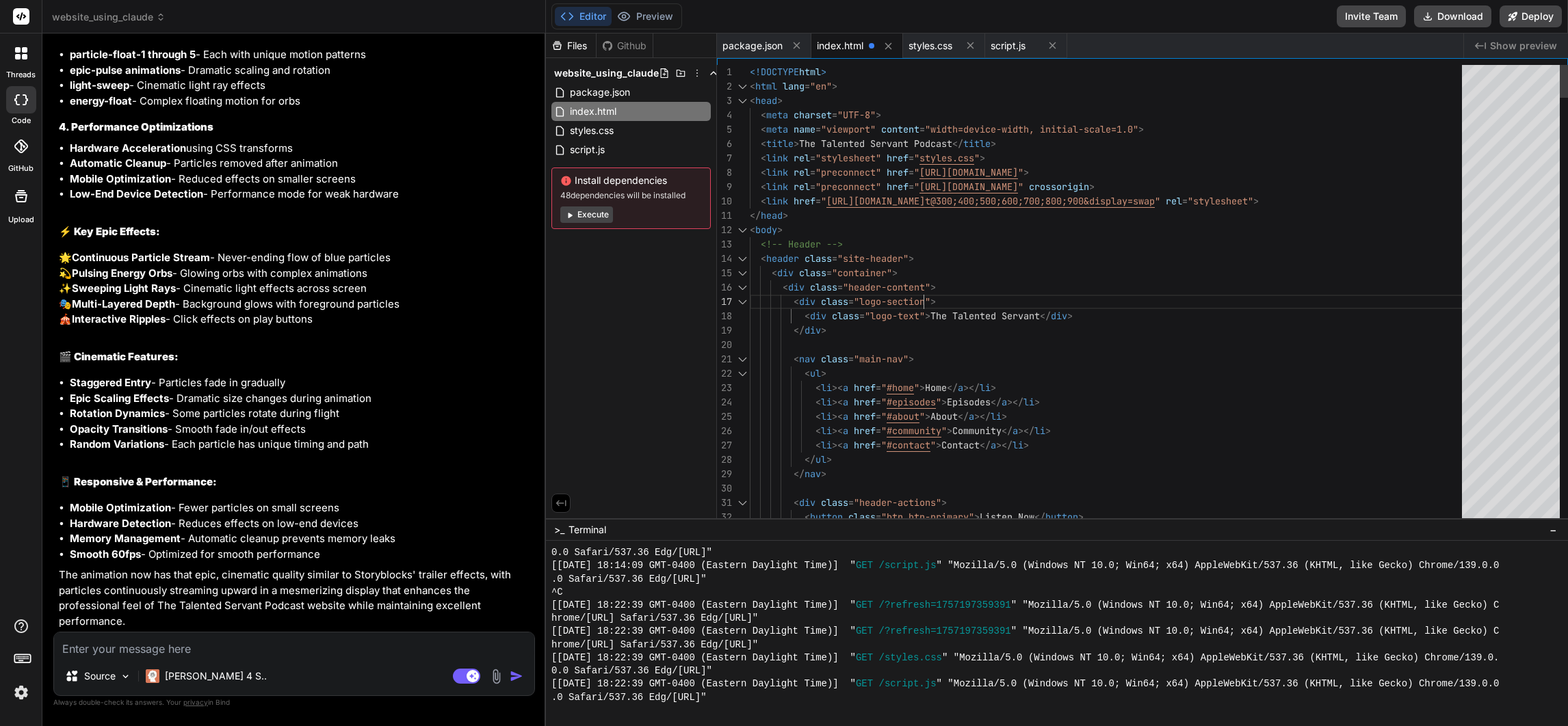
scroll to position [14, 0]
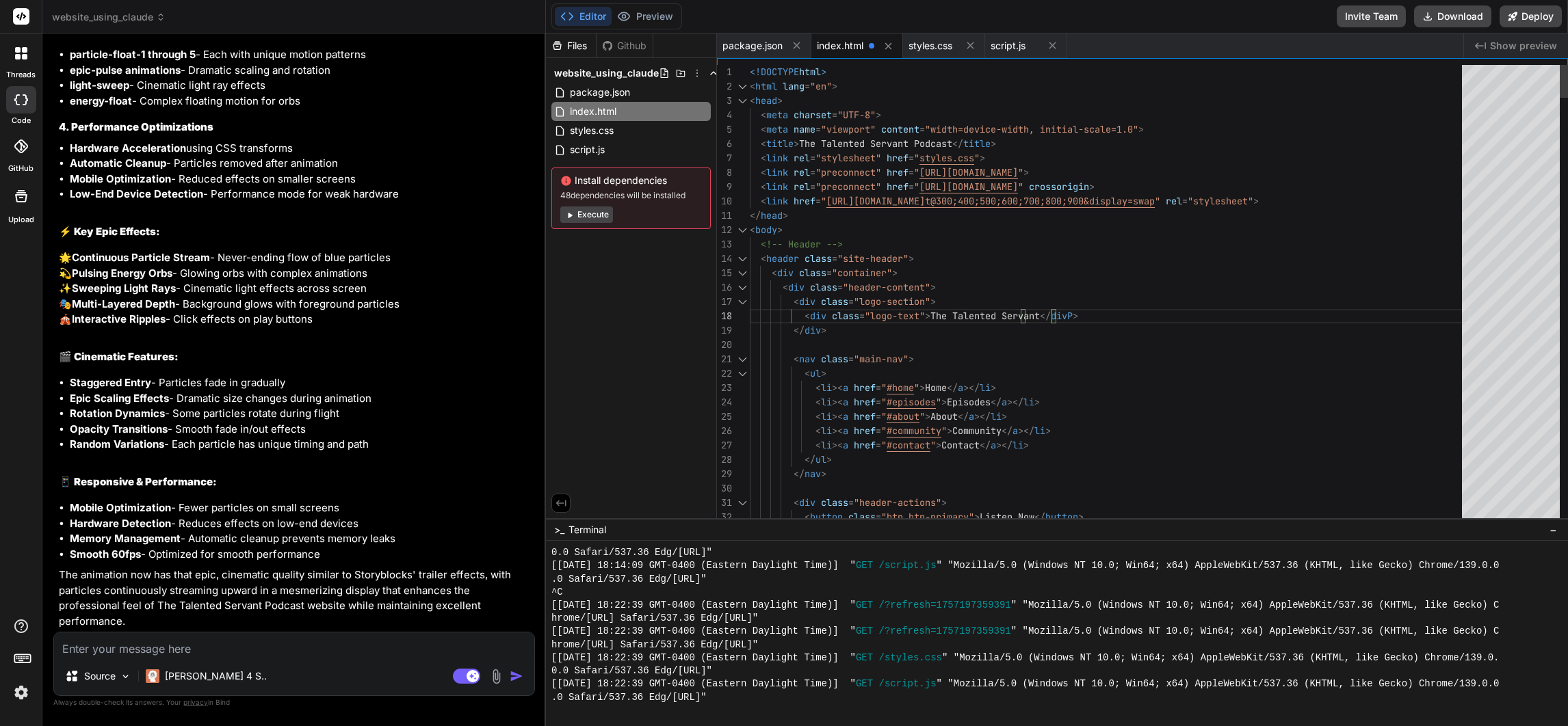
scroll to position [100, 0]
click at [653, 7] on button "Preview" at bounding box center [645, 16] width 67 height 19
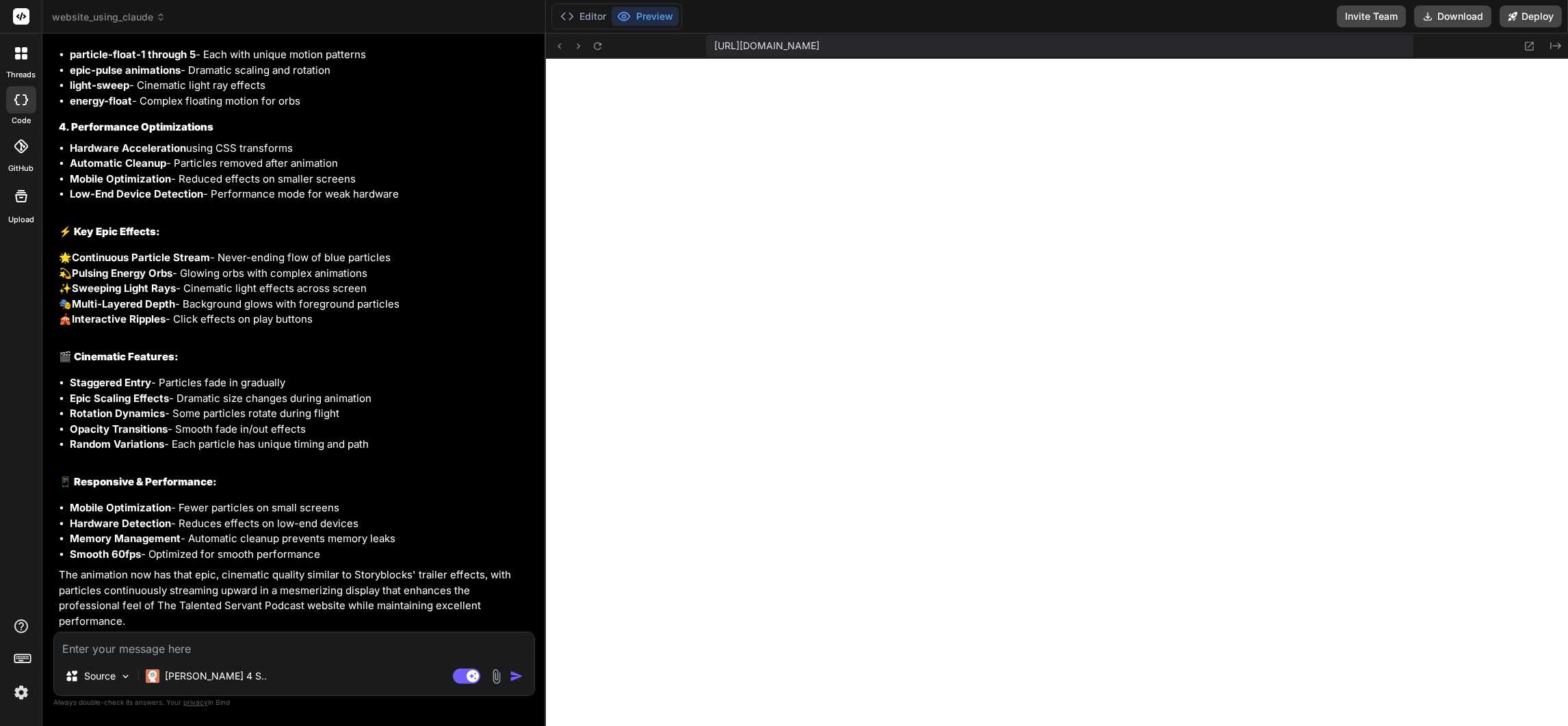
click at [208, 641] on textarea at bounding box center [293, 645] width 480 height 24
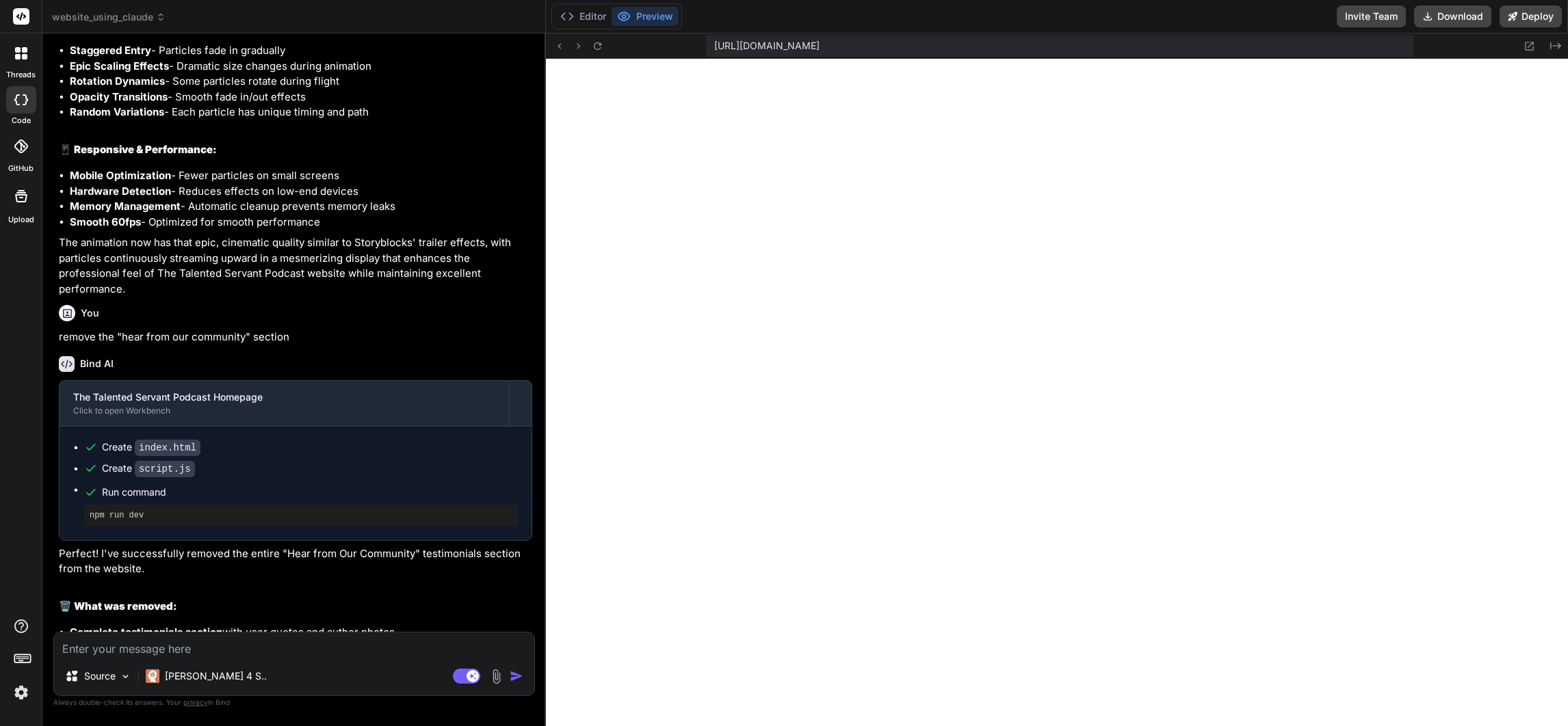
scroll to position [7734, 0]
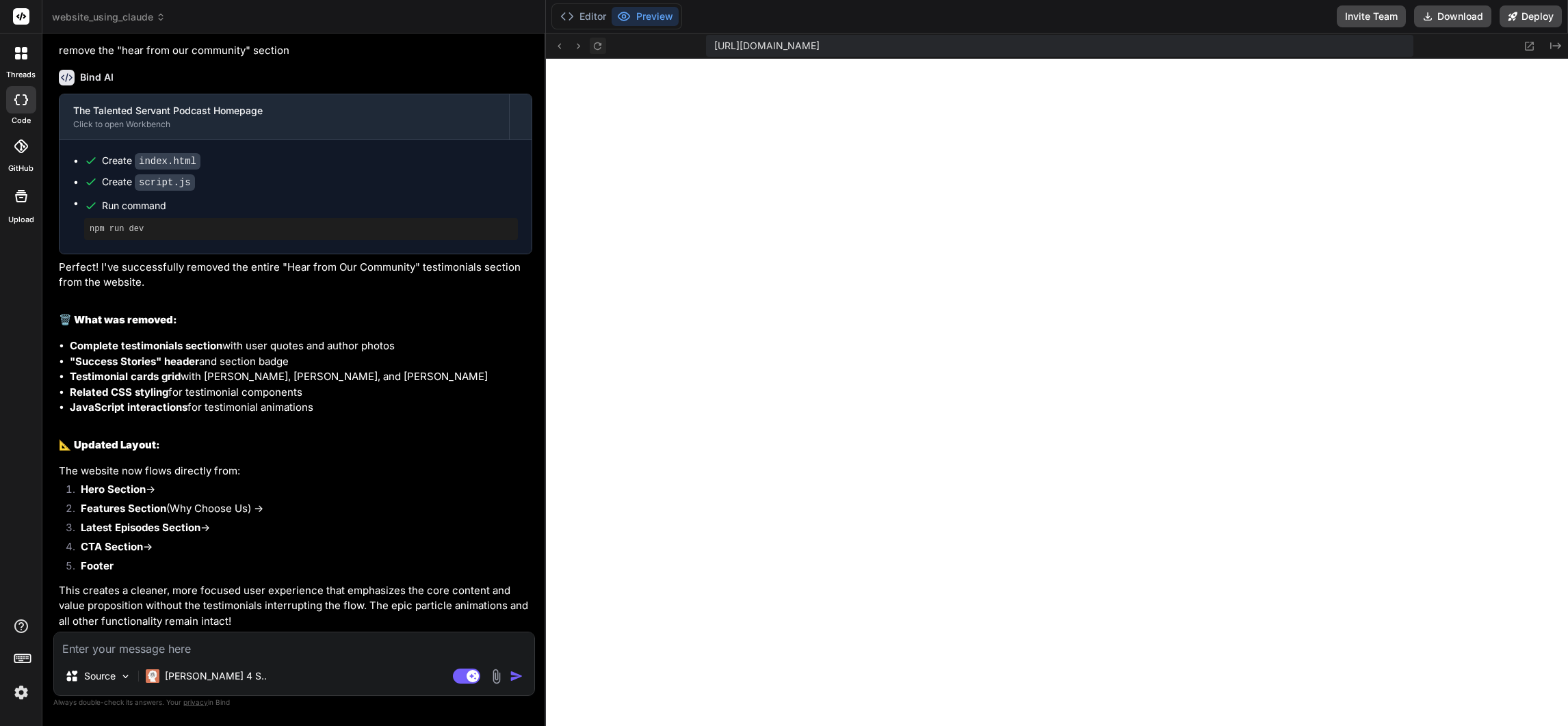
click at [594, 42] on icon at bounding box center [597, 46] width 11 height 11
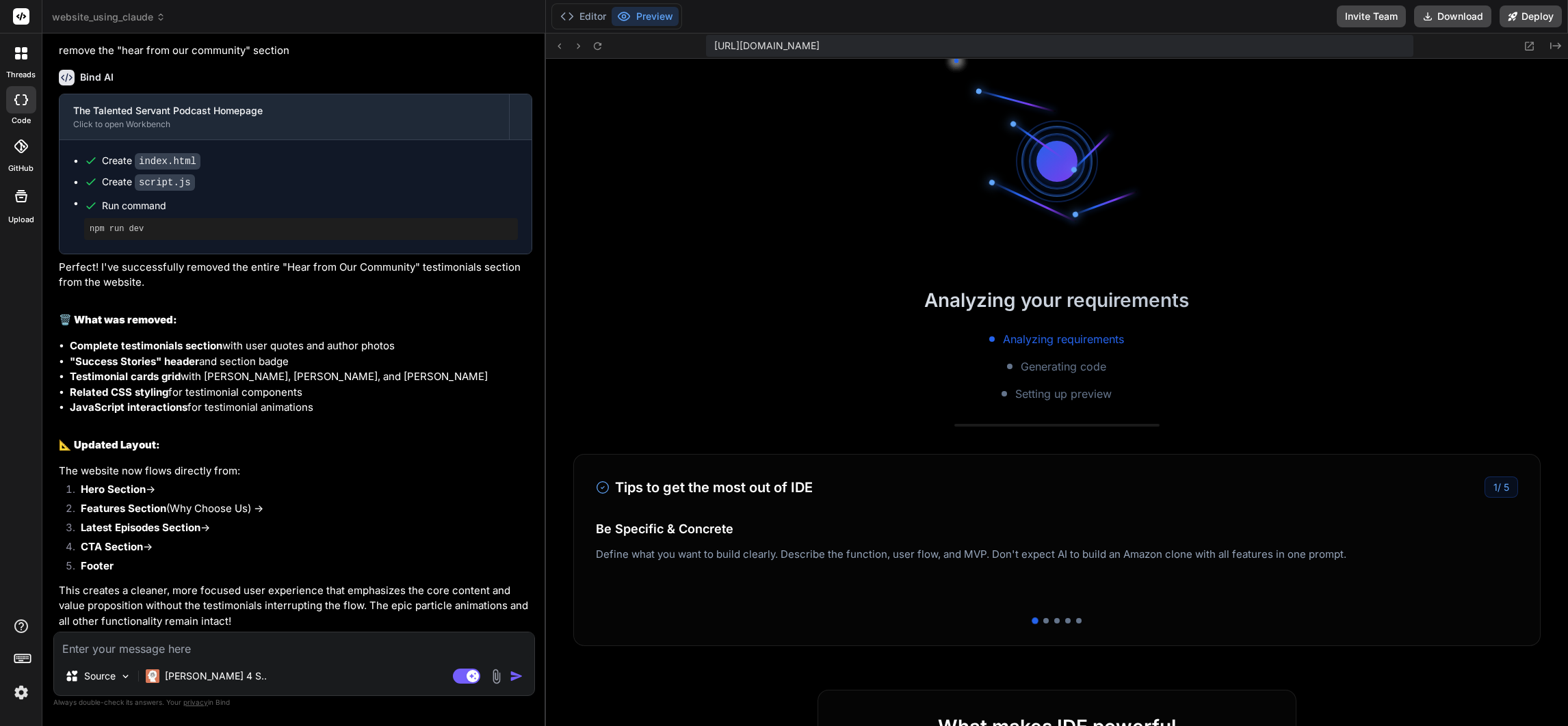
scroll to position [3647, 0]
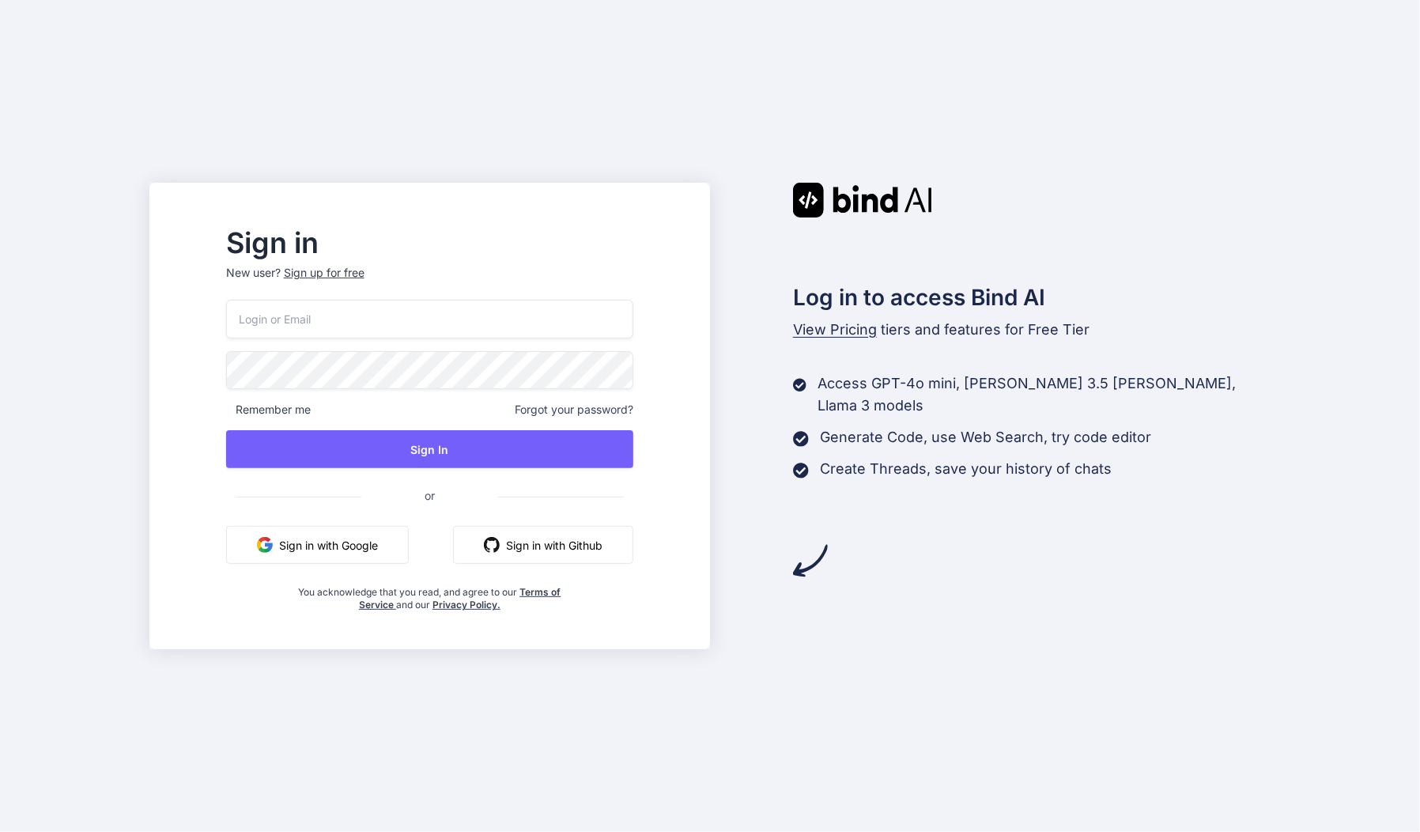
click at [342, 531] on button "Sign in with Google" at bounding box center [317, 545] width 183 height 38
